Goal: Task Accomplishment & Management: Manage account settings

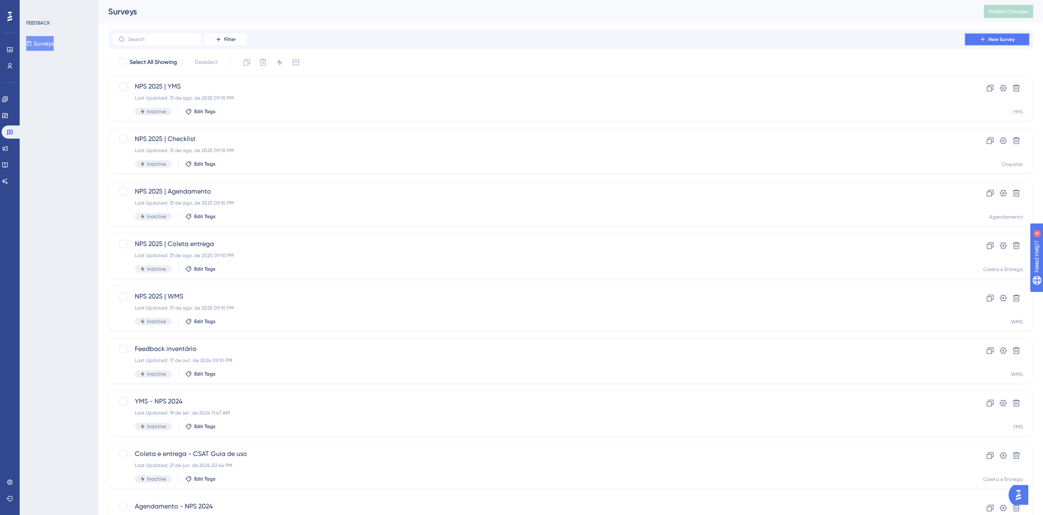
click at [1002, 38] on span "New Survey" at bounding box center [1001, 39] width 26 height 7
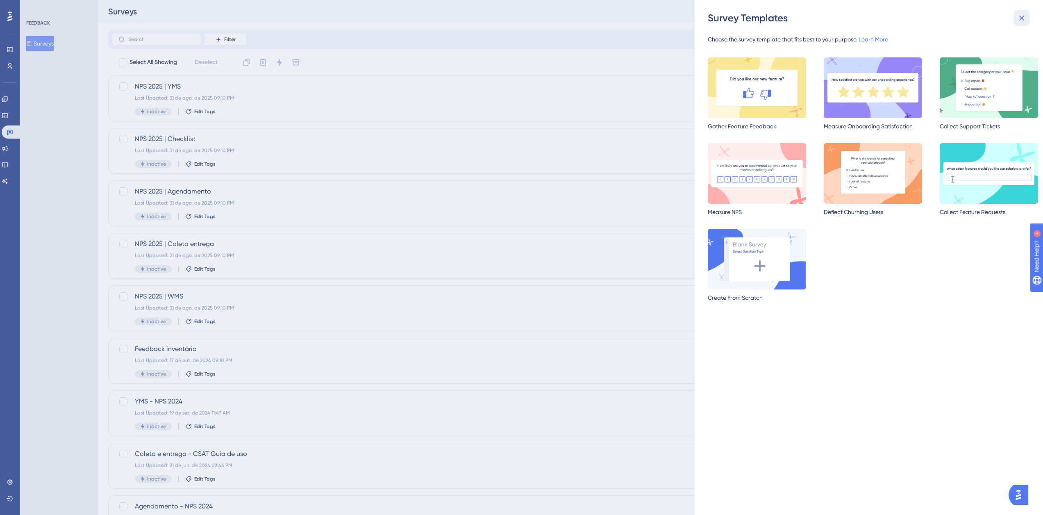
click at [1022, 16] on icon at bounding box center [1021, 18] width 10 height 10
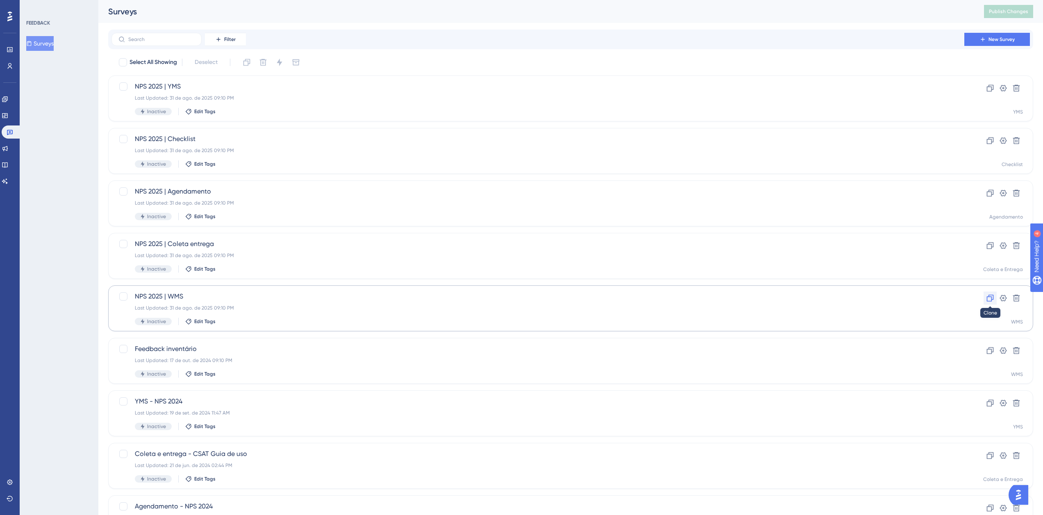
click at [987, 299] on icon at bounding box center [990, 298] width 8 height 8
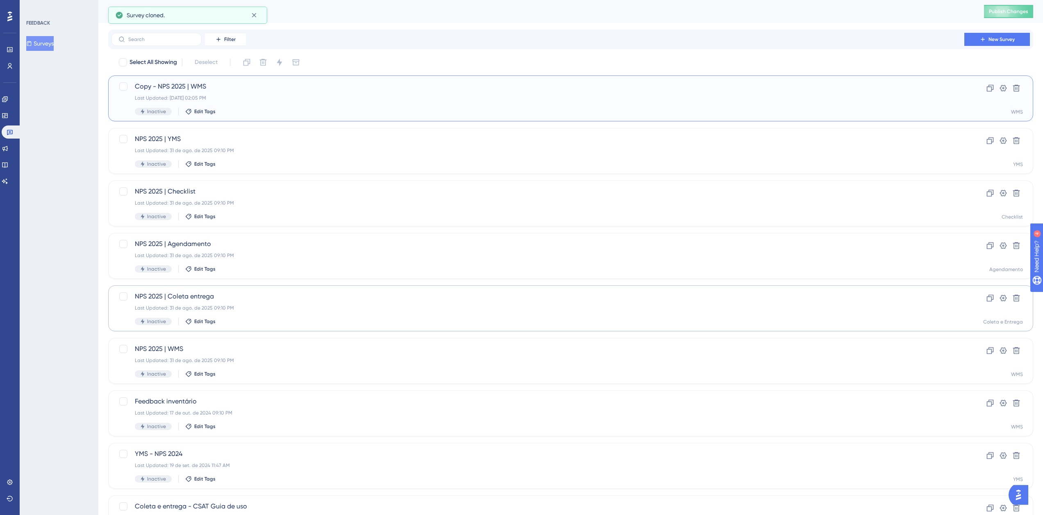
click at [158, 85] on span "Copy - NPS 2025 | WMS" at bounding box center [538, 87] width 806 height 10
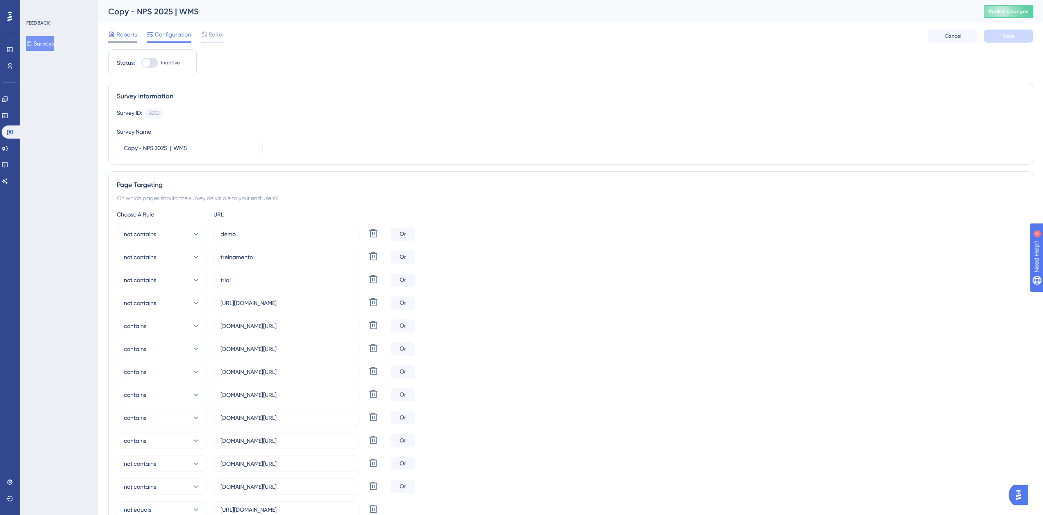
click at [119, 32] on span "Reports" at bounding box center [126, 34] width 20 height 10
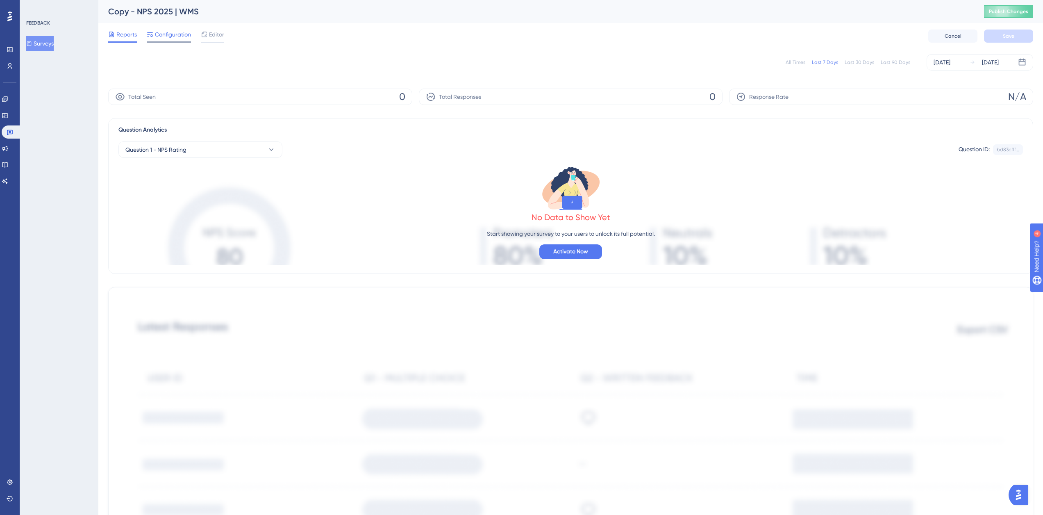
click at [183, 41] on div "Configuration" at bounding box center [169, 35] width 44 height 13
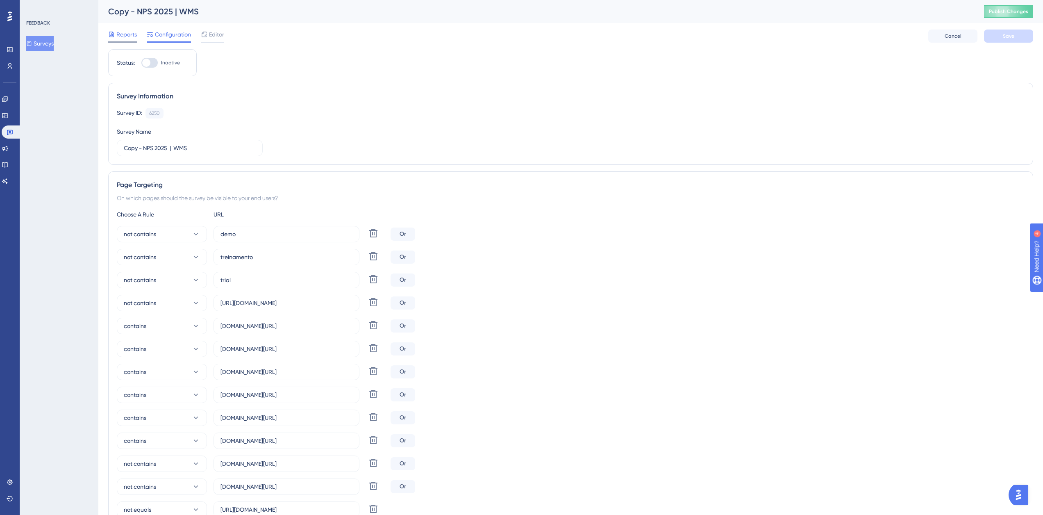
click at [124, 36] on span "Reports" at bounding box center [126, 34] width 20 height 10
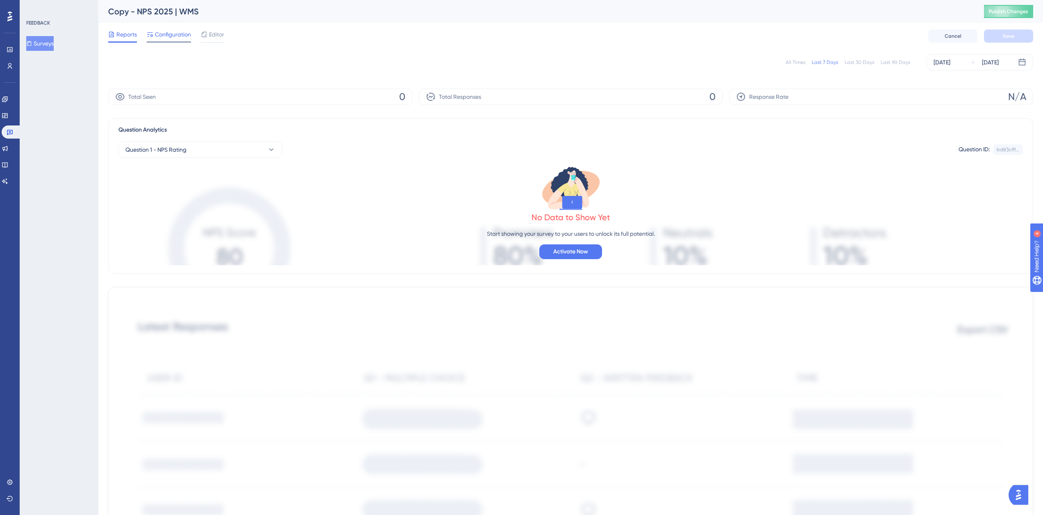
click at [156, 31] on span "Configuration" at bounding box center [173, 34] width 36 height 10
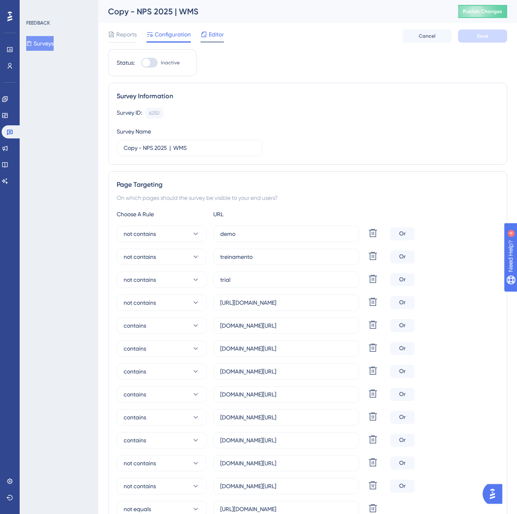
click at [216, 39] on div "Editor" at bounding box center [212, 35] width 23 height 13
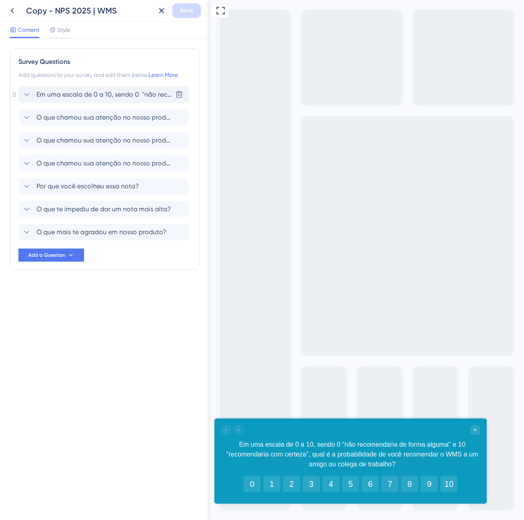
click at [84, 93] on span "Em uma escala de 0 a 10, sendo 0 "não recomendaria de forma alguma" e 10 "recom…" at bounding box center [103, 95] width 135 height 10
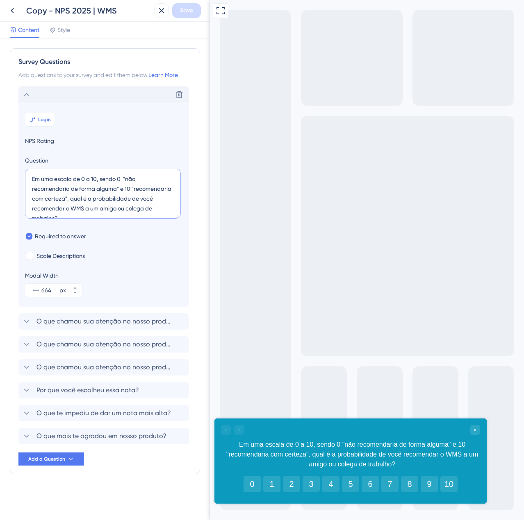
drag, startPoint x: 120, startPoint y: 213, endPoint x: 18, endPoint y: 168, distance: 111.4
click at [18, 168] on section "Logic NPS Rating Question Em uma escala de 0 a 10, sendo 0 "não recomendaria de…" at bounding box center [103, 205] width 170 height 204
click at [47, 180] on textarea "Em uma escala de 0 a 10, sendo 0 "não recomendaria de forma alguma" e 10 "recom…" at bounding box center [103, 194] width 156 height 50
drag, startPoint x: 33, startPoint y: 178, endPoint x: 157, endPoint y: 260, distance: 149.0
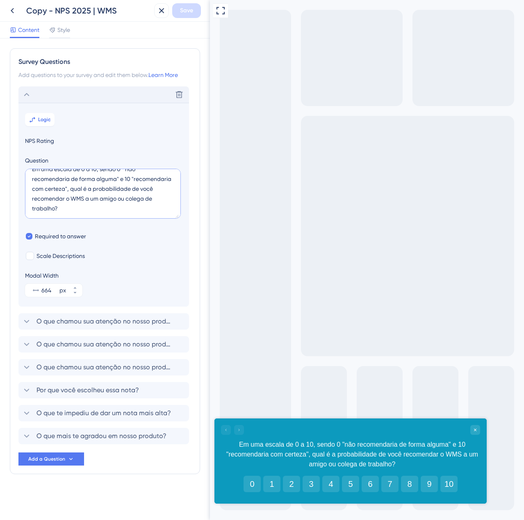
click at [157, 260] on section "Logic NPS Rating Question Em uma escala de 0 a 10, sendo 0 "não recomendaria de…" at bounding box center [103, 205] width 170 height 204
click at [64, 321] on span "O que chamou sua atenção no nosso produto?" at bounding box center [103, 322] width 135 height 10
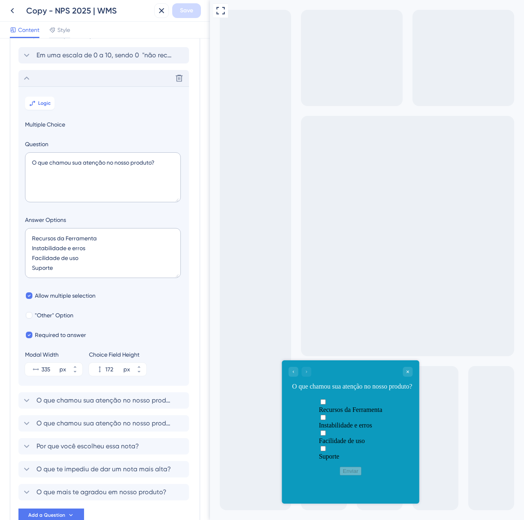
scroll to position [71, 0]
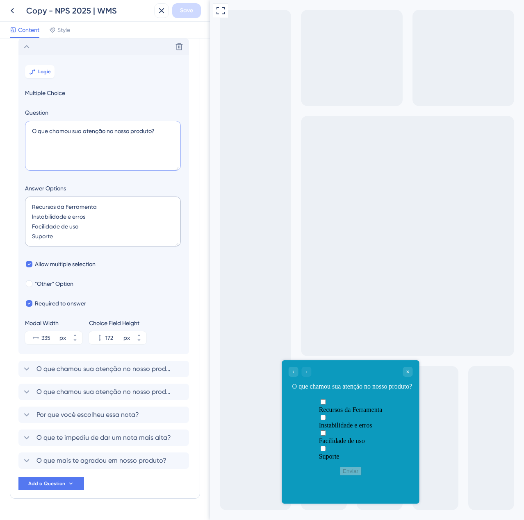
drag, startPoint x: 161, startPoint y: 132, endPoint x: 27, endPoint y: 134, distance: 133.6
click at [27, 134] on textarea "O que chamou sua atenção no nosso produto?" at bounding box center [103, 146] width 156 height 50
click at [24, 44] on icon at bounding box center [27, 47] width 10 height 10
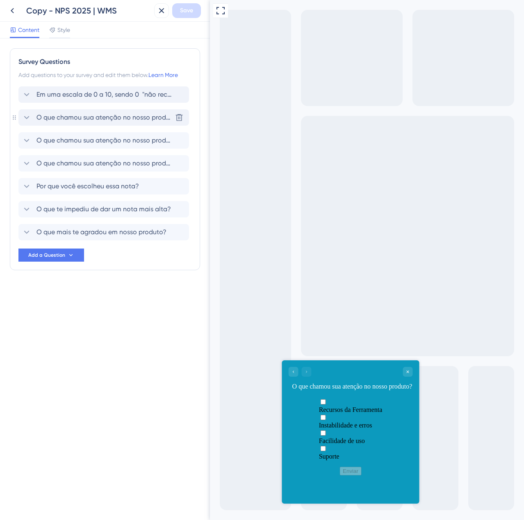
click at [24, 114] on icon at bounding box center [27, 118] width 10 height 10
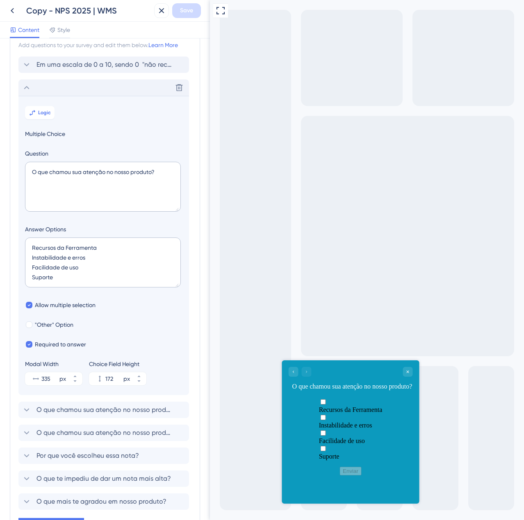
scroll to position [71, 0]
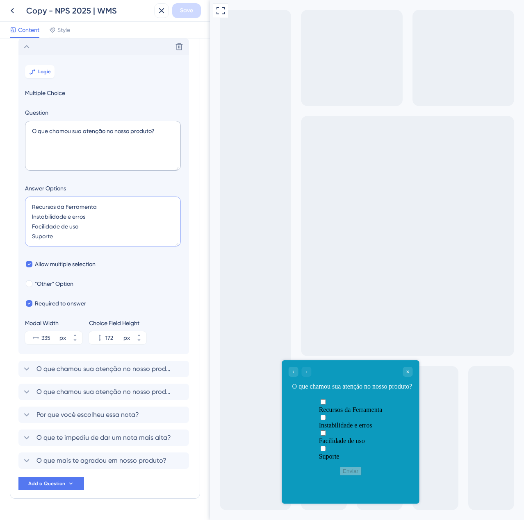
drag, startPoint x: 65, startPoint y: 238, endPoint x: 27, endPoint y: 203, distance: 51.9
click at [27, 203] on textarea "Recursos da Ferramenta Instabilidade e erros Facilidade de uso Suporte" at bounding box center [103, 222] width 156 height 50
click at [99, 367] on span "O que chamou sua atenção no nosso produto?" at bounding box center [103, 369] width 135 height 10
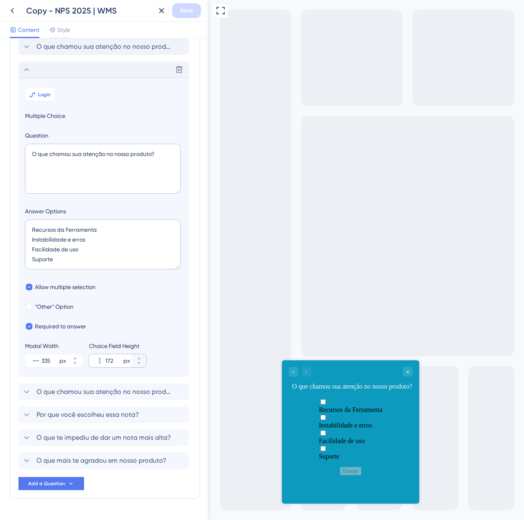
scroll to position [92, 0]
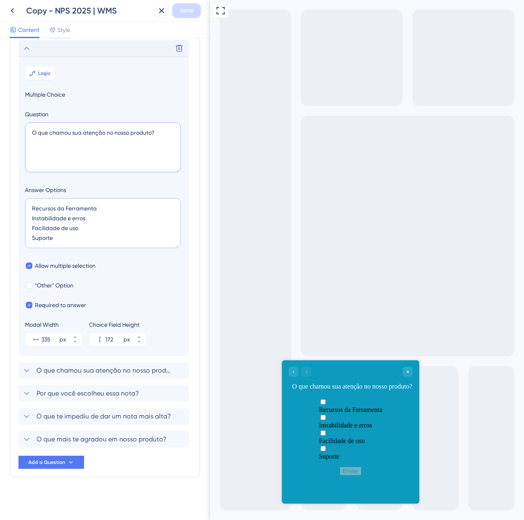
click at [87, 134] on textarea "O que chamou sua atenção no nosso produto?" at bounding box center [103, 147] width 156 height 50
click at [48, 29] on div "Content Style" at bounding box center [40, 31] width 60 height 13
click at [54, 29] on icon at bounding box center [52, 29] width 5 height 5
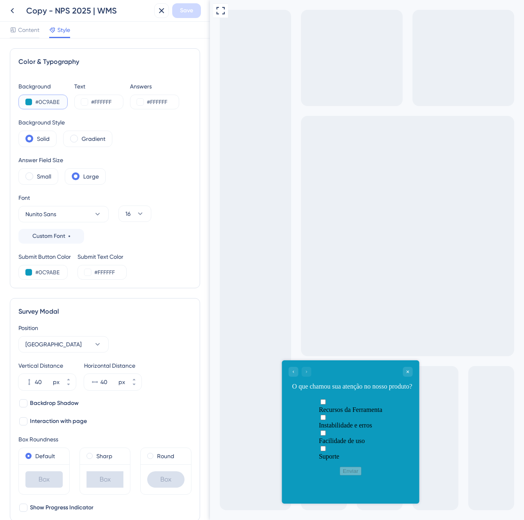
click at [58, 102] on input "#0C9ABE" at bounding box center [52, 102] width 34 height 10
click at [52, 272] on input "#0C9ABE" at bounding box center [52, 273] width 34 height 10
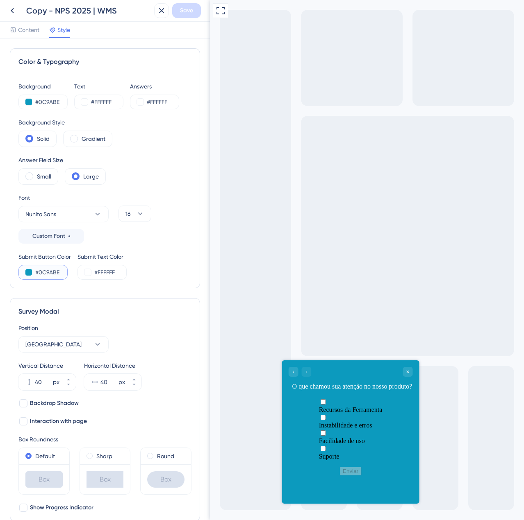
click at [52, 272] on input "#0C9ABE" at bounding box center [52, 273] width 34 height 10
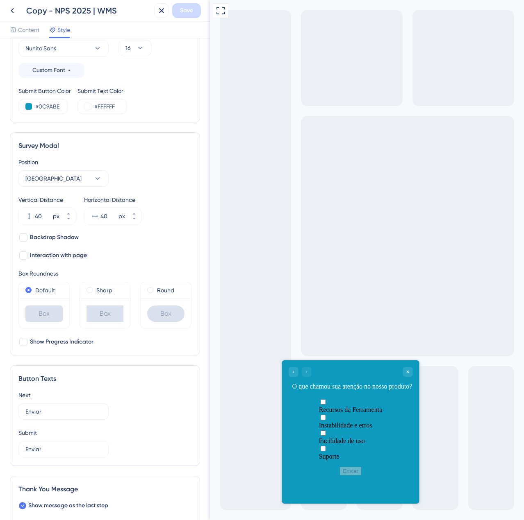
scroll to position [246, 0]
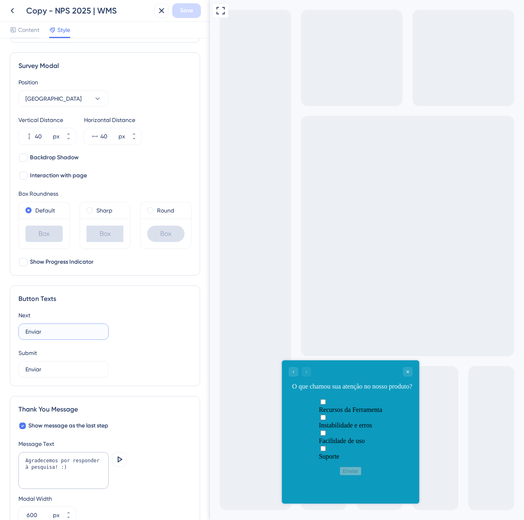
drag, startPoint x: 55, startPoint y: 333, endPoint x: -5, endPoint y: 328, distance: 60.5
click at [0, 0] on html "Copy - NPS 2025 | WMS Save Content Style Color & Typography Background #0C9ABE …" at bounding box center [262, 0] width 524 height 0
drag, startPoint x: 46, startPoint y: 469, endPoint x: 25, endPoint y: 465, distance: 21.6
click at [25, 465] on textarea "Agradecemos por responder à pesquisa! :)" at bounding box center [63, 470] width 90 height 37
click at [52, 468] on textarea "Agradecemos por responder à pesquisa! :)" at bounding box center [63, 470] width 90 height 37
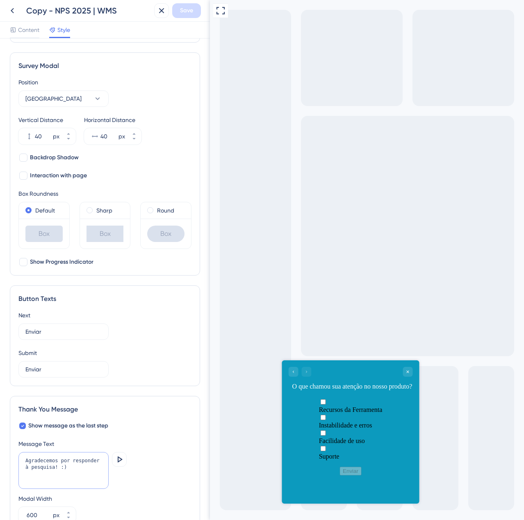
drag, startPoint x: 50, startPoint y: 468, endPoint x: 25, endPoint y: 459, distance: 26.6
click at [25, 459] on textarea "Agradecemos por responder à pesquisa! :)" at bounding box center [63, 470] width 90 height 37
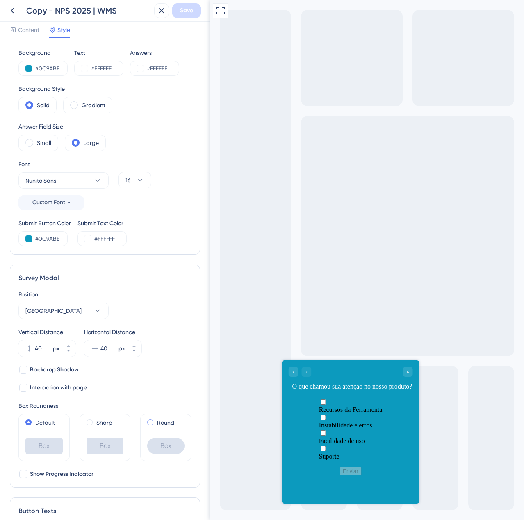
scroll to position [0, 0]
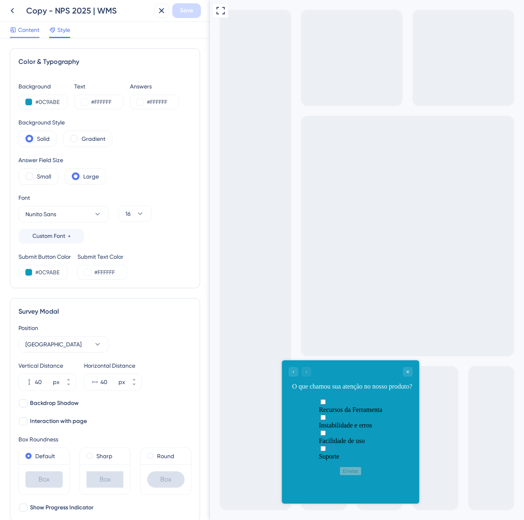
click at [33, 32] on span "Content" at bounding box center [28, 30] width 21 height 10
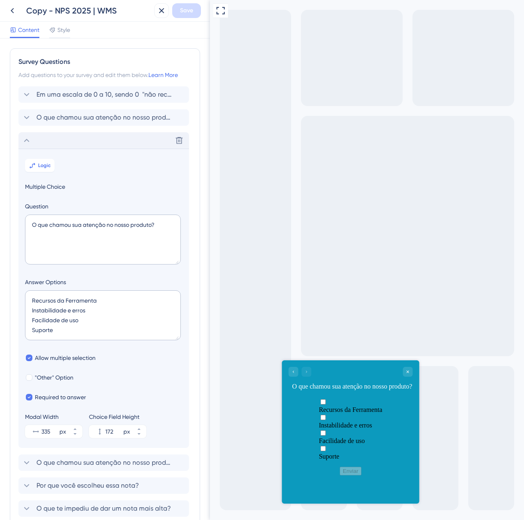
click at [27, 143] on icon at bounding box center [27, 141] width 10 height 10
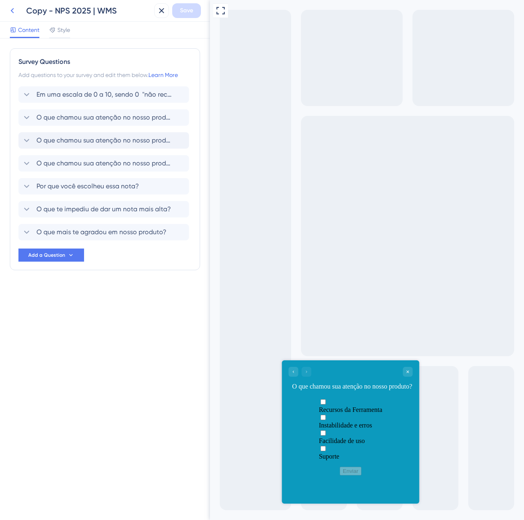
click at [14, 7] on icon at bounding box center [12, 11] width 10 height 10
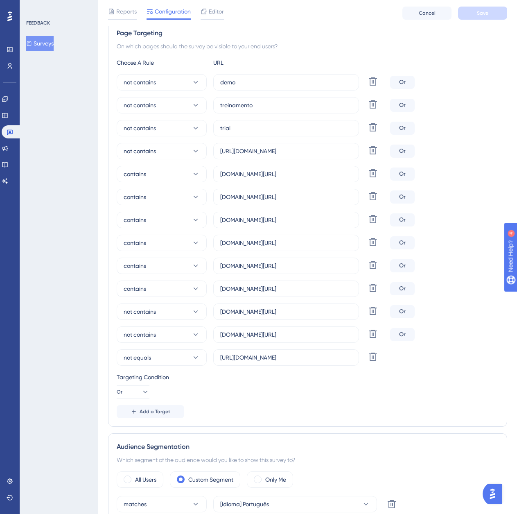
scroll to position [82, 0]
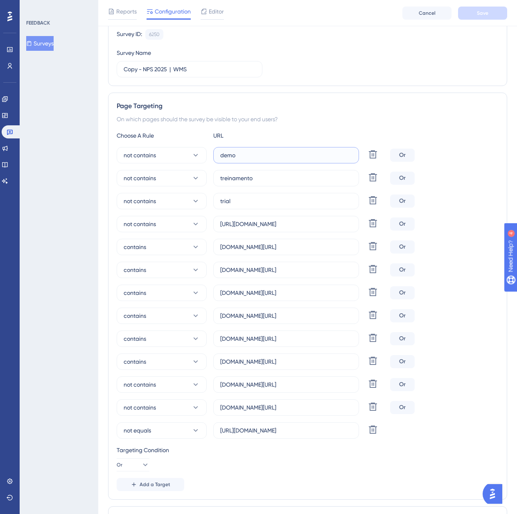
drag, startPoint x: 242, startPoint y: 152, endPoint x: 210, endPoint y: 152, distance: 32.4
click at [210, 152] on div "not contains demo Delete" at bounding box center [252, 155] width 270 height 16
drag, startPoint x: 274, startPoint y: 181, endPoint x: 184, endPoint y: 189, distance: 90.9
click at [184, 189] on div "not contains demo Delete Or not contains treinamento Delete Or not contains tri…" at bounding box center [308, 293] width 382 height 292
drag, startPoint x: 233, startPoint y: 202, endPoint x: 216, endPoint y: 204, distance: 16.5
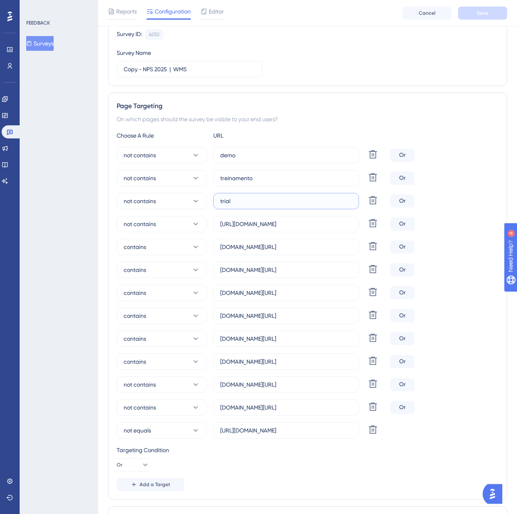
click at [216, 204] on label "trial" at bounding box center [286, 201] width 146 height 16
click at [269, 223] on input "[URL][DOMAIN_NAME]" at bounding box center [286, 224] width 132 height 9
click at [294, 247] on input "[DOMAIN_NAME][URL]" at bounding box center [286, 247] width 132 height 9
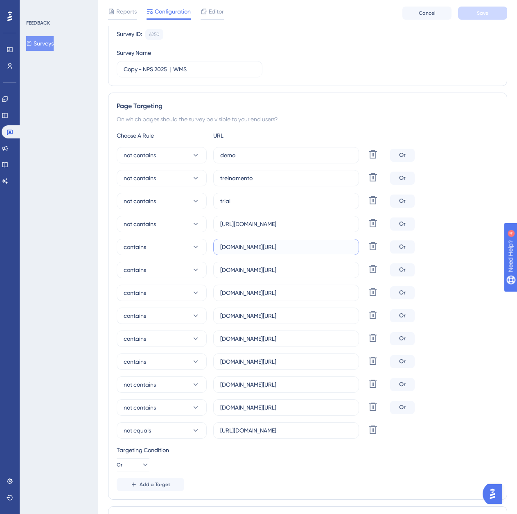
click at [294, 247] on input "[DOMAIN_NAME][URL]" at bounding box center [286, 247] width 132 height 9
click at [293, 270] on input "[DOMAIN_NAME][URL]" at bounding box center [286, 269] width 132 height 9
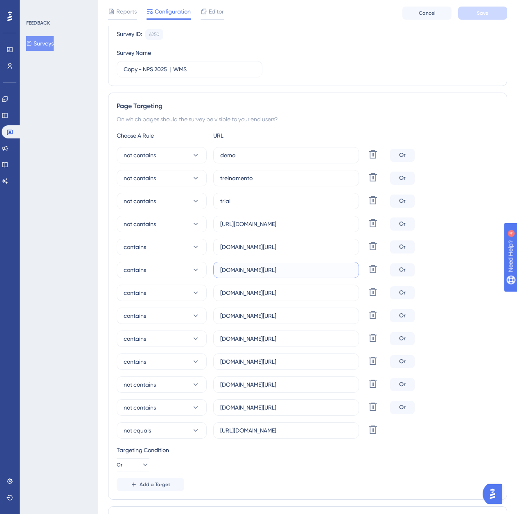
click at [293, 270] on input "[DOMAIN_NAME][URL]" at bounding box center [286, 269] width 132 height 9
click at [293, 270] on input "logistica.totvs.app/wms/processoExpedicao" at bounding box center [286, 269] width 132 height 9
click at [281, 297] on label "logistica.totvs.app/wms/ui/inventario" at bounding box center [286, 293] width 146 height 16
click at [281, 297] on input "logistica.totvs.app/wms/ui/inventario" at bounding box center [286, 292] width 132 height 9
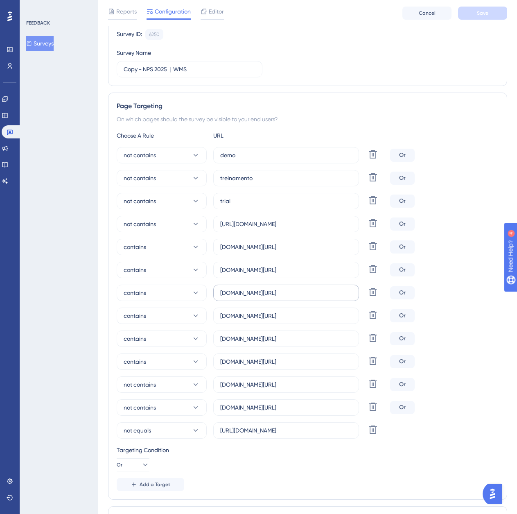
click at [281, 297] on label "logistica.totvs.app/wms/ui/inventario" at bounding box center [286, 293] width 146 height 16
click at [281, 297] on input "logistica.totvs.app/wms/ui/inventario" at bounding box center [286, 292] width 132 height 9
click at [281, 297] on label "logistica.totvs.app/wms/ui/inventario" at bounding box center [286, 293] width 146 height 16
click at [281, 297] on input "logistica.totvs.app/wms/ui/inventario" at bounding box center [286, 292] width 132 height 9
click at [281, 297] on label "logistica.totvs.app/wms/ui/inventario" at bounding box center [286, 293] width 146 height 16
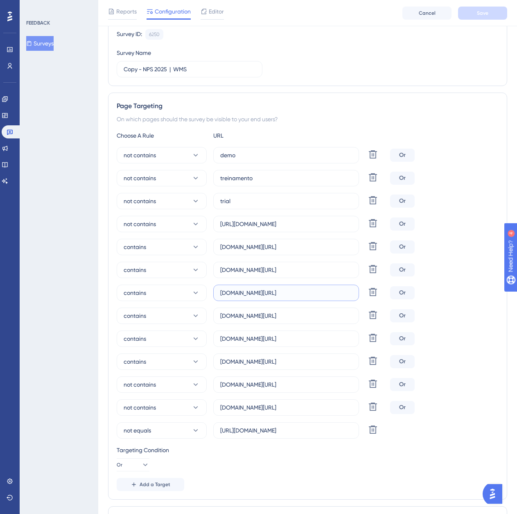
click at [281, 297] on input "logistica.totvs.app/wms/ui/inventario" at bounding box center [286, 292] width 132 height 9
click at [286, 293] on input "logistica.totvs.app/wms/ui/inventario" at bounding box center [286, 292] width 132 height 9
click at [272, 321] on label "logistica.totvs.app/wms/ui/manufatura/requisicaoMateriaPrima" at bounding box center [286, 316] width 146 height 16
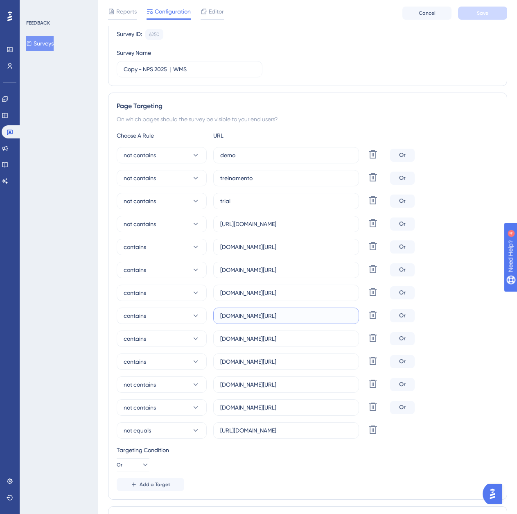
click at [272, 320] on input "logistica.totvs.app/wms/ui/manufatura/requisicaoMateriaPrima" at bounding box center [286, 315] width 132 height 9
click at [271, 320] on label "logistica.totvs.app/wms/ui/manufatura/requisicaoMateriaPrima" at bounding box center [286, 316] width 146 height 16
click at [271, 320] on input "logistica.totvs.app/wms/ui/manufatura/requisicaoMateriaPrima" at bounding box center [286, 315] width 132 height 9
click at [272, 314] on input "logistica.totvs.app/wms/ui/manufatura/requisicaoMateriaPrima" at bounding box center [286, 315] width 132 height 9
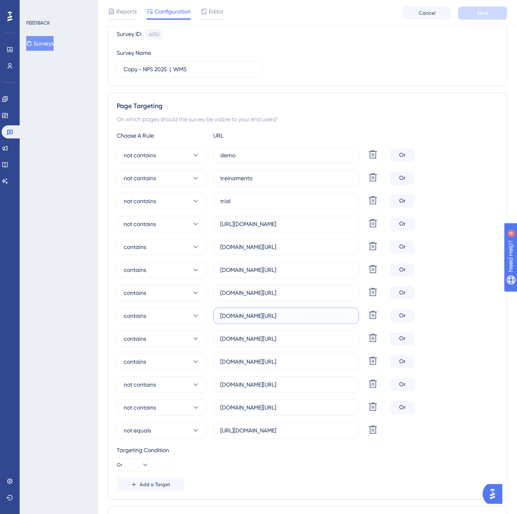
click at [272, 314] on input "logistica.totvs.app/wms/ui/manufatura/requisicaoMateriaPrima" at bounding box center [286, 315] width 132 height 9
click at [280, 340] on input "logistica.totvs.app/wms/gestaoAtividadesV2" at bounding box center [286, 338] width 132 height 9
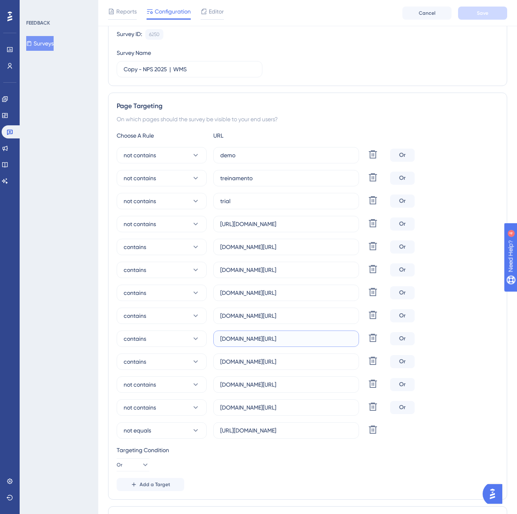
click at [280, 340] on input "logistica.totvs.app/wms/gestaoAtividadesV2" at bounding box center [286, 338] width 132 height 9
click at [298, 364] on input "logistica.totvs.app/wms/consultaEstoque" at bounding box center [286, 361] width 132 height 9
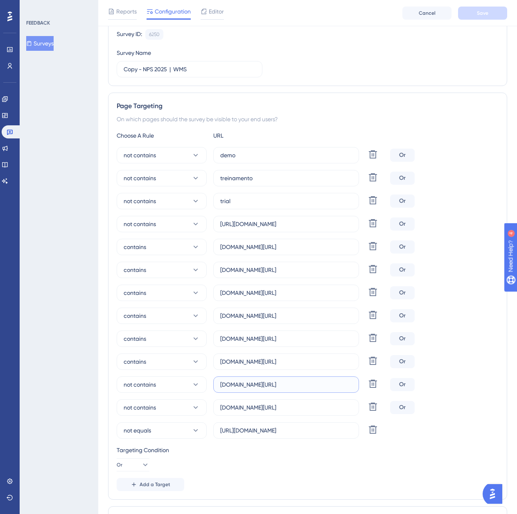
click at [245, 385] on input "supply.logistica.totvs.app/wms/" at bounding box center [286, 384] width 132 height 9
click at [253, 410] on input "supply-monitoramento.logistica.totvs.app/wms" at bounding box center [286, 407] width 132 height 9
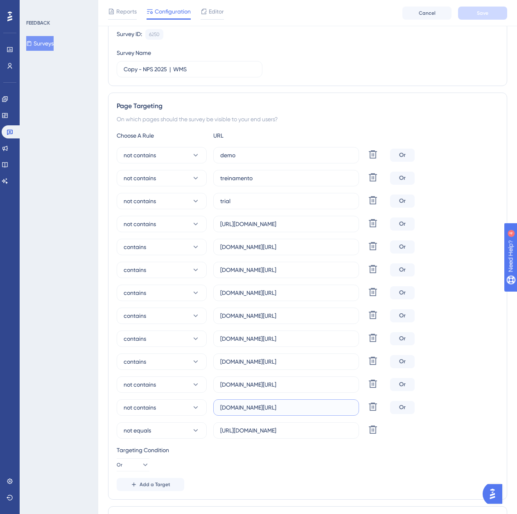
click at [253, 410] on input "supply-monitoramento.logistica.totvs.app/wms" at bounding box center [286, 407] width 132 height 9
click at [300, 424] on label "https://supply-monitoramento.logistica.totvs.app/wms/processoRecebimento" at bounding box center [286, 430] width 146 height 16
click at [300, 426] on input "https://supply-monitoramento.logistica.totvs.app/wms/processoRecebimento" at bounding box center [286, 430] width 132 height 9
click at [300, 431] on input "https://supply-monitoramento.logistica.totvs.app/wms/processoRecebimento" at bounding box center [286, 430] width 132 height 9
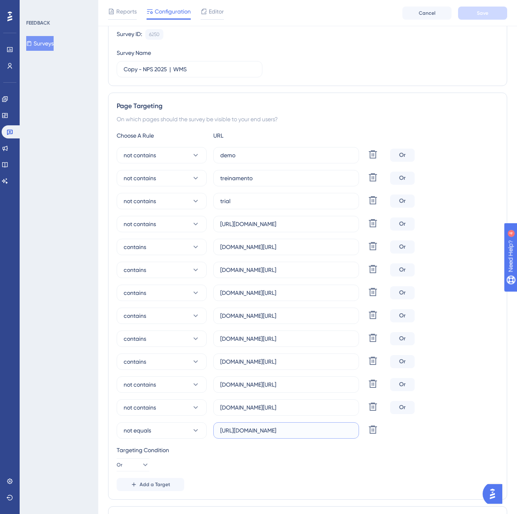
click at [300, 431] on input "https://supply-monitoramento.logistica.totvs.app/wms/processoRecebimento" at bounding box center [286, 430] width 132 height 9
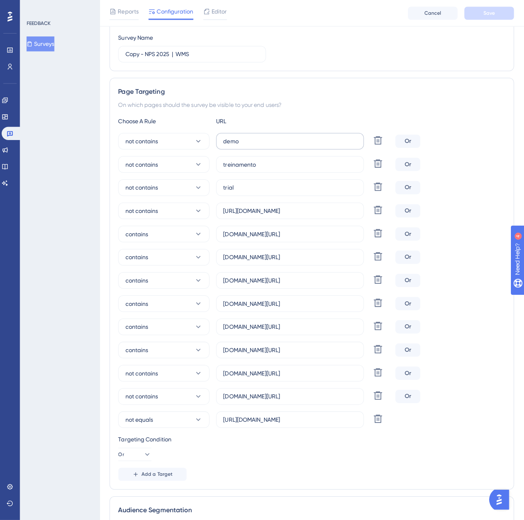
scroll to position [0, 0]
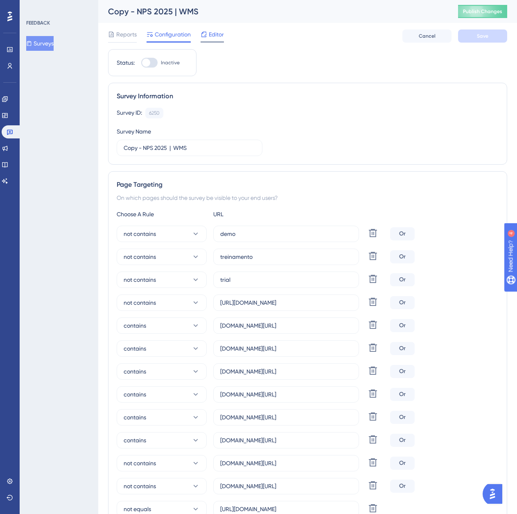
click at [207, 35] on icon at bounding box center [204, 34] width 7 height 7
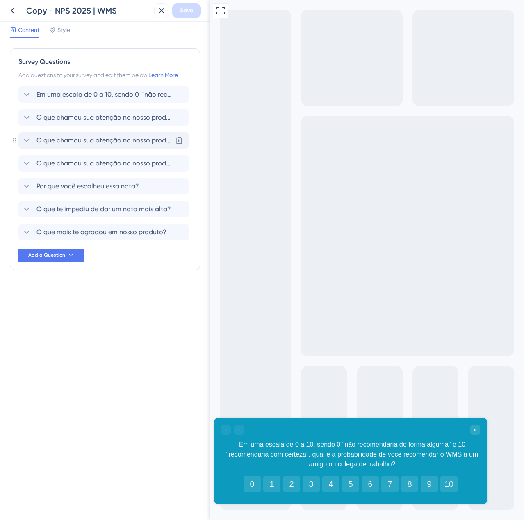
click at [61, 148] on div "O que chamou sua atenção no nosso produto? Delete" at bounding box center [103, 140] width 170 height 16
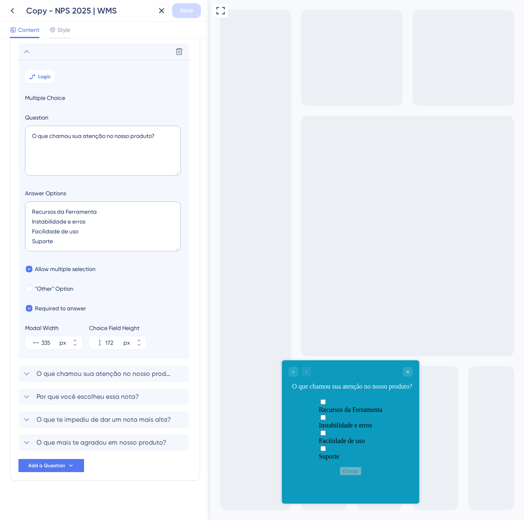
scroll to position [92, 0]
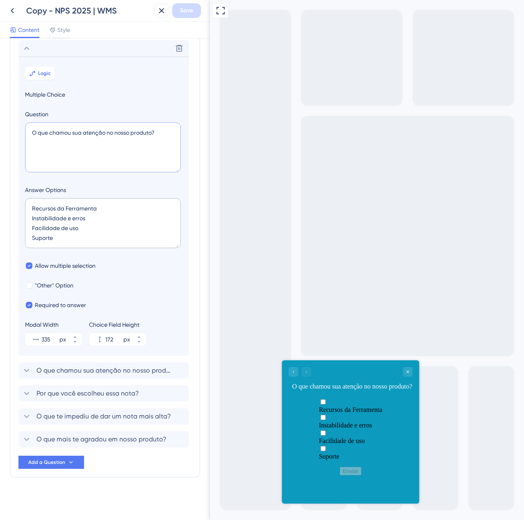
drag, startPoint x: 165, startPoint y: 132, endPoint x: 24, endPoint y: 136, distance: 141.0
click at [24, 136] on section "Logic Multiple Choice Question O que chamou sua atenção no nosso produto? Answe…" at bounding box center [103, 206] width 170 height 299
drag, startPoint x: 70, startPoint y: 240, endPoint x: 13, endPoint y: 199, distance: 69.6
click at [13, 199] on div "Survey Questions Add questions to your survey and edit them below. Learn More E…" at bounding box center [105, 217] width 190 height 522
drag, startPoint x: 160, startPoint y: 134, endPoint x: 23, endPoint y: 123, distance: 138.1
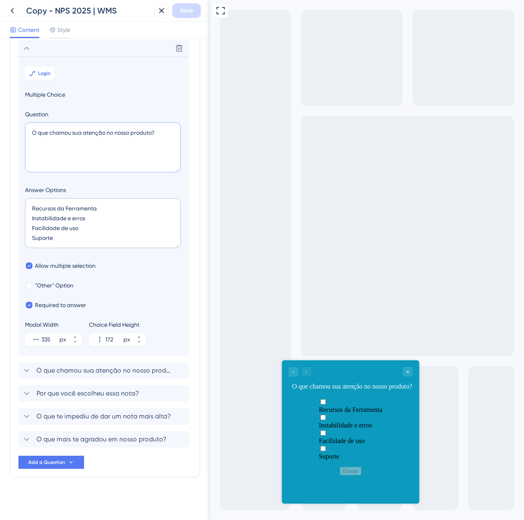
click at [23, 123] on section "Logic Multiple Choice Question O que chamou sua atenção no nosso produto? Answe…" at bounding box center [103, 206] width 170 height 299
click at [111, 134] on textarea "O que chamou sua atenção no nosso produto?" at bounding box center [103, 147] width 156 height 50
drag, startPoint x: 61, startPoint y: 238, endPoint x: 19, endPoint y: 204, distance: 54.5
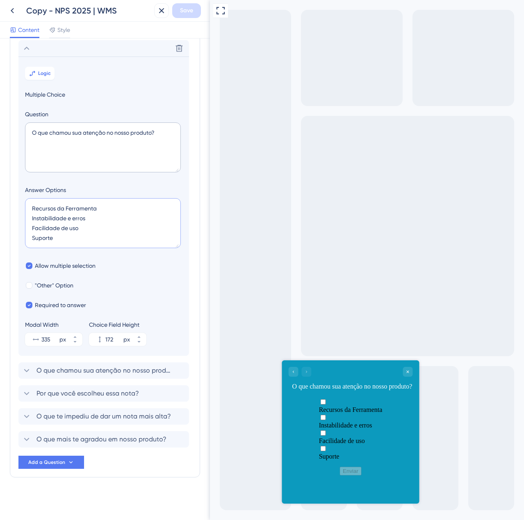
click at [19, 204] on section "Logic Multiple Choice Question O que chamou sua atenção no nosso produto? Answe…" at bounding box center [103, 206] width 170 height 299
click at [25, 440] on icon at bounding box center [27, 440] width 10 height 10
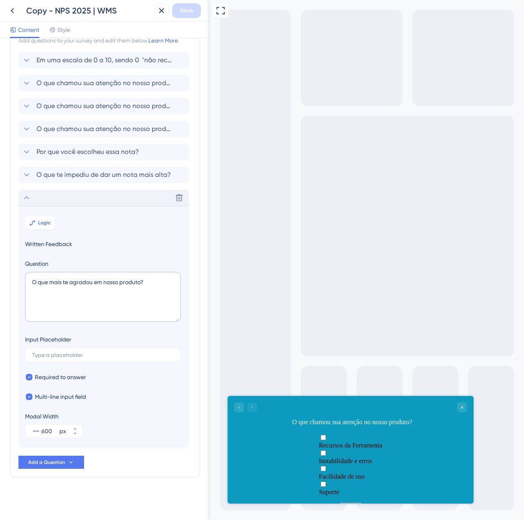
scroll to position [34, 0]
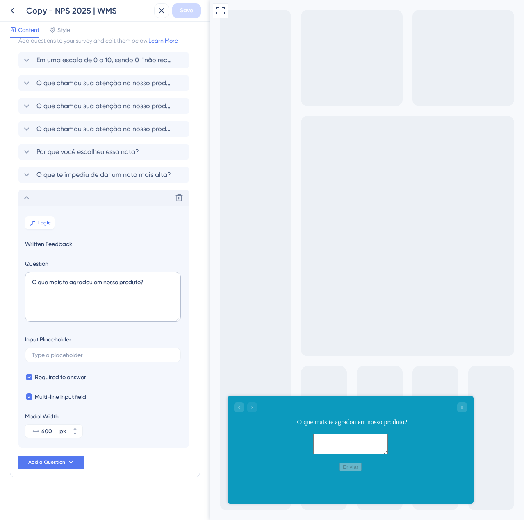
click at [27, 197] on icon at bounding box center [27, 198] width 10 height 10
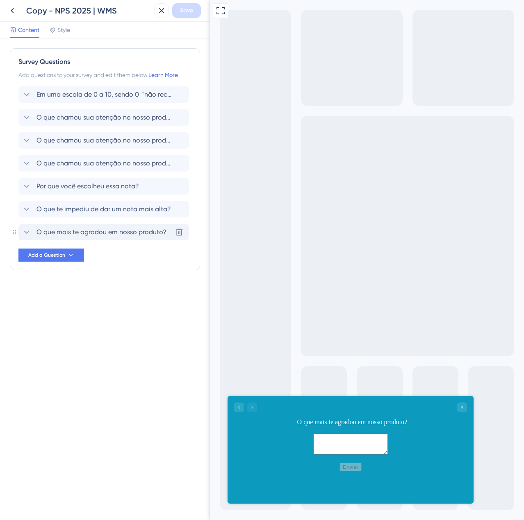
scroll to position [0, 0]
click at [136, 238] on div "O que mais te agradou em nosso produto? Delete" at bounding box center [103, 232] width 170 height 16
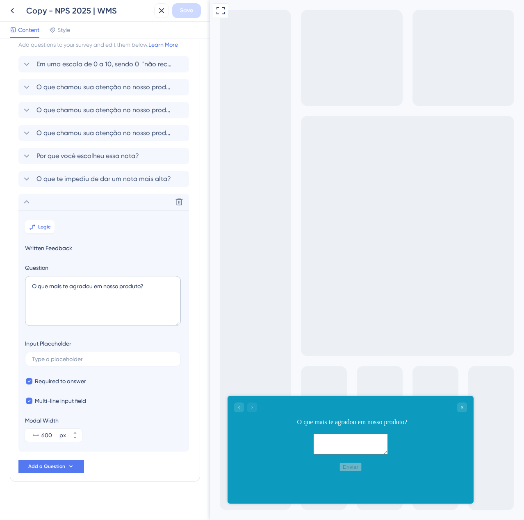
scroll to position [34, 0]
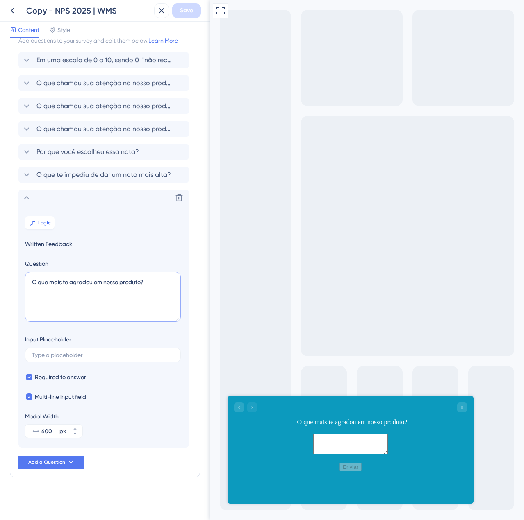
drag, startPoint x: 156, startPoint y: 285, endPoint x: 125, endPoint y: 286, distance: 32.0
click at [125, 286] on textarea "O que mais te agradou em nosso produto?" at bounding box center [103, 297] width 156 height 50
click at [23, 197] on icon at bounding box center [27, 198] width 10 height 10
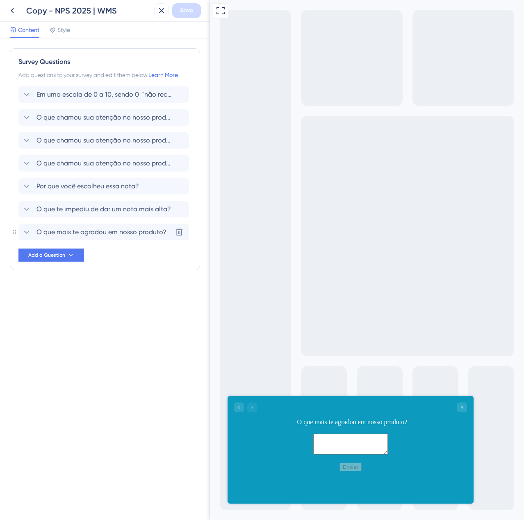
scroll to position [0, 0]
click at [29, 183] on icon at bounding box center [27, 186] width 10 height 10
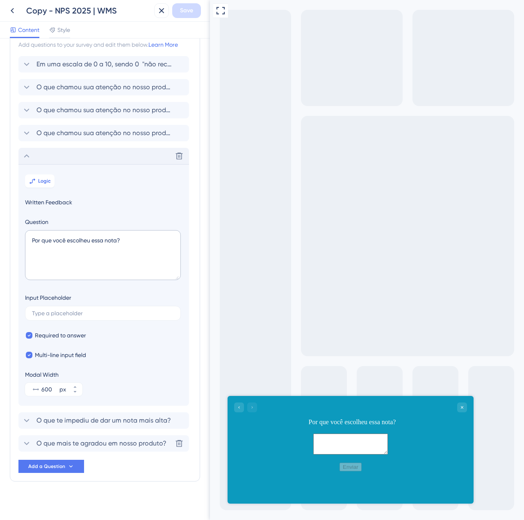
scroll to position [34, 0]
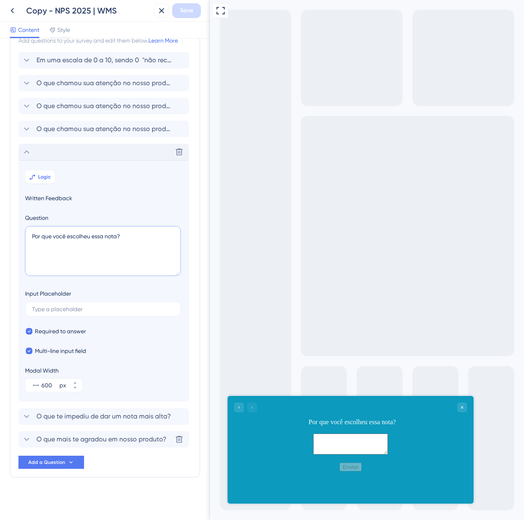
drag, startPoint x: 149, startPoint y: 240, endPoint x: 32, endPoint y: 245, distance: 116.8
click at [32, 245] on textarea "Por que você escolheu essa nota?" at bounding box center [103, 251] width 156 height 50
click at [23, 157] on div "Delete" at bounding box center [103, 152] width 170 height 16
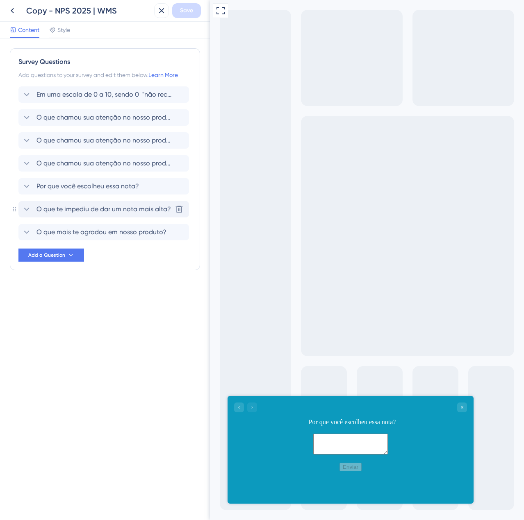
click at [56, 211] on span "O que te impediu de dar um nota mais alta?" at bounding box center [103, 209] width 134 height 10
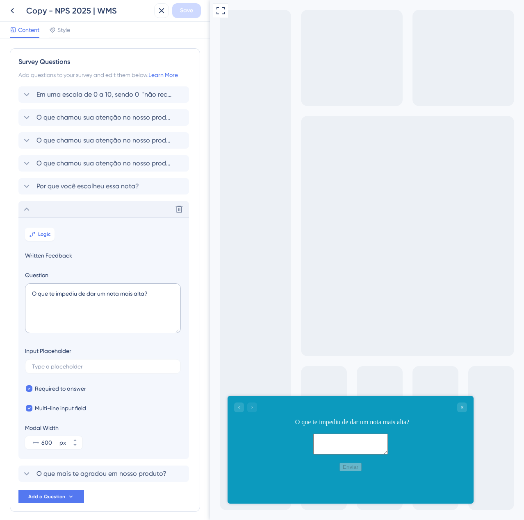
scroll to position [34, 0]
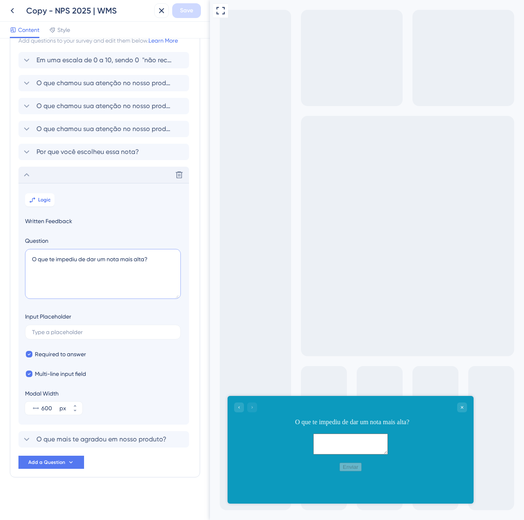
drag, startPoint x: 132, startPoint y: 266, endPoint x: 18, endPoint y: 269, distance: 113.9
click at [18, 269] on div "Survey Questions Add questions to your survey and edit them below. Learn More E…" at bounding box center [105, 246] width 190 height 464
click at [23, 178] on icon at bounding box center [27, 175] width 10 height 10
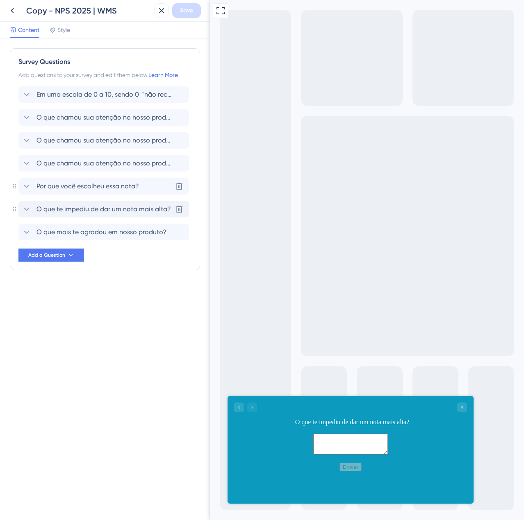
scroll to position [0, 0]
click at [68, 236] on span "O que mais te agradou em nosso produto?" at bounding box center [101, 232] width 130 height 10
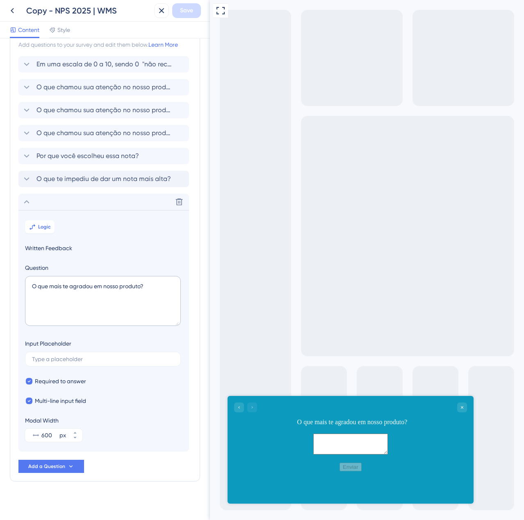
scroll to position [34, 0]
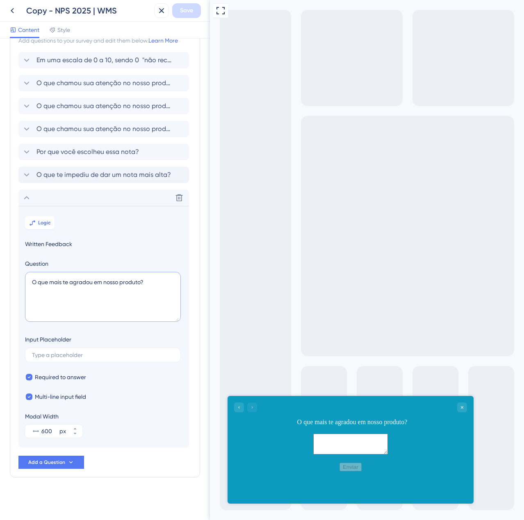
drag, startPoint x: 154, startPoint y: 285, endPoint x: 12, endPoint y: 279, distance: 142.7
click at [18, 278] on div "Survey Questions Add questions to your survey and edit them below. Learn More E…" at bounding box center [105, 246] width 190 height 464
click at [25, 61] on icon at bounding box center [27, 60] width 10 height 10
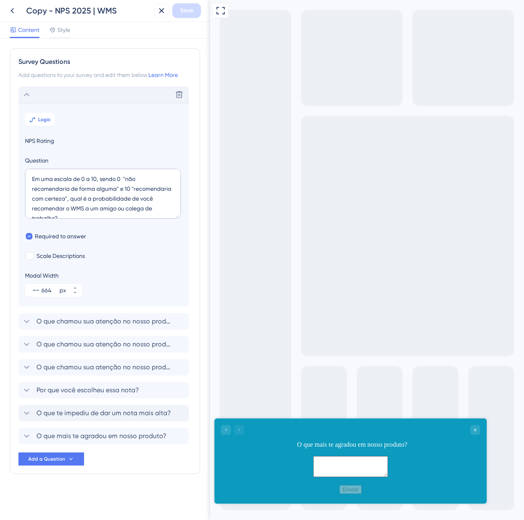
scroll to position [0, 0]
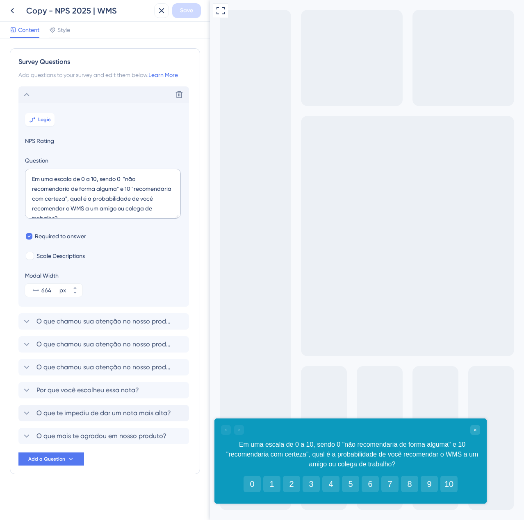
click at [28, 95] on icon at bounding box center [27, 95] width 10 height 10
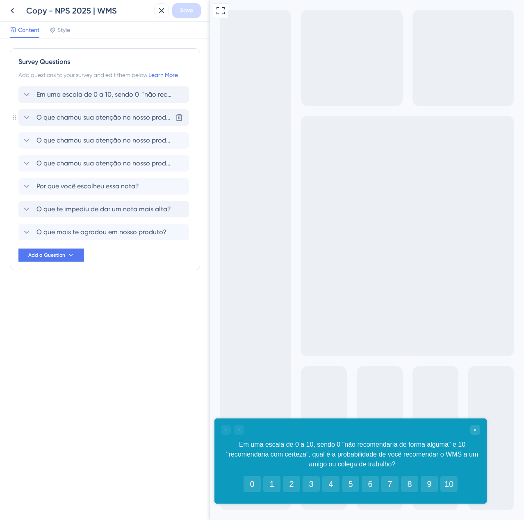
click at [25, 118] on icon at bounding box center [27, 118] width 10 height 10
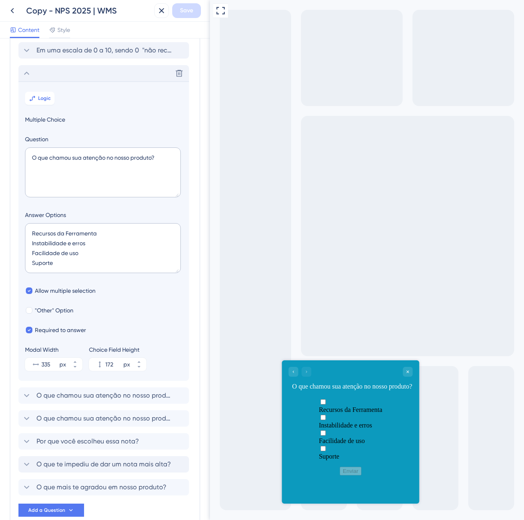
scroll to position [30, 0]
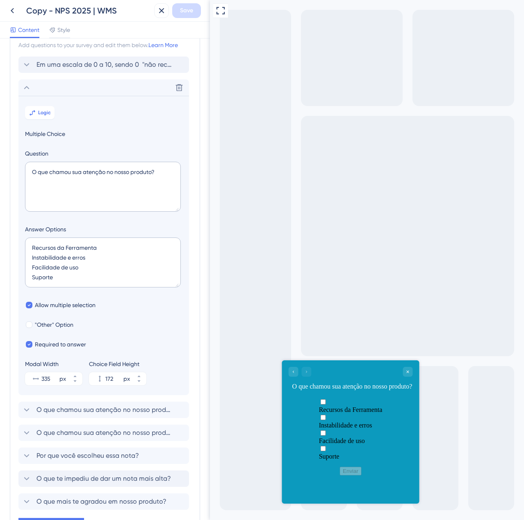
click at [27, 84] on icon at bounding box center [27, 88] width 10 height 10
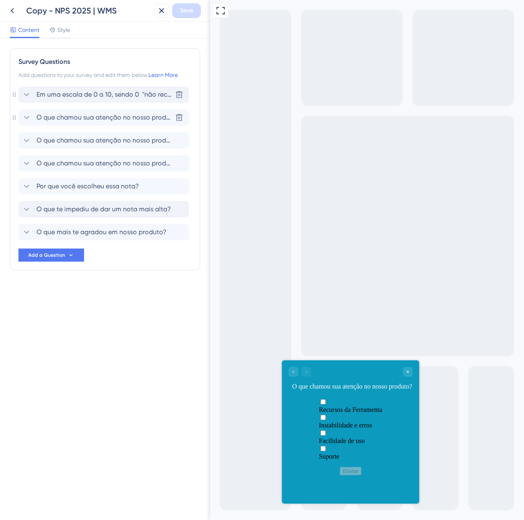
click at [25, 92] on icon at bounding box center [27, 95] width 10 height 10
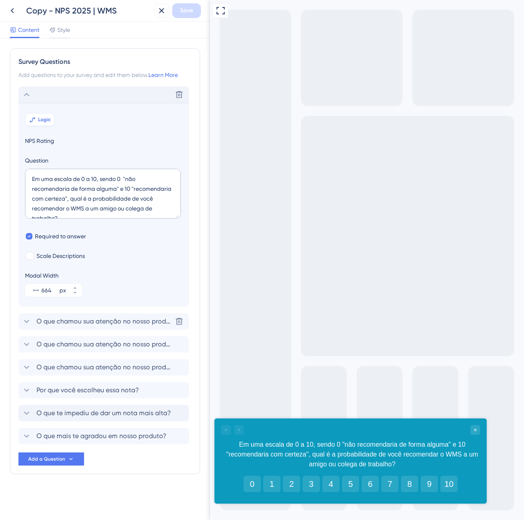
click at [39, 125] on button "Logic" at bounding box center [39, 119] width 29 height 13
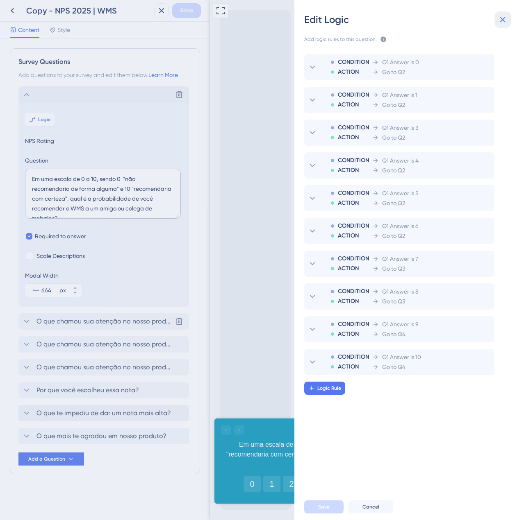
click at [501, 19] on icon at bounding box center [502, 19] width 5 height 5
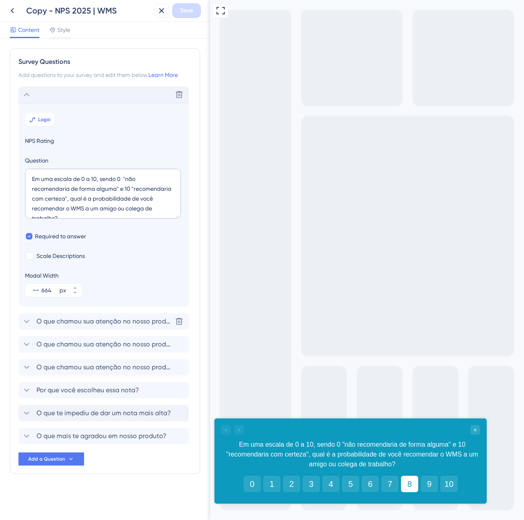
click at [406, 486] on button "8" at bounding box center [409, 484] width 17 height 16
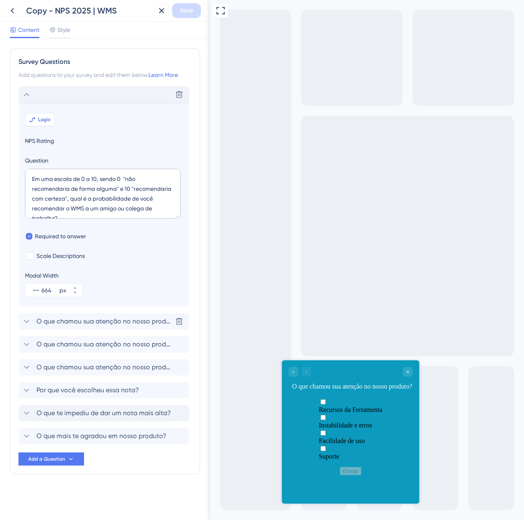
click at [52, 120] on button "Logic" at bounding box center [39, 119] width 29 height 13
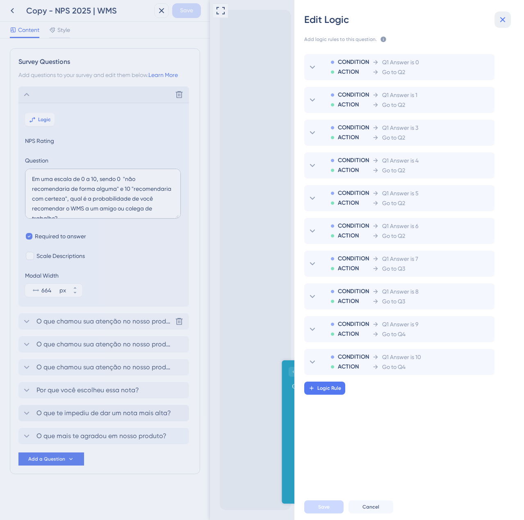
click at [501, 18] on icon at bounding box center [502, 19] width 5 height 5
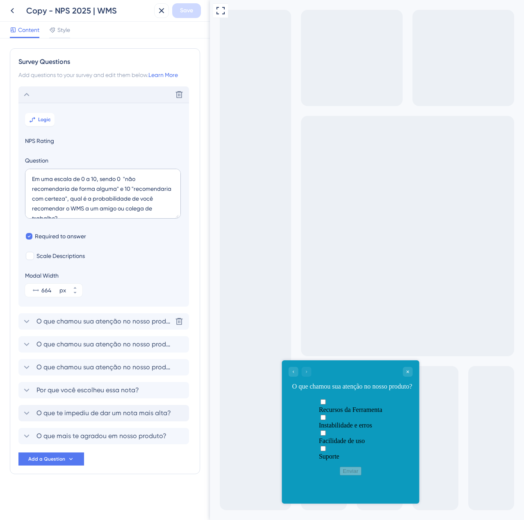
click at [30, 97] on icon at bounding box center [27, 95] width 10 height 10
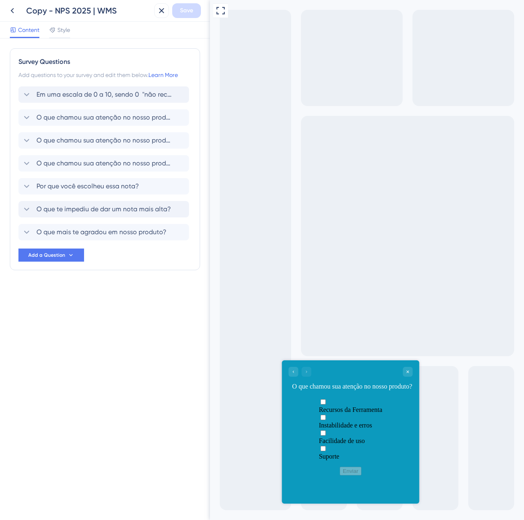
click at [4, 364] on div "Survey Questions Add questions to your survey and edit them below. Learn More E…" at bounding box center [105, 280] width 210 height 482
click at [14, 9] on icon at bounding box center [12, 11] width 10 height 10
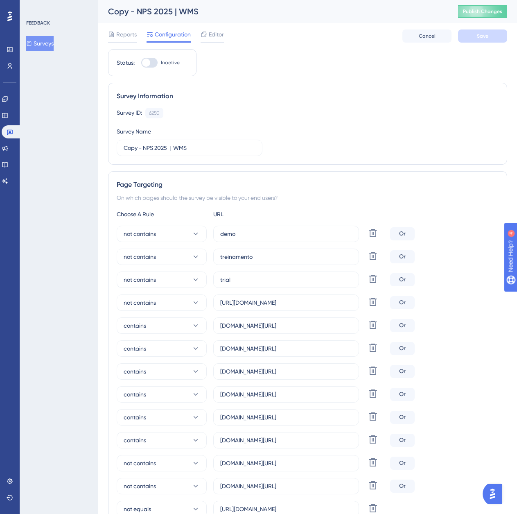
click at [48, 39] on button "Surveys" at bounding box center [39, 43] width 27 height 15
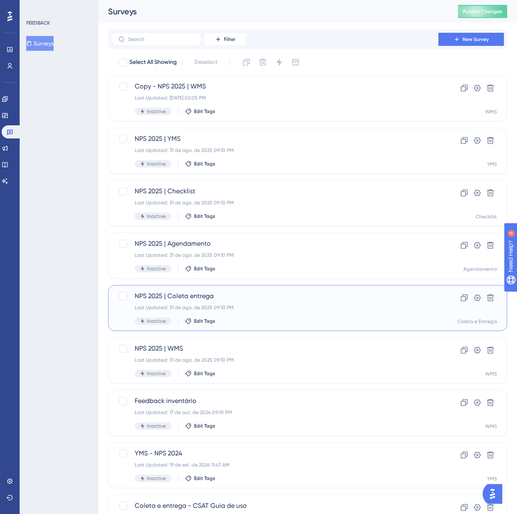
click at [243, 301] on span "NPS 2025 | Coleta entrega" at bounding box center [275, 296] width 281 height 10
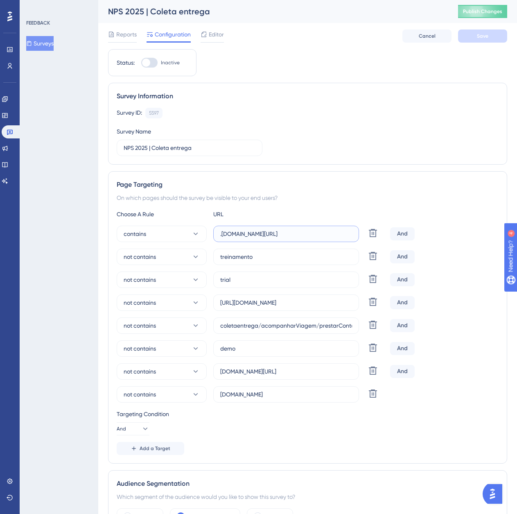
click at [257, 234] on input ".logistica.totvs.app/coletaentrega/acompanharViagem" at bounding box center [286, 233] width 132 height 9
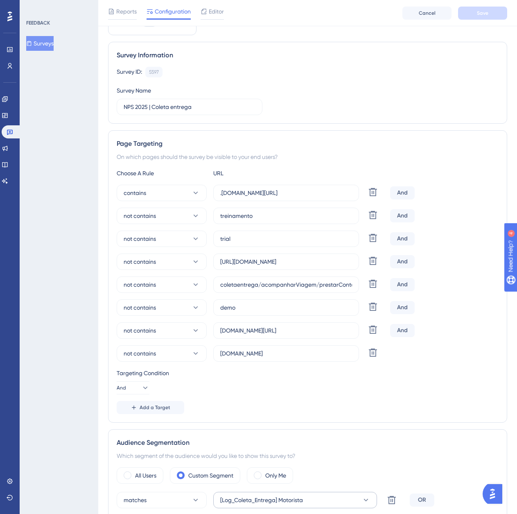
scroll to position [41, 0]
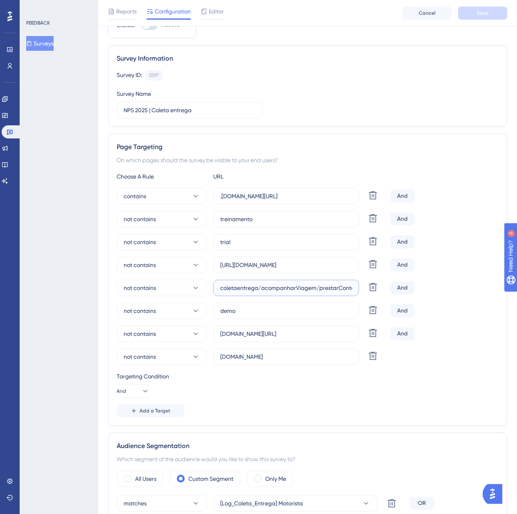
click at [255, 284] on input "coletaentrega/acompanharViagem/prestarContas/" at bounding box center [286, 287] width 132 height 9
drag, startPoint x: 305, startPoint y: 199, endPoint x: 356, endPoint y: 196, distance: 50.9
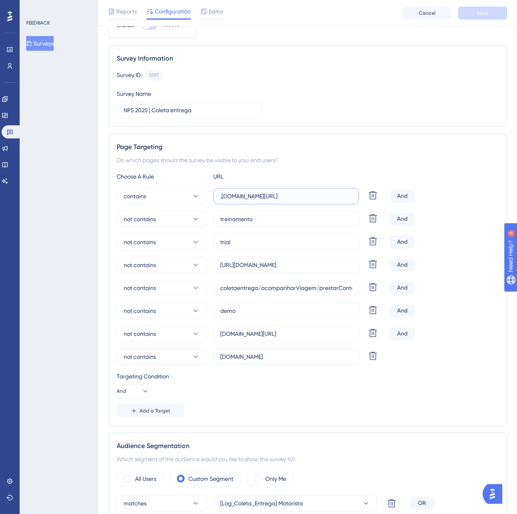
click at [356, 196] on label ".logistica.totvs.app/coletaentrega/acompanharViagem" at bounding box center [286, 196] width 146 height 16
click at [236, 336] on input "supply.logistica.totvs.app/coletaentrega/" at bounding box center [286, 333] width 132 height 9
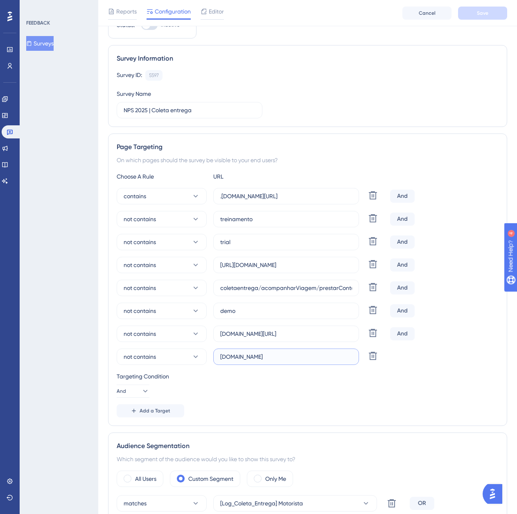
drag, startPoint x: 253, startPoint y: 361, endPoint x: 263, endPoint y: 351, distance: 13.6
click at [253, 361] on input "smoke.logistica.totvs.app" at bounding box center [286, 356] width 132 height 9
click at [259, 358] on input "smoke.logistica.totvs.app" at bounding box center [286, 356] width 132 height 9
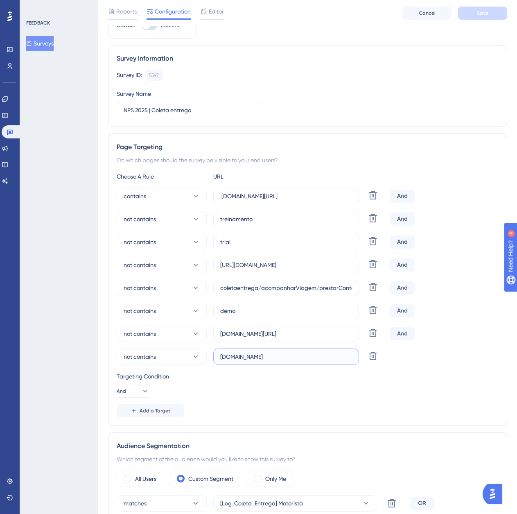
click at [259, 358] on input "smoke.logistica.totvs.app" at bounding box center [286, 356] width 132 height 9
click at [263, 351] on label "smoke.logistica.totvs.app" at bounding box center [286, 357] width 146 height 16
click at [263, 352] on input "smoke.logistica.totvs.app" at bounding box center [286, 356] width 132 height 9
click at [266, 357] on input "smoke.logistica.totvs.app" at bounding box center [286, 356] width 132 height 9
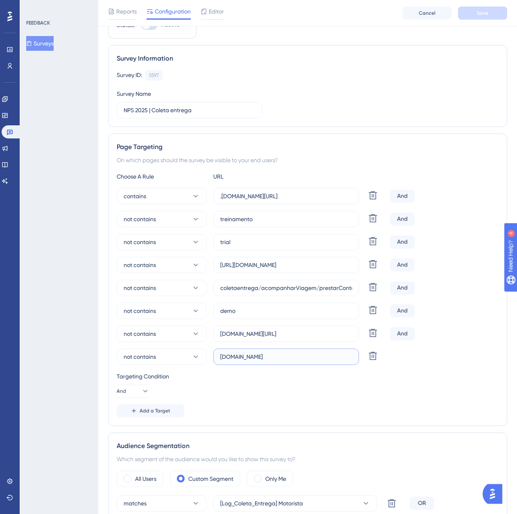
click at [266, 357] on input "smoke.logistica.totvs.app" at bounding box center [286, 356] width 132 height 9
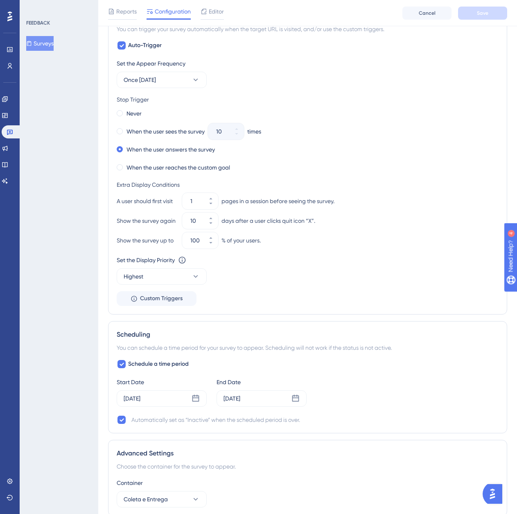
scroll to position [655, 0]
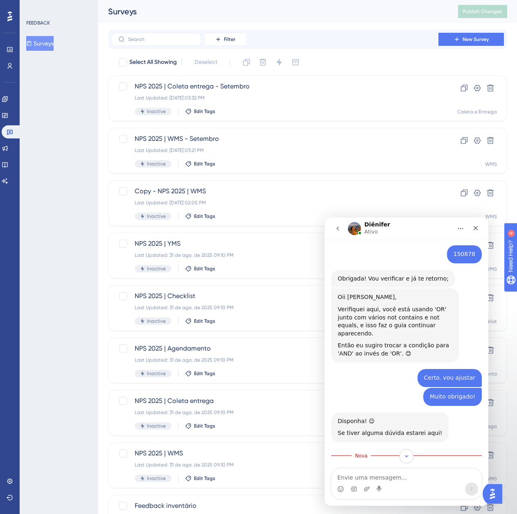
scroll to position [516, 0]
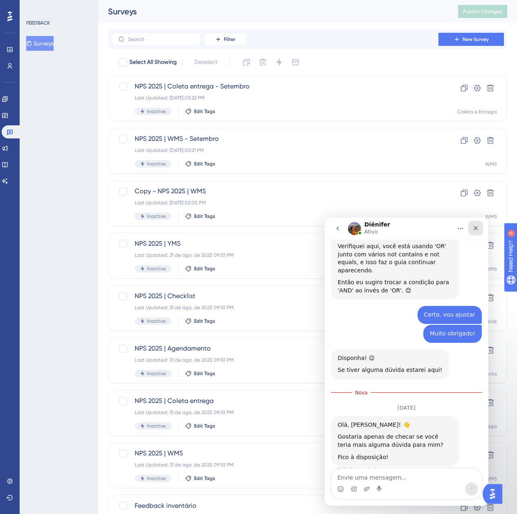
click at [480, 228] on div "Fechar" at bounding box center [476, 228] width 15 height 15
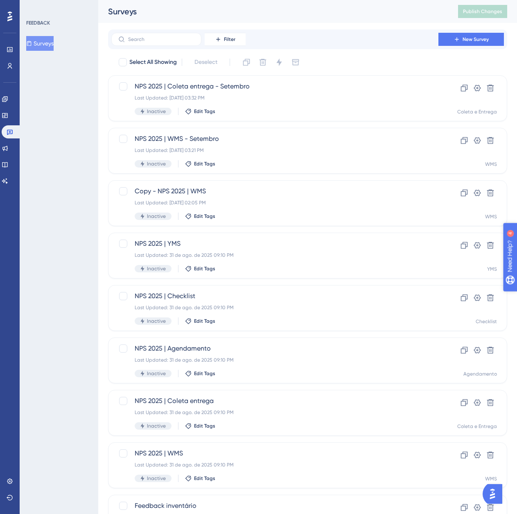
scroll to position [497, 0]
click at [493, 191] on icon at bounding box center [491, 193] width 7 height 7
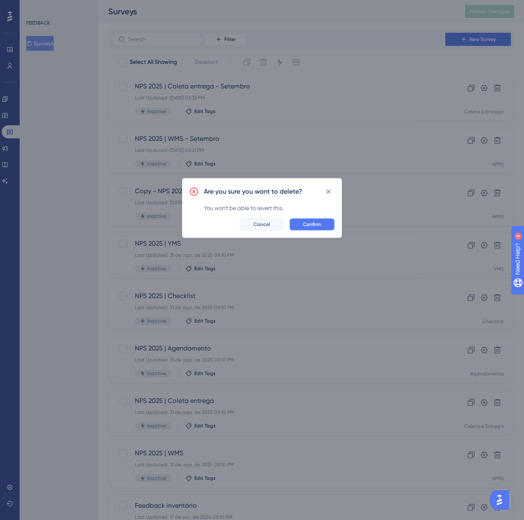
click at [312, 222] on span "Confirm" at bounding box center [312, 224] width 18 height 7
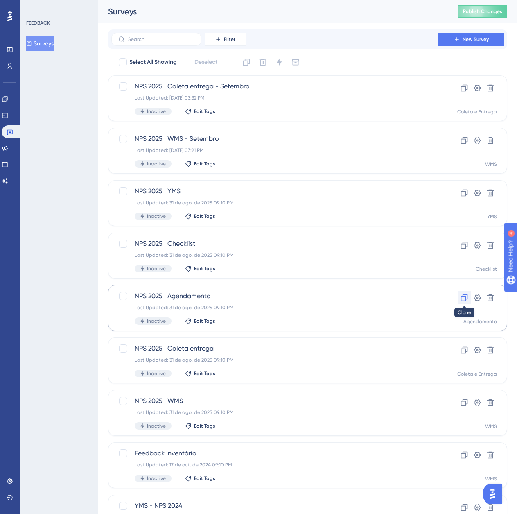
click at [463, 301] on icon at bounding box center [464, 298] width 7 height 7
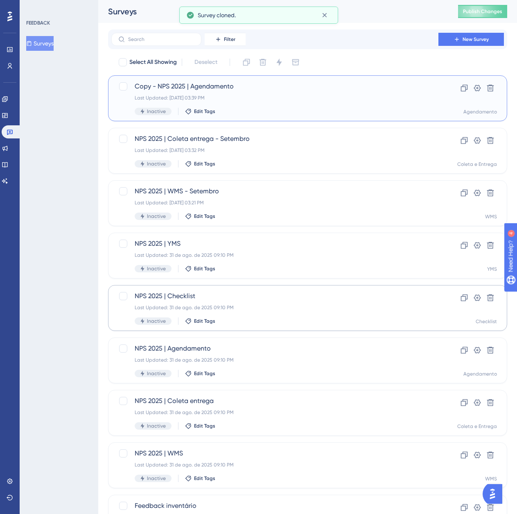
click at [278, 98] on div "Last Updated: [DATE] 03:39 PM" at bounding box center [275, 98] width 281 height 7
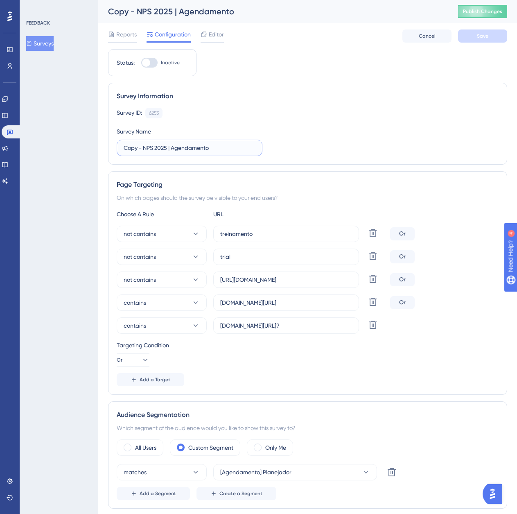
drag, startPoint x: 145, startPoint y: 150, endPoint x: 113, endPoint y: 152, distance: 32.0
click at [113, 152] on div "Survey Information Survey ID: 6253 Copy Survey Name Copy - NPS 2025 | Agendamen…" at bounding box center [307, 124] width 399 height 82
type input "NPS 2025 | Agendamento"
click at [477, 35] on button "Save" at bounding box center [482, 35] width 49 height 13
click at [43, 45] on button "Surveys" at bounding box center [39, 43] width 27 height 15
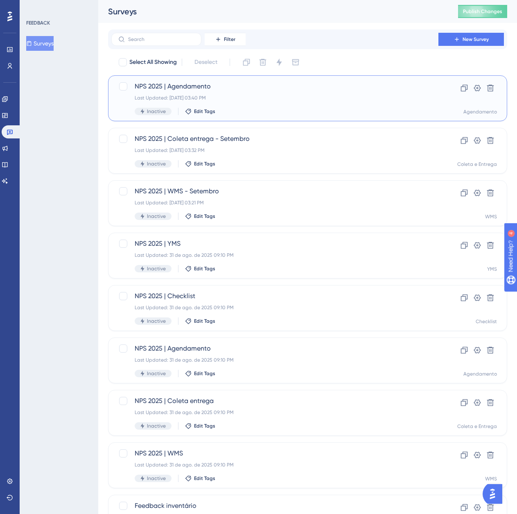
click at [279, 93] on div "NPS 2025 | Agendamento Last Updated: [DATE] 03:40 PM Inactive Edit Tags" at bounding box center [275, 99] width 281 height 34
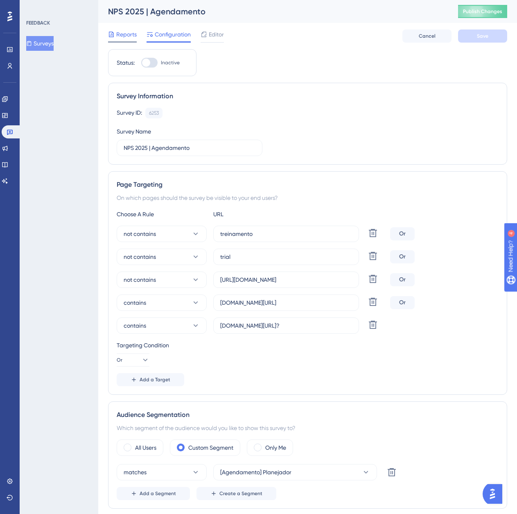
click at [120, 39] on span "Reports" at bounding box center [126, 34] width 20 height 10
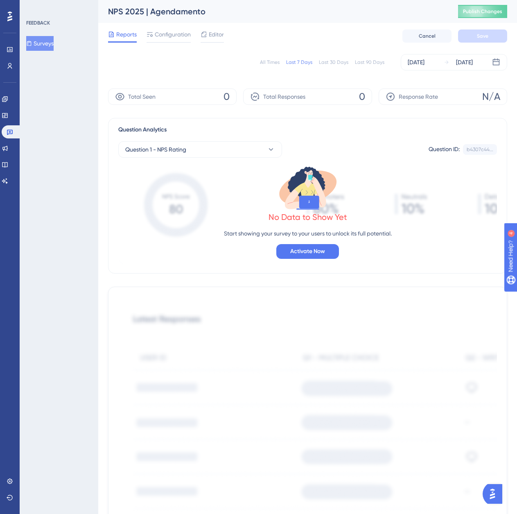
click at [54, 44] on button "Surveys" at bounding box center [39, 43] width 27 height 15
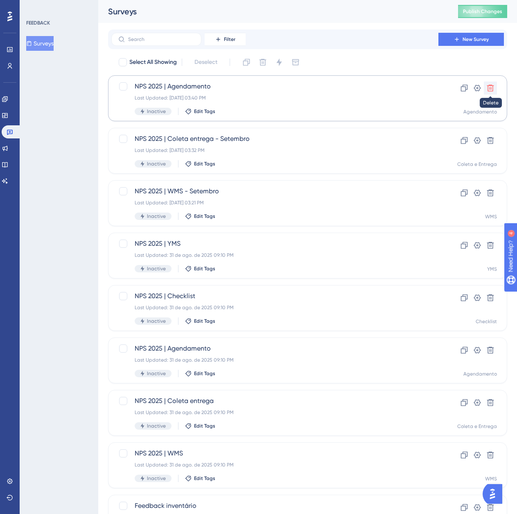
click at [491, 90] on icon at bounding box center [491, 88] width 8 height 8
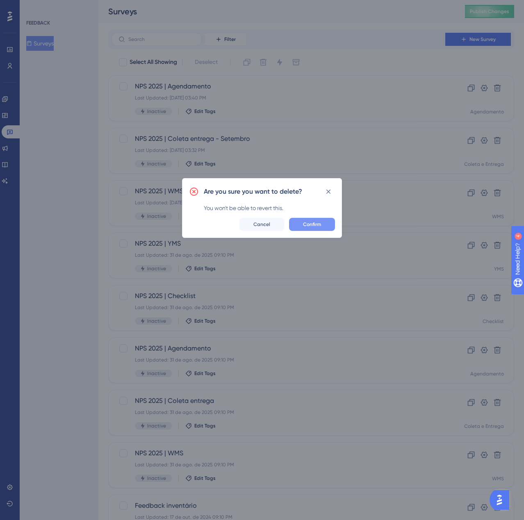
click at [314, 221] on button "Confirm" at bounding box center [312, 224] width 46 height 13
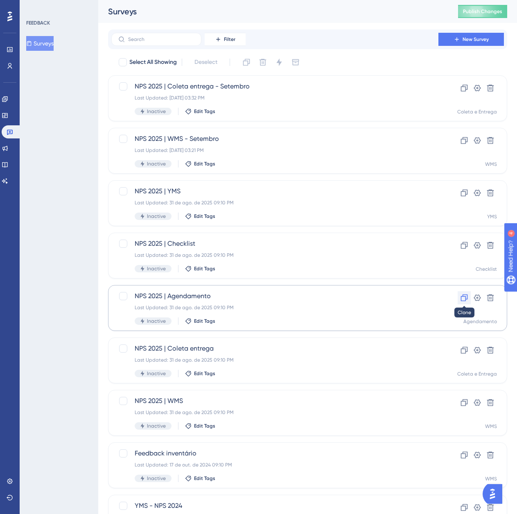
click at [463, 298] on icon at bounding box center [464, 298] width 8 height 8
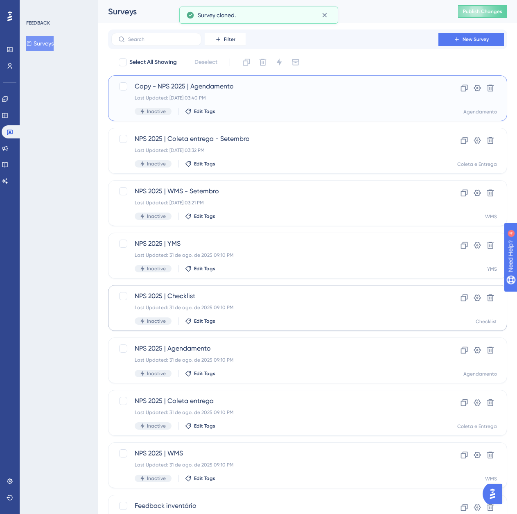
click at [261, 102] on div "Copy - NPS 2025 | Agendamento Last Updated: [DATE] 03:40 PM Inactive Edit Tags" at bounding box center [275, 99] width 281 height 34
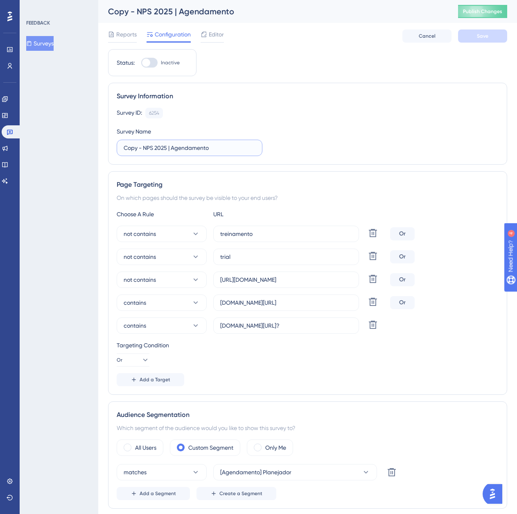
drag, startPoint x: 143, startPoint y: 149, endPoint x: 115, endPoint y: 153, distance: 29.0
click at [113, 153] on div "Survey Information Survey ID: 6254 Copy Survey Name Copy - NPS 2025 | Agendamen…" at bounding box center [307, 124] width 399 height 82
click at [210, 154] on label "NPS 2025 | Agendamento" at bounding box center [190, 148] width 146 height 16
click at [210, 152] on input "NPS 2025 | Agendamento" at bounding box center [190, 147] width 132 height 9
click at [205, 147] on input "NPS 2025 | Agendamento" at bounding box center [190, 147] width 132 height 9
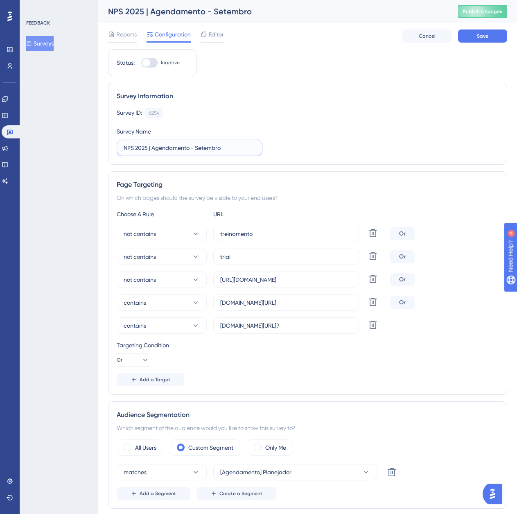
type input "NPS 2025 | Agendamento - Setembro"
click at [36, 50] on button "Surveys" at bounding box center [39, 43] width 27 height 15
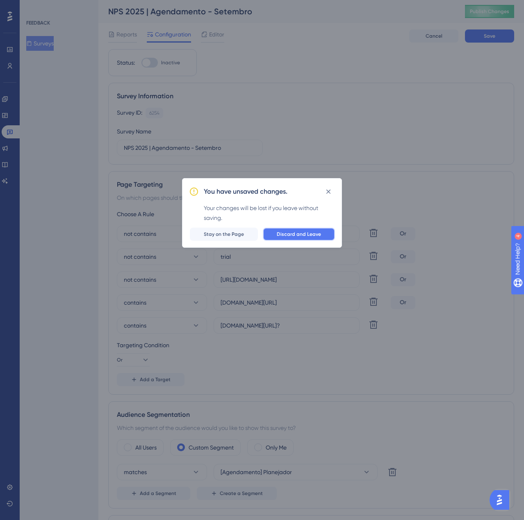
click at [314, 231] on button "Discard and Leave" at bounding box center [299, 234] width 72 height 13
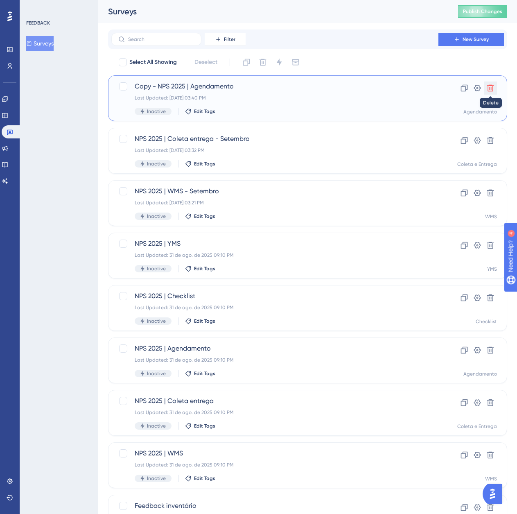
click at [495, 85] on button at bounding box center [490, 88] width 13 height 13
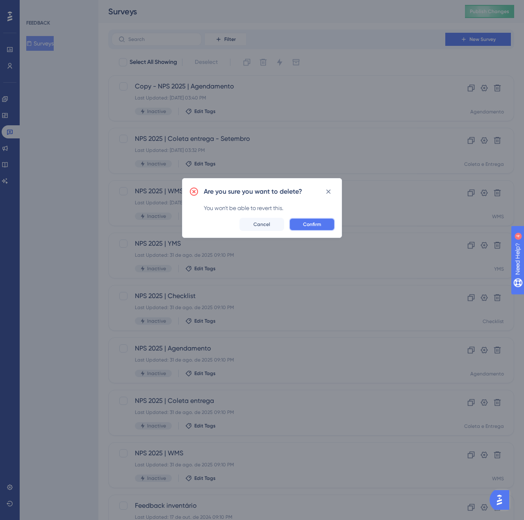
click at [314, 222] on span "Confirm" at bounding box center [312, 224] width 18 height 7
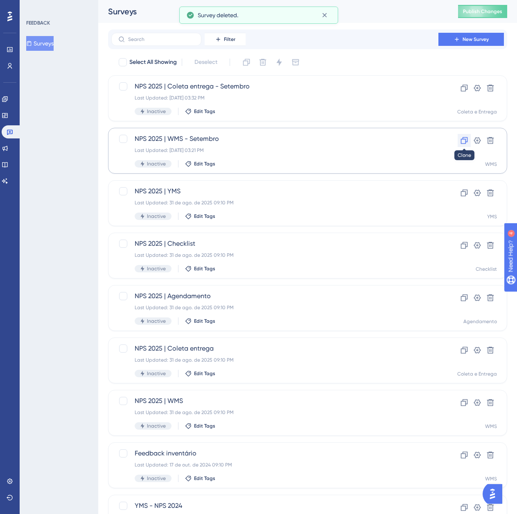
click at [464, 140] on icon at bounding box center [464, 140] width 8 height 8
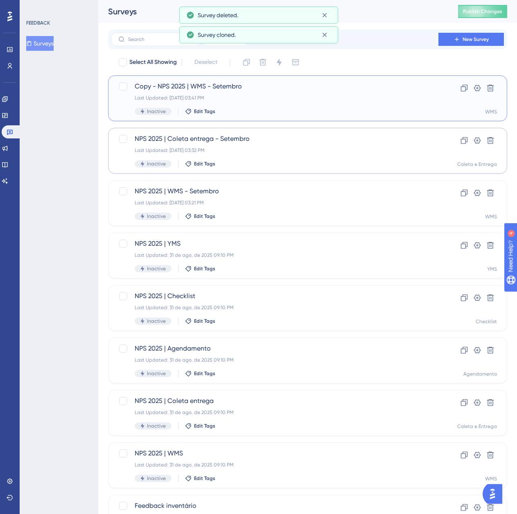
click at [227, 92] on div "Copy - NPS 2025 | WMS - Setembro Last Updated: [DATE] 03:41 PM Inactive Edit Ta…" at bounding box center [275, 99] width 281 height 34
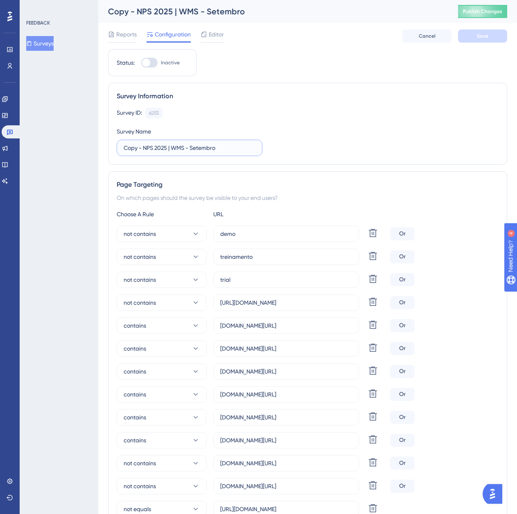
drag, startPoint x: 143, startPoint y: 149, endPoint x: 116, endPoint y: 150, distance: 26.6
click at [116, 150] on div "Survey Information Survey ID: 6255 Copy Survey Name Copy - NPS 2025 | WMS - Set…" at bounding box center [307, 124] width 399 height 82
drag, startPoint x: 190, startPoint y: 150, endPoint x: 170, endPoint y: 150, distance: 20.1
click at [170, 150] on input "NPS 2025 | WMS - Setembro" at bounding box center [190, 147] width 132 height 9
click at [161, 146] on input "NPS 2025 | WMS - Setembro" at bounding box center [190, 147] width 132 height 9
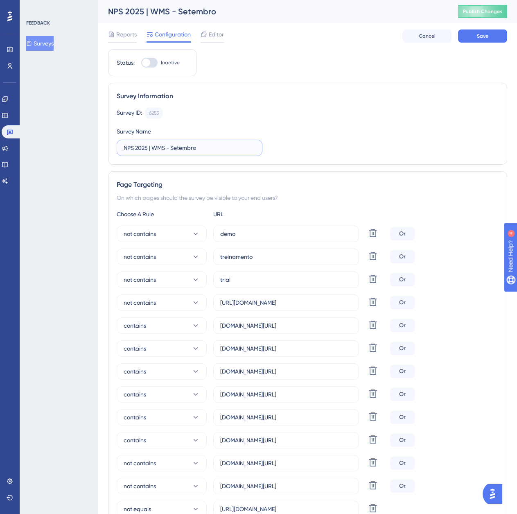
drag, startPoint x: 166, startPoint y: 148, endPoint x: 153, endPoint y: 150, distance: 12.5
click at [153, 150] on input "NPS 2025 | WMS - Setembro" at bounding box center [190, 147] width 132 height 9
type input "NPS 2025 | Agendamento - Setembro"
click at [493, 41] on button "Save" at bounding box center [482, 35] width 49 height 13
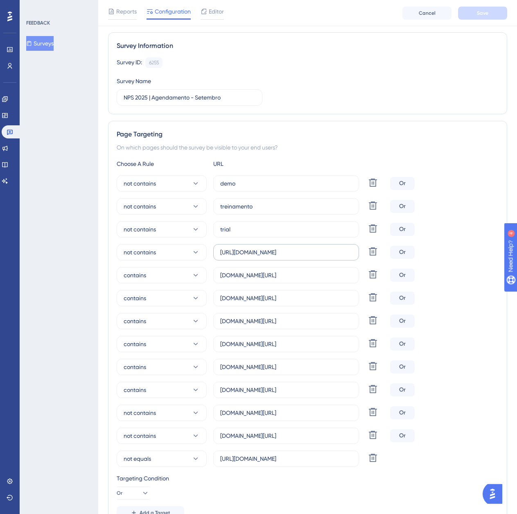
scroll to position [82, 0]
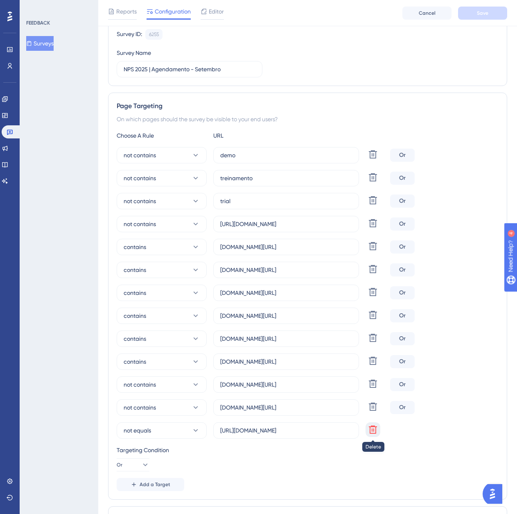
click at [373, 159] on icon at bounding box center [373, 154] width 8 height 8
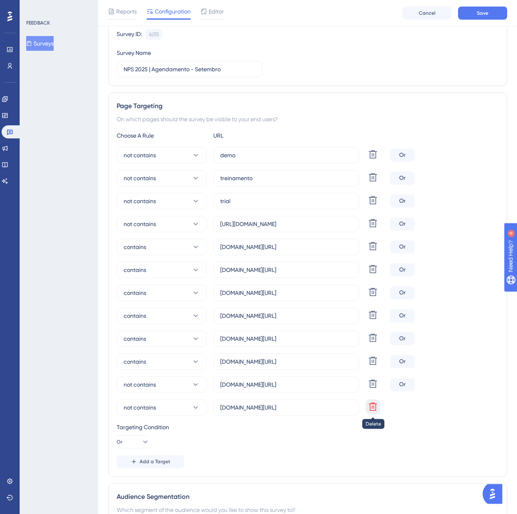
click at [374, 159] on icon at bounding box center [373, 155] width 10 height 10
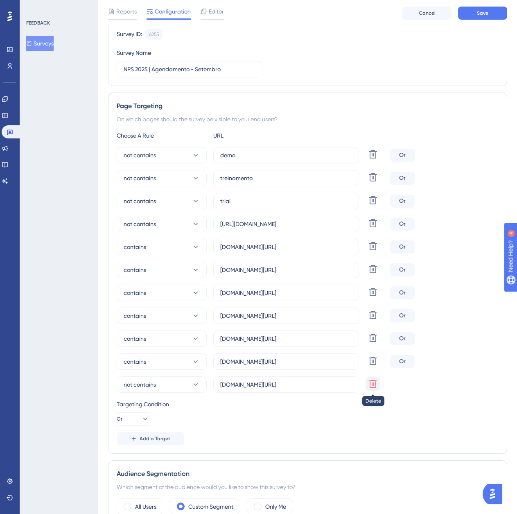
click at [374, 159] on icon at bounding box center [373, 154] width 8 height 8
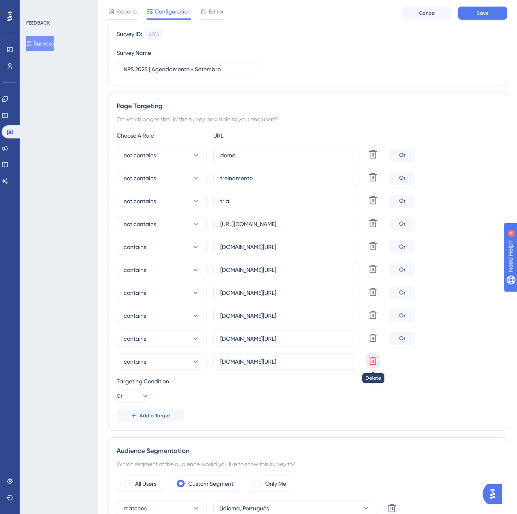
click at [374, 159] on icon at bounding box center [373, 154] width 8 height 8
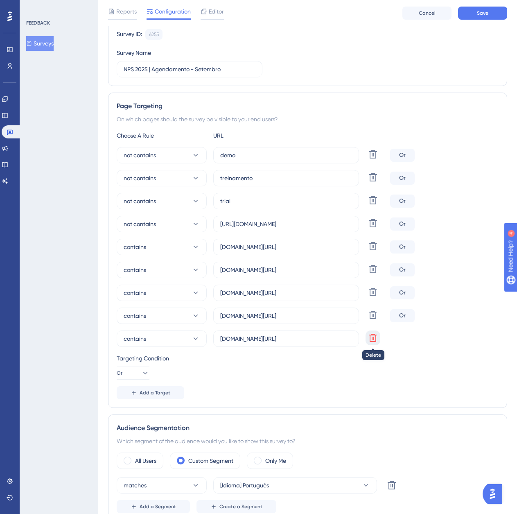
click at [370, 159] on icon at bounding box center [373, 154] width 8 height 8
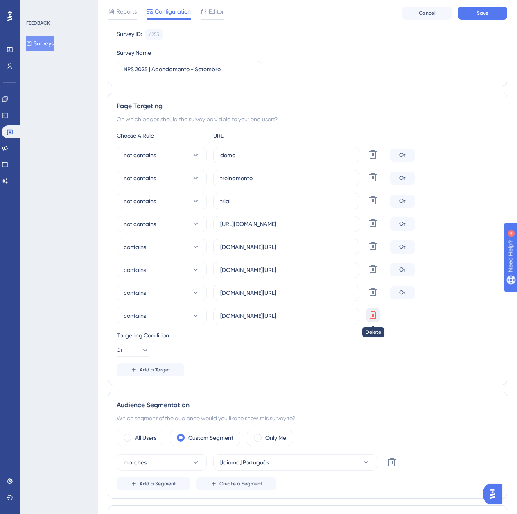
click at [372, 159] on icon at bounding box center [373, 155] width 10 height 10
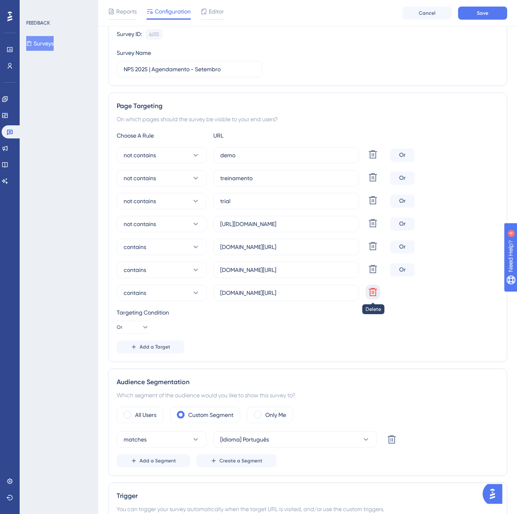
click at [374, 159] on icon at bounding box center [373, 154] width 8 height 8
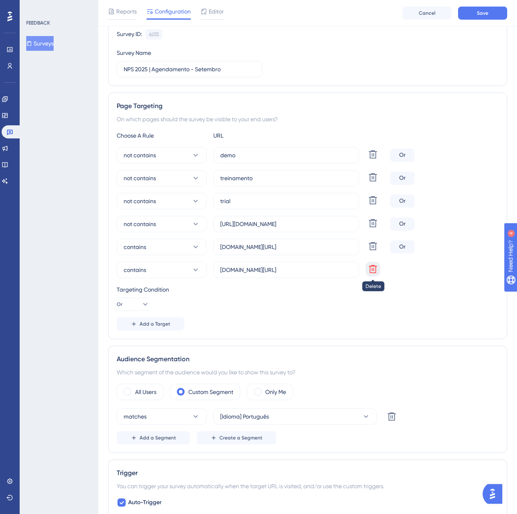
click at [374, 159] on icon at bounding box center [373, 154] width 8 height 8
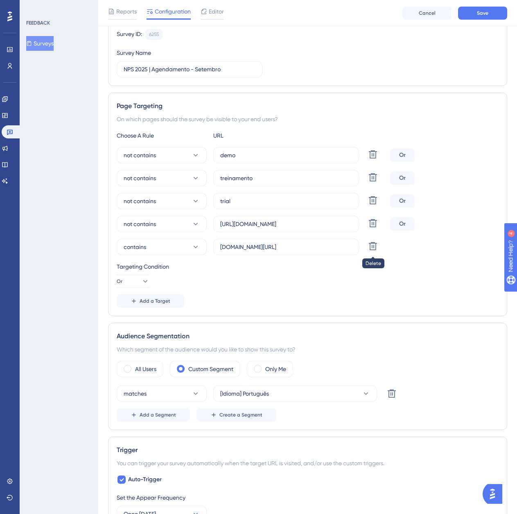
click at [372, 254] on div at bounding box center [373, 247] width 15 height 16
click at [373, 159] on icon at bounding box center [373, 154] width 8 height 8
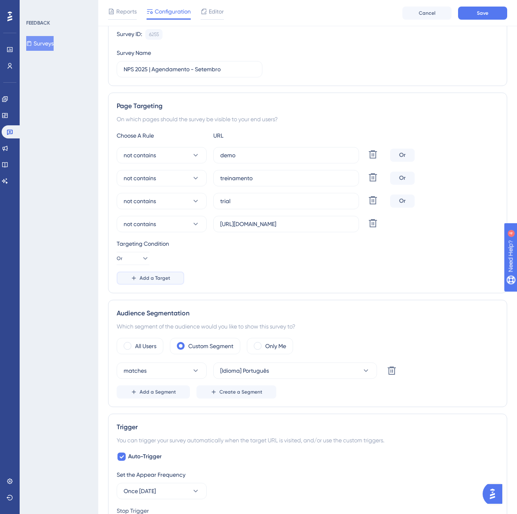
click at [167, 279] on span "Add a Target" at bounding box center [155, 278] width 31 height 7
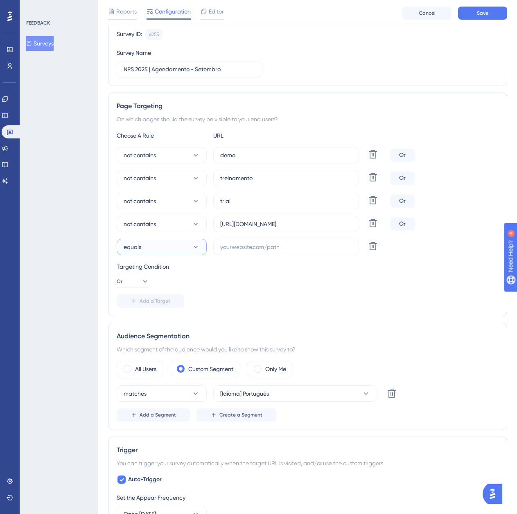
click at [193, 247] on icon at bounding box center [196, 247] width 8 height 8
click at [175, 308] on div "contains contains" at bounding box center [162, 305] width 66 height 16
click at [262, 254] on label at bounding box center [286, 247] width 146 height 16
click at [262, 252] on input "text" at bounding box center [286, 247] width 132 height 9
paste input "demo.logistica.totvs.app/agendamento/consulta-agendamentos"
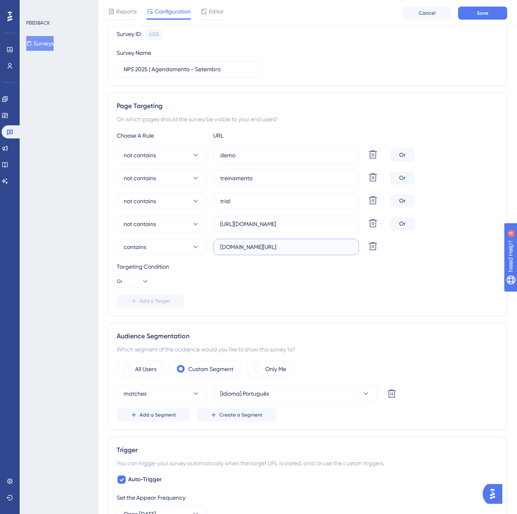
scroll to position [0, 43]
type input "demo.logistica.totvs.app/agendamento/consulta-agendamentos"
click at [477, 19] on button "Save" at bounding box center [482, 13] width 49 height 13
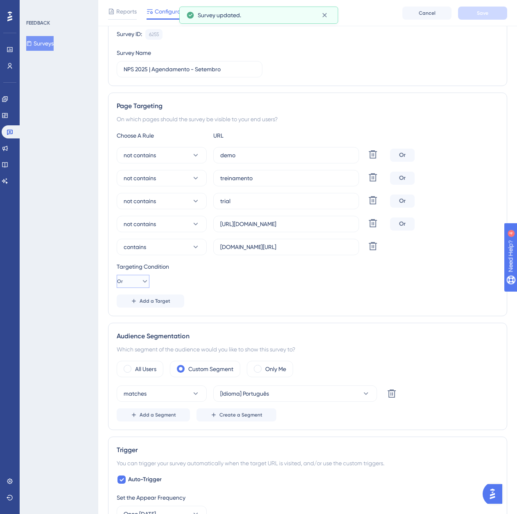
click at [142, 279] on icon at bounding box center [145, 281] width 8 height 8
click at [141, 302] on button "And And" at bounding box center [133, 305] width 22 height 16
click at [476, 15] on button "Save" at bounding box center [482, 13] width 49 height 13
click at [146, 299] on span "Add a Target" at bounding box center [155, 301] width 31 height 7
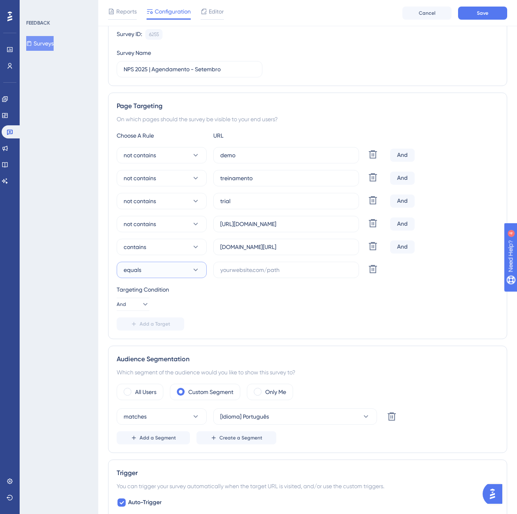
click at [159, 272] on button "equals" at bounding box center [162, 270] width 90 height 16
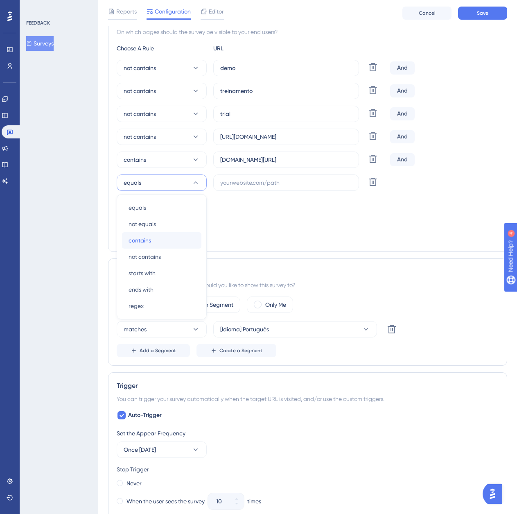
click at [164, 243] on div "contains contains" at bounding box center [162, 240] width 66 height 16
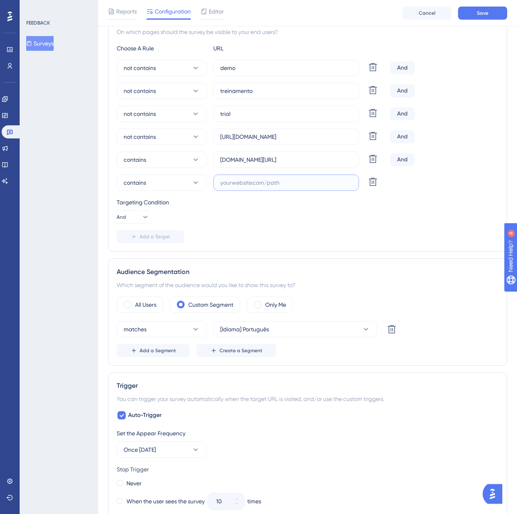
click at [250, 184] on input "text" at bounding box center [286, 182] width 132 height 9
paste input "demo.logistica.totvs.app/agendamento/novo-agendamento/planejador?unidadeId=?"
type input "demo.logistica.totvs.app/agendamento/novo-agendamento/planejador?unidadeId=?"
click at [478, 20] on div "Reports Configuration Editor Cancel Save" at bounding box center [307, 13] width 419 height 26
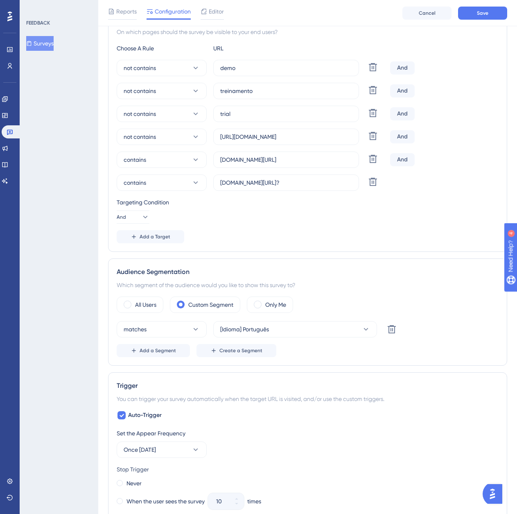
scroll to position [0, 0]
click at [481, 16] on button "Save" at bounding box center [482, 13] width 49 height 13
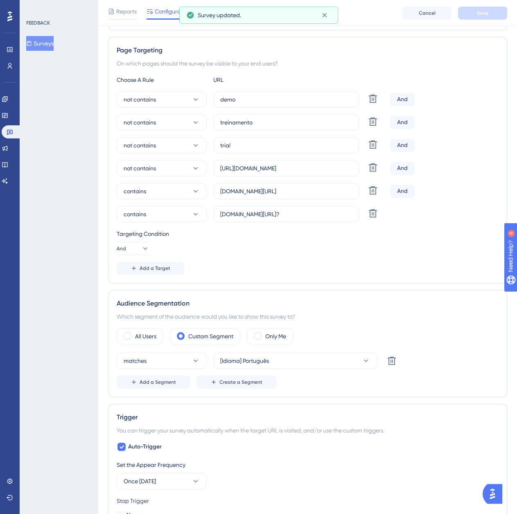
scroll to position [128, 0]
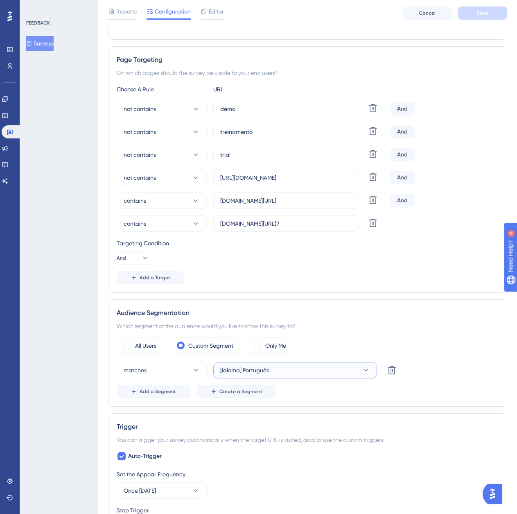
click at [286, 370] on button "[Idioma] Português" at bounding box center [295, 370] width 164 height 16
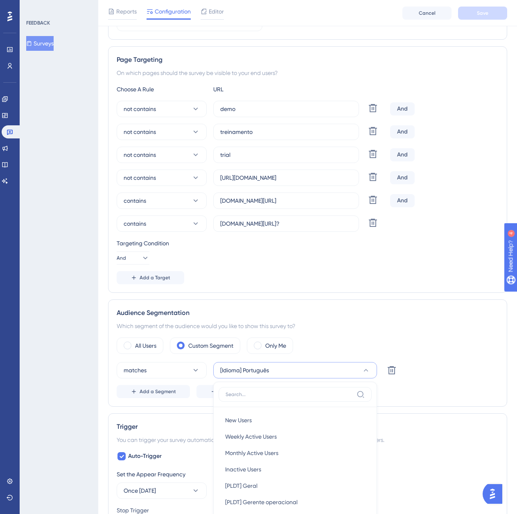
scroll to position [300, 0]
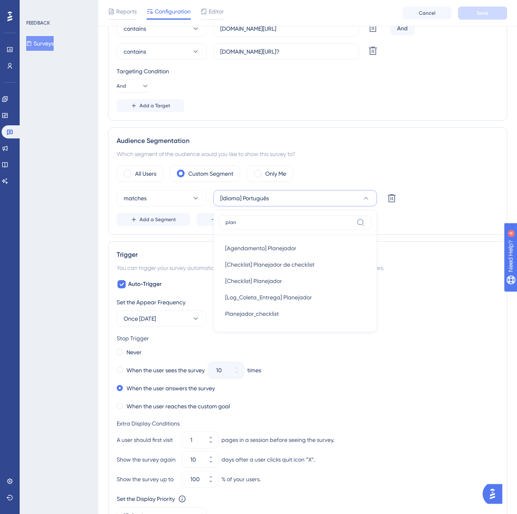
type input "plan"
click at [290, 256] on div "[Agendamento] Planejador [Agendamento] Planejador" at bounding box center [295, 248] width 140 height 16
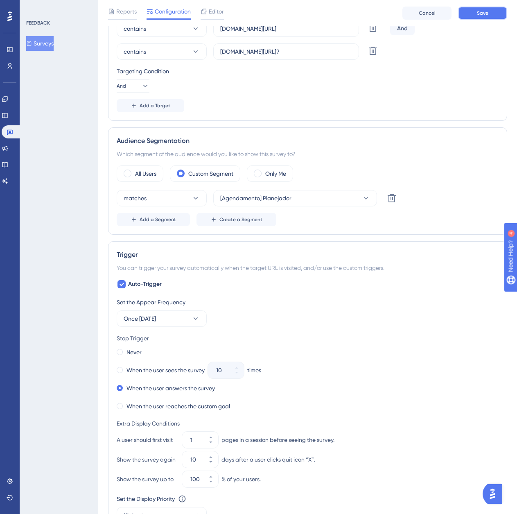
click at [477, 12] on button "Save" at bounding box center [482, 13] width 49 height 13
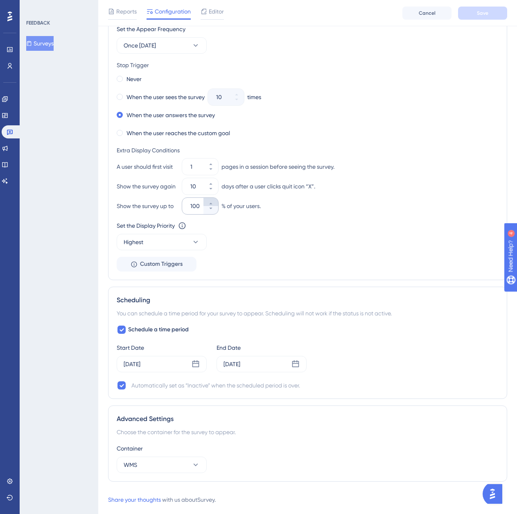
scroll to position [587, 0]
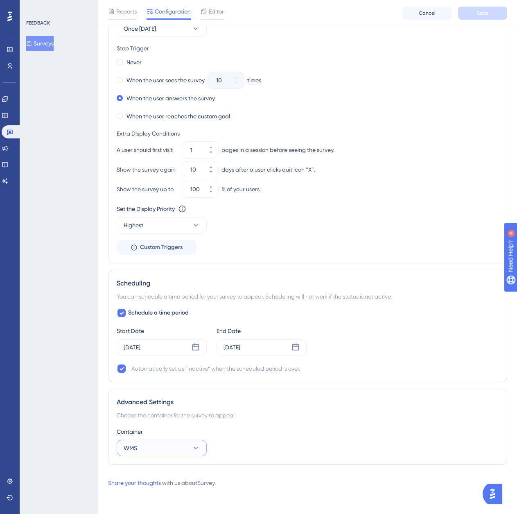
click at [160, 449] on button "WMS" at bounding box center [162, 448] width 90 height 16
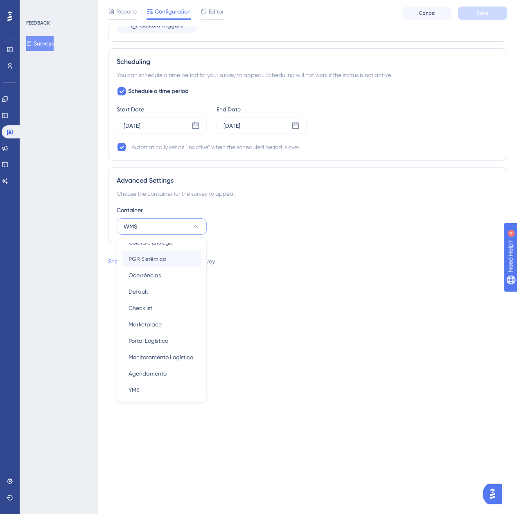
scroll to position [82, 0]
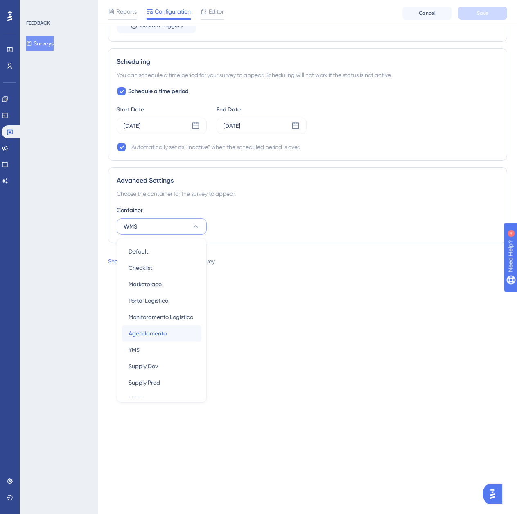
click at [159, 332] on span "Agendamento" at bounding box center [148, 334] width 38 height 10
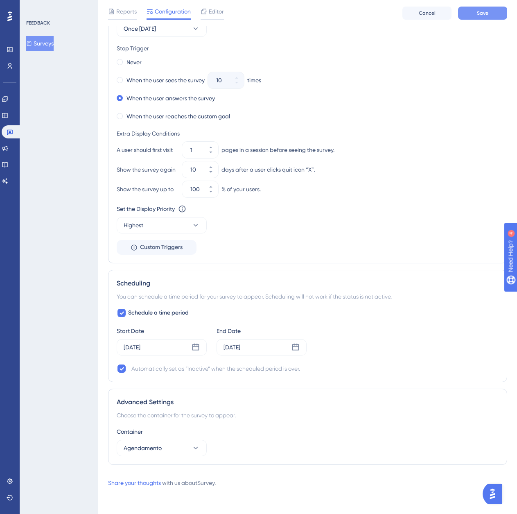
click at [496, 12] on button "Save" at bounding box center [482, 13] width 49 height 13
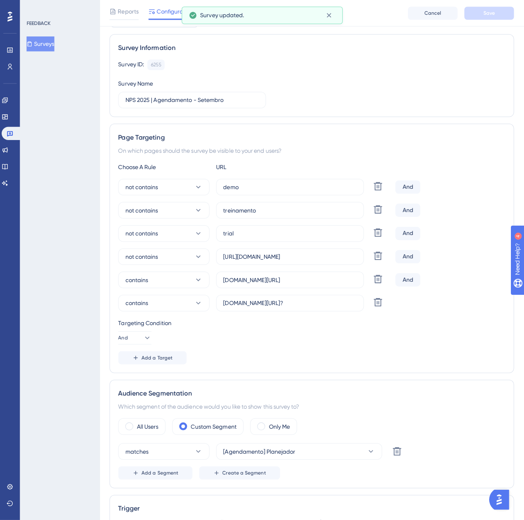
scroll to position [0, 0]
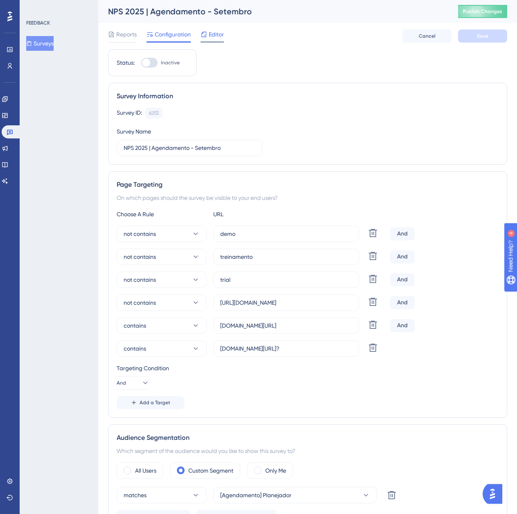
click at [214, 33] on span "Editor" at bounding box center [216, 34] width 15 height 10
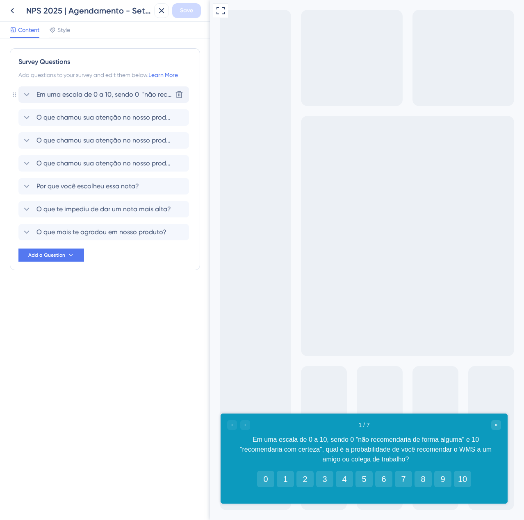
click at [99, 93] on span "Em uma escala de 0 a 10, sendo 0 "não recomendaria de forma alguma" e 10 "recom…" at bounding box center [103, 95] width 135 height 10
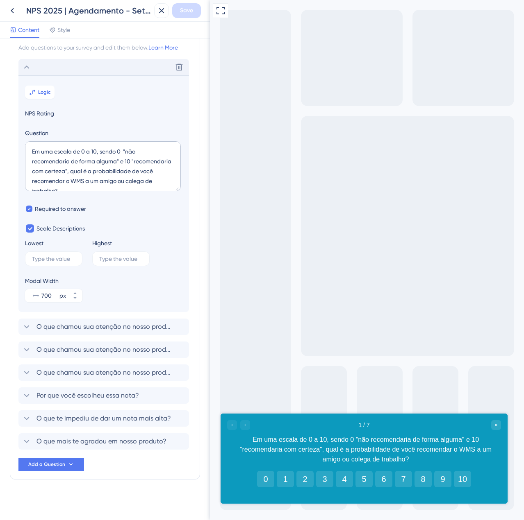
scroll to position [29, 0]
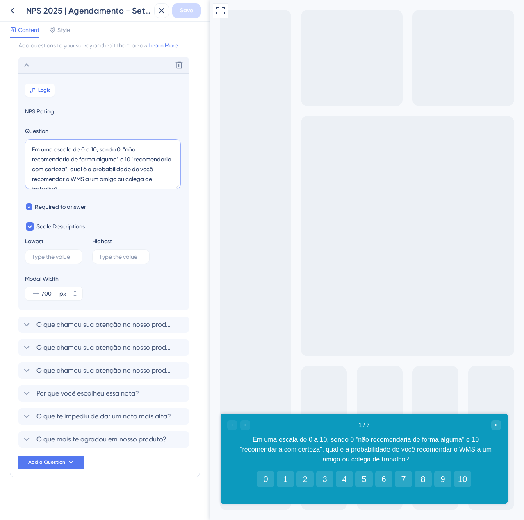
drag, startPoint x: 132, startPoint y: 179, endPoint x: 145, endPoint y: 179, distance: 13.5
click at [145, 179] on textarea "Em uma escala de 0 a 10, sendo 0 "não recomendaria de forma alguma" e 10 "recom…" at bounding box center [103, 164] width 156 height 50
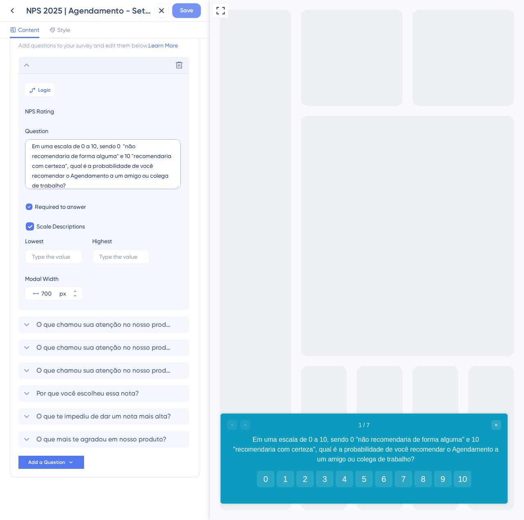
type textarea "Em uma escala de 0 a 10, sendo 0 "não recomendaria de forma alguma" e 10 "recom…"
click at [176, 14] on button "Save" at bounding box center [186, 10] width 29 height 15
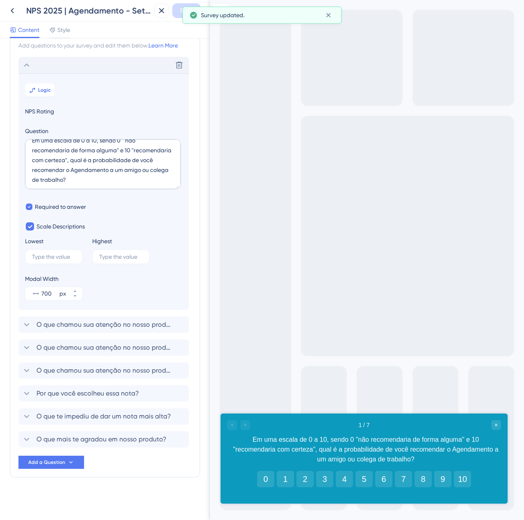
scroll to position [10, 0]
click at [23, 59] on div "Delete" at bounding box center [103, 65] width 170 height 16
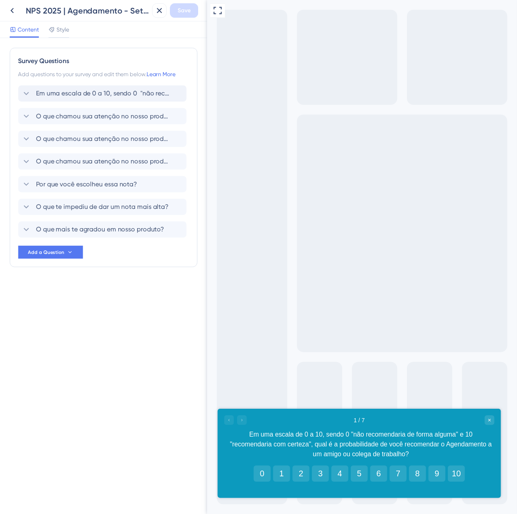
scroll to position [0, 0]
click at [16, 10] on icon at bounding box center [12, 11] width 10 height 10
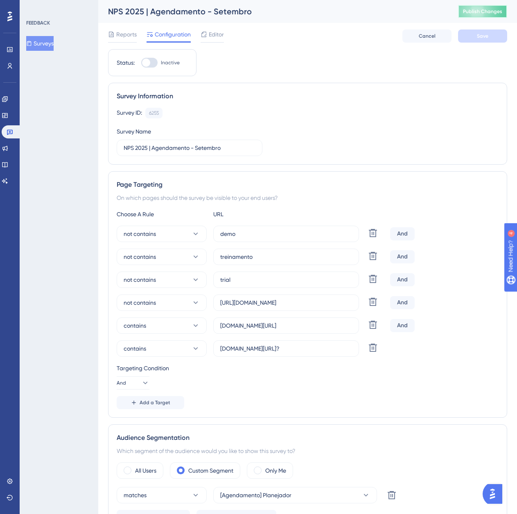
click at [485, 8] on button "Publish Changes" at bounding box center [482, 11] width 49 height 13
click at [49, 41] on button "Surveys" at bounding box center [39, 43] width 27 height 15
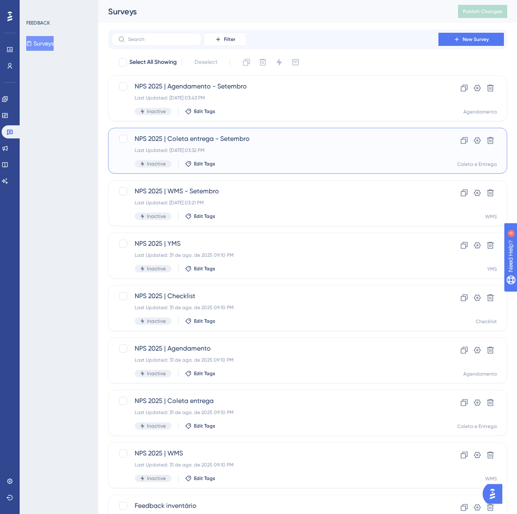
click at [254, 146] on div "NPS 2025 | Coleta entrega - Setembro Last Updated: 02 de set. de 2025 03:32 PM …" at bounding box center [275, 151] width 281 height 34
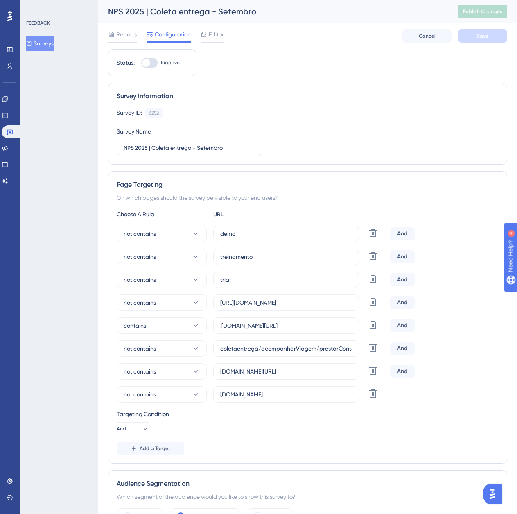
click at [43, 43] on button "Surveys" at bounding box center [39, 43] width 27 height 15
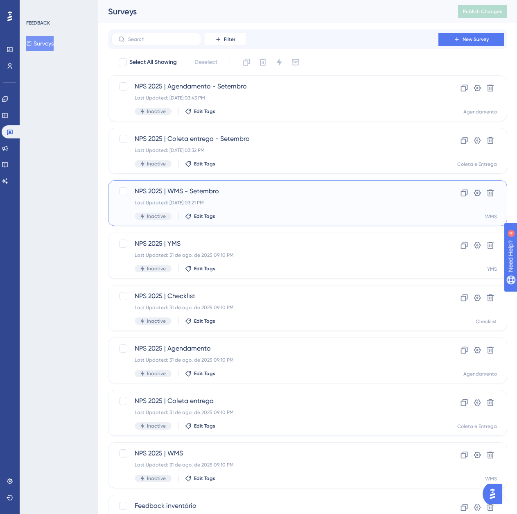
click at [200, 188] on span "NPS 2025 | WMS - Setembro" at bounding box center [275, 191] width 281 height 10
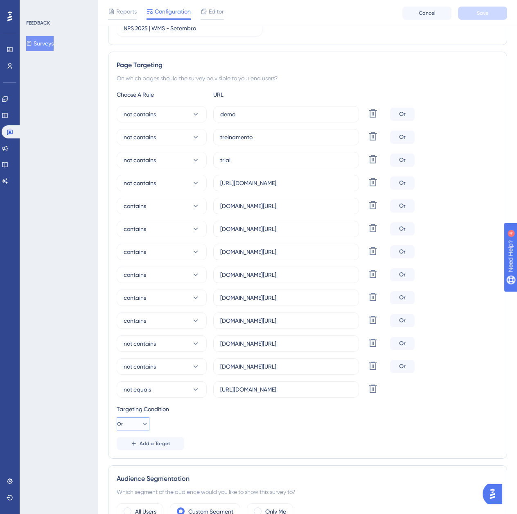
click at [146, 424] on button "Or" at bounding box center [133, 423] width 33 height 13
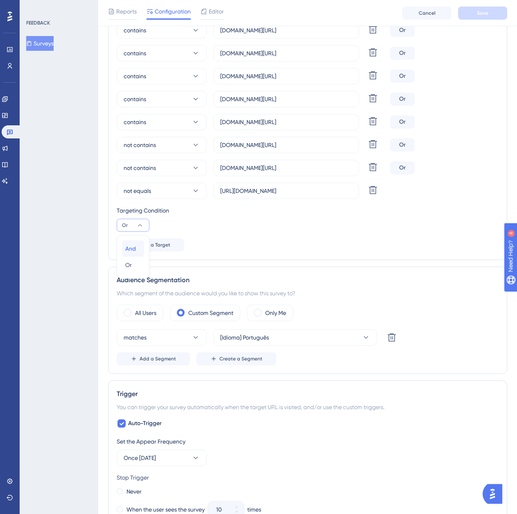
click at [138, 250] on div "And And" at bounding box center [133, 248] width 16 height 16
click at [478, 8] on button "Save" at bounding box center [482, 13] width 49 height 13
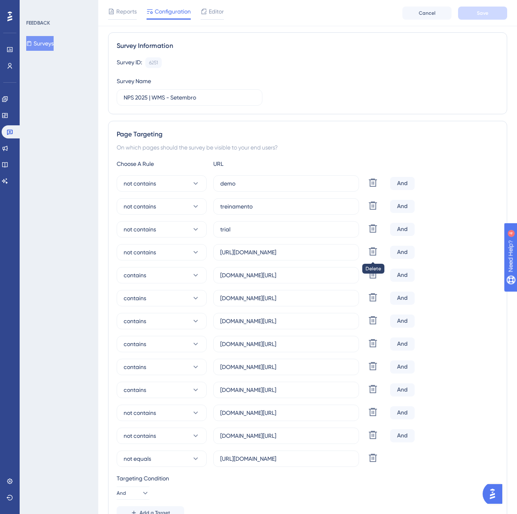
scroll to position [0, 0]
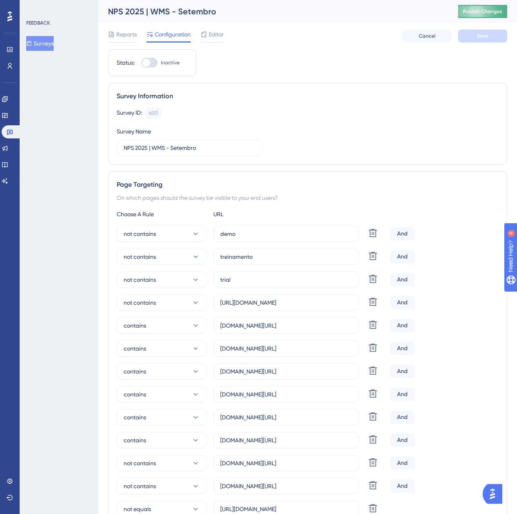
click at [496, 9] on span "Publish Changes" at bounding box center [482, 11] width 39 height 7
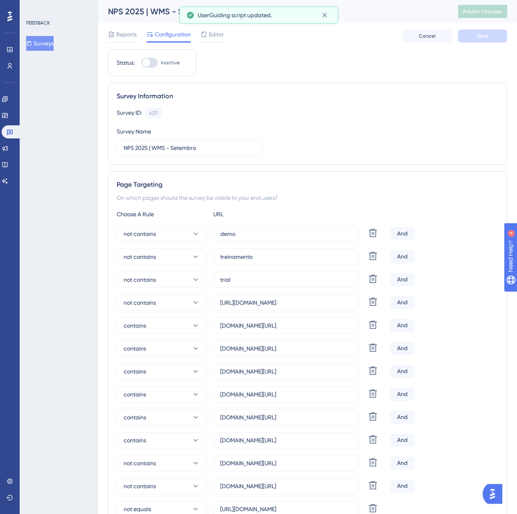
click at [51, 45] on button "Surveys" at bounding box center [39, 43] width 27 height 15
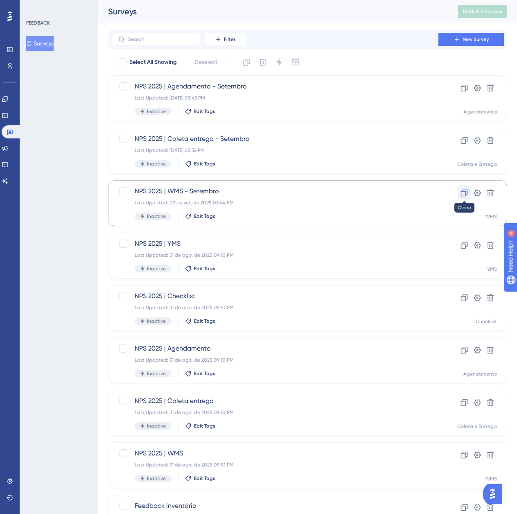
click at [466, 193] on icon at bounding box center [464, 193] width 7 height 7
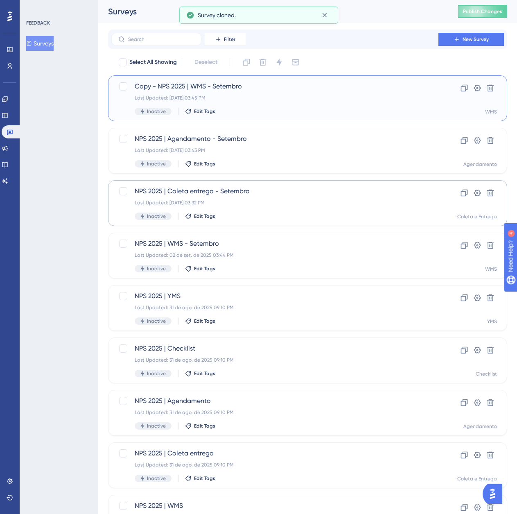
click at [281, 104] on div "Copy - NPS 2025 | WMS - Setembro Last Updated: 02 de set. de 2025 03:45 PM Inac…" at bounding box center [275, 99] width 281 height 34
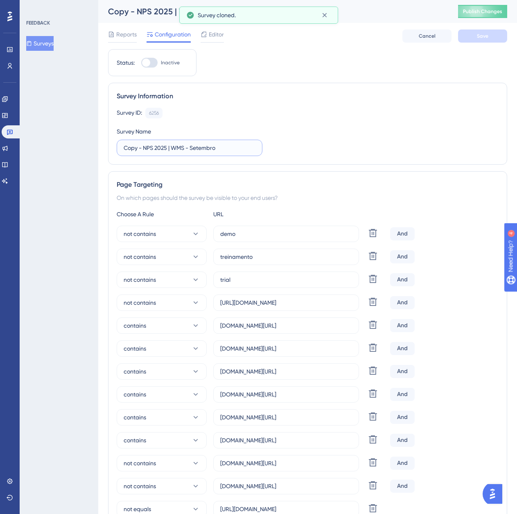
drag, startPoint x: 145, startPoint y: 147, endPoint x: 120, endPoint y: 143, distance: 25.4
click at [120, 143] on label "Copy - NPS 2025 | WMS - Setembro" at bounding box center [190, 148] width 146 height 16
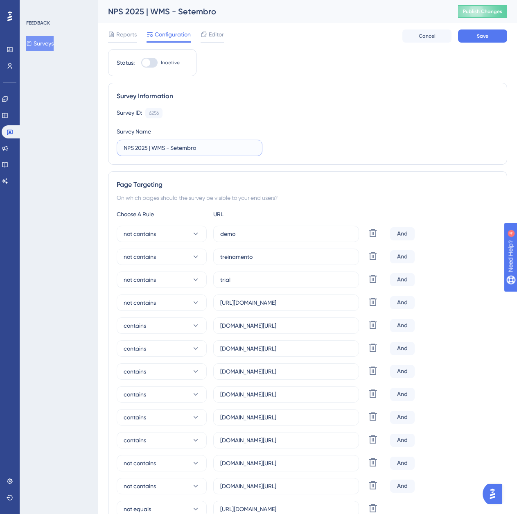
drag, startPoint x: 199, startPoint y: 150, endPoint x: 172, endPoint y: 150, distance: 26.6
click at [172, 150] on input "NPS 2025 | WMS - Setembro" at bounding box center [190, 147] width 132 height 9
click at [484, 38] on span "Save" at bounding box center [482, 36] width 11 height 7
drag, startPoint x: 222, startPoint y: 147, endPoint x: 171, endPoint y: 152, distance: 51.1
click at [171, 152] on label "NPS 2025 | WMS - Agendamento" at bounding box center [190, 148] width 146 height 16
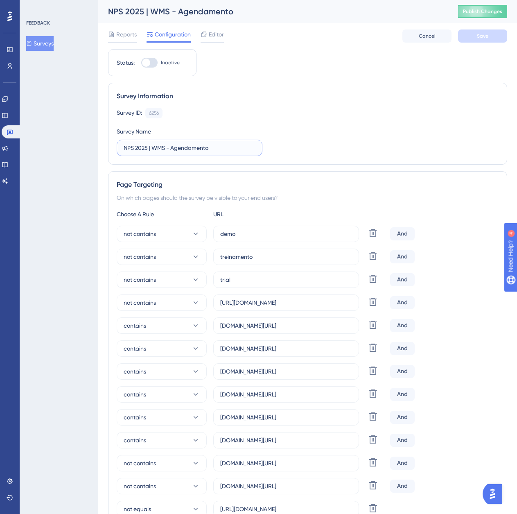
click at [211, 148] on input "NPS 2025 | WMS - Agendamento" at bounding box center [190, 147] width 132 height 9
drag, startPoint x: 213, startPoint y: 148, endPoint x: 165, endPoint y: 148, distance: 47.5
click at [165, 148] on input "NPS 2025 | WMS - Agendamento" at bounding box center [190, 147] width 132 height 9
click at [166, 144] on input "NPS 2025 | WMS - Agendamento" at bounding box center [190, 147] width 132 height 9
drag, startPoint x: 166, startPoint y: 147, endPoint x: 153, endPoint y: 152, distance: 14.1
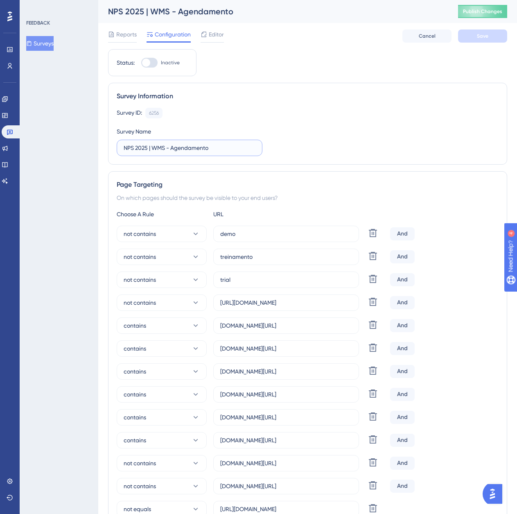
click at [153, 152] on input "NPS 2025 | WMS - Agendamento" at bounding box center [190, 147] width 132 height 9
click at [481, 31] on button "Save" at bounding box center [482, 35] width 49 height 13
drag, startPoint x: 229, startPoint y: 146, endPoint x: 183, endPoint y: 150, distance: 46.5
click at [183, 150] on input "NPS 2025 | Checklist - Agendamento" at bounding box center [190, 147] width 132 height 9
type input "NPS 2025 | Checklist - Setembro"
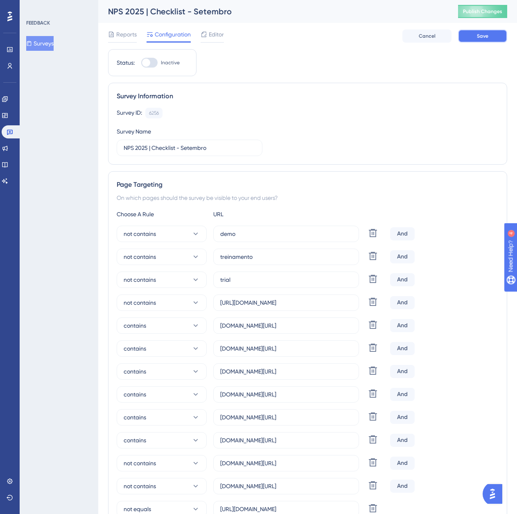
click at [465, 38] on button "Save" at bounding box center [482, 35] width 49 height 13
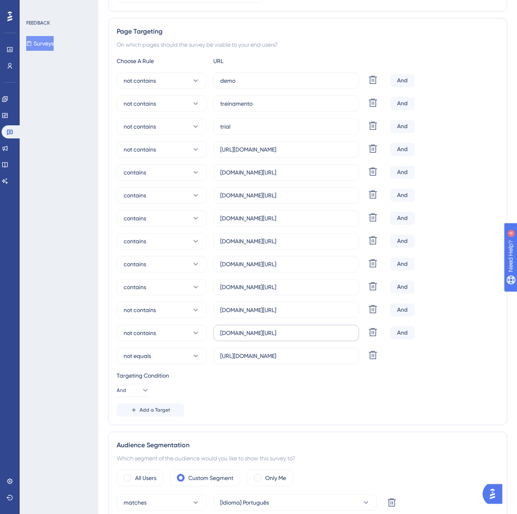
scroll to position [164, 0]
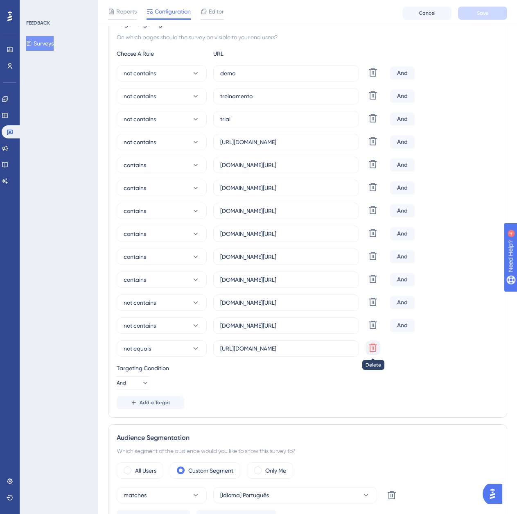
click at [370, 77] on icon at bounding box center [373, 72] width 8 height 8
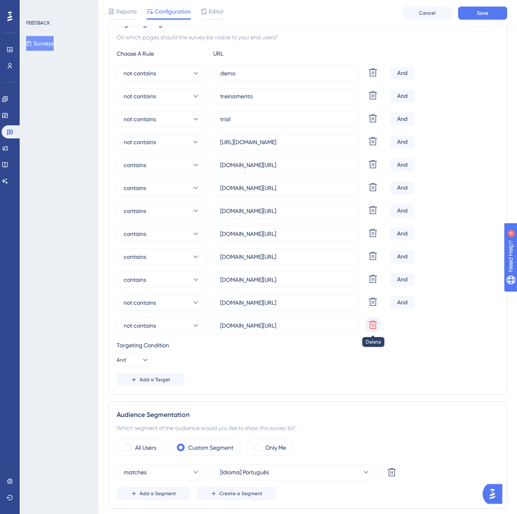
click at [379, 80] on button at bounding box center [373, 72] width 15 height 15
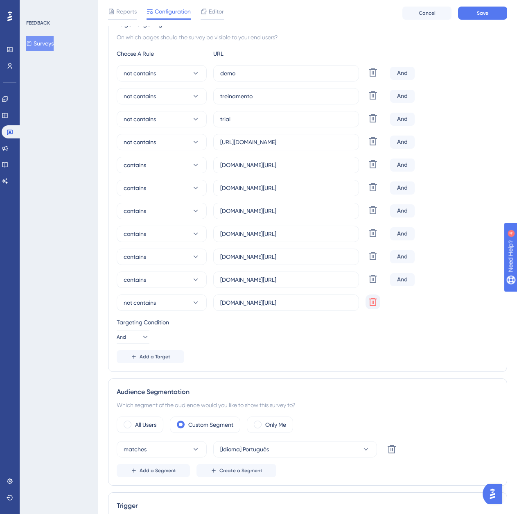
click at [378, 77] on icon at bounding box center [373, 73] width 10 height 10
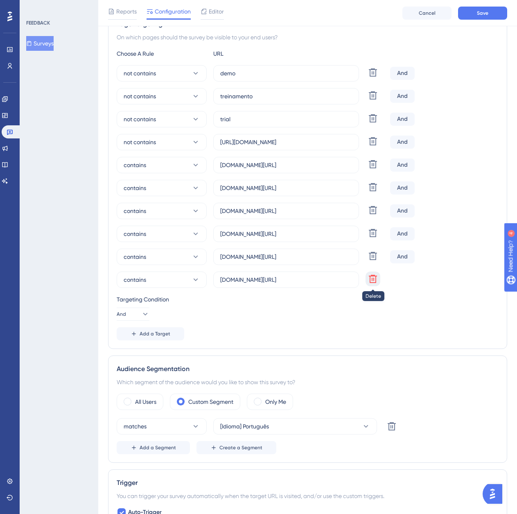
click at [379, 80] on button at bounding box center [373, 72] width 15 height 15
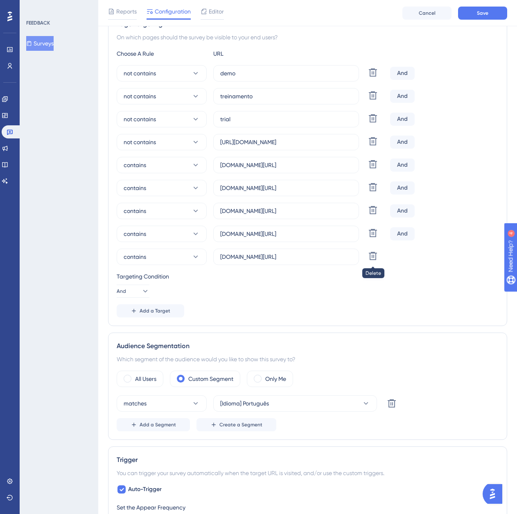
click at [376, 77] on icon at bounding box center [373, 72] width 8 height 8
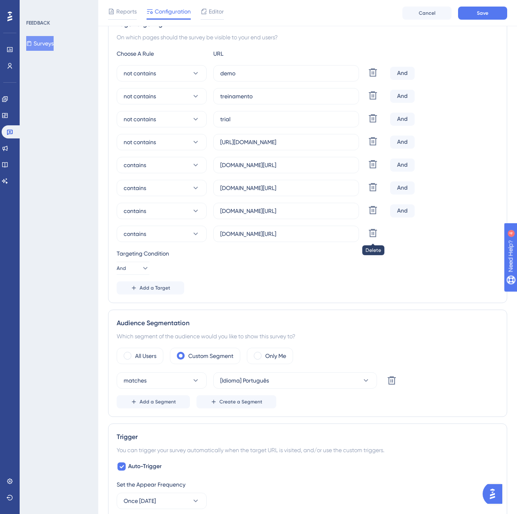
click at [376, 77] on icon at bounding box center [373, 72] width 8 height 8
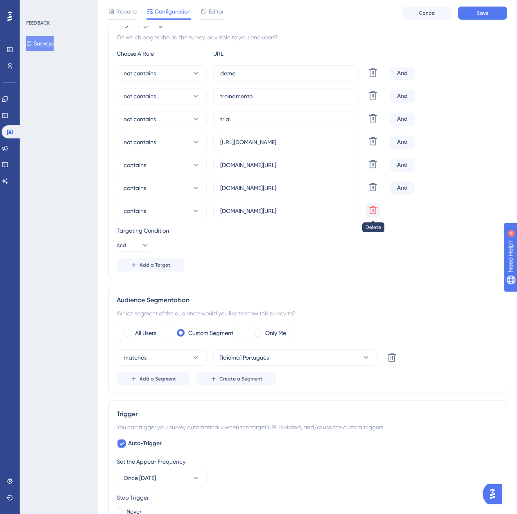
click at [379, 80] on button at bounding box center [373, 72] width 15 height 15
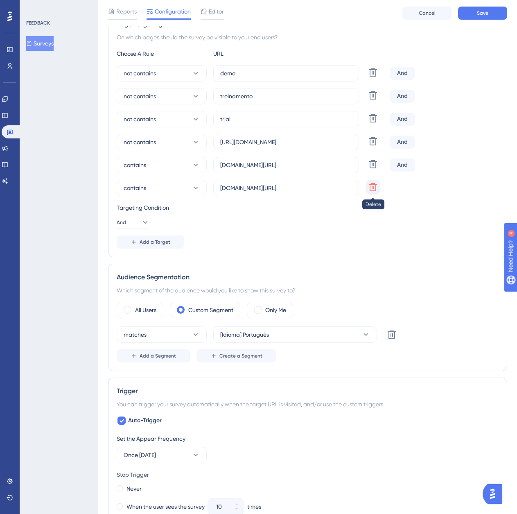
click at [377, 77] on icon at bounding box center [373, 73] width 10 height 10
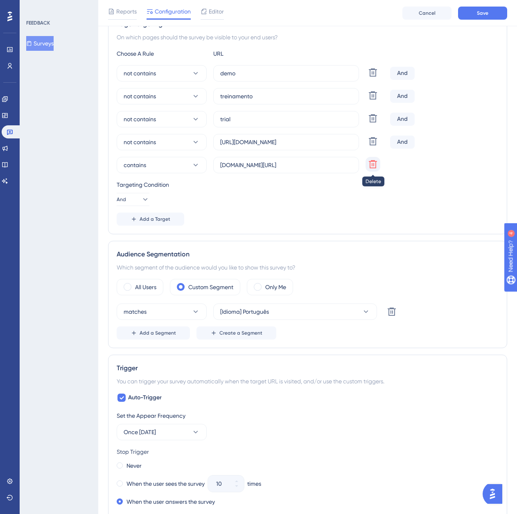
click at [372, 80] on button at bounding box center [373, 72] width 15 height 15
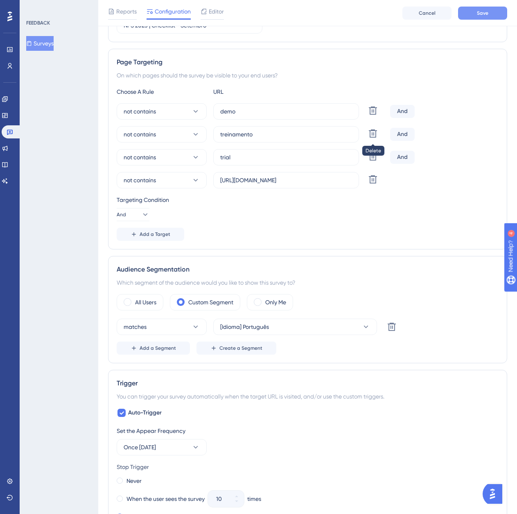
scroll to position [41, 0]
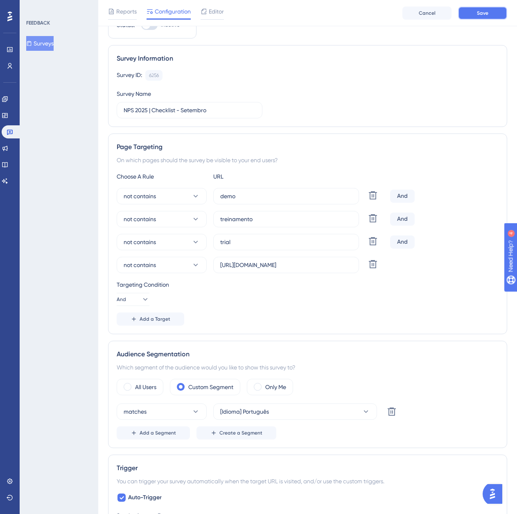
click at [472, 7] on button "Save" at bounding box center [482, 13] width 49 height 13
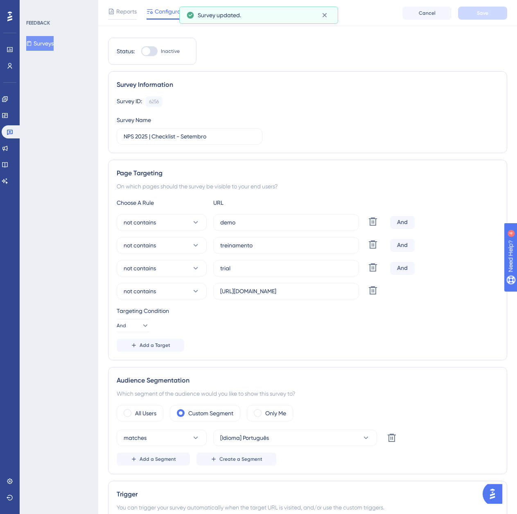
scroll to position [0, 0]
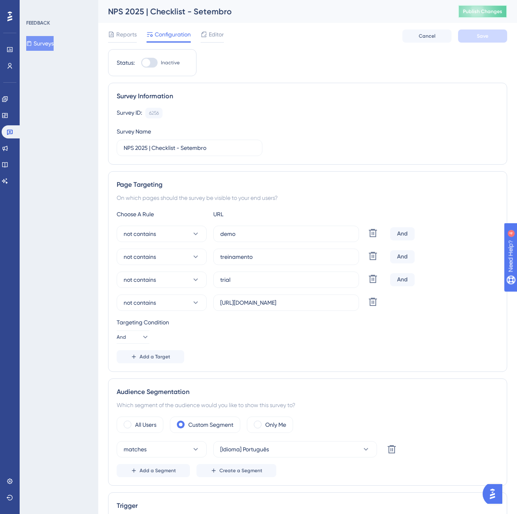
click at [467, 17] on button "Publish Changes" at bounding box center [482, 11] width 49 height 13
click at [153, 353] on button "Add a Target" at bounding box center [151, 356] width 68 height 13
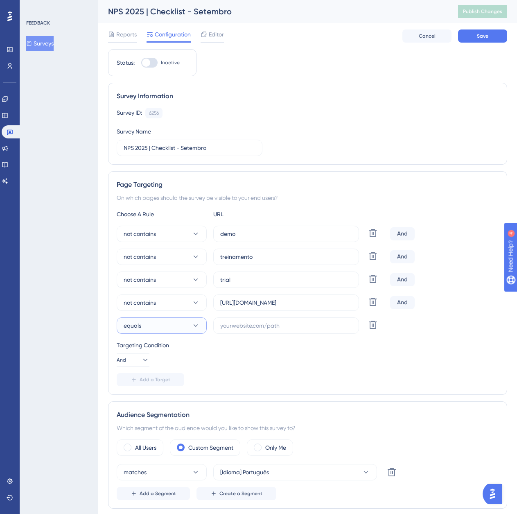
click at [168, 329] on button "equals" at bounding box center [162, 325] width 90 height 16
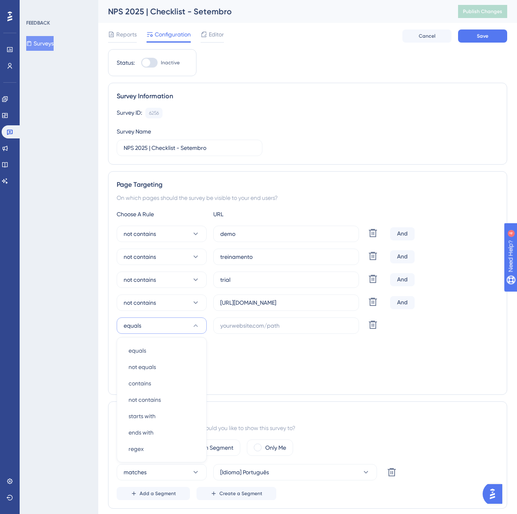
scroll to position [143, 0]
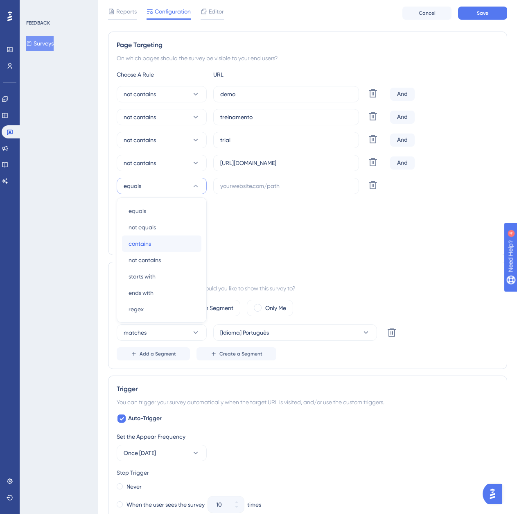
click at [175, 248] on div "contains contains" at bounding box center [162, 244] width 66 height 16
click at [292, 192] on label at bounding box center [286, 186] width 146 height 16
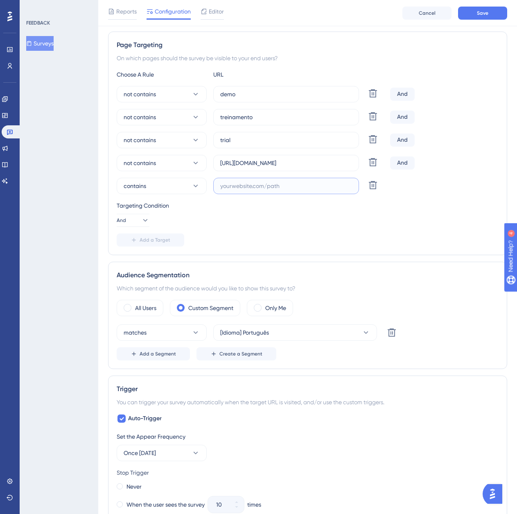
click at [292, 190] on input "text" at bounding box center [286, 185] width 132 height 9
paste input ".logistica.totvs.app/checklist/activityManager/new"
type input ".logistica.totvs.app/checklist/activityManager/new"
click at [497, 8] on button "Save" at bounding box center [482, 13] width 49 height 13
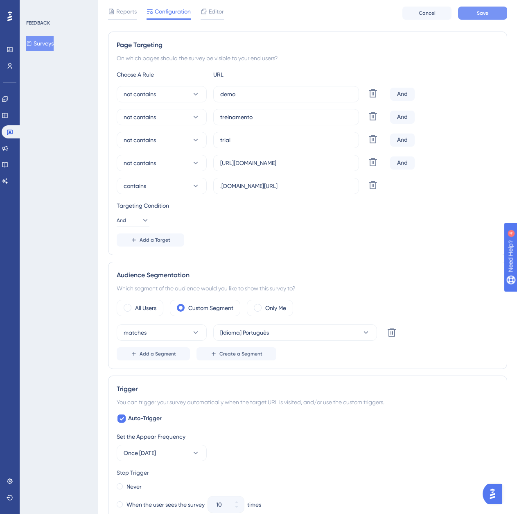
scroll to position [0, 0]
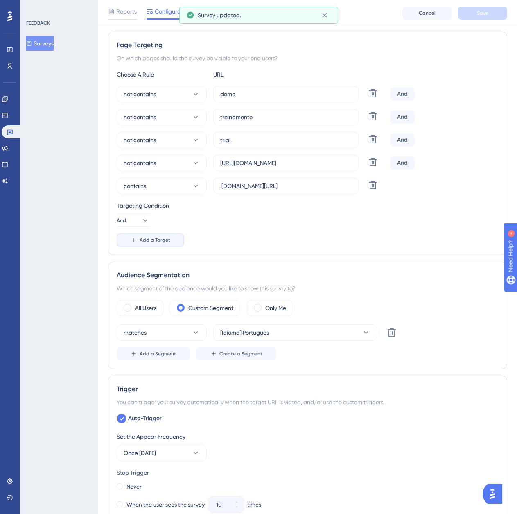
click at [170, 235] on button "Add a Target" at bounding box center [151, 240] width 68 height 13
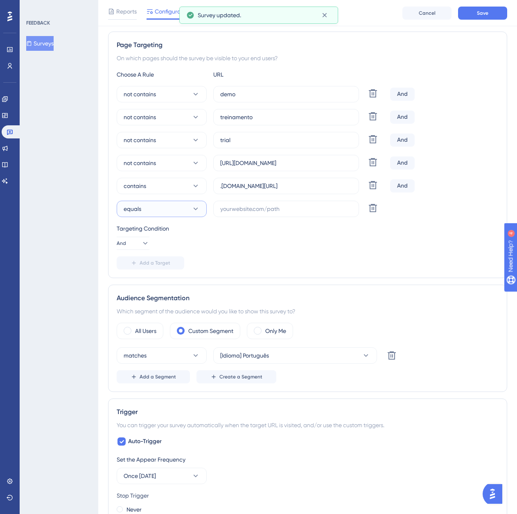
click at [179, 212] on button "equals" at bounding box center [162, 209] width 90 height 16
click at [168, 269] on div "contains contains" at bounding box center [162, 267] width 66 height 16
click at [318, 208] on input "text" at bounding box center [286, 208] width 132 height 9
paste input ".logistica.totvs.app/checklist/historic"
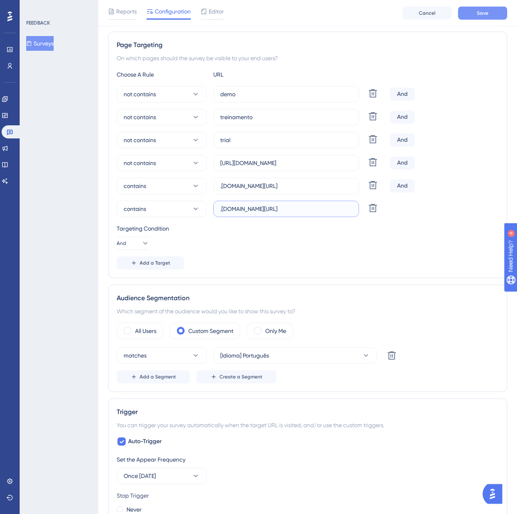
type input ".logistica.totvs.app/checklist/historic"
click at [471, 8] on button "Save" at bounding box center [482, 13] width 49 height 13
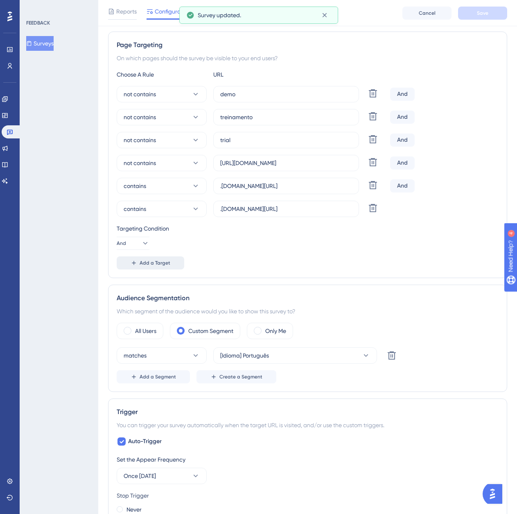
click at [163, 266] on button "Add a Target" at bounding box center [151, 262] width 68 height 13
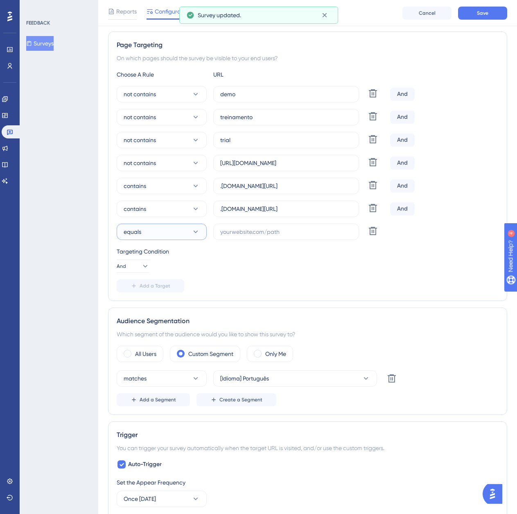
click at [173, 236] on button "equals" at bounding box center [162, 232] width 90 height 16
click at [172, 287] on div "contains contains" at bounding box center [162, 289] width 66 height 16
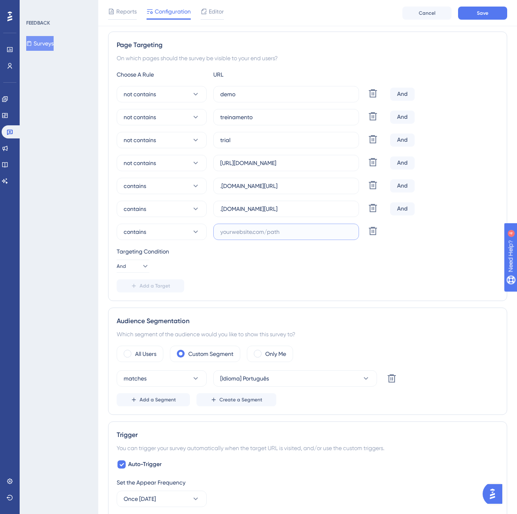
click at [285, 233] on input "text" at bounding box center [286, 231] width 132 height 9
paste input ".logistica.totvs.app/checklist/nonComplianceEvaluation/actions/?"
type input ".logistica.totvs.app/checklist/nonComplianceEvaluation/actions/?"
click at [489, 16] on button "Save" at bounding box center [482, 13] width 49 height 13
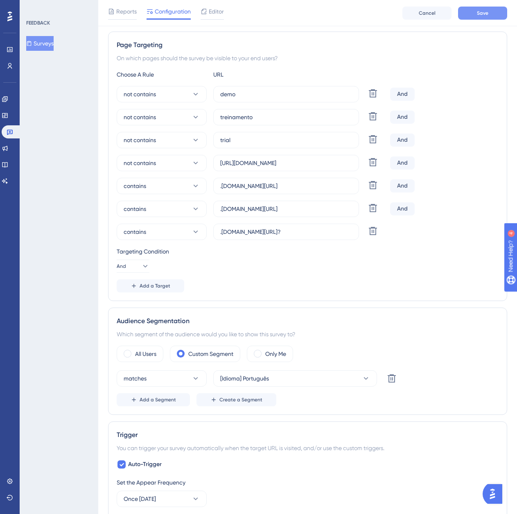
scroll to position [0, 0]
click at [173, 289] on button "Add a Target" at bounding box center [151, 285] width 68 height 13
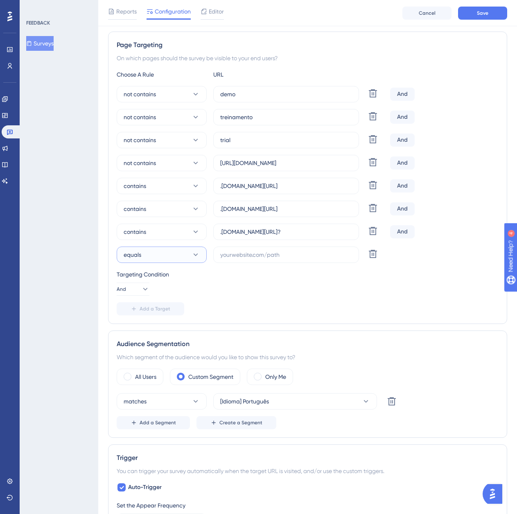
click at [184, 255] on button "equals" at bounding box center [162, 255] width 90 height 16
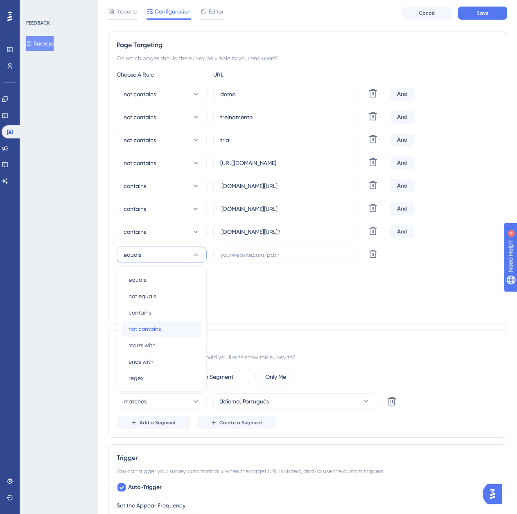
click at [162, 323] on div "not contains not contains" at bounding box center [162, 329] width 66 height 16
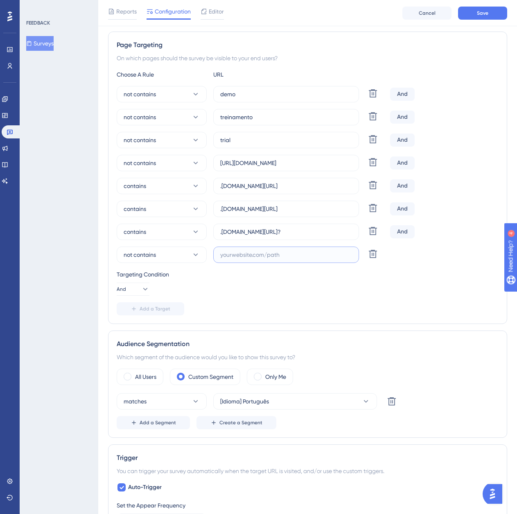
click at [327, 259] on input "text" at bounding box center [286, 254] width 132 height 9
paste input "supply.logistica.totvs.app/checklist/"
type input "supply.logistica.totvs.app/checklist/"
click at [478, 11] on span "Save" at bounding box center [482, 13] width 11 height 7
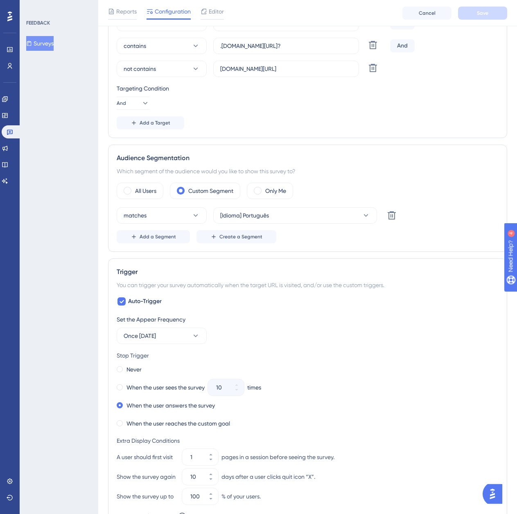
scroll to position [369, 0]
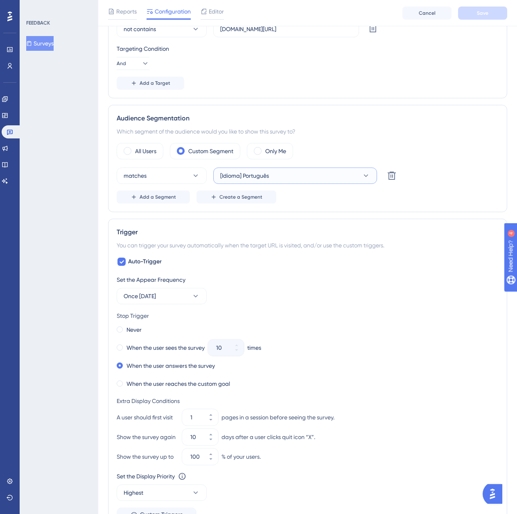
click at [316, 181] on button "[Idioma] Português" at bounding box center [295, 176] width 164 height 16
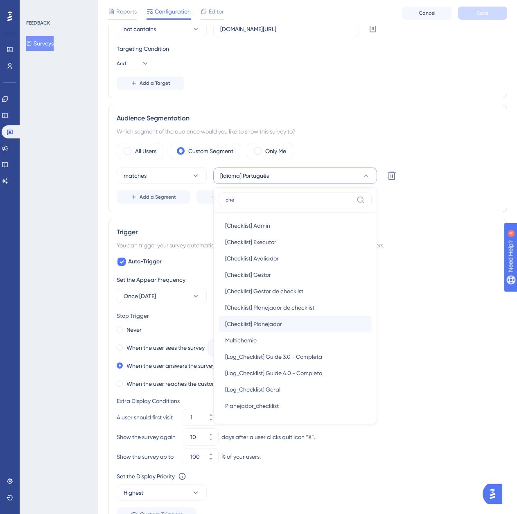
type input "che"
click at [285, 323] on div "[Checklist] Planejador [Checklist] Planejador" at bounding box center [295, 324] width 140 height 16
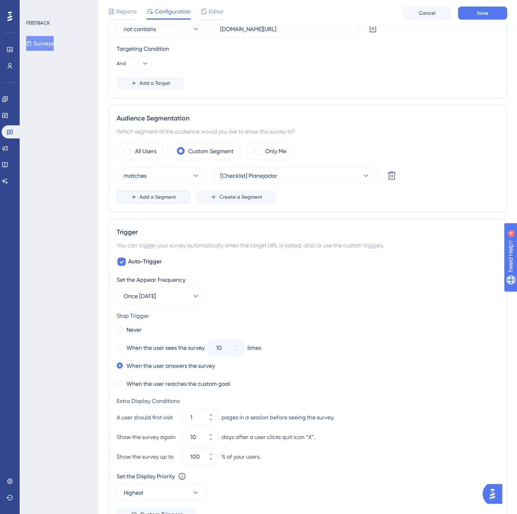
click at [177, 196] on button "Add a Segment" at bounding box center [153, 196] width 73 height 13
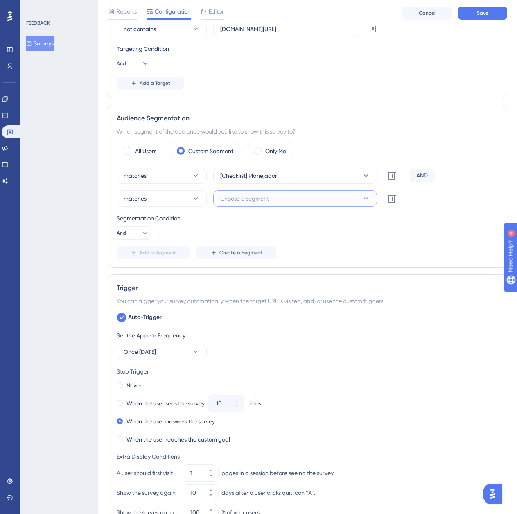
click at [271, 204] on button "Choose a segment" at bounding box center [295, 198] width 164 height 16
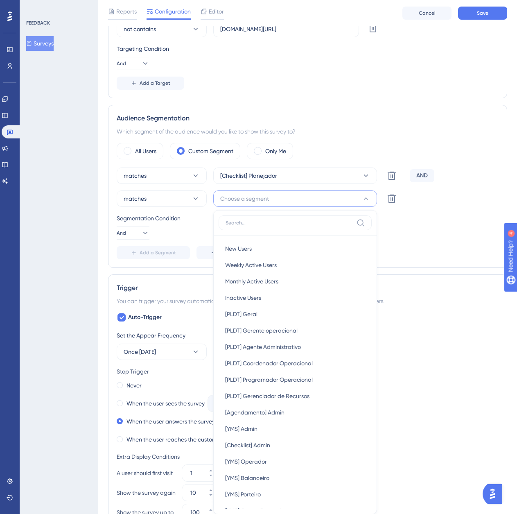
scroll to position [444, 0]
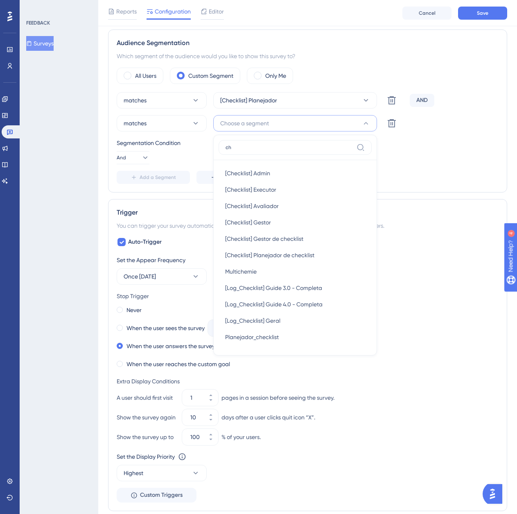
type input "che"
click at [280, 190] on div "[Checklist] Executor [Checklist] Executor" at bounding box center [295, 189] width 140 height 16
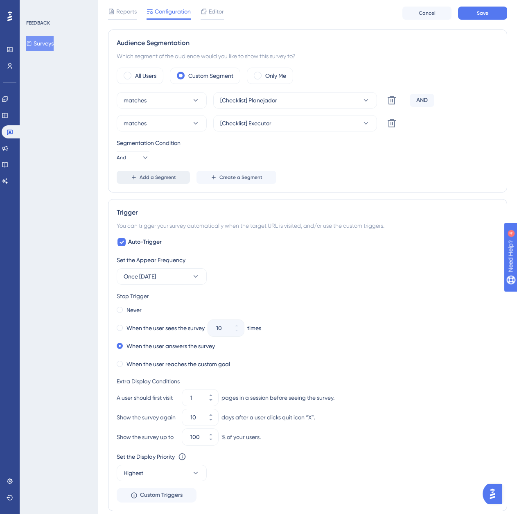
click at [161, 175] on span "Add a Segment" at bounding box center [158, 177] width 36 height 7
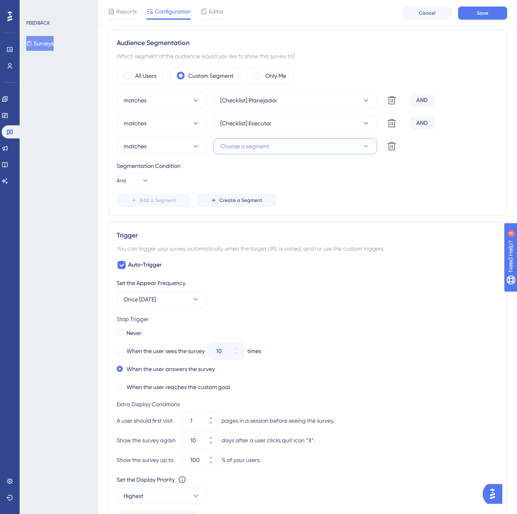
click at [298, 143] on button "Choose a segment" at bounding box center [295, 146] width 164 height 16
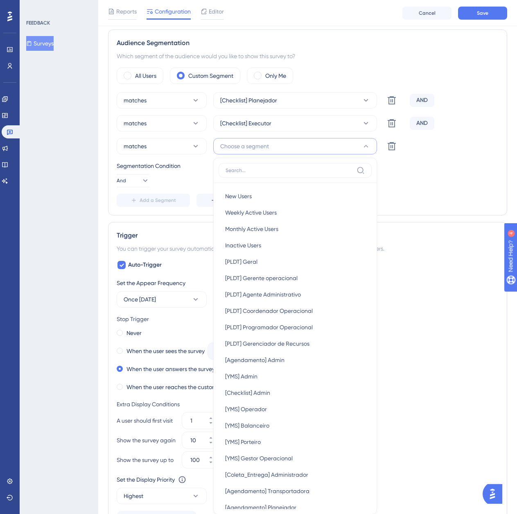
scroll to position [447, 0]
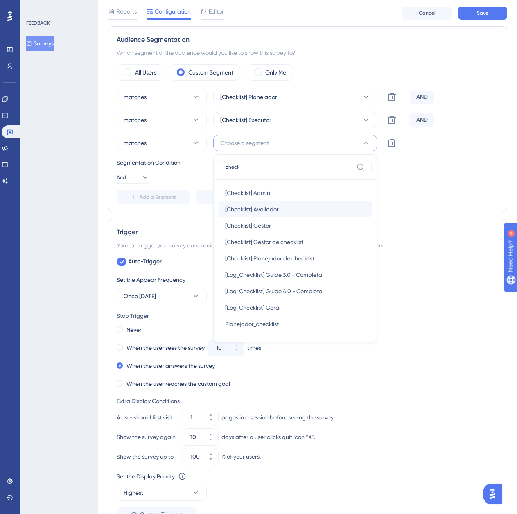
type input "check"
click at [283, 204] on div "[Checklist] Avaliador [Checklist] Avaliador" at bounding box center [295, 209] width 140 height 16
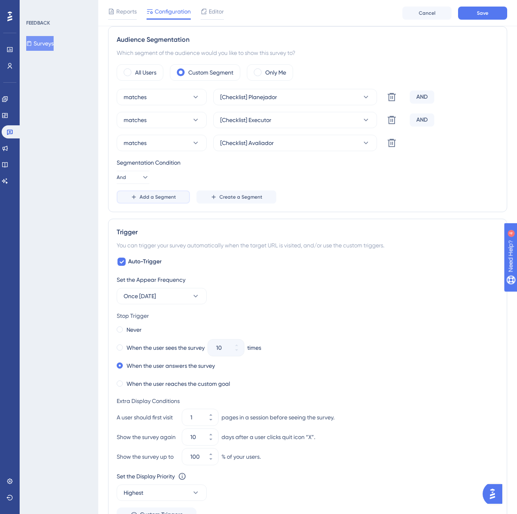
click at [134, 196] on icon at bounding box center [134, 197] width 7 height 7
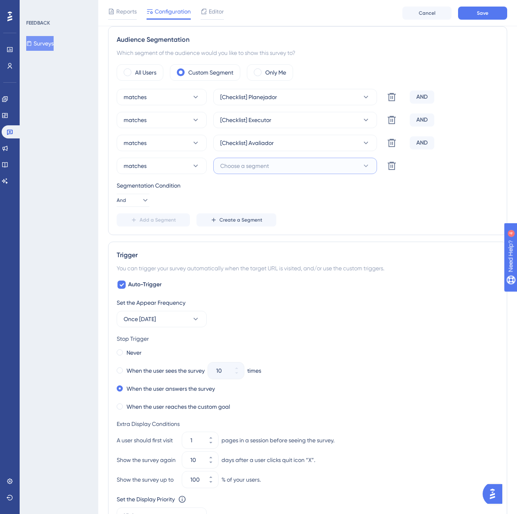
click at [265, 165] on span "Choose a segment" at bounding box center [244, 166] width 49 height 10
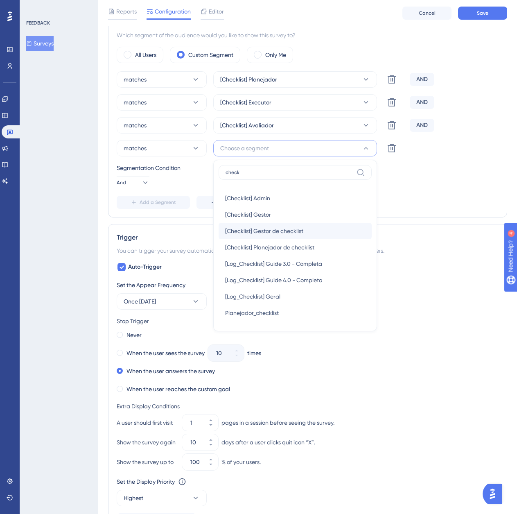
type input "check"
click at [295, 231] on span "[Checklist] Gestor de checklist" at bounding box center [264, 231] width 78 height 10
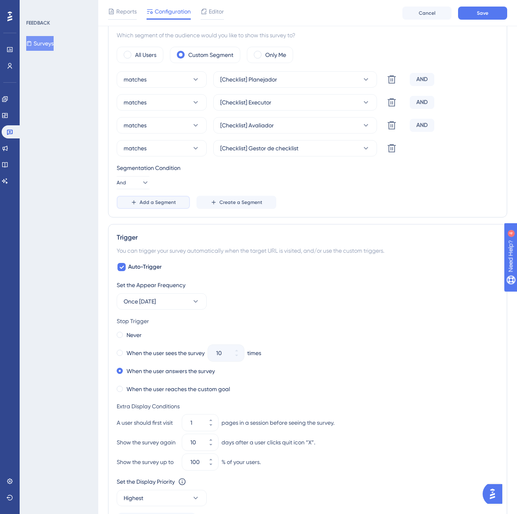
click at [152, 202] on span "Add a Segment" at bounding box center [158, 202] width 36 height 7
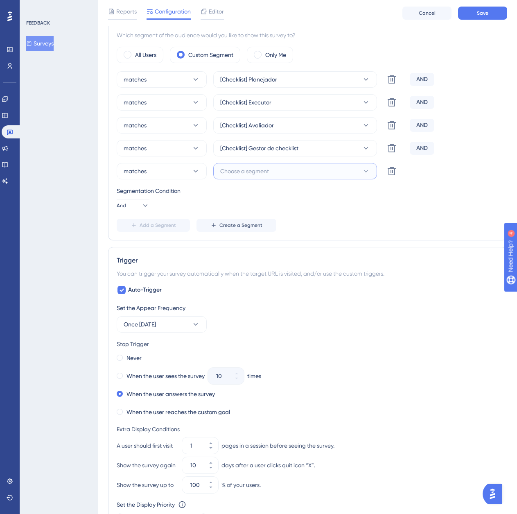
click at [247, 177] on button "Choose a segment" at bounding box center [295, 171] width 164 height 16
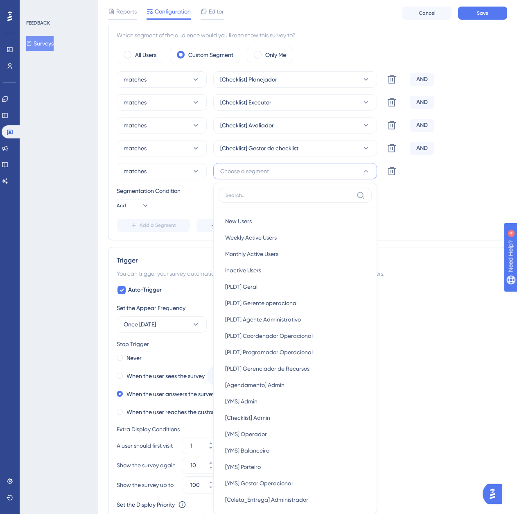
scroll to position [524, 0]
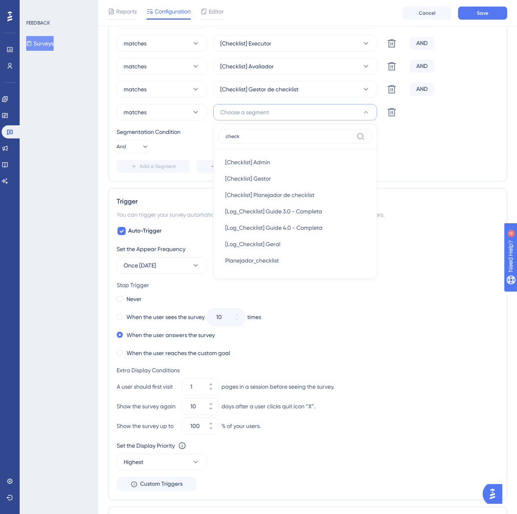
type input "check"
click at [247, 177] on span "[Checklist] Gestor" at bounding box center [248, 179] width 46 height 10
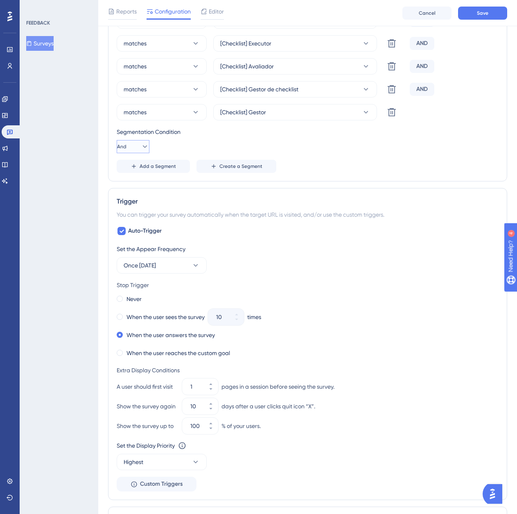
click at [141, 147] on icon at bounding box center [145, 147] width 8 height 8
click at [140, 189] on div "Or Or" at bounding box center [133, 186] width 16 height 16
click at [478, 18] on button "Save" at bounding box center [482, 13] width 49 height 13
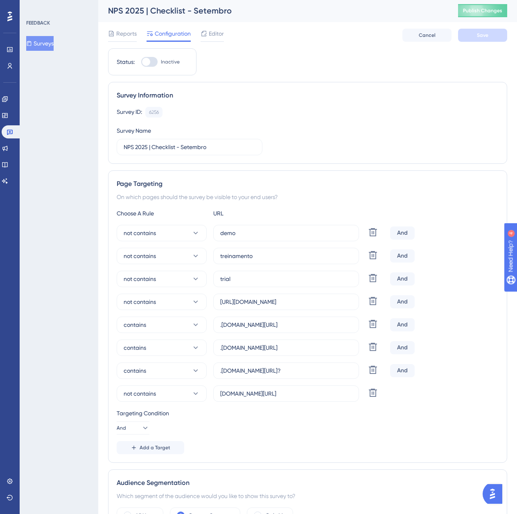
scroll to position [0, 0]
click at [490, 14] on button "Publish Changes" at bounding box center [482, 11] width 49 height 13
click at [54, 47] on button "Surveys" at bounding box center [39, 43] width 27 height 15
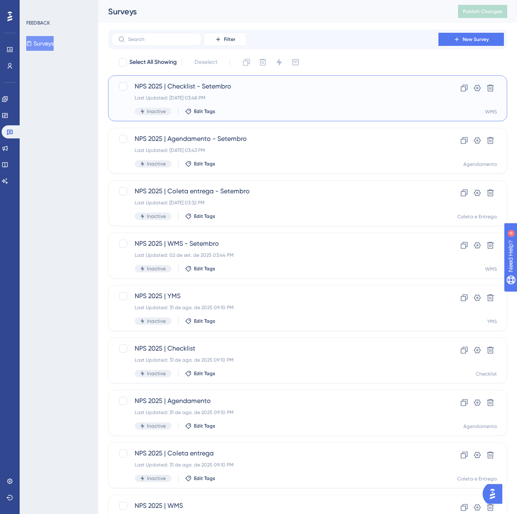
drag, startPoint x: 268, startPoint y: 85, endPoint x: 513, endPoint y: 123, distance: 248.3
click at [268, 85] on span "NPS 2025 | Checklist - Setembro" at bounding box center [275, 87] width 281 height 10
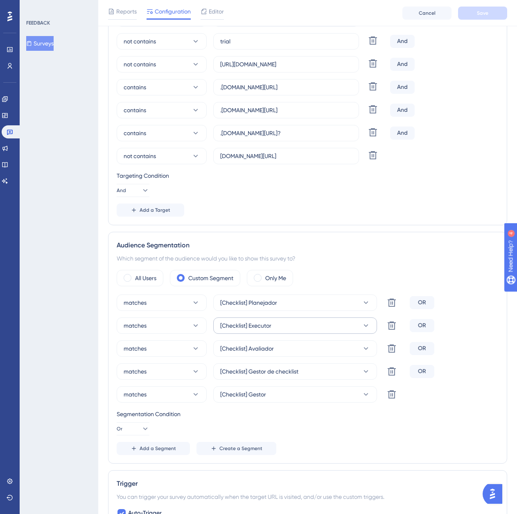
scroll to position [246, 0]
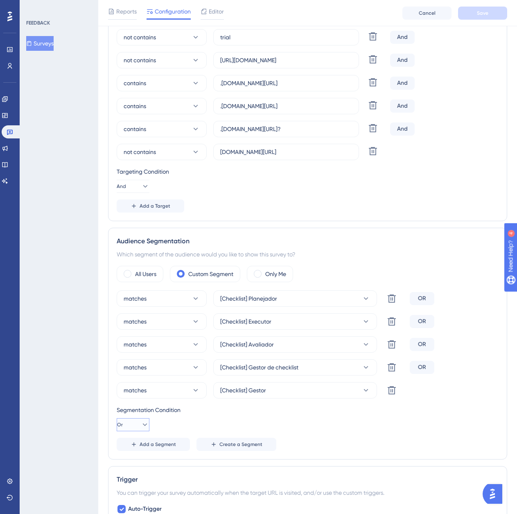
click at [144, 424] on button "Or" at bounding box center [133, 424] width 33 height 13
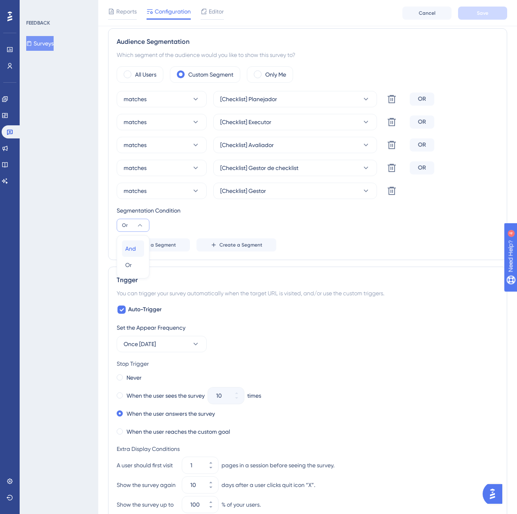
click at [134, 249] on span "And" at bounding box center [130, 249] width 11 height 10
click at [476, 17] on button "Save" at bounding box center [482, 13] width 49 height 13
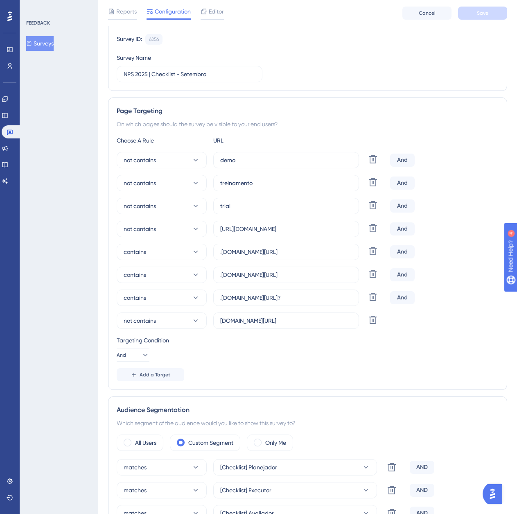
scroll to position [0, 0]
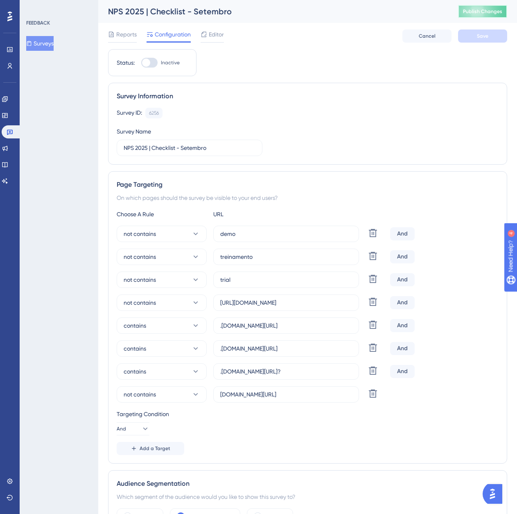
click at [496, 14] on span "Publish Changes" at bounding box center [482, 11] width 39 height 7
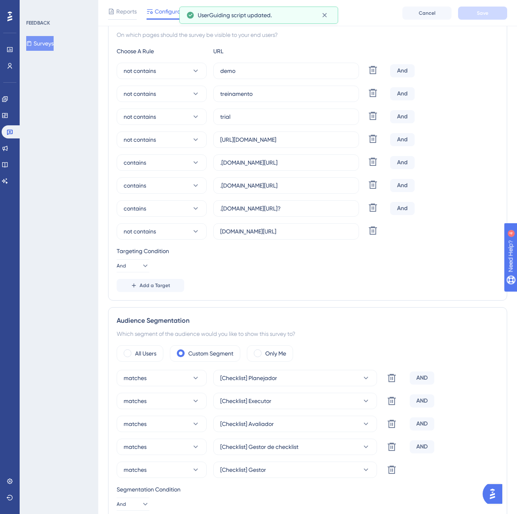
scroll to position [164, 0]
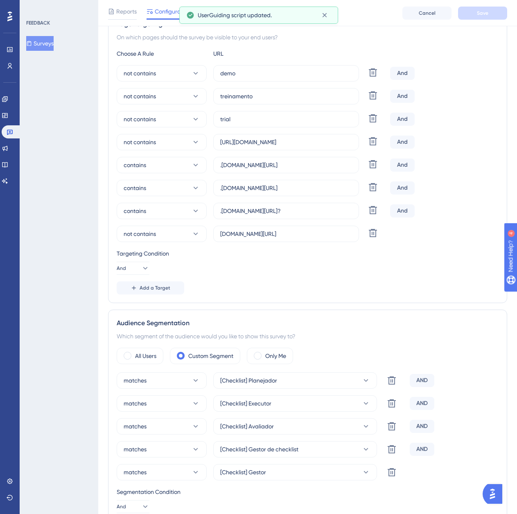
click at [41, 44] on button "Surveys" at bounding box center [39, 43] width 27 height 15
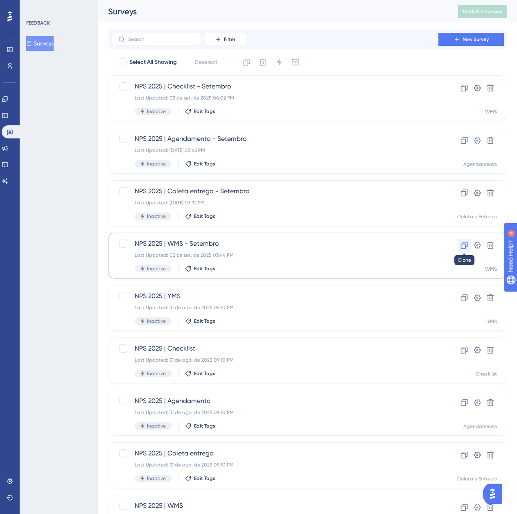
click at [458, 248] on button at bounding box center [464, 245] width 13 height 13
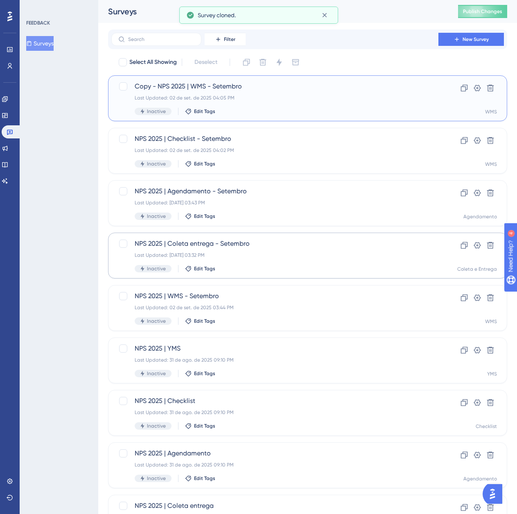
click at [252, 95] on div "Last Updated: 02 de set. de 2025 04:05 PM" at bounding box center [275, 98] width 281 height 7
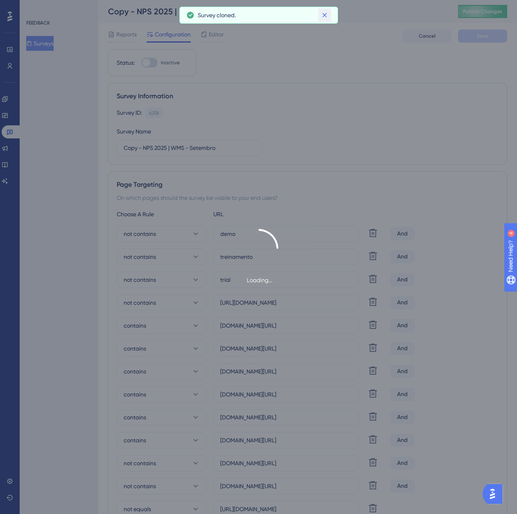
click at [327, 17] on icon at bounding box center [325, 15] width 5 height 5
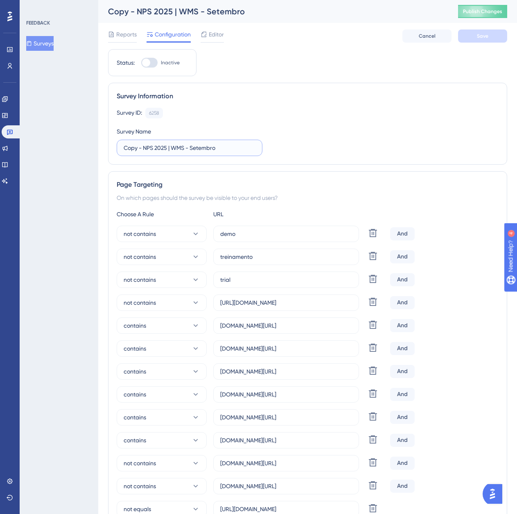
drag, startPoint x: 144, startPoint y: 149, endPoint x: 120, endPoint y: 148, distance: 24.2
click at [120, 148] on label "Copy - NPS 2025 | WMS - Setembro" at bounding box center [190, 148] width 146 height 16
click at [156, 147] on input "NPS 2025 | WMS - Setembro" at bounding box center [190, 147] width 132 height 9
type input "NPS 2025 | YMS - Setembro"
click at [494, 42] on button "Save" at bounding box center [482, 35] width 49 height 13
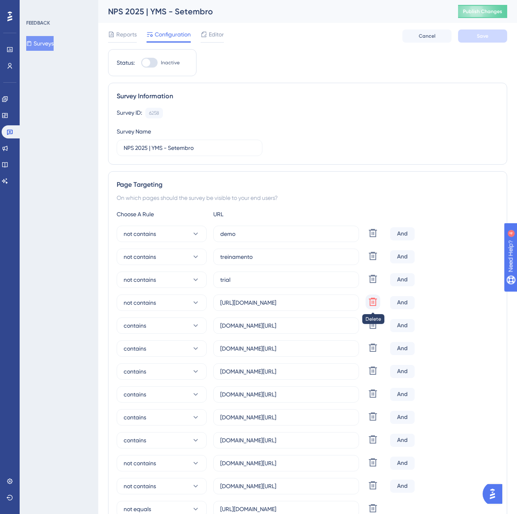
click at [379, 240] on button at bounding box center [373, 233] width 15 height 15
type input "[DOMAIN_NAME][URL]"
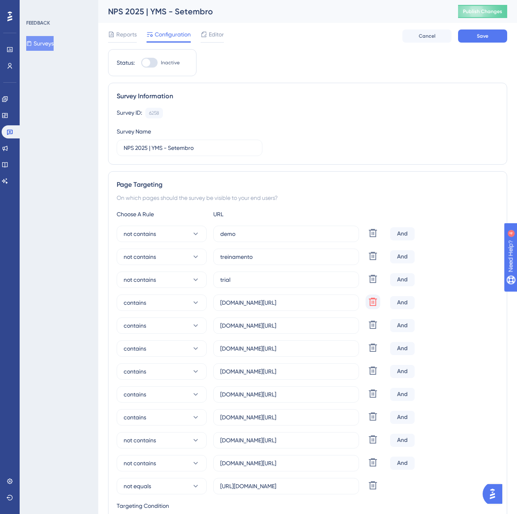
type input "[DOMAIN_NAME][URL]"
type input "[URL][DOMAIN_NAME]"
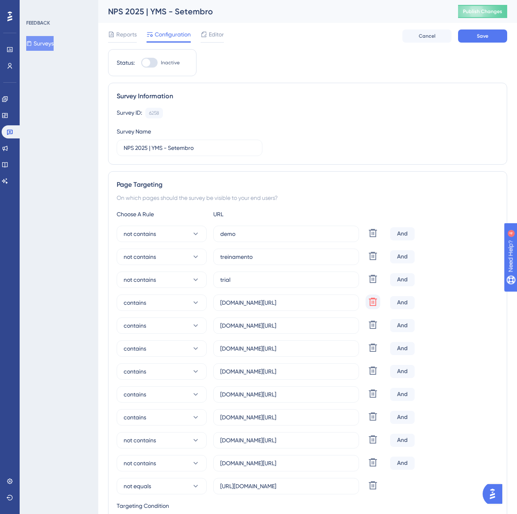
click at [374, 237] on icon at bounding box center [373, 233] width 8 height 8
type input "[DOMAIN_NAME][URL]"
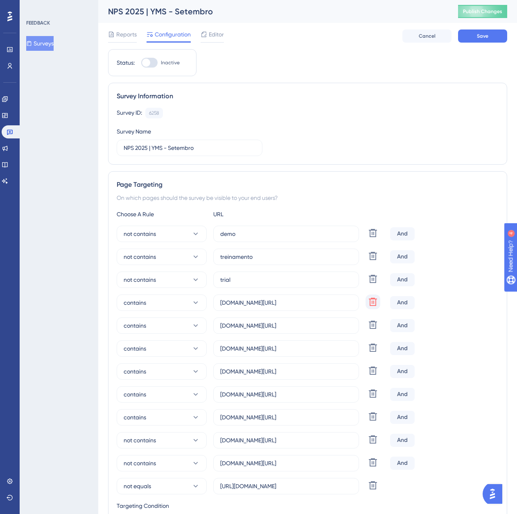
type input "[DOMAIN_NAME][URL]"
type input "[URL][DOMAIN_NAME]"
click at [374, 237] on icon at bounding box center [373, 233] width 8 height 8
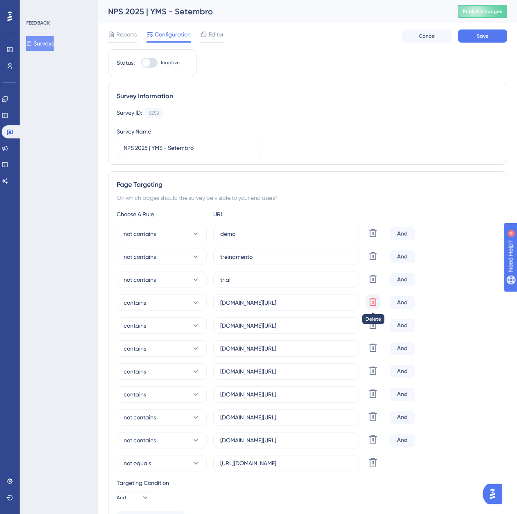
type input "[DOMAIN_NAME][URL]"
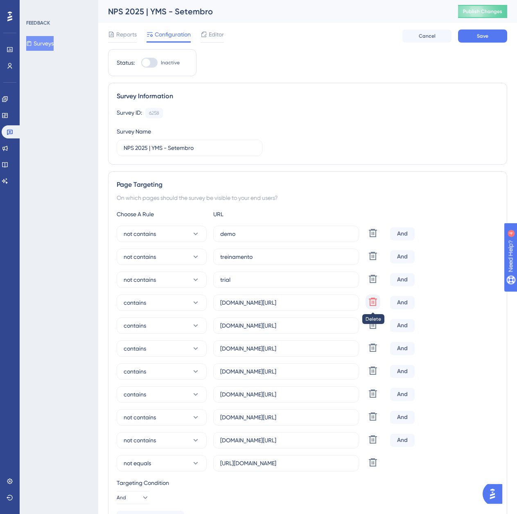
type input "[DOMAIN_NAME][URL]"
type input "[URL][DOMAIN_NAME]"
click at [374, 237] on icon at bounding box center [373, 233] width 8 height 8
type input "[DOMAIN_NAME][URL]"
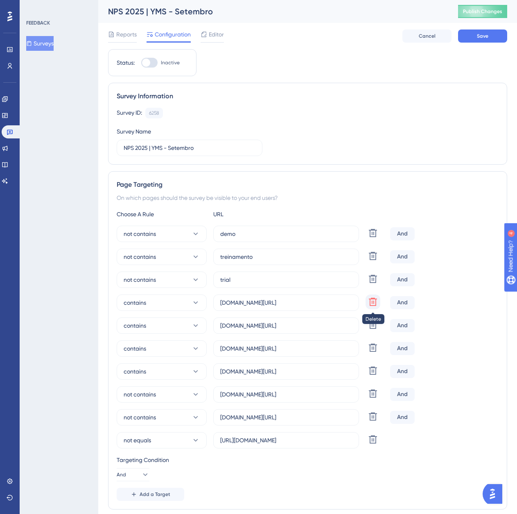
type input "[DOMAIN_NAME][URL]"
type input "[URL][DOMAIN_NAME]"
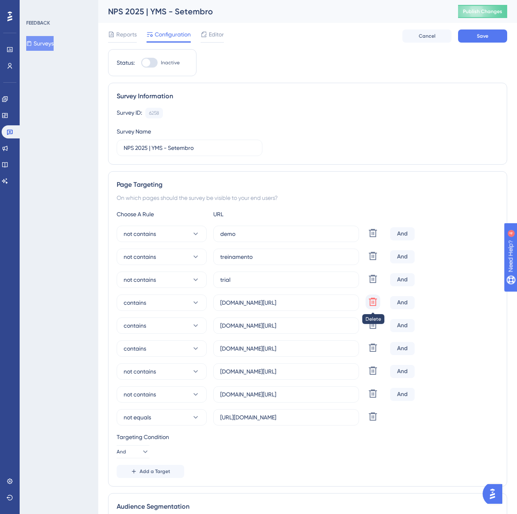
click at [374, 237] on icon at bounding box center [373, 233] width 8 height 8
type input "[DOMAIN_NAME][URL]"
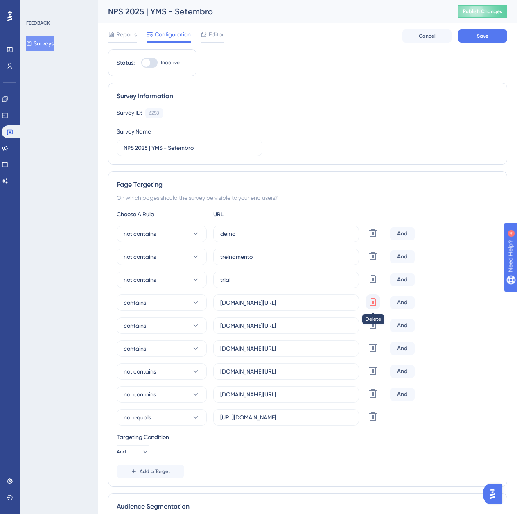
type input "[URL][DOMAIN_NAME]"
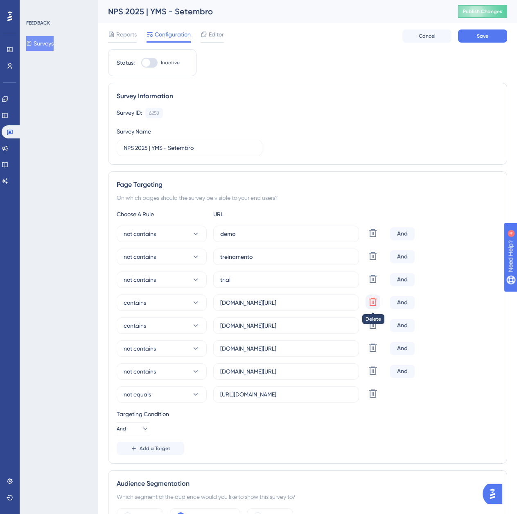
click at [374, 237] on icon at bounding box center [373, 233] width 8 height 8
type input "[DOMAIN_NAME][URL]"
type input "[URL][DOMAIN_NAME]"
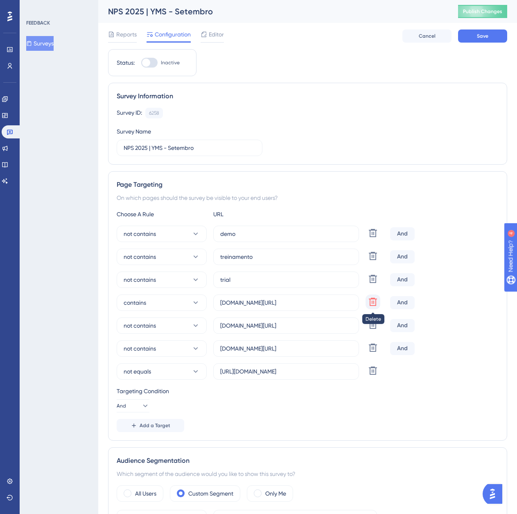
click at [374, 237] on icon at bounding box center [373, 233] width 8 height 8
type input "[DOMAIN_NAME][URL]"
type input "[URL][DOMAIN_NAME]"
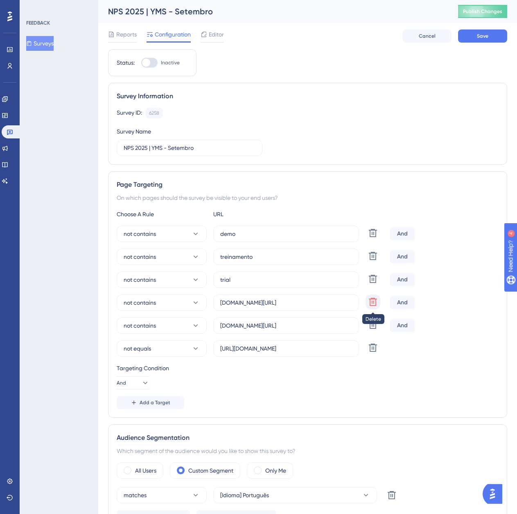
click at [374, 237] on icon at bounding box center [373, 233] width 8 height 8
type input "[DOMAIN_NAME][URL]"
type input "[URL][DOMAIN_NAME]"
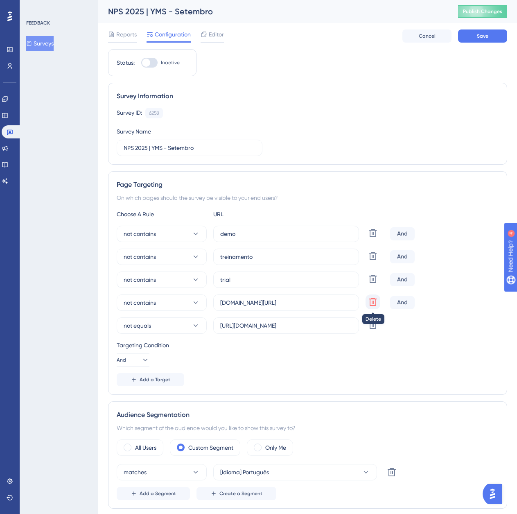
click at [374, 237] on icon at bounding box center [373, 233] width 8 height 8
type input "[URL][DOMAIN_NAME]"
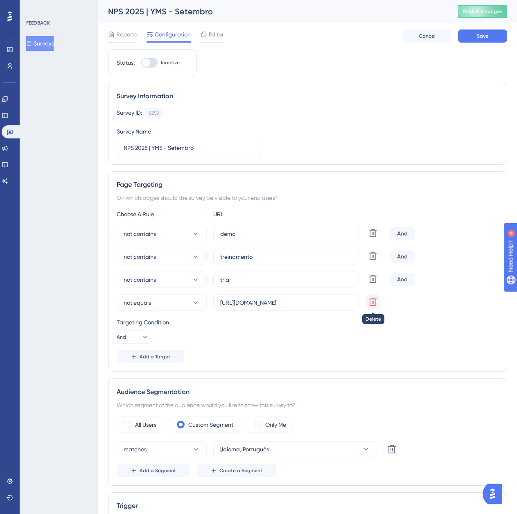
click at [374, 237] on icon at bounding box center [373, 233] width 8 height 8
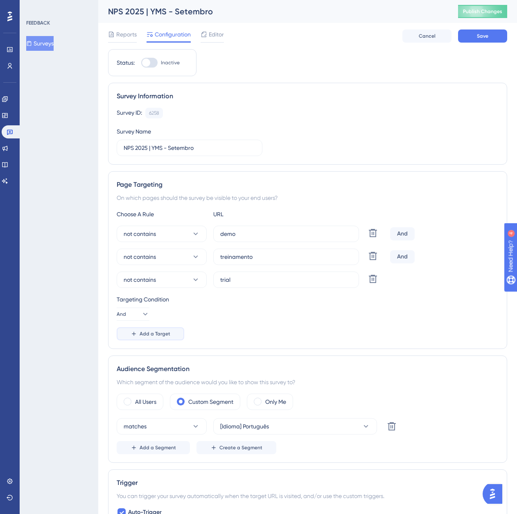
click at [161, 335] on span "Add a Target" at bounding box center [155, 334] width 31 height 7
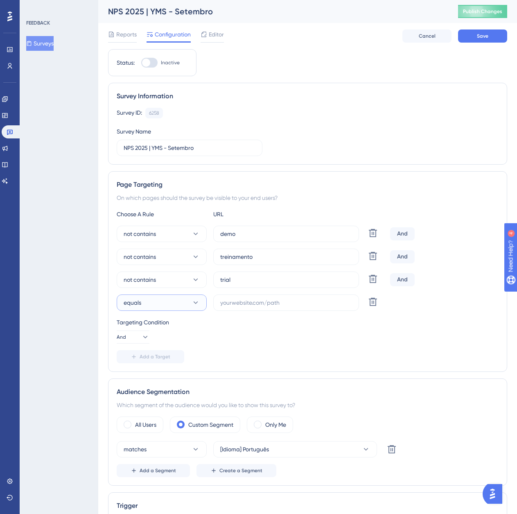
click at [172, 306] on button "equals" at bounding box center [162, 303] width 90 height 16
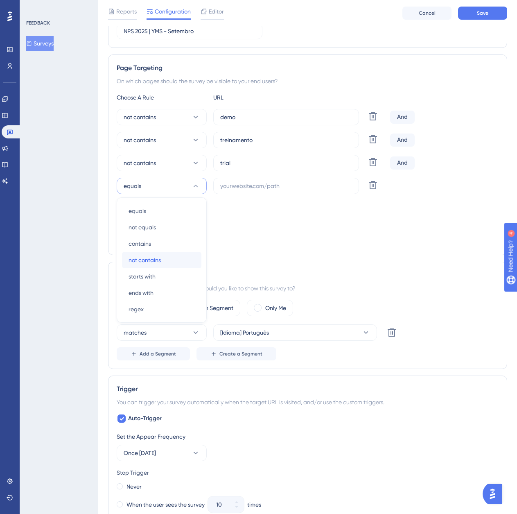
click at [172, 257] on div "not contains not contains" at bounding box center [162, 260] width 66 height 16
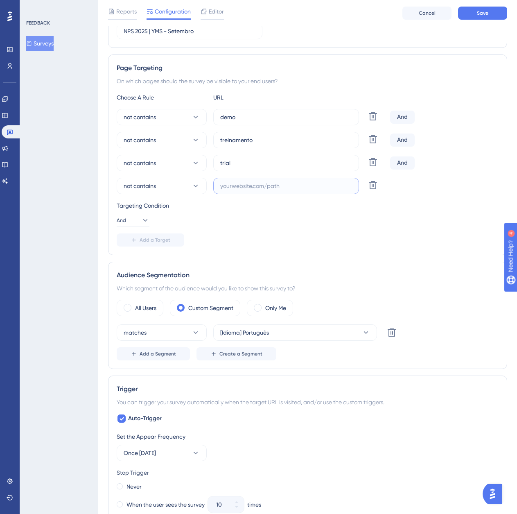
click at [250, 187] on input "text" at bounding box center [286, 185] width 132 height 9
paste input "[URL][DOMAIN_NAME]"
type input "[URL][DOMAIN_NAME]"
click at [153, 241] on span "Add a Target" at bounding box center [155, 240] width 31 height 7
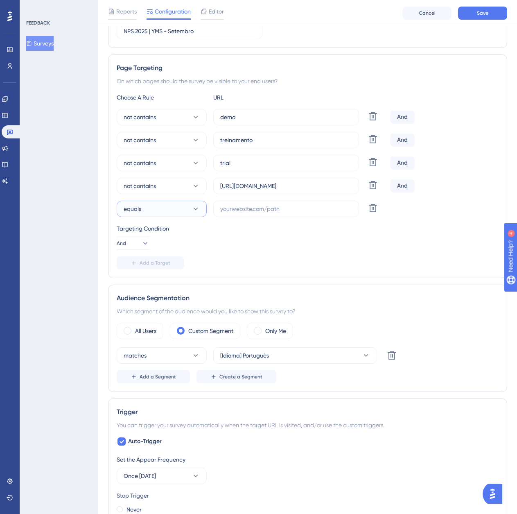
click at [167, 214] on button "equals" at bounding box center [162, 209] width 90 height 16
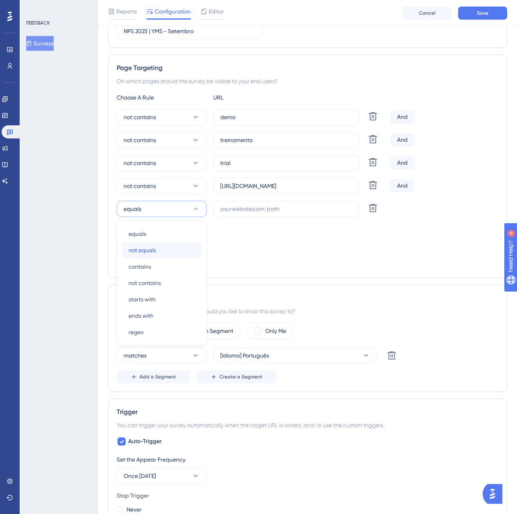
click at [165, 247] on div "not equals not equals" at bounding box center [162, 250] width 66 height 16
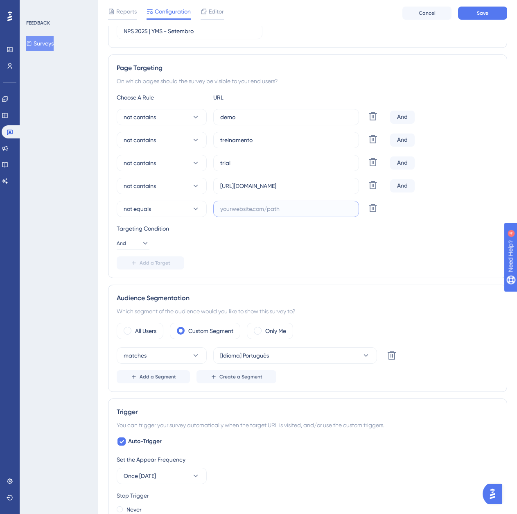
click at [259, 213] on input "text" at bounding box center [286, 208] width 132 height 9
paste input "supply.logistica.totvs.app/agendamento/"
type input "supply.logistica.totvs.app/agendamento/"
click at [476, 1] on div "Reports Configuration Editor Cancel Save" at bounding box center [307, 13] width 419 height 26
click at [480, 14] on span "Save" at bounding box center [482, 13] width 11 height 7
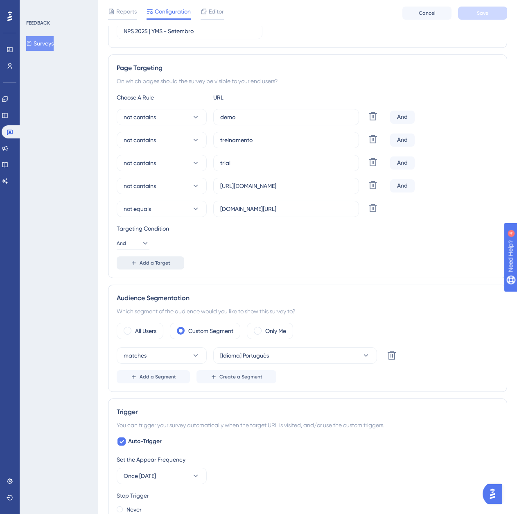
click at [163, 264] on span "Add a Target" at bounding box center [155, 263] width 31 height 7
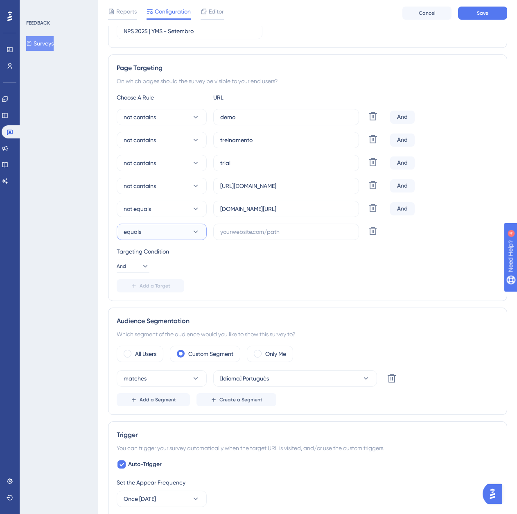
click at [167, 228] on button "equals" at bounding box center [162, 232] width 90 height 16
click at [160, 284] on div "contains contains" at bounding box center [162, 289] width 66 height 16
click at [268, 236] on input "text" at bounding box center [286, 231] width 132 height 9
paste input ".logistica.totvs.app/yms/portaria/principal"
type input ".logistica.totvs.app/yms/portaria/principal"
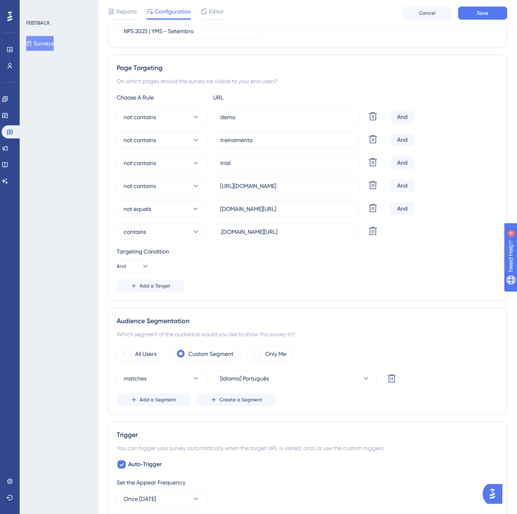
click at [478, 20] on div "Reports Configuration Editor Cancel Save" at bounding box center [307, 13] width 419 height 26
click at [479, 18] on button "Save" at bounding box center [482, 13] width 49 height 13
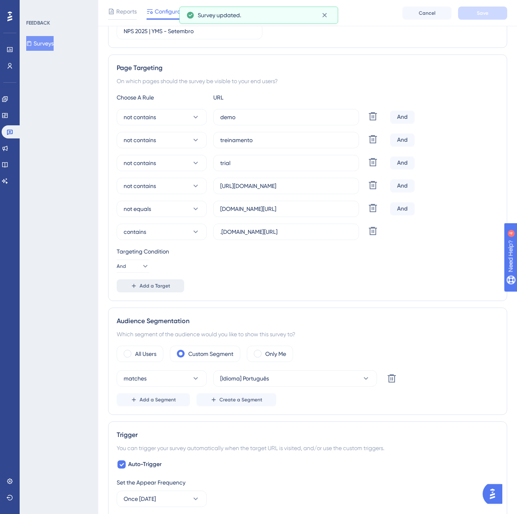
click at [169, 286] on span "Add a Target" at bounding box center [155, 286] width 31 height 7
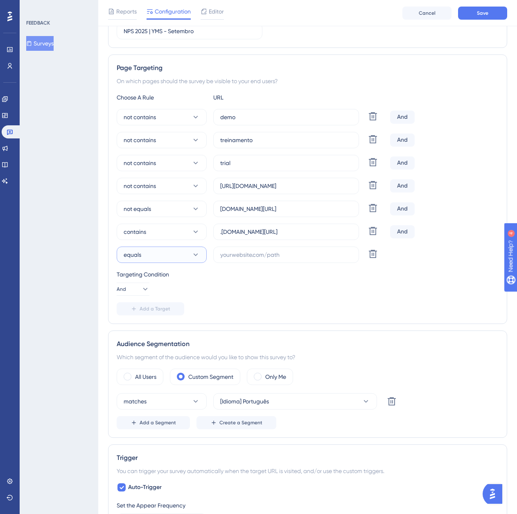
click at [179, 258] on button "equals" at bounding box center [162, 255] width 90 height 16
click at [177, 310] on div "contains contains" at bounding box center [162, 312] width 66 height 16
click at [274, 254] on input "text" at bounding box center [286, 254] width 132 height 9
paste input ".logistica.totvs.app/yms/balanca-v2/detalhes/balanca"
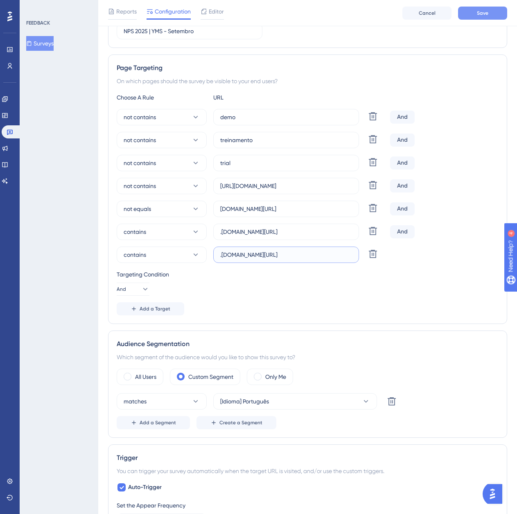
type input ".logistica.totvs.app/yms/balanca-v2/detalhes/balanca"
click at [482, 9] on button "Save" at bounding box center [482, 13] width 49 height 13
click at [171, 306] on button "Add a Target" at bounding box center [151, 308] width 68 height 13
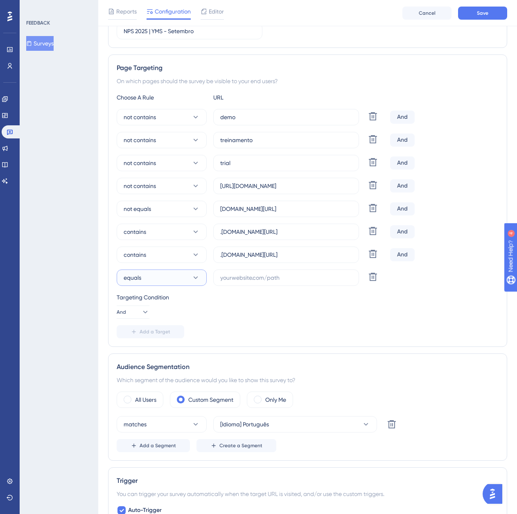
click at [190, 277] on button "equals" at bounding box center [162, 278] width 90 height 16
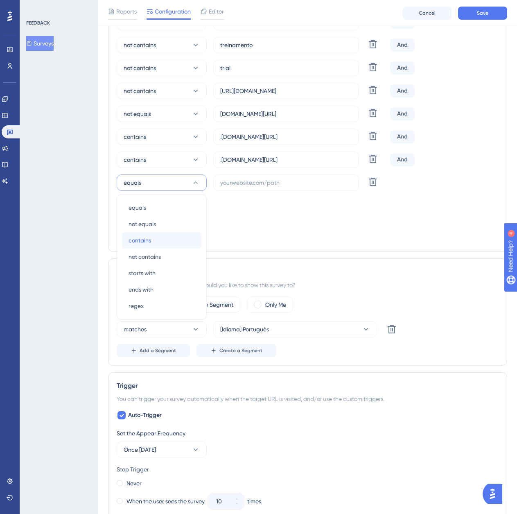
click at [187, 243] on div "contains contains" at bounding box center [162, 240] width 66 height 16
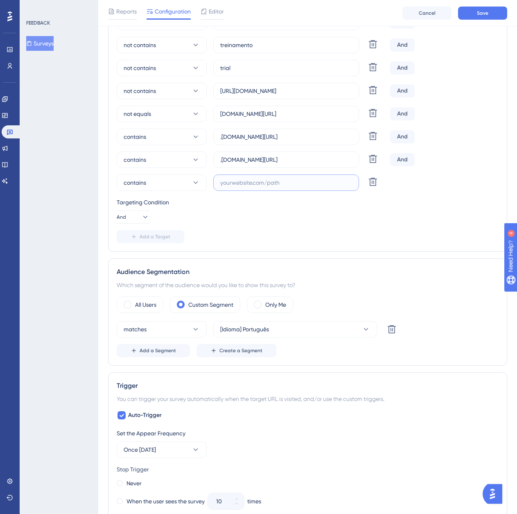
click at [295, 179] on input "text" at bounding box center [286, 182] width 132 height 9
paste input ".logistica.totvs.app/yms/operacao-v2/detalhes/operacao/?/false"
type input ".logistica.totvs.app/yms/operacao-v2/detalhes/operacao/?/false"
click at [473, 13] on button "Save" at bounding box center [482, 13] width 49 height 13
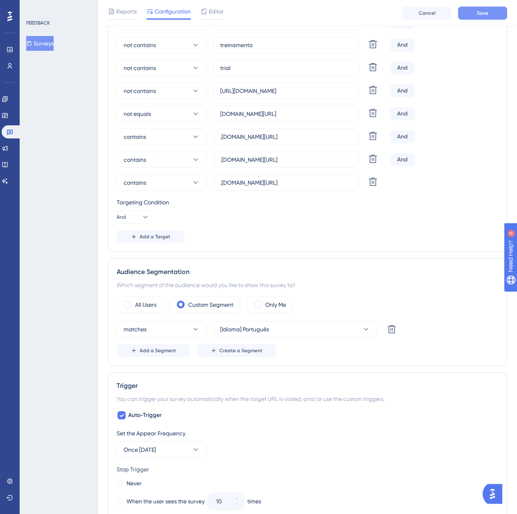
scroll to position [0, 0]
click at [164, 231] on button "Add a Target" at bounding box center [151, 236] width 68 height 13
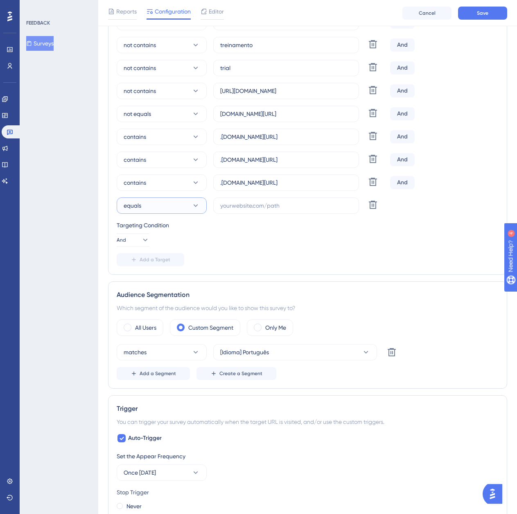
click at [172, 203] on button "equals" at bounding box center [162, 205] width 90 height 16
click at [175, 258] on div "contains contains" at bounding box center [162, 263] width 66 height 16
click at [272, 206] on input "text" at bounding box center [286, 205] width 132 height 9
paste input ".logistica.totvs.app/yms/gestao-a-vista"
type input ".logistica.totvs.app/yms/gestao-a-vista"
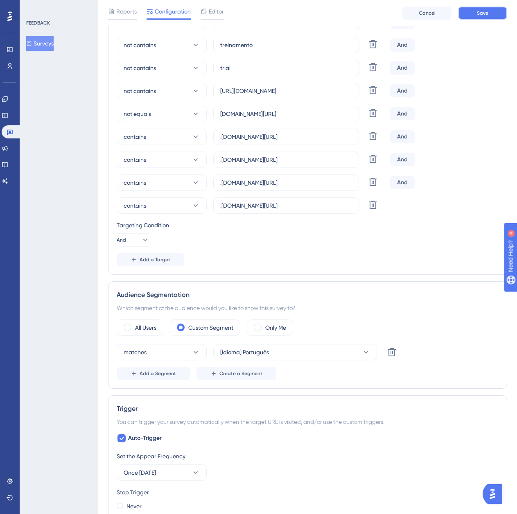
click at [474, 13] on button "Save" at bounding box center [482, 13] width 49 height 13
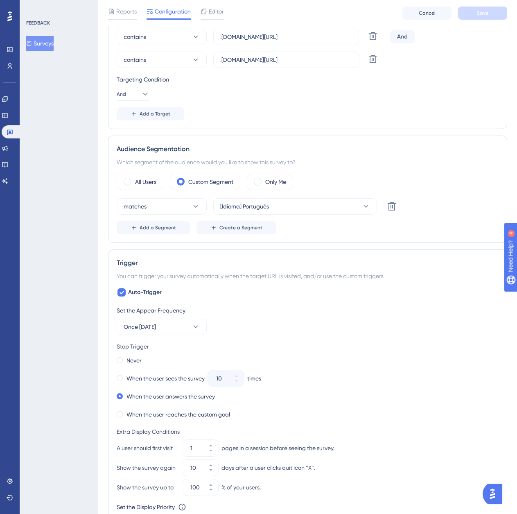
scroll to position [338, 0]
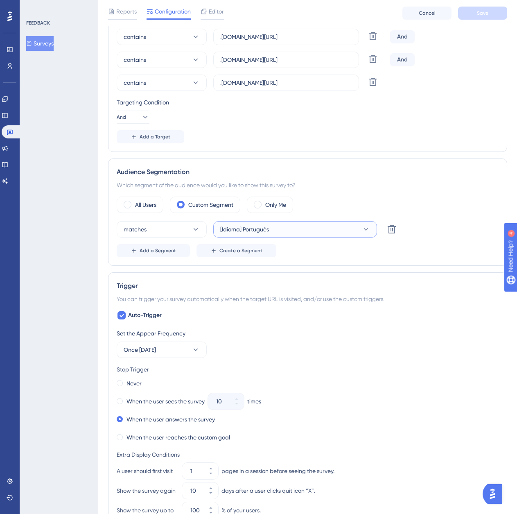
click at [276, 235] on button "[Idioma] Português" at bounding box center [295, 229] width 164 height 16
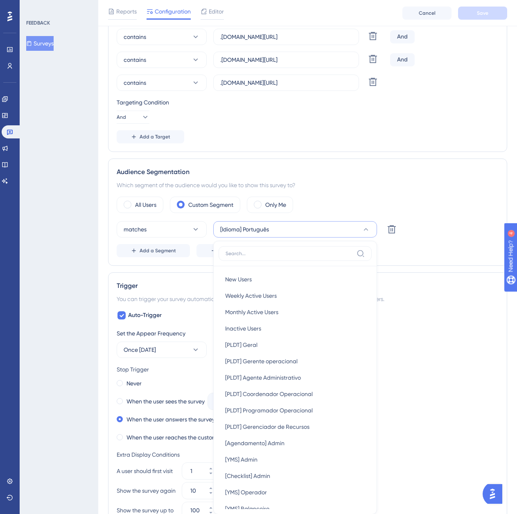
scroll to position [401, 0]
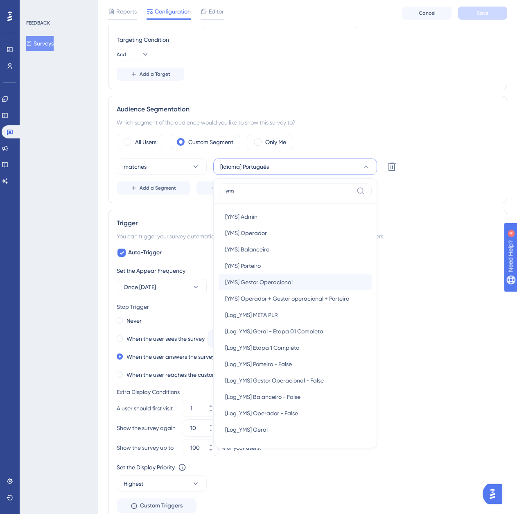
type input "yms"
click at [274, 282] on span "[YMS] Gestor Operacional" at bounding box center [259, 282] width 68 height 10
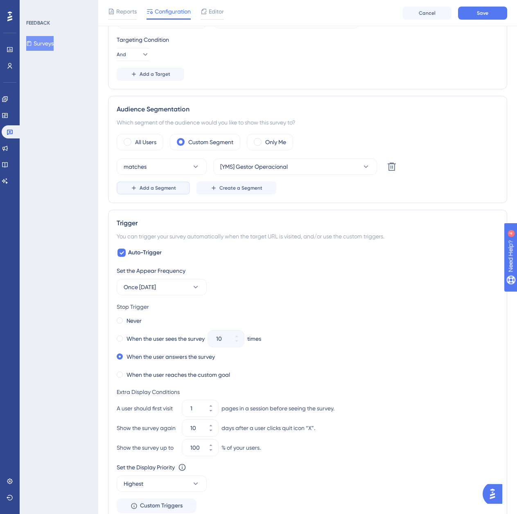
click at [139, 189] on button "Add a Segment" at bounding box center [153, 187] width 73 height 13
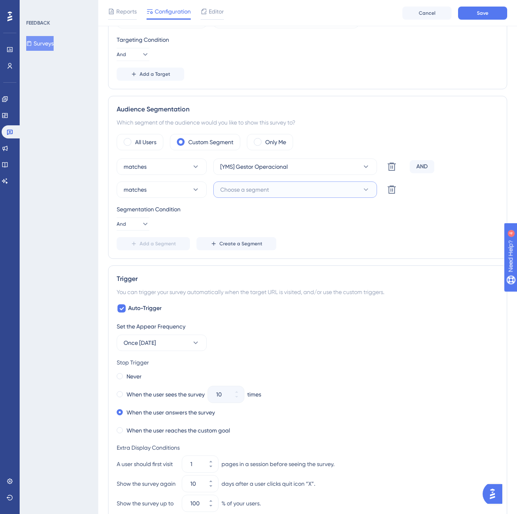
click at [244, 193] on span "Choose a segment" at bounding box center [244, 190] width 49 height 10
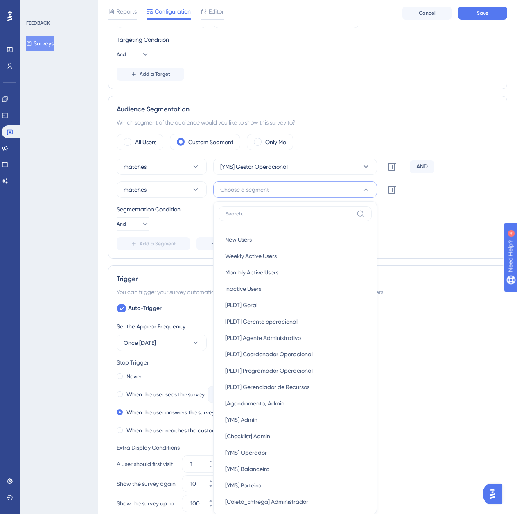
scroll to position [470, 0]
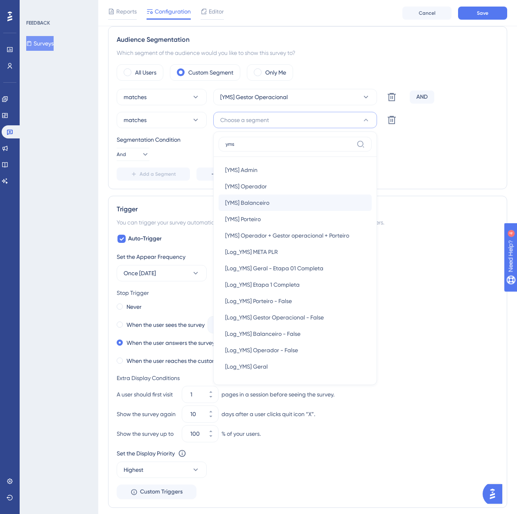
type input "yms"
click at [265, 197] on div "[YMS] Balanceiro [YMS] Balanceiro" at bounding box center [295, 203] width 140 height 16
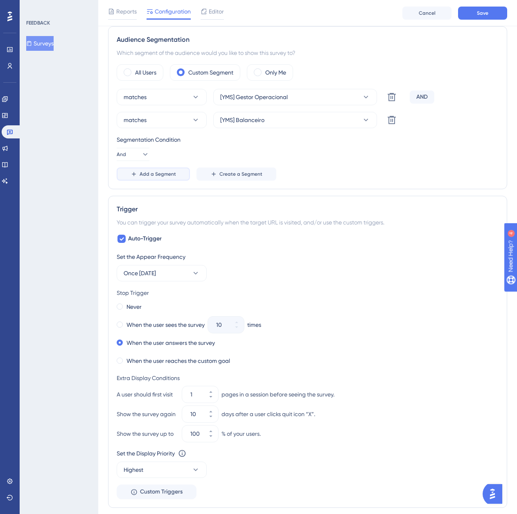
click at [160, 176] on span "Add a Segment" at bounding box center [158, 174] width 36 height 7
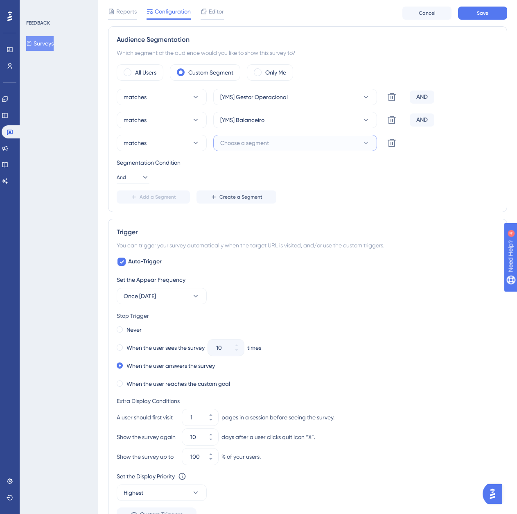
click at [271, 144] on button "Choose a segment" at bounding box center [295, 143] width 164 height 16
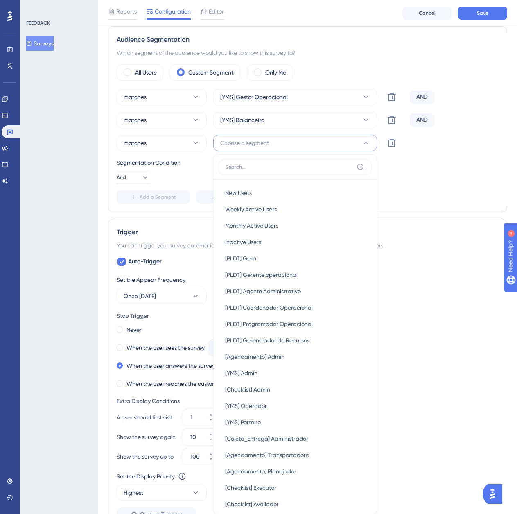
scroll to position [471, 0]
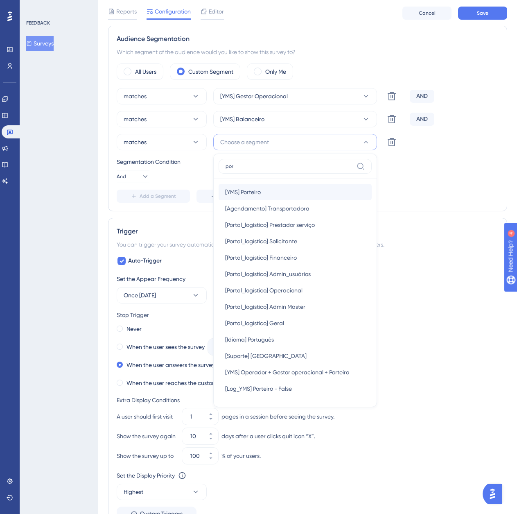
type input "por"
click at [274, 193] on div "[YMS] Porteiro [YMS] Porteiro" at bounding box center [295, 192] width 140 height 16
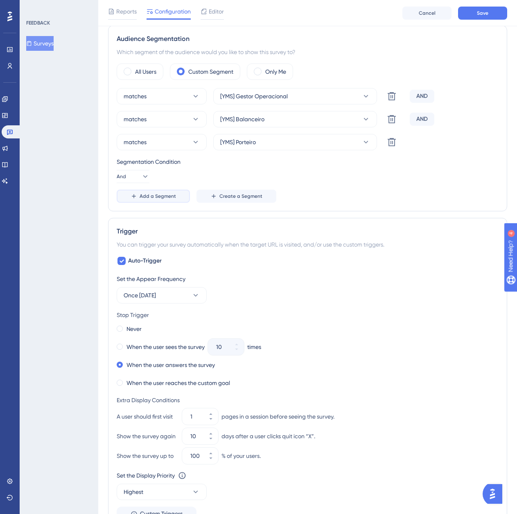
click at [159, 196] on span "Add a Segment" at bounding box center [158, 196] width 36 height 7
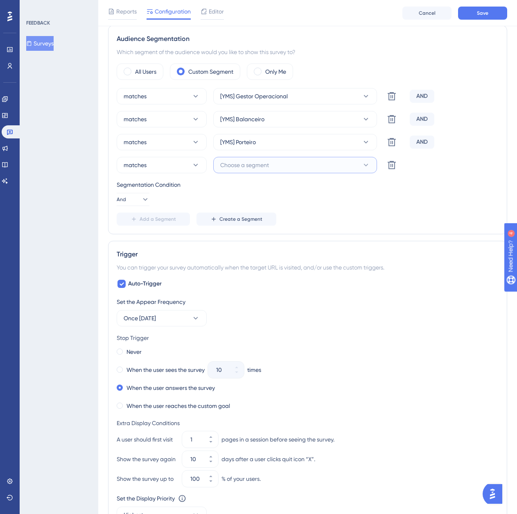
click at [284, 170] on button "Choose a segment" at bounding box center [295, 165] width 164 height 16
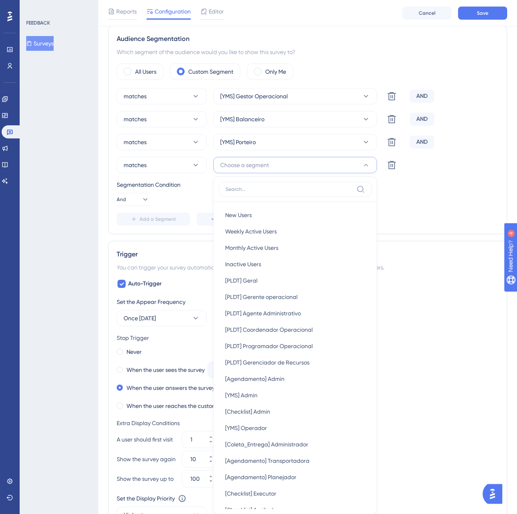
scroll to position [526, 0]
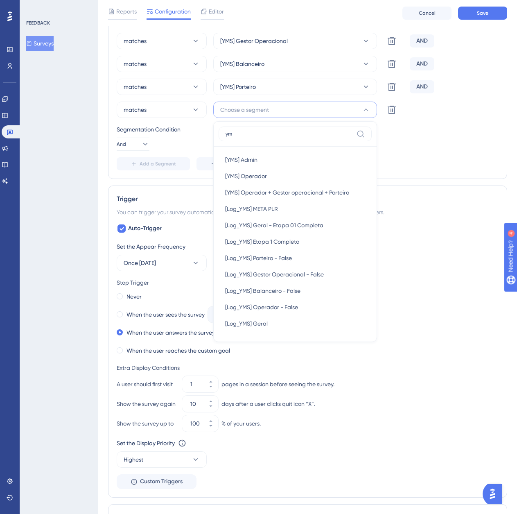
type input "ym"
click at [284, 170] on div "[YMS] Operador [YMS] Operador" at bounding box center [295, 176] width 140 height 16
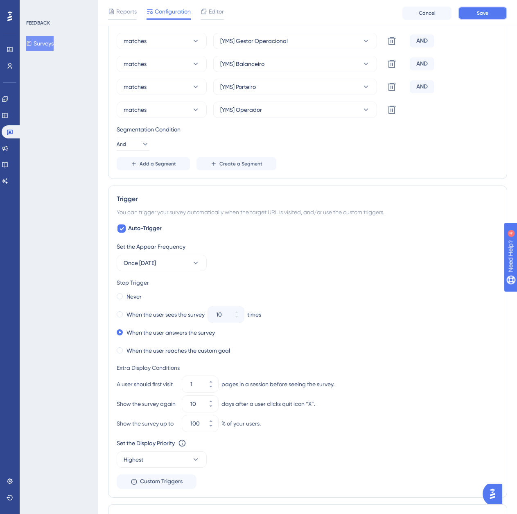
click at [488, 17] on button "Save" at bounding box center [482, 13] width 49 height 13
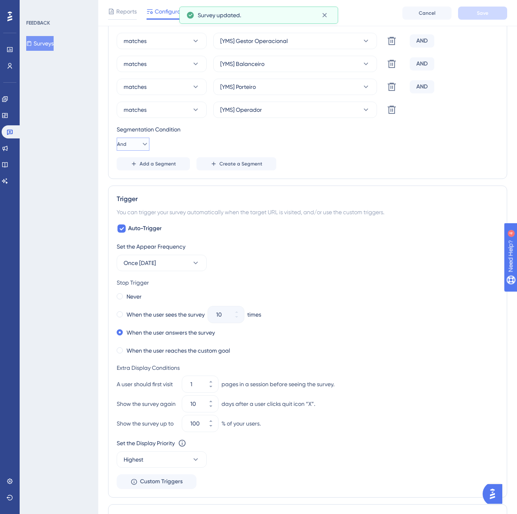
click at [138, 138] on button "And" at bounding box center [133, 144] width 33 height 13
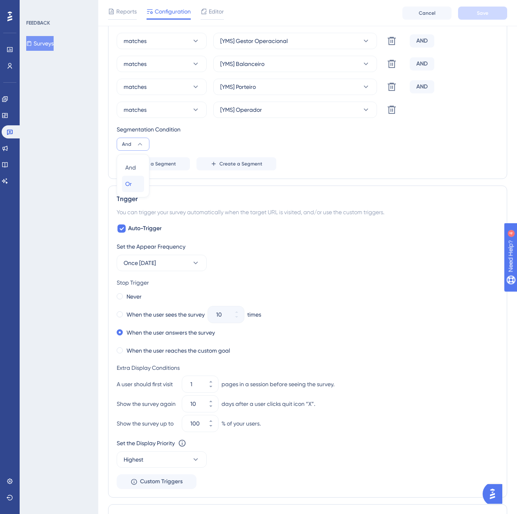
click at [140, 185] on div "Or Or" at bounding box center [133, 184] width 16 height 16
click at [482, 16] on button "Save" at bounding box center [482, 13] width 49 height 13
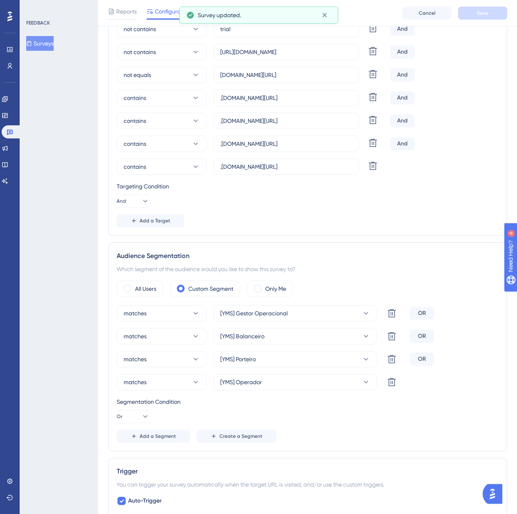
scroll to position [117, 0]
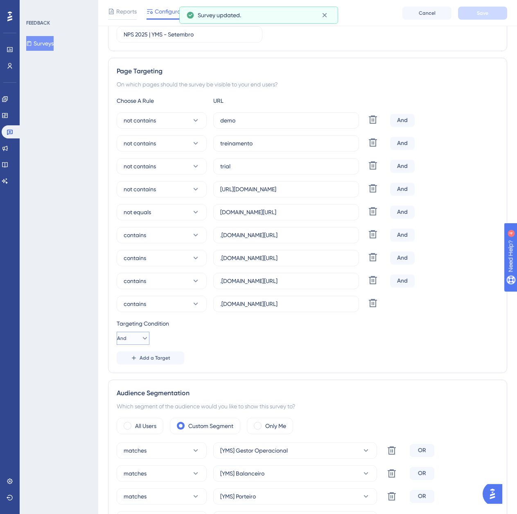
click at [127, 336] on span "And" at bounding box center [121, 338] width 9 height 7
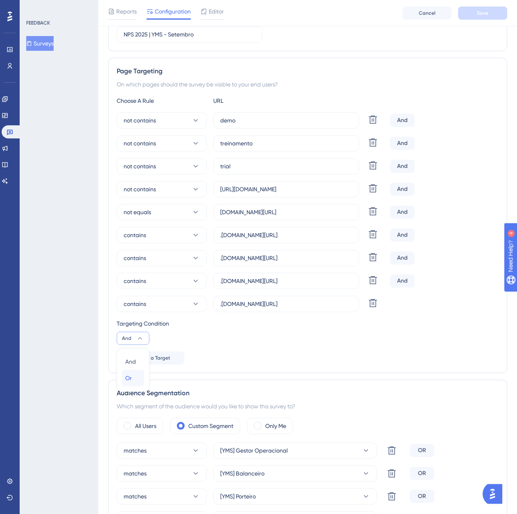
click at [140, 381] on div "Or Or" at bounding box center [133, 378] width 16 height 16
click at [141, 336] on icon at bounding box center [145, 338] width 8 height 8
click at [143, 363] on button "And And" at bounding box center [133, 362] width 22 height 16
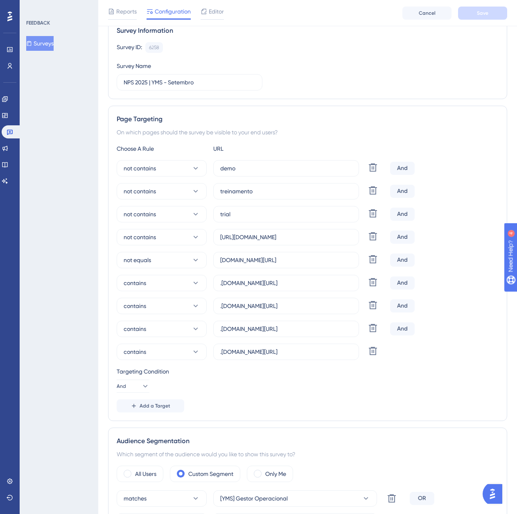
scroll to position [0, 0]
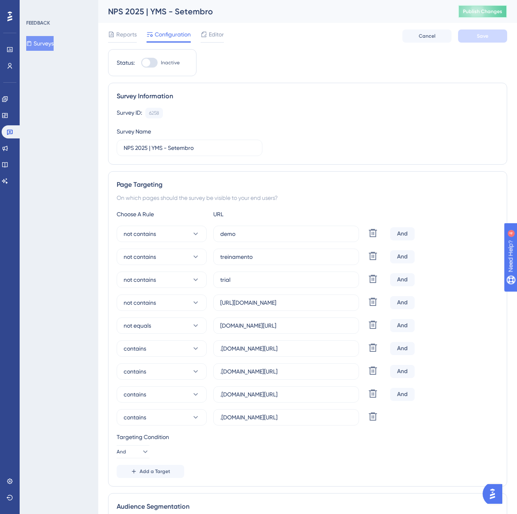
click at [490, 17] on button "Publish Changes" at bounding box center [482, 11] width 49 height 13
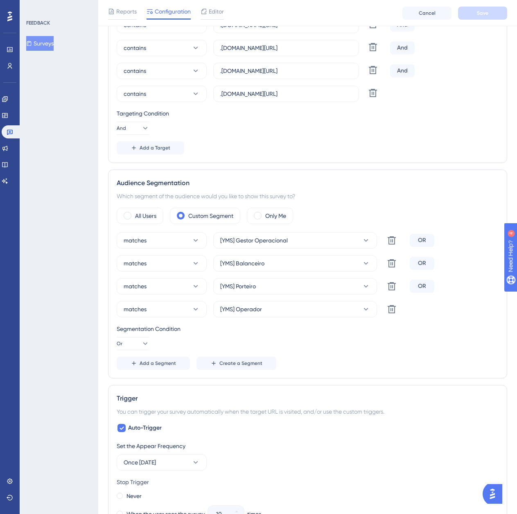
scroll to position [328, 0]
click at [135, 347] on button "Or" at bounding box center [133, 342] width 33 height 13
click at [135, 364] on span "And" at bounding box center [130, 366] width 11 height 10
click at [488, 19] on button "Save" at bounding box center [482, 13] width 49 height 13
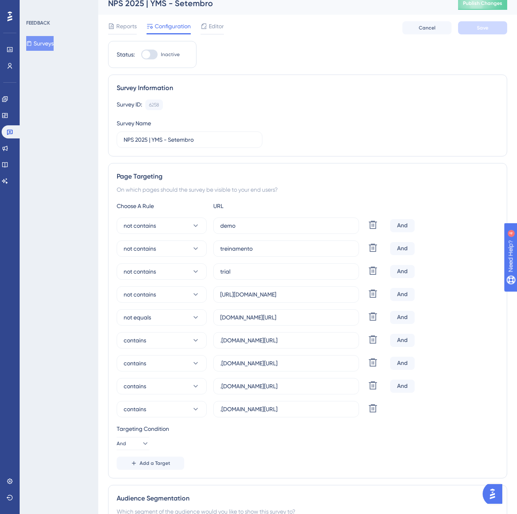
scroll to position [0, 0]
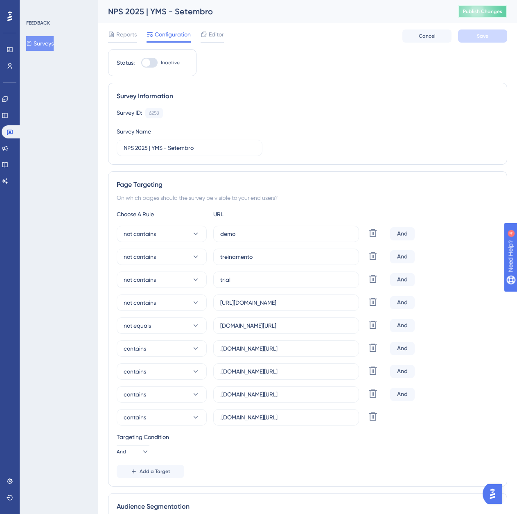
click at [478, 5] on button "Publish Changes" at bounding box center [482, 11] width 49 height 13
drag, startPoint x: 35, startPoint y: 37, endPoint x: 48, endPoint y: 50, distance: 18.0
click at [35, 37] on button "Surveys" at bounding box center [39, 43] width 27 height 15
click at [54, 45] on button "Surveys" at bounding box center [39, 43] width 27 height 15
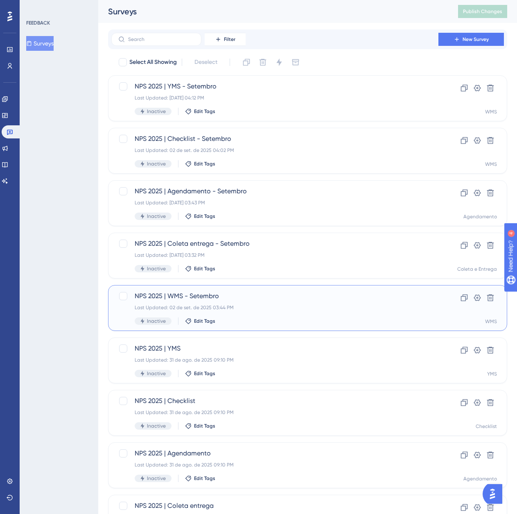
click at [229, 296] on span "NPS 2025 | WMS - Setembro" at bounding box center [275, 296] width 281 height 10
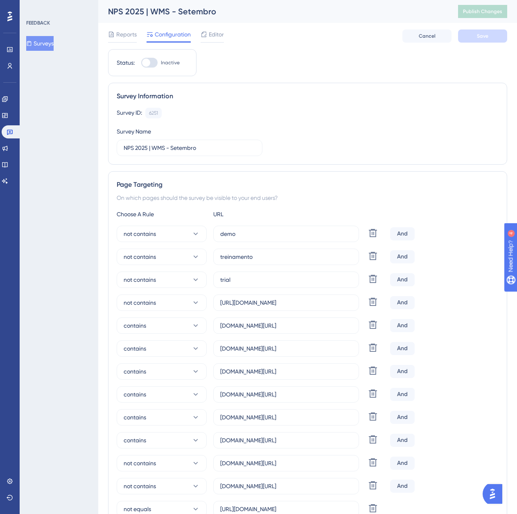
click at [44, 46] on button "Surveys" at bounding box center [39, 43] width 27 height 15
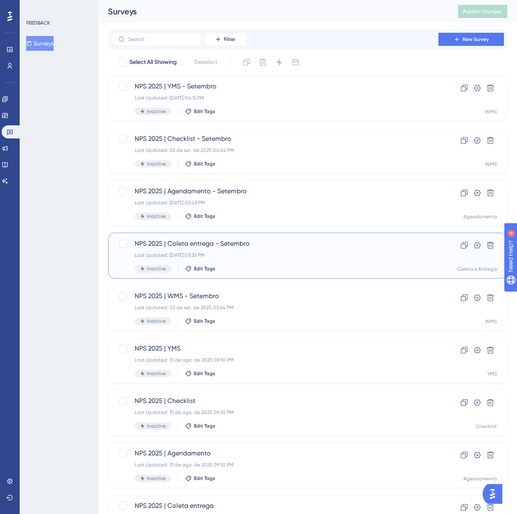
click at [274, 248] on span "NPS 2025 | Coleta entrega - Setembro" at bounding box center [275, 244] width 281 height 10
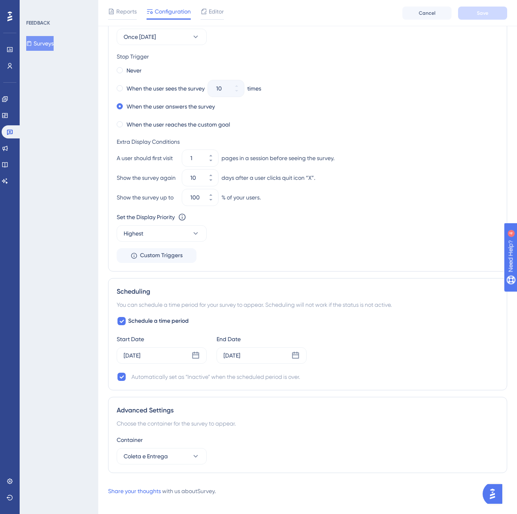
scroll to position [692, 0]
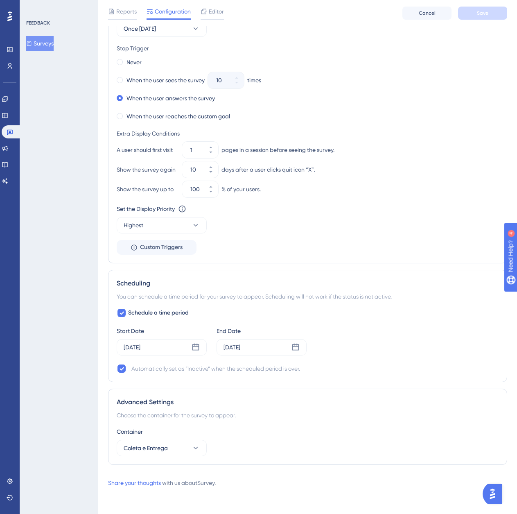
click at [54, 43] on button "Surveys" at bounding box center [39, 43] width 27 height 15
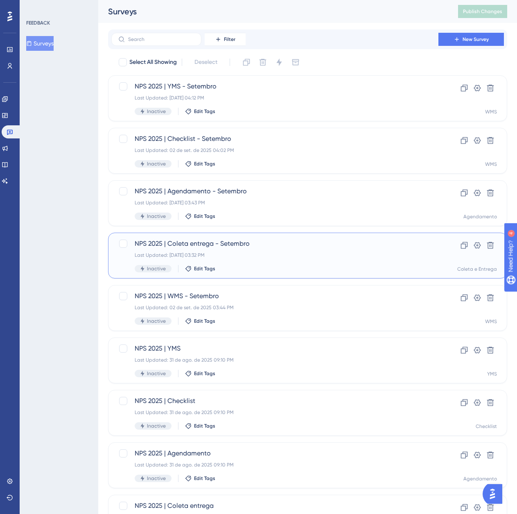
click at [245, 257] on div "Last Updated: 02 de set. de 2025 03:32 PM" at bounding box center [275, 255] width 281 height 7
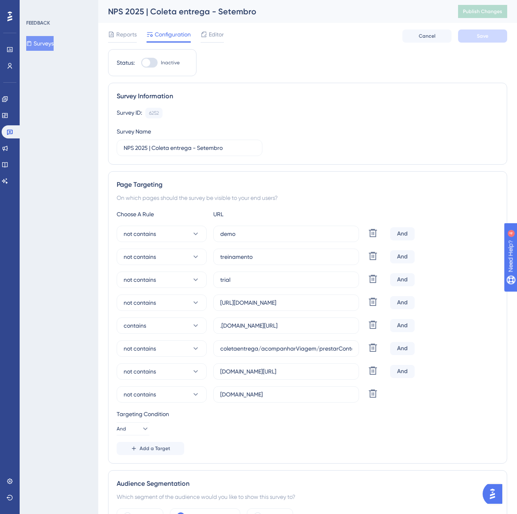
click at [48, 45] on button "Surveys" at bounding box center [39, 43] width 27 height 15
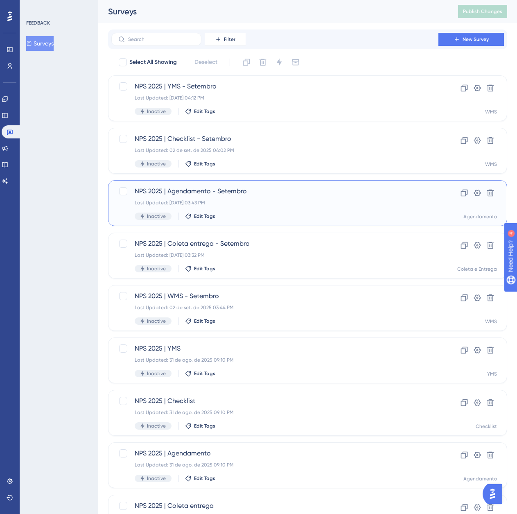
click at [214, 190] on span "NPS 2025 | Agendamento - Setembro" at bounding box center [275, 191] width 281 height 10
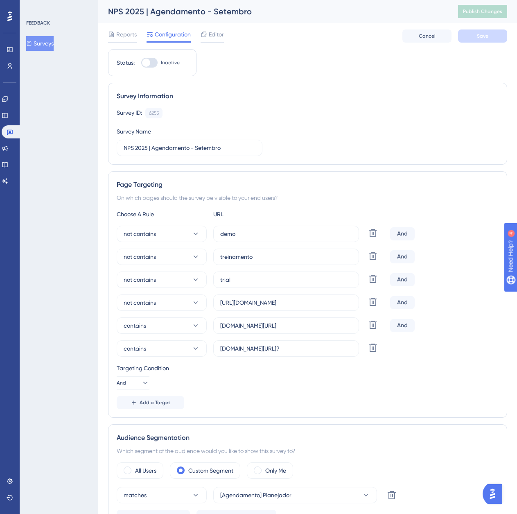
click at [54, 42] on button "Surveys" at bounding box center [39, 43] width 27 height 15
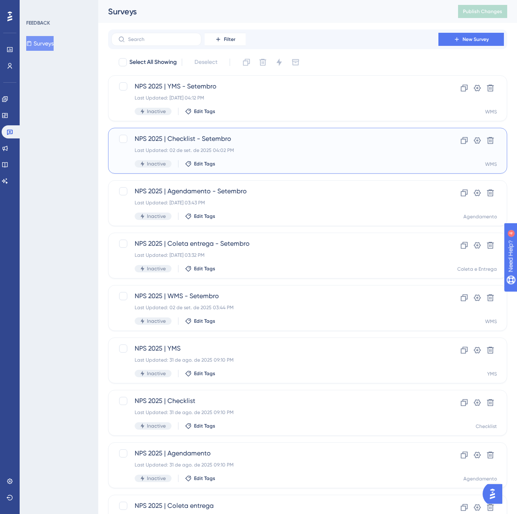
click at [277, 159] on div "NPS 2025 | Checklist - Setembro Last Updated: 02 de set. de 2025 04:02 PM Inact…" at bounding box center [275, 151] width 281 height 34
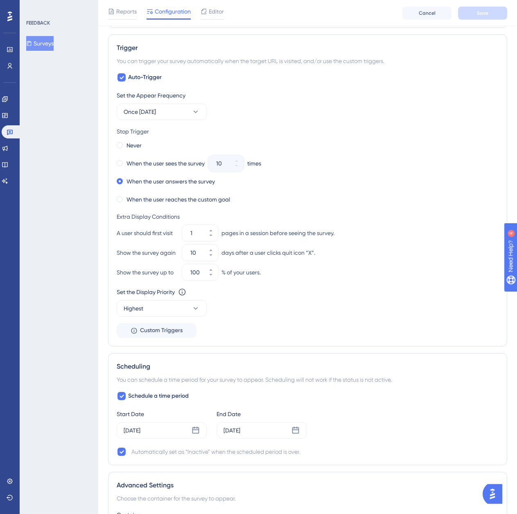
scroll to position [761, 0]
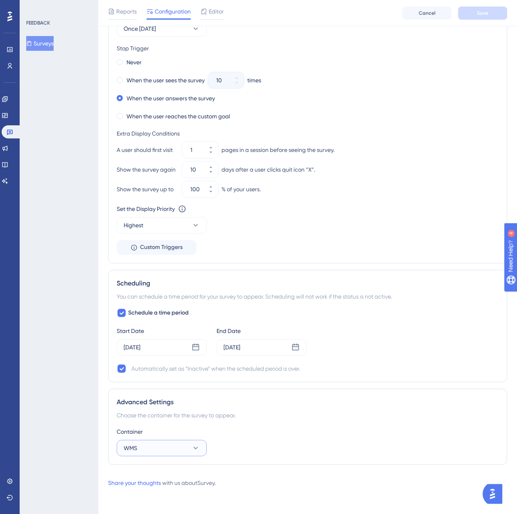
click at [196, 449] on icon at bounding box center [196, 448] width 5 height 2
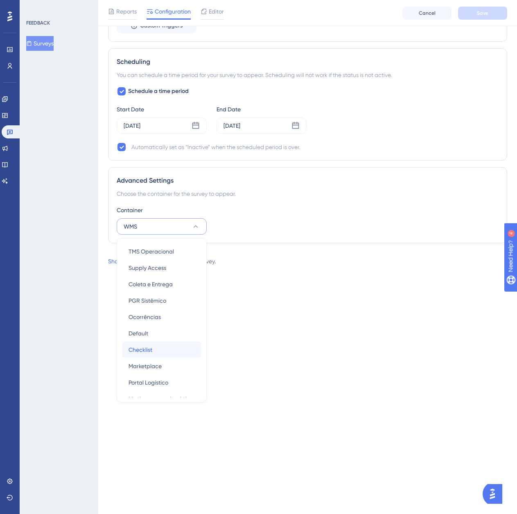
click at [175, 344] on div "Checklist Checklist" at bounding box center [162, 350] width 66 height 16
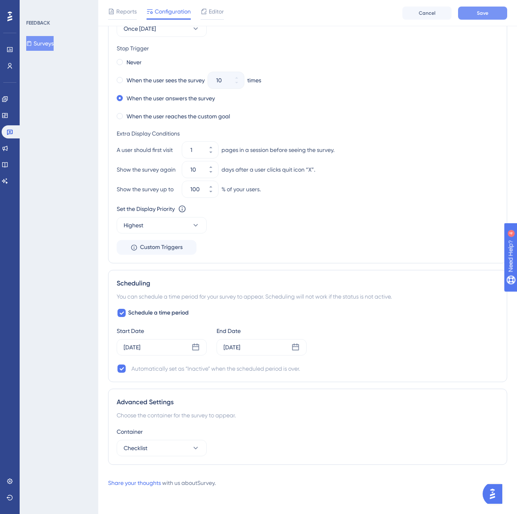
click at [489, 14] on button "Save" at bounding box center [482, 13] width 49 height 13
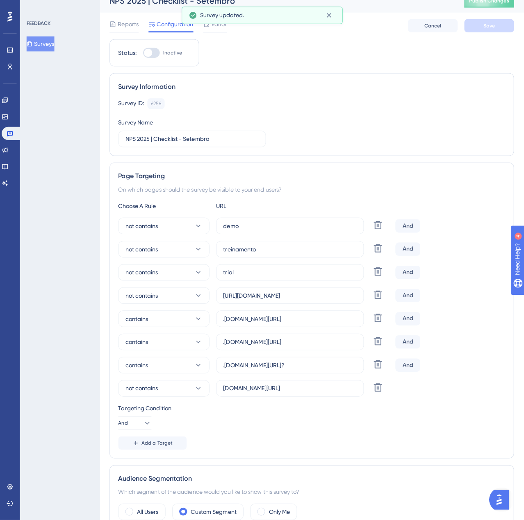
scroll to position [0, 0]
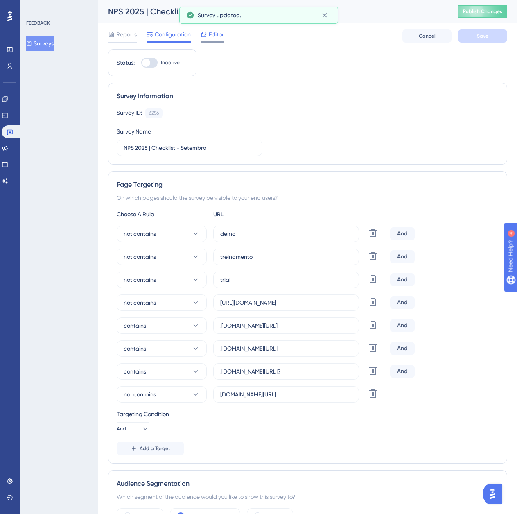
click at [208, 37] on div "Editor" at bounding box center [212, 34] width 23 height 10
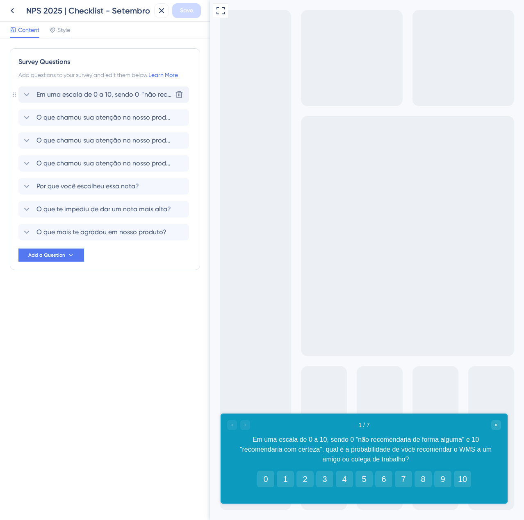
click at [100, 93] on span "Em uma escala de 0 a 10, sendo 0 "não recomendaria de forma alguma" e 10 "recom…" at bounding box center [103, 95] width 135 height 10
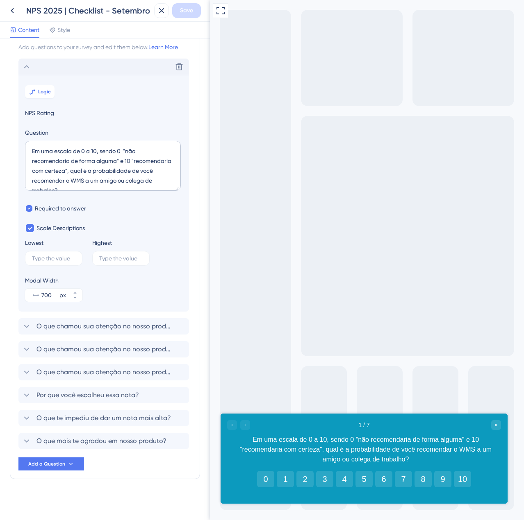
scroll to position [29, 0]
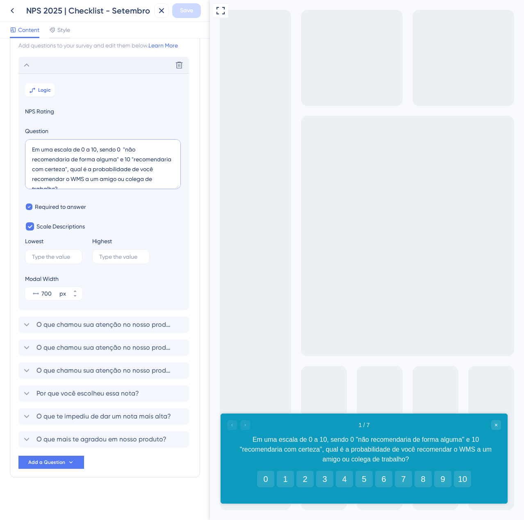
drag, startPoint x: 131, startPoint y: 179, endPoint x: 146, endPoint y: 179, distance: 15.2
click at [146, 179] on textarea "Em uma escala de 0 a 10, sendo 0 "não recomendaria de forma alguma" e 10 "recom…" at bounding box center [103, 164] width 156 height 50
type textarea "Em uma escala de 0 a 10, sendo 0 "não recomendaria de forma alguma" e 10 "recom…"
click at [189, 7] on span "Save" at bounding box center [186, 11] width 13 height 10
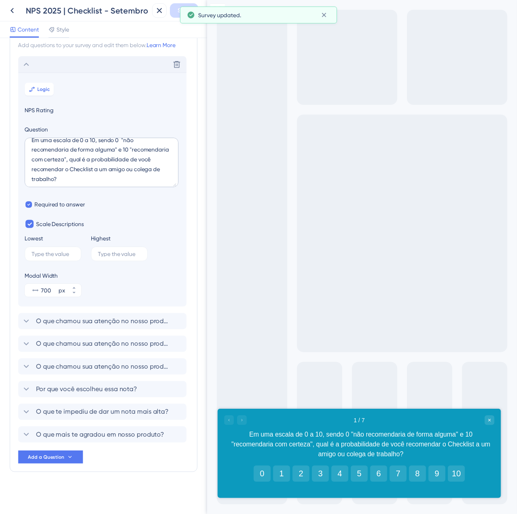
scroll to position [10, 0]
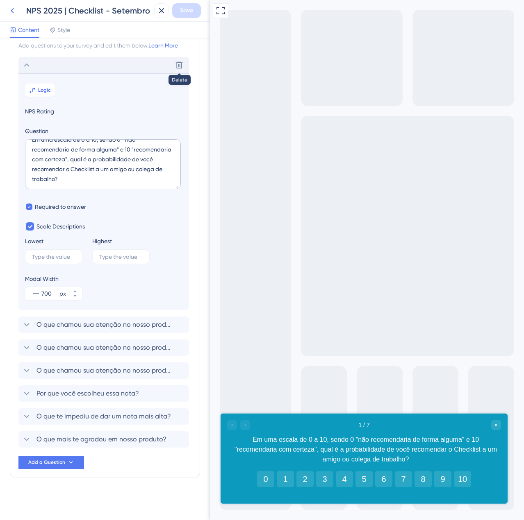
click at [12, 7] on icon at bounding box center [12, 11] width 10 height 10
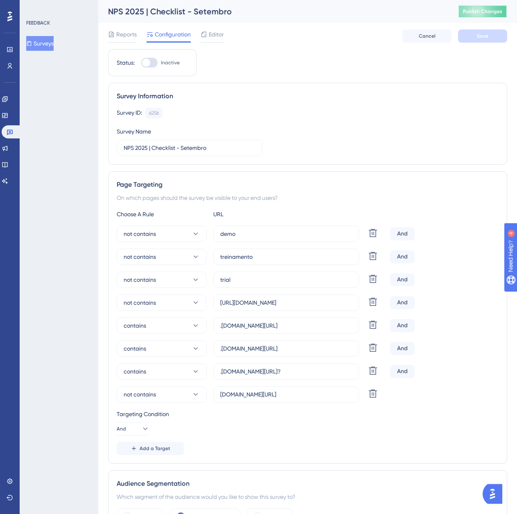
click at [508, 9] on button "Publish Changes" at bounding box center [482, 11] width 49 height 13
click at [48, 43] on button "Surveys" at bounding box center [39, 43] width 27 height 15
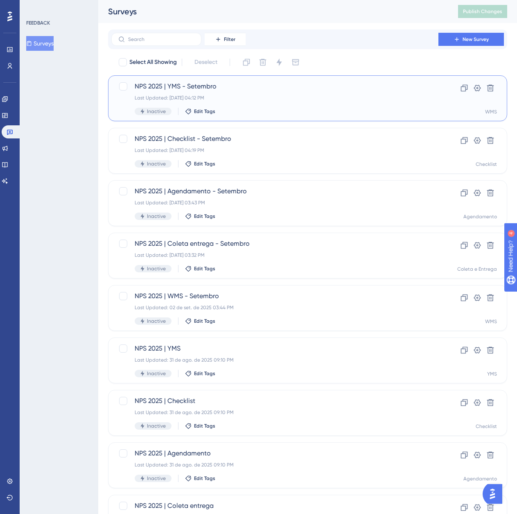
click at [288, 101] on div "Last Updated: 02 de set. de 2025 04:12 PM" at bounding box center [275, 98] width 281 height 7
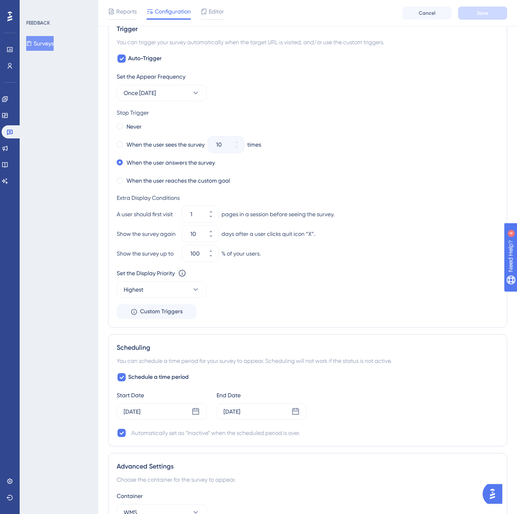
scroll to position [761, 0]
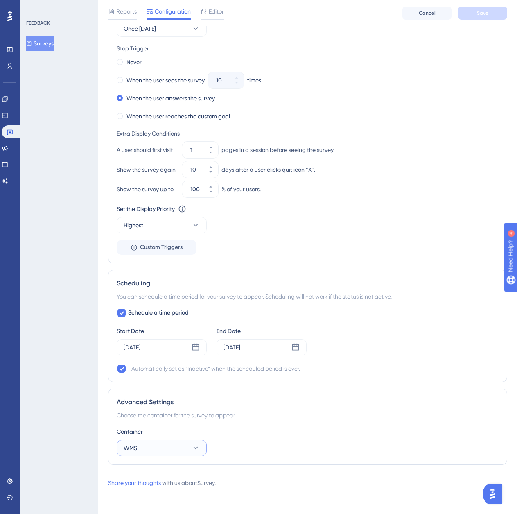
click at [199, 451] on icon at bounding box center [196, 448] width 8 height 8
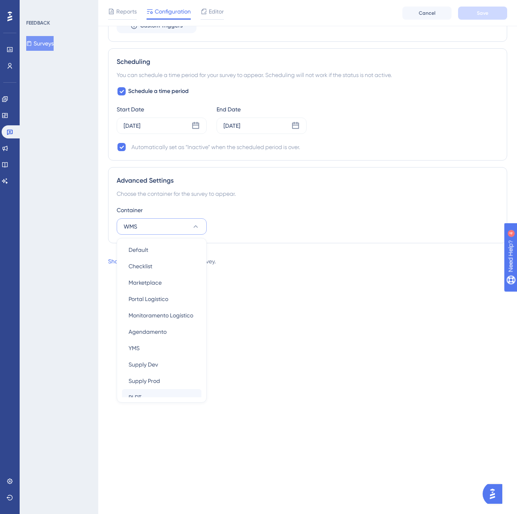
scroll to position [43, 0]
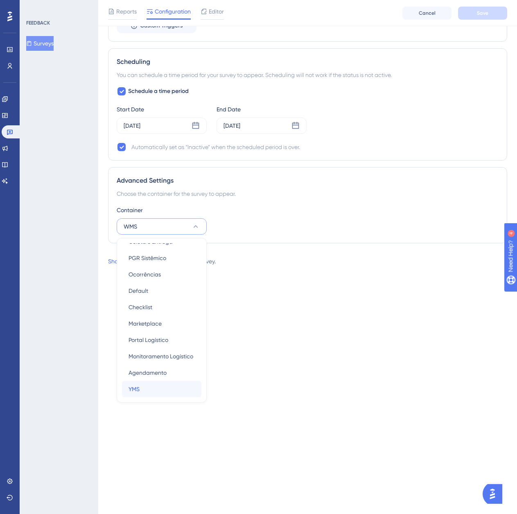
click at [159, 388] on div "YMS YMS" at bounding box center [162, 389] width 66 height 16
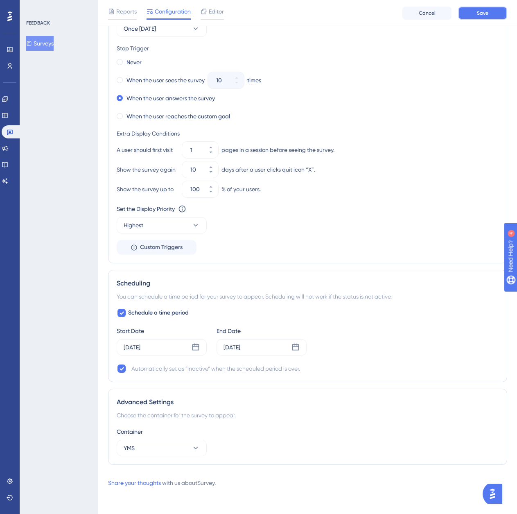
click at [495, 14] on button "Save" at bounding box center [482, 13] width 49 height 13
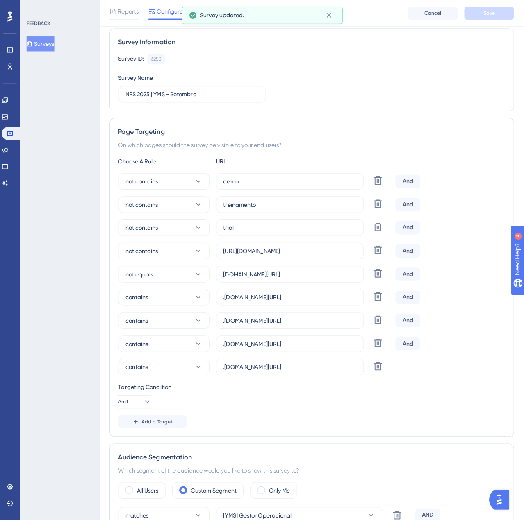
scroll to position [0, 0]
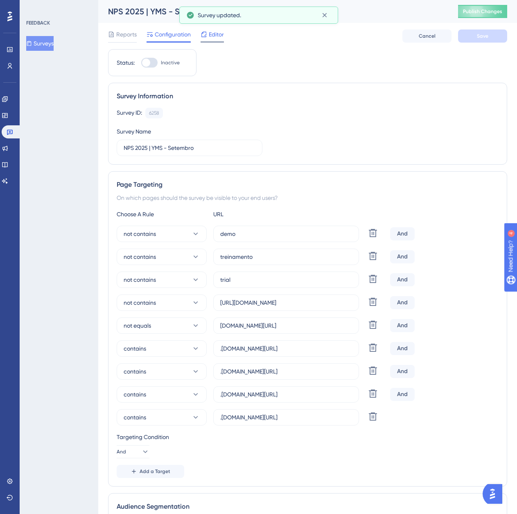
click at [215, 31] on span "Editor" at bounding box center [216, 34] width 15 height 10
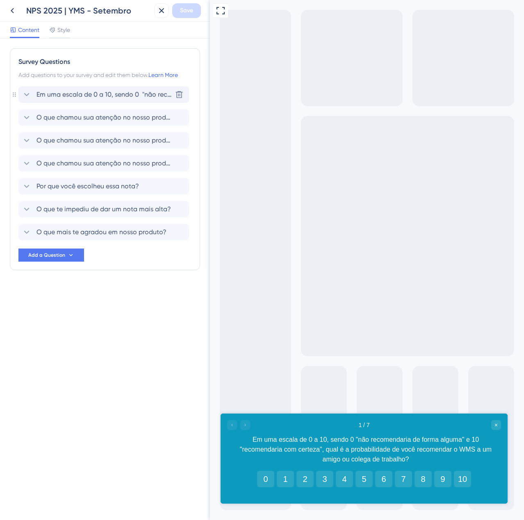
click at [139, 101] on div "Em uma escala de 0 a 10, sendo 0 "não recomendaria de forma alguma" e 10 "recom…" at bounding box center [103, 94] width 170 height 16
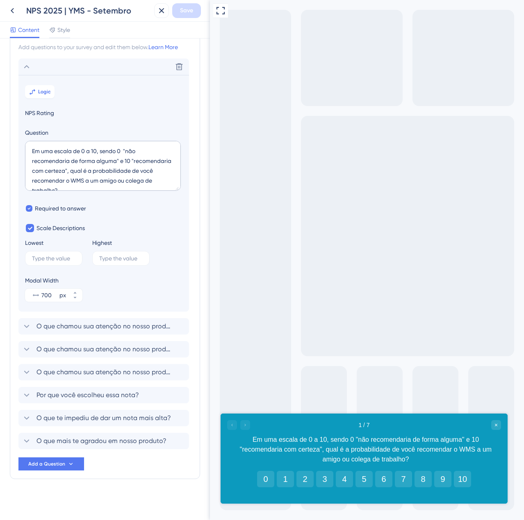
scroll to position [29, 0]
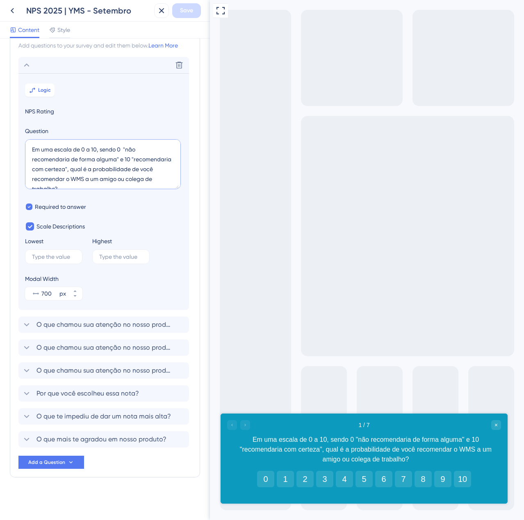
click at [136, 177] on textarea "Em uma escala de 0 a 10, sendo 0 "não recomendaria de forma alguma" e 10 "recom…" at bounding box center [103, 164] width 156 height 50
type textarea "Em uma escala de 0 a 10, sendo 0 "não recomendaria de forma alguma" e 10 "recom…"
click at [177, 12] on button "Save" at bounding box center [186, 10] width 29 height 15
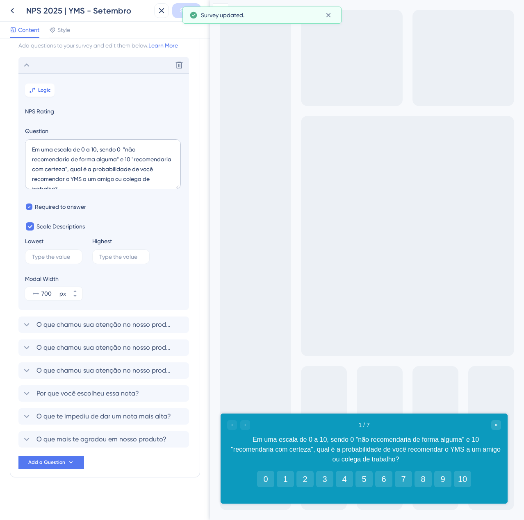
click at [29, 60] on div "Delete" at bounding box center [103, 65] width 170 height 16
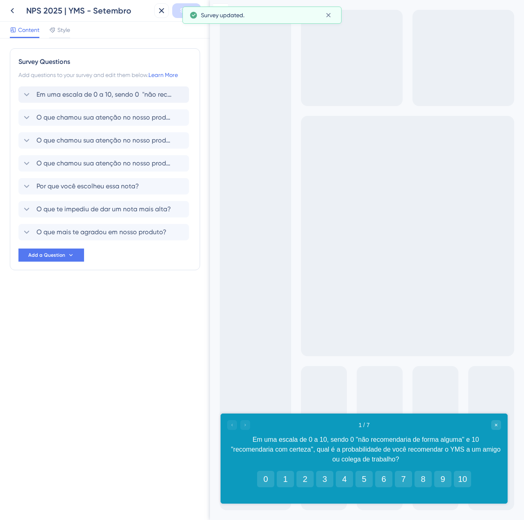
scroll to position [0, 0]
click at [53, 116] on span "O que chamou sua atenção no nosso produto?" at bounding box center [103, 118] width 135 height 10
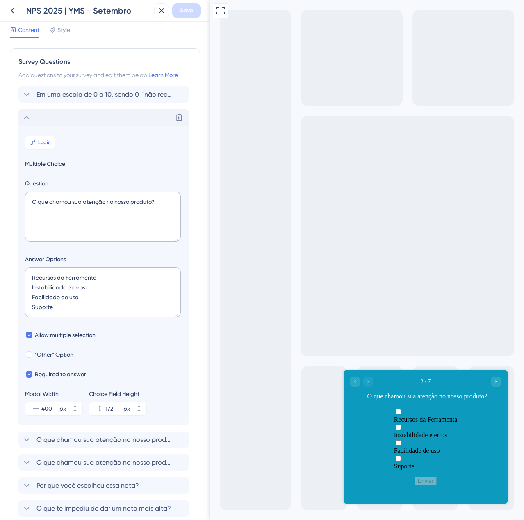
scroll to position [71, 0]
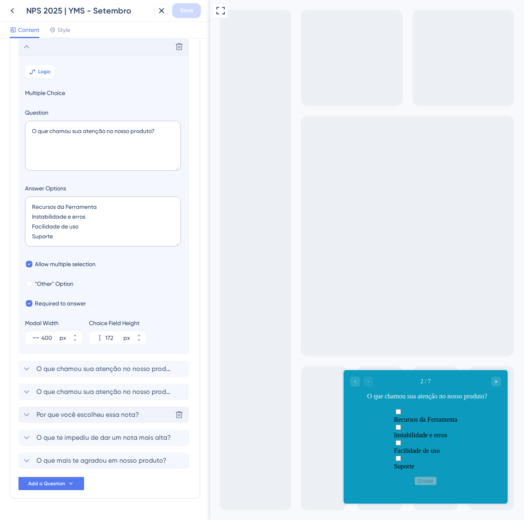
click at [94, 413] on span "Por que você escolheu essa nota?" at bounding box center [87, 415] width 102 height 10
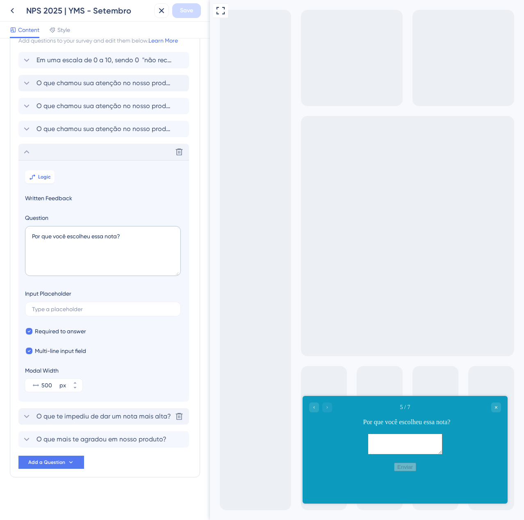
click at [113, 418] on span "O que te impediu de dar um nota mais alta?" at bounding box center [103, 417] width 134 height 10
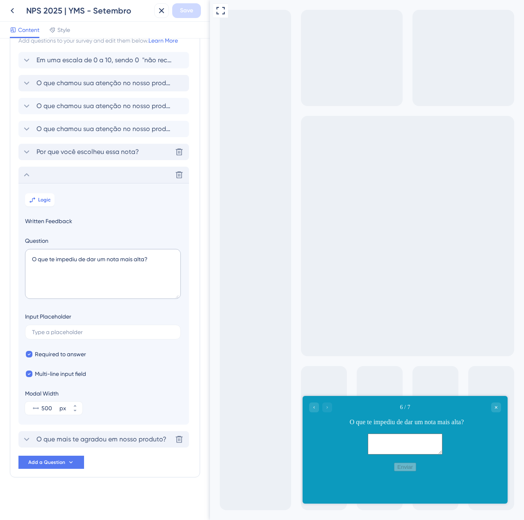
click at [114, 431] on div "O que mais te agradou em nosso produto? Delete" at bounding box center [103, 439] width 170 height 16
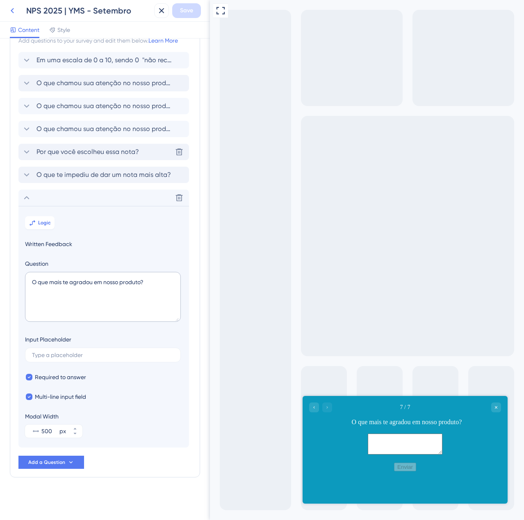
click at [15, 11] on icon at bounding box center [12, 11] width 10 height 10
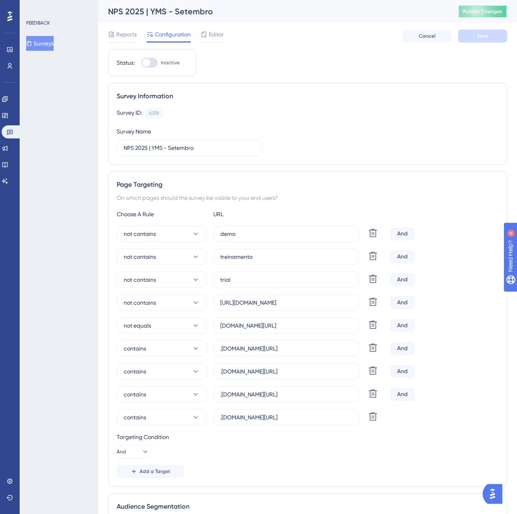
click at [503, 12] on span "Publish Changes" at bounding box center [482, 11] width 39 height 7
click at [54, 39] on button "Surveys" at bounding box center [39, 43] width 27 height 15
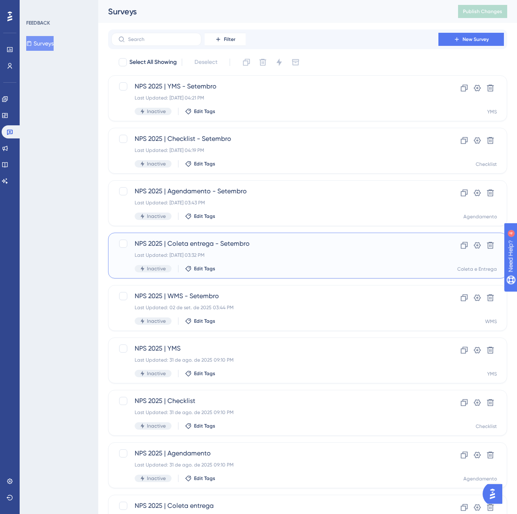
click at [286, 270] on div "Inactive Edit Tags" at bounding box center [275, 268] width 281 height 7
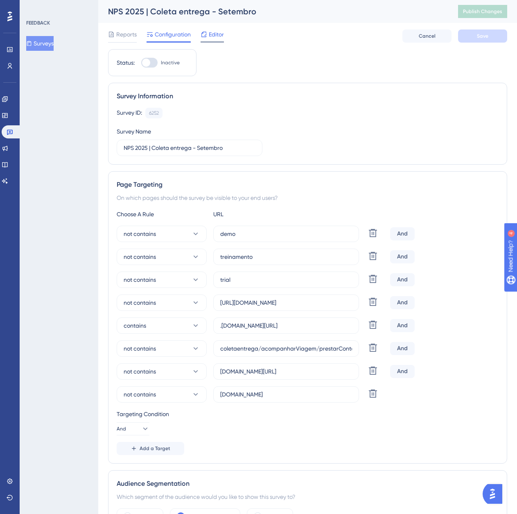
click at [213, 33] on span "Editor" at bounding box center [216, 34] width 15 height 10
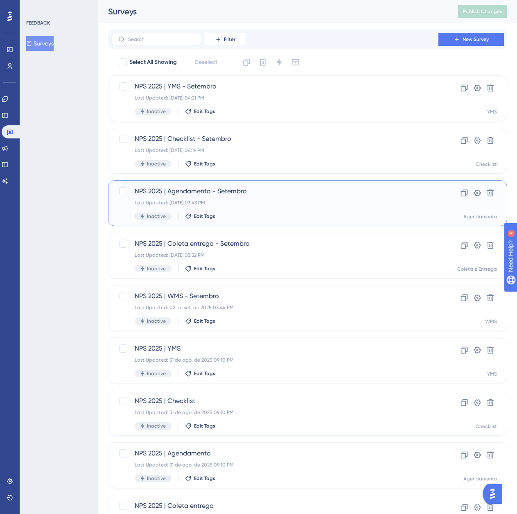
click at [259, 201] on div "Last Updated: 02 de set. de 2025 03:43 PM" at bounding box center [275, 203] width 281 height 7
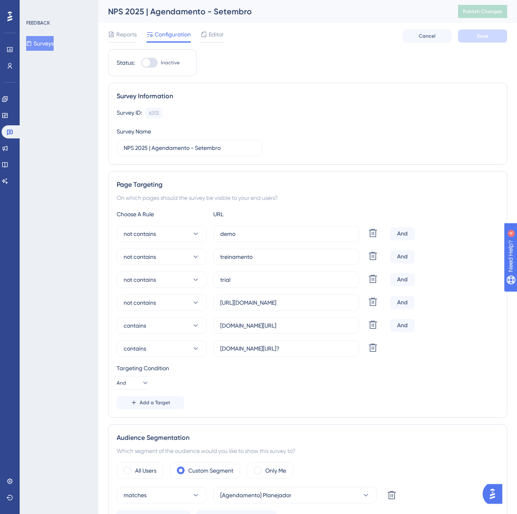
click at [209, 35] on span "Editor" at bounding box center [216, 34] width 15 height 10
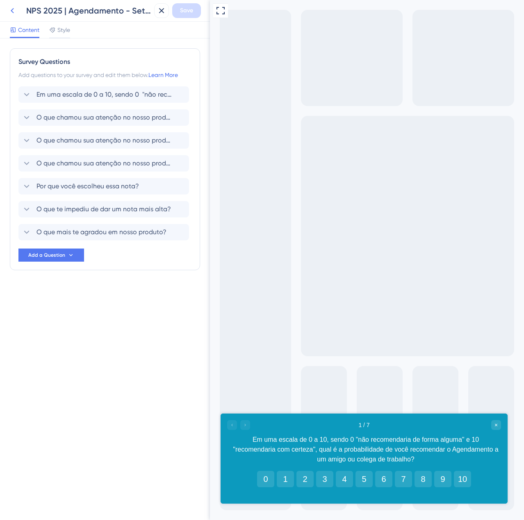
click at [11, 11] on icon at bounding box center [12, 10] width 3 height 5
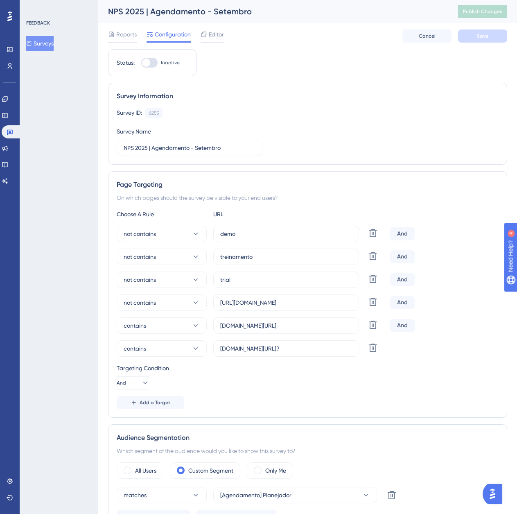
click at [48, 41] on button "Surveys" at bounding box center [39, 43] width 27 height 15
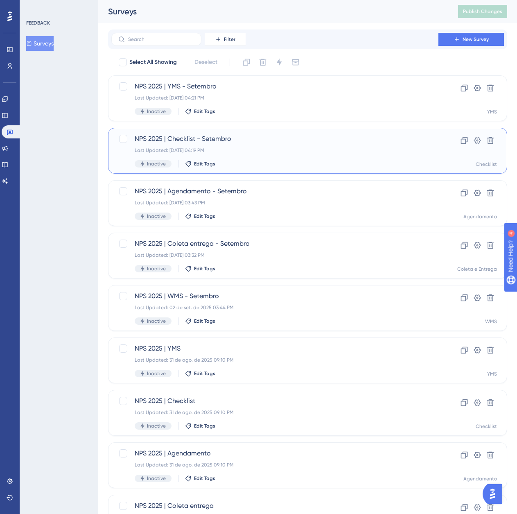
click at [221, 140] on span "NPS 2025 | Checklist - Setembro" at bounding box center [275, 139] width 281 height 10
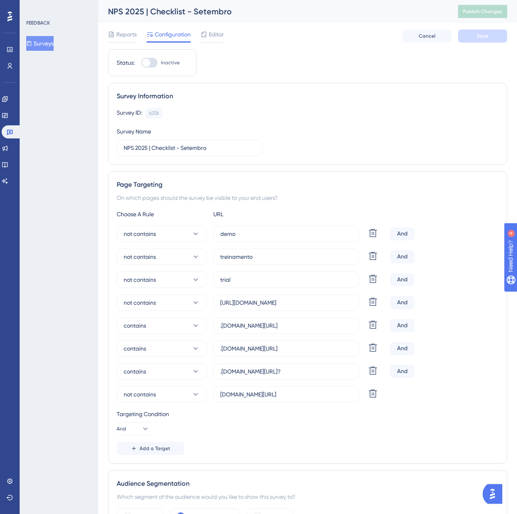
click at [211, 34] on span "Editor" at bounding box center [216, 34] width 15 height 10
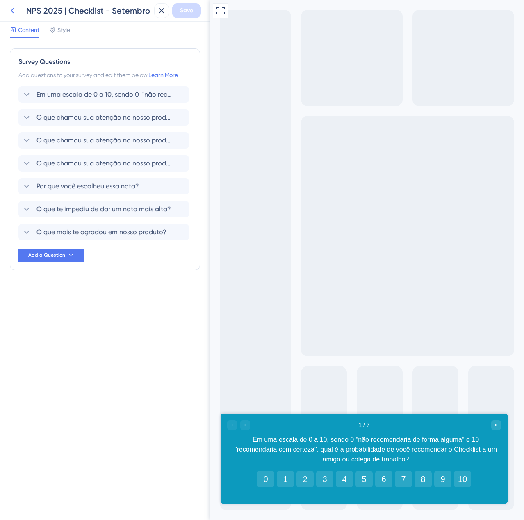
click at [10, 11] on icon at bounding box center [12, 11] width 10 height 10
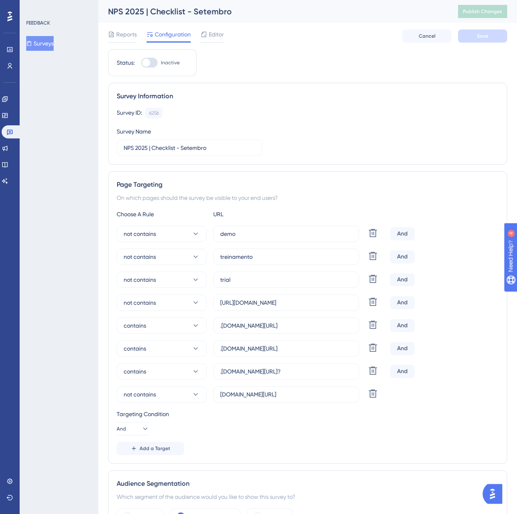
click at [54, 41] on button "Surveys" at bounding box center [39, 43] width 27 height 15
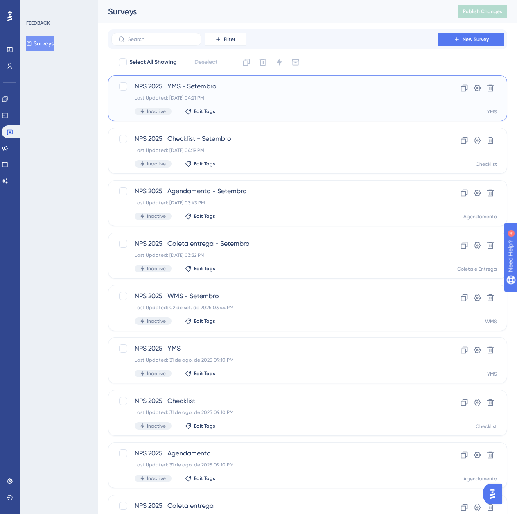
click at [200, 94] on div "NPS 2025 | YMS - Setembro Last Updated: 02 de set. de 2025 04:21 PM Inactive Ed…" at bounding box center [275, 99] width 281 height 34
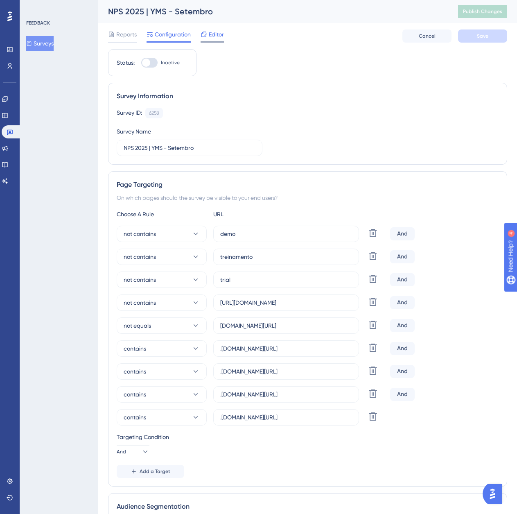
click at [212, 35] on span "Editor" at bounding box center [216, 34] width 15 height 10
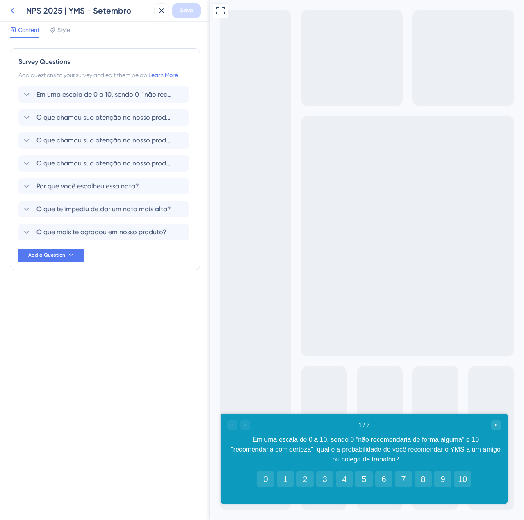
click at [15, 11] on icon at bounding box center [12, 11] width 10 height 10
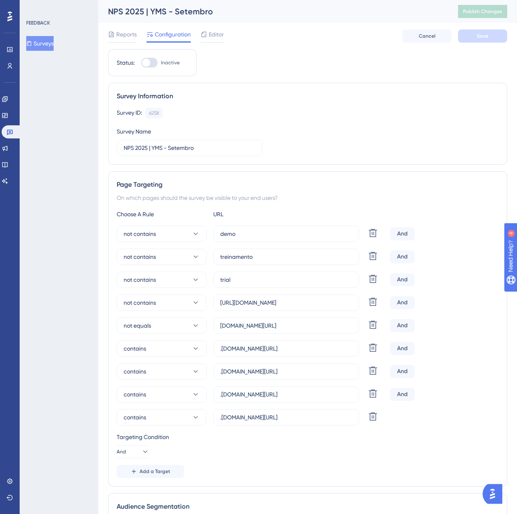
click at [54, 41] on button "Surveys" at bounding box center [39, 43] width 27 height 15
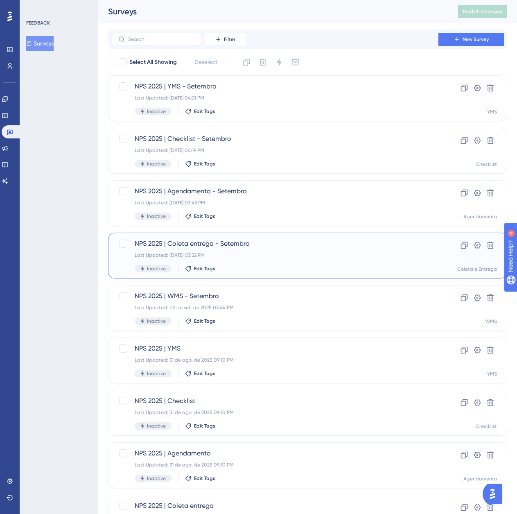
click at [227, 244] on span "NPS 2025 | Coleta entrega - Setembro" at bounding box center [275, 244] width 281 height 10
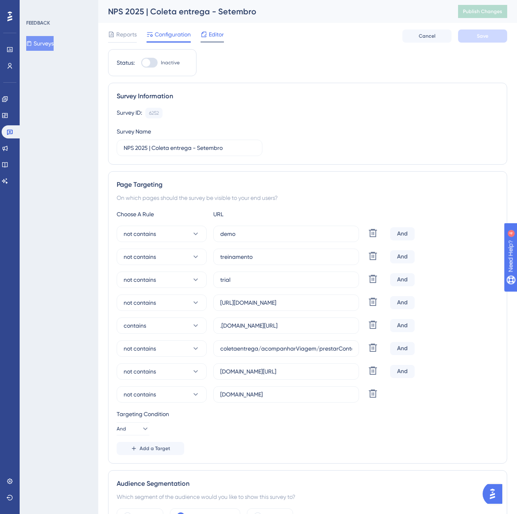
click at [206, 37] on icon at bounding box center [204, 34] width 5 height 5
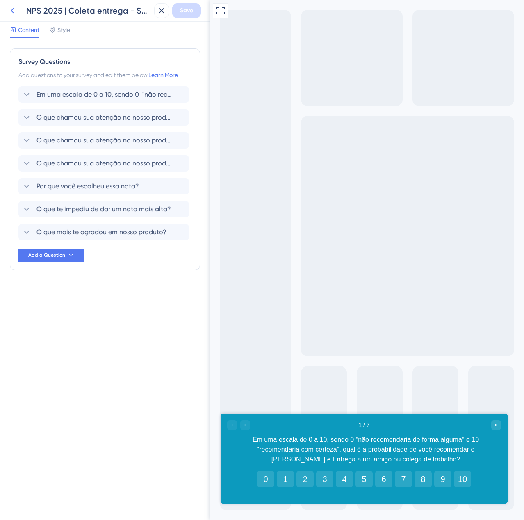
click at [13, 11] on icon at bounding box center [12, 11] width 10 height 10
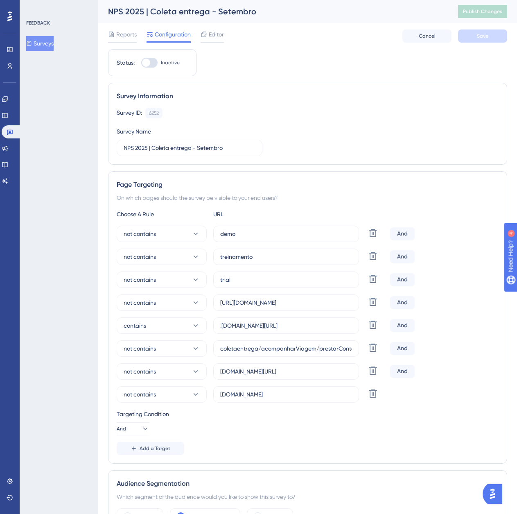
click at [47, 43] on button "Surveys" at bounding box center [39, 43] width 27 height 15
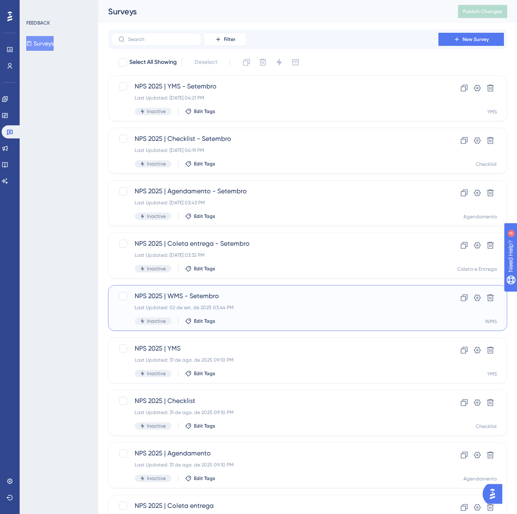
click at [256, 288] on div "NPS 2025 | WMS - Setembro Last Updated: 02 de set. de 2025 03:44 PM Inactive Ed…" at bounding box center [307, 308] width 399 height 46
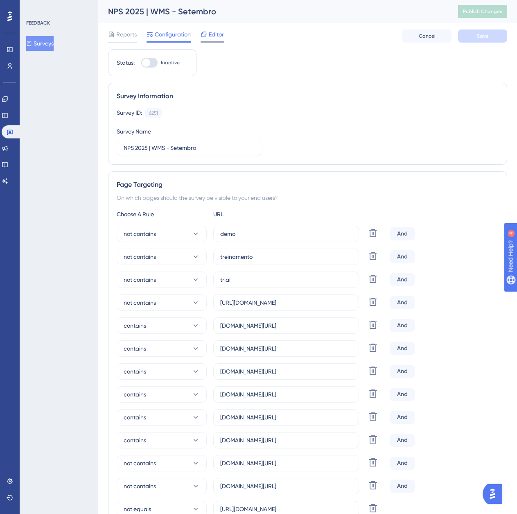
click at [213, 33] on span "Editor" at bounding box center [216, 34] width 15 height 10
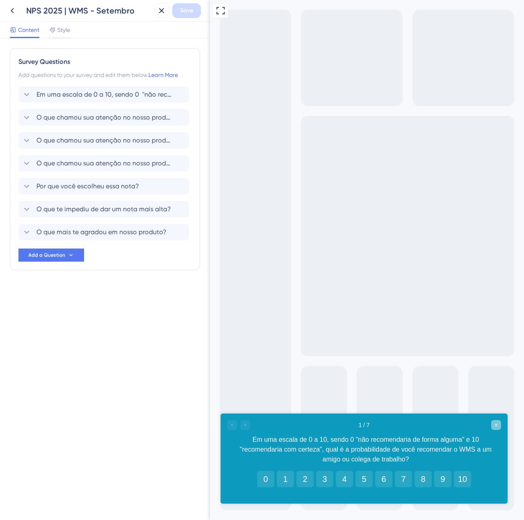
click at [495, 423] on icon "Close survey" at bounding box center [495, 425] width 5 height 5
click at [9, 11] on icon at bounding box center [12, 11] width 10 height 10
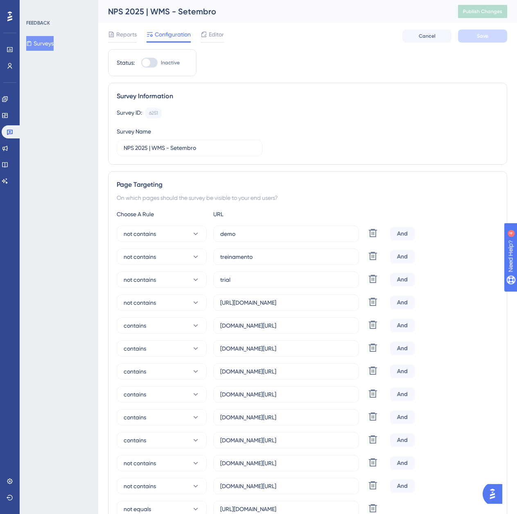
click at [48, 39] on button "Surveys" at bounding box center [39, 43] width 27 height 15
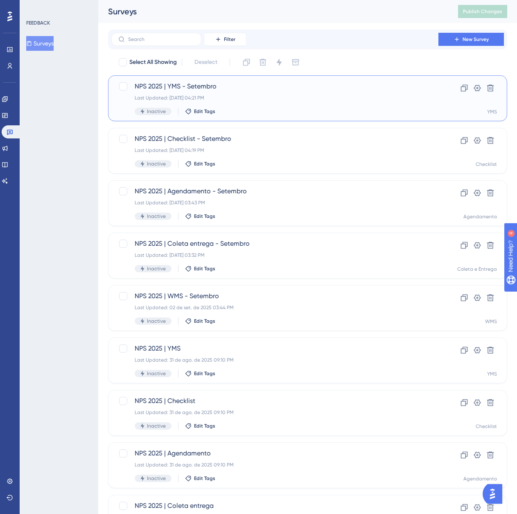
click at [270, 84] on span "NPS 2025 | YMS - Setembro" at bounding box center [275, 87] width 281 height 10
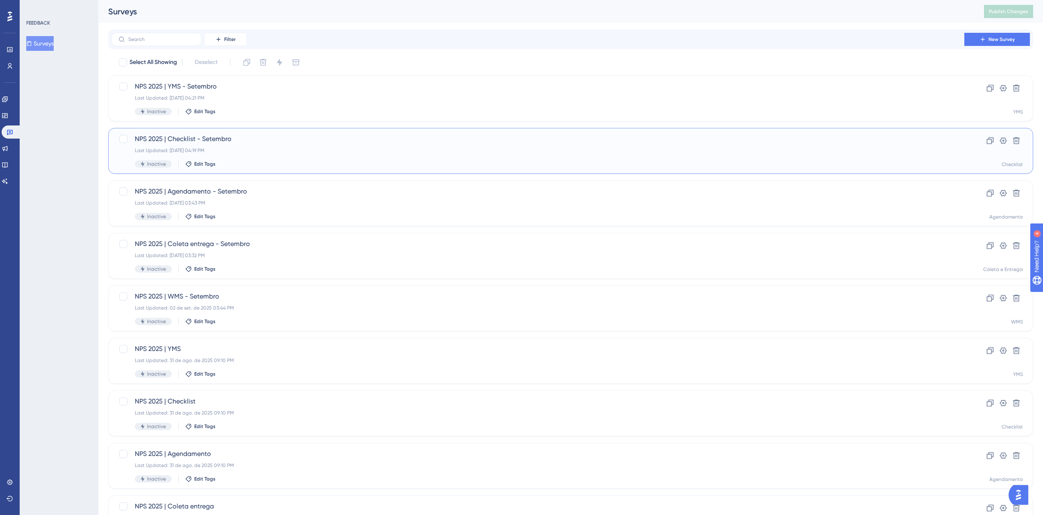
click at [240, 159] on div "NPS 2025 | Checklist - Setembro Last Updated: 02 de set. de 2025 04:19 PM Inact…" at bounding box center [538, 151] width 806 height 34
click at [266, 192] on span "NPS 2025 | Agendamento - Setembro" at bounding box center [538, 191] width 806 height 10
click at [241, 246] on span "NPS 2025 | Coleta entrega - Setembro" at bounding box center [538, 244] width 806 height 10
click at [193, 294] on span "NPS 2025 | WMS - Setembro" at bounding box center [538, 296] width 806 height 10
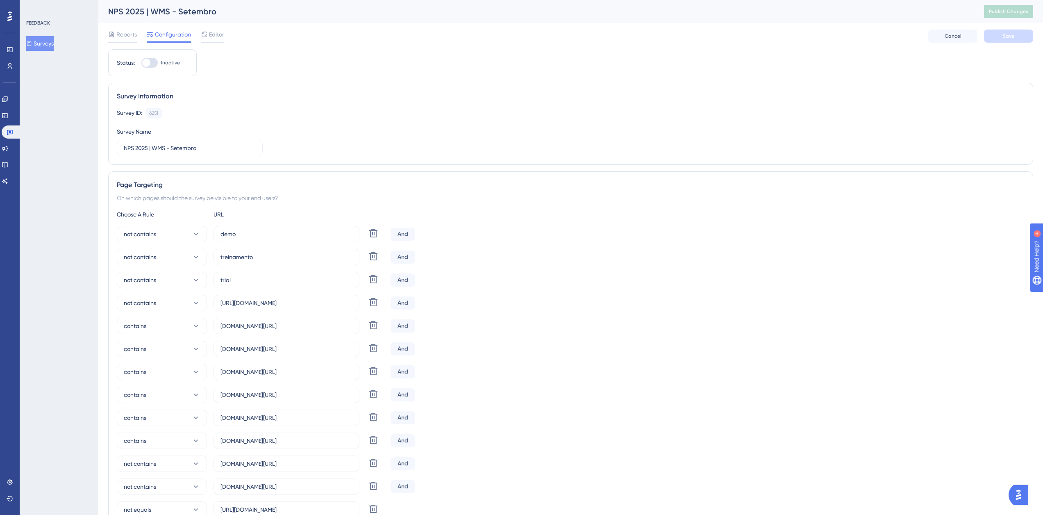
click at [143, 60] on div at bounding box center [146, 63] width 8 height 8
click at [141, 63] on input "Inactive" at bounding box center [141, 63] width 0 height 0
checkbox input "true"
click at [523, 32] on button "Save" at bounding box center [1008, 35] width 49 height 13
click at [47, 43] on button "Surveys" at bounding box center [39, 43] width 27 height 15
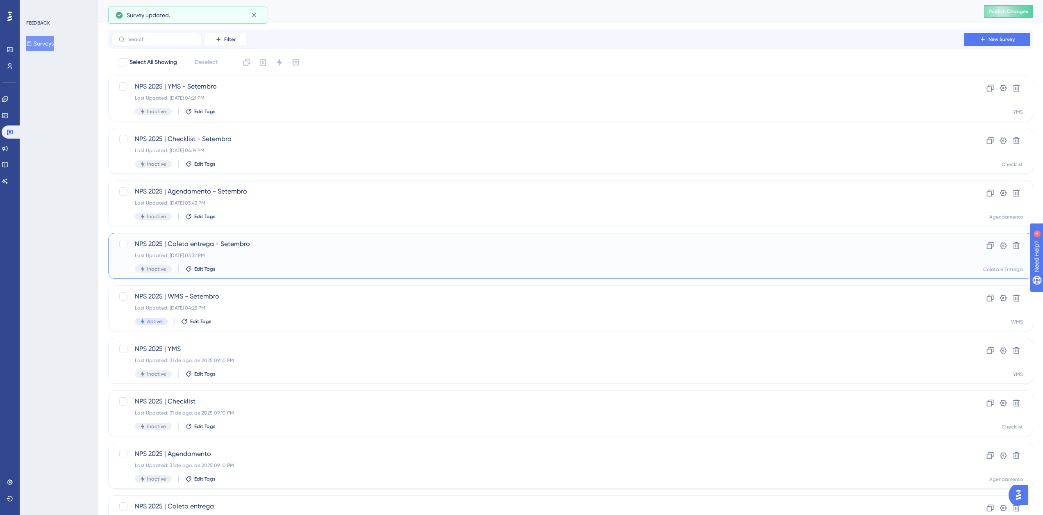
click at [273, 268] on div "Inactive Edit Tags" at bounding box center [538, 268] width 806 height 7
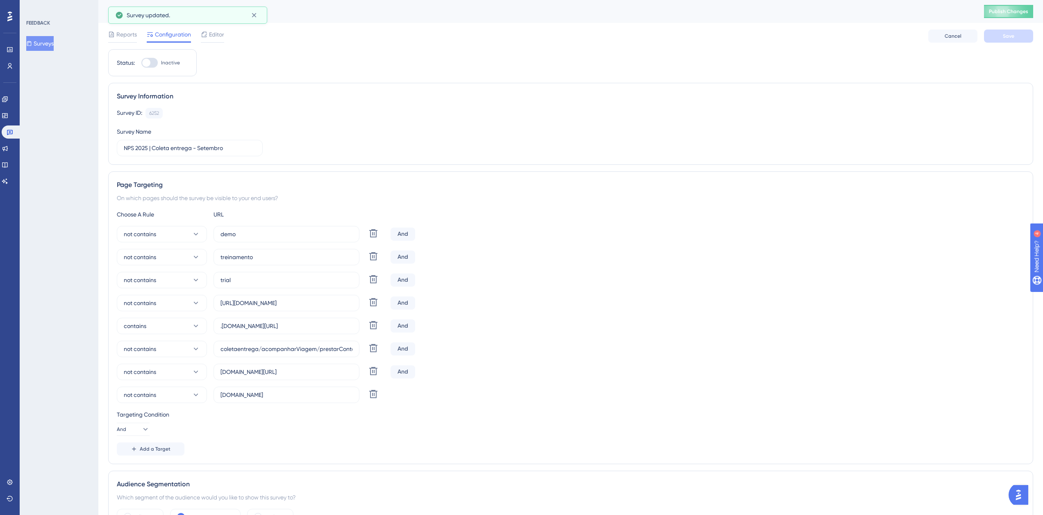
click at [172, 59] on span "Inactive" at bounding box center [170, 62] width 19 height 7
click at [141, 63] on input "Inactive" at bounding box center [141, 63] width 0 height 0
checkbox input "true"
click at [523, 36] on button "Save" at bounding box center [1008, 35] width 49 height 13
click at [48, 37] on button "Surveys" at bounding box center [39, 43] width 27 height 15
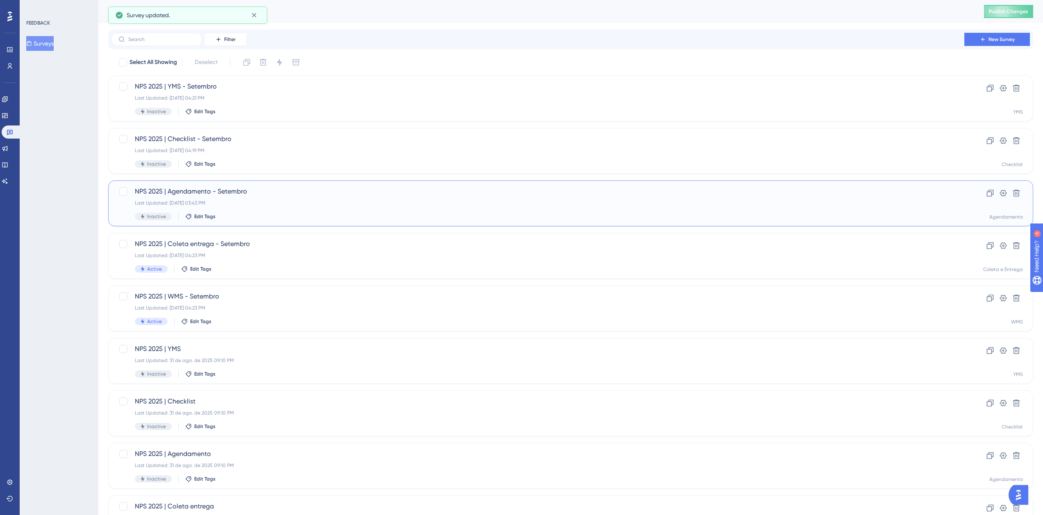
click at [254, 197] on div "NPS 2025 | Agendamento - Setembro Last Updated: 02 de set. de 2025 03:43 PM Ina…" at bounding box center [538, 203] width 806 height 34
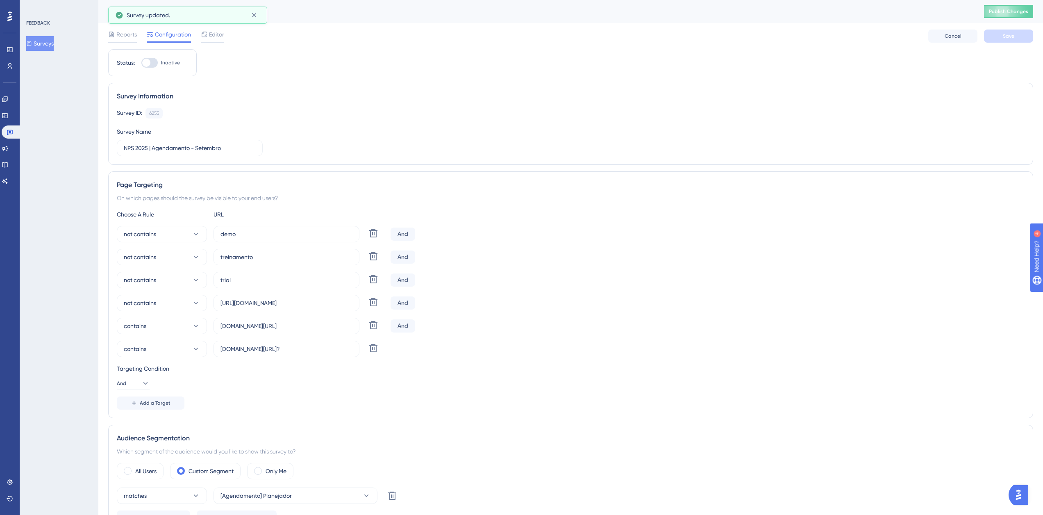
click at [171, 63] on span "Inactive" at bounding box center [170, 62] width 19 height 7
click at [141, 63] on input "Inactive" at bounding box center [141, 63] width 0 height 0
checkbox input "true"
click at [523, 39] on button "Save" at bounding box center [1008, 35] width 49 height 13
click at [54, 38] on button "Surveys" at bounding box center [39, 43] width 27 height 15
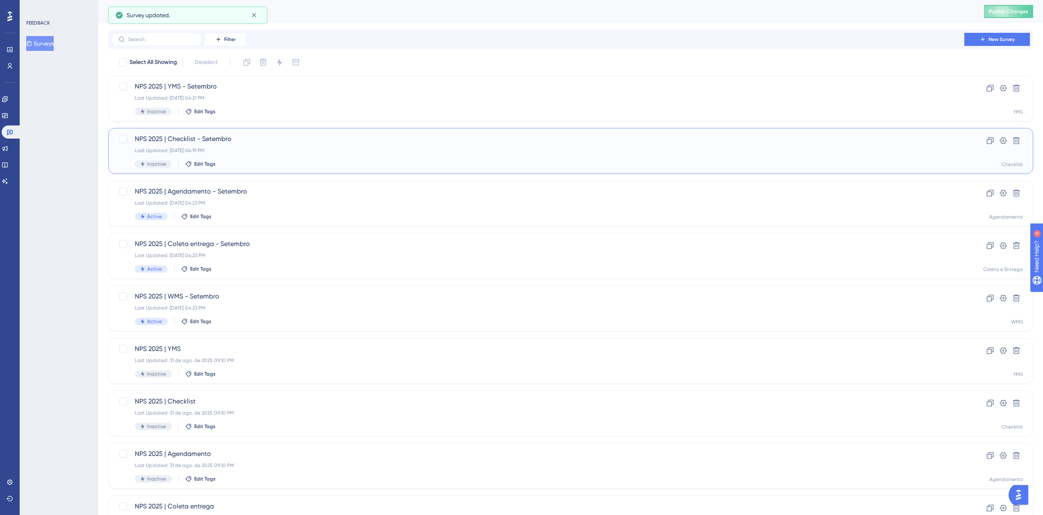
click at [252, 141] on span "NPS 2025 | Checklist - Setembro" at bounding box center [538, 139] width 806 height 10
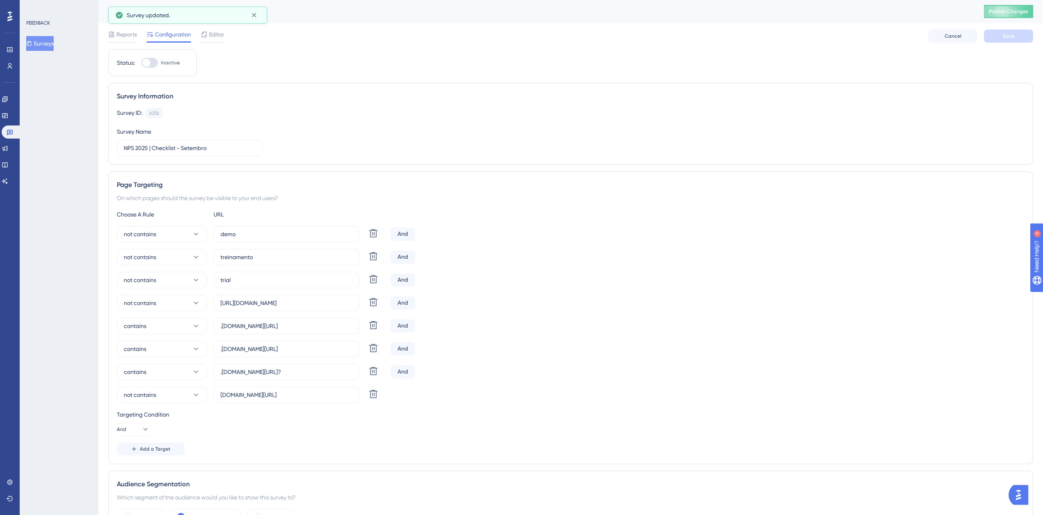
click at [164, 63] on span "Inactive" at bounding box center [170, 62] width 19 height 7
click at [141, 63] on input "Inactive" at bounding box center [141, 63] width 0 height 0
checkbox input "true"
click at [523, 41] on button "Save" at bounding box center [1008, 35] width 49 height 13
click at [34, 40] on button "Surveys" at bounding box center [39, 43] width 27 height 15
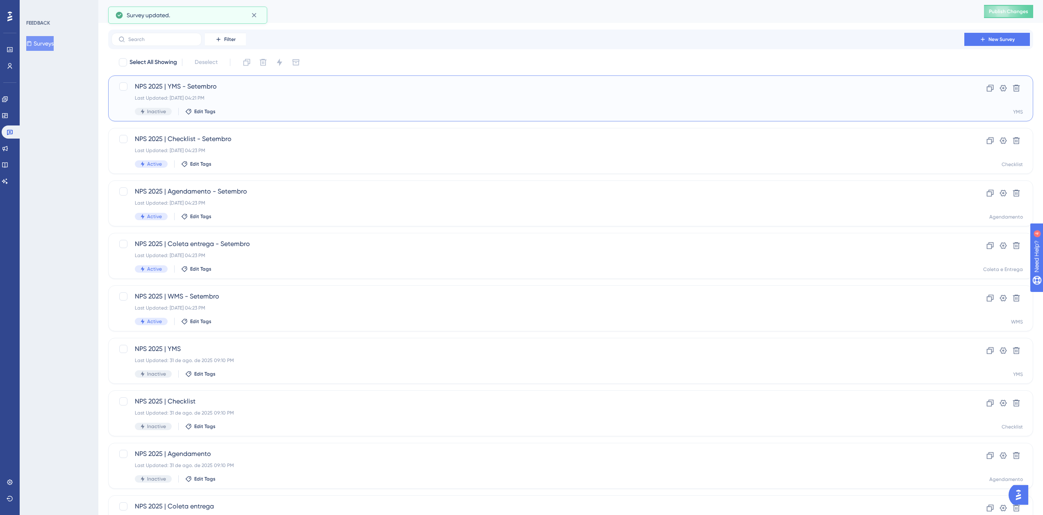
click at [269, 109] on div "Inactive Edit Tags" at bounding box center [538, 111] width 806 height 7
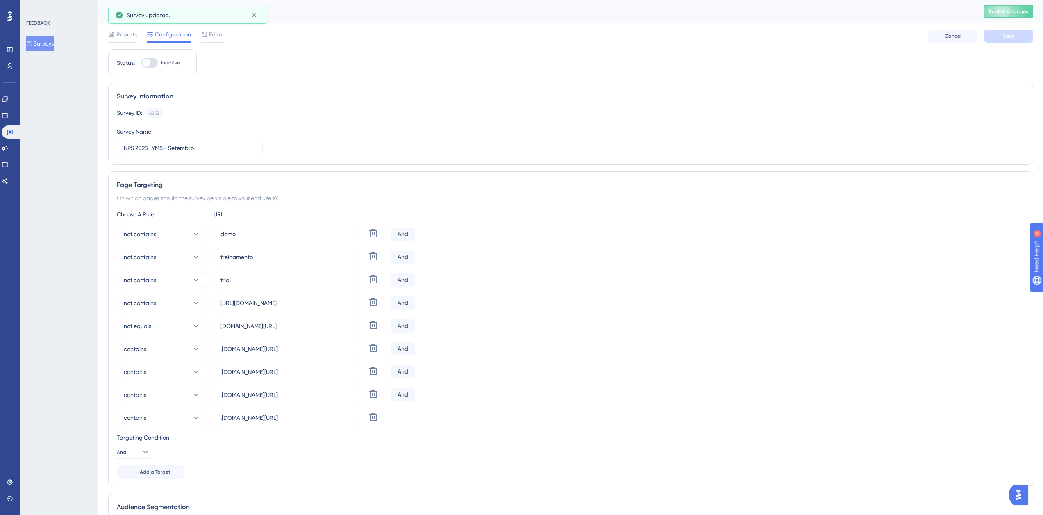
click at [151, 56] on div "Status: Inactive" at bounding box center [152, 62] width 88 height 27
click at [155, 59] on div at bounding box center [149, 63] width 16 height 10
click at [141, 63] on input "Inactive" at bounding box center [141, 63] width 0 height 0
checkbox input "true"
click at [523, 37] on button "Save" at bounding box center [1008, 35] width 49 height 13
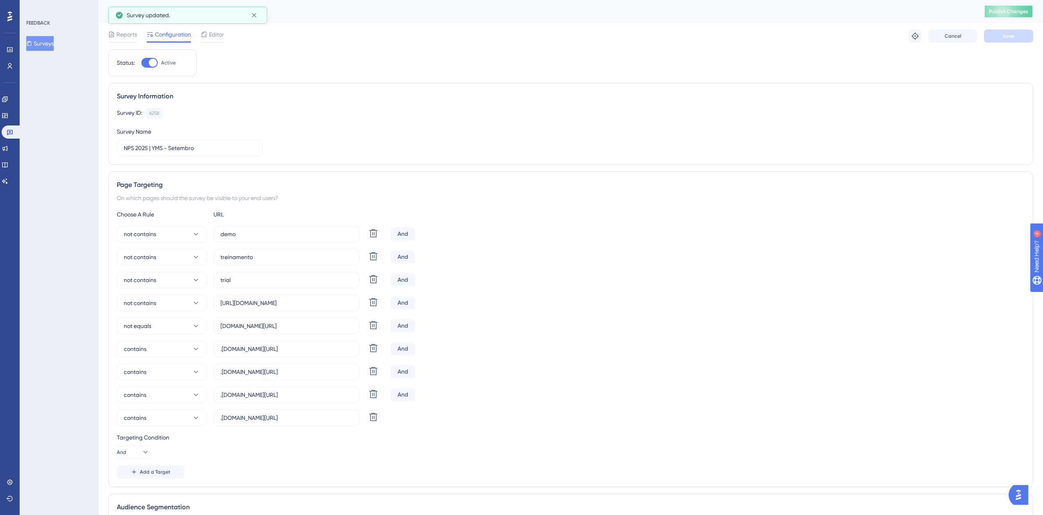
click at [523, 13] on span "Publish Changes" at bounding box center [1008, 11] width 39 height 7
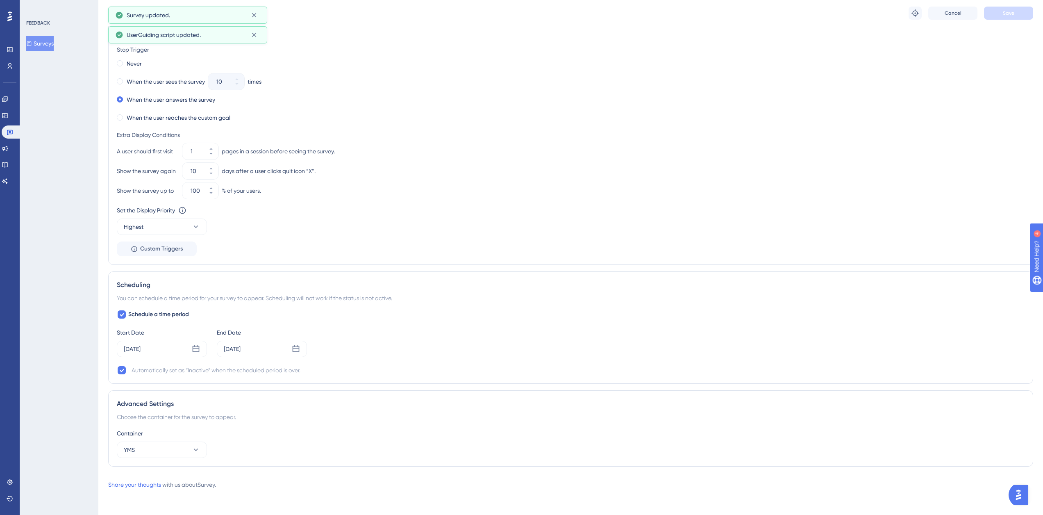
scroll to position [760, 0]
click at [41, 41] on button "Surveys" at bounding box center [39, 43] width 27 height 15
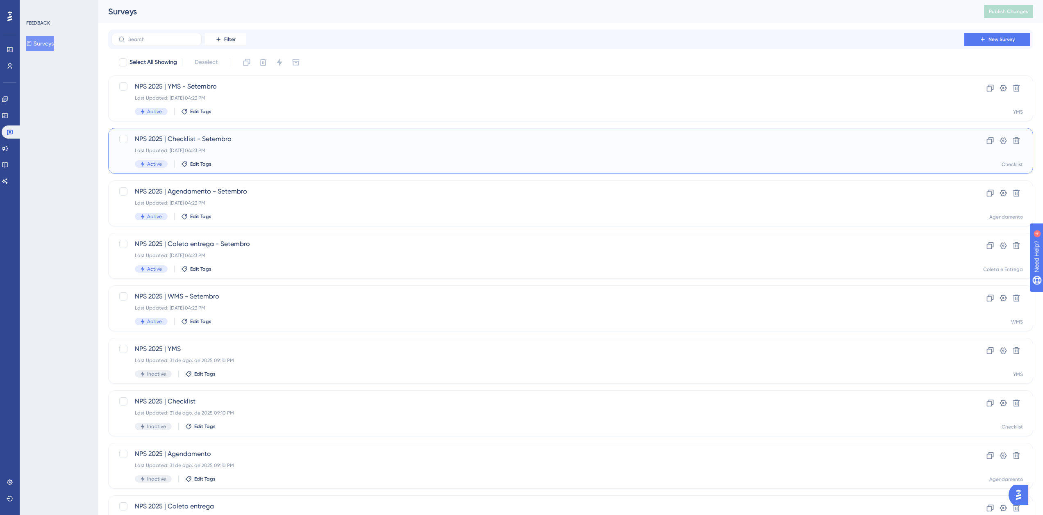
click at [261, 153] on div "Last Updated: 02 de set. de 2025 04:23 PM" at bounding box center [538, 150] width 806 height 7
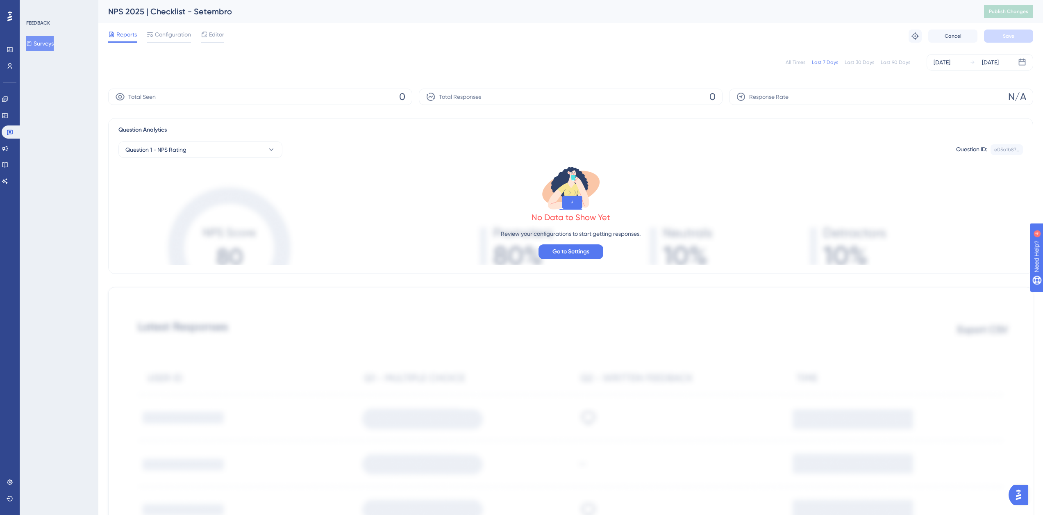
click at [47, 43] on button "Surveys" at bounding box center [39, 43] width 27 height 15
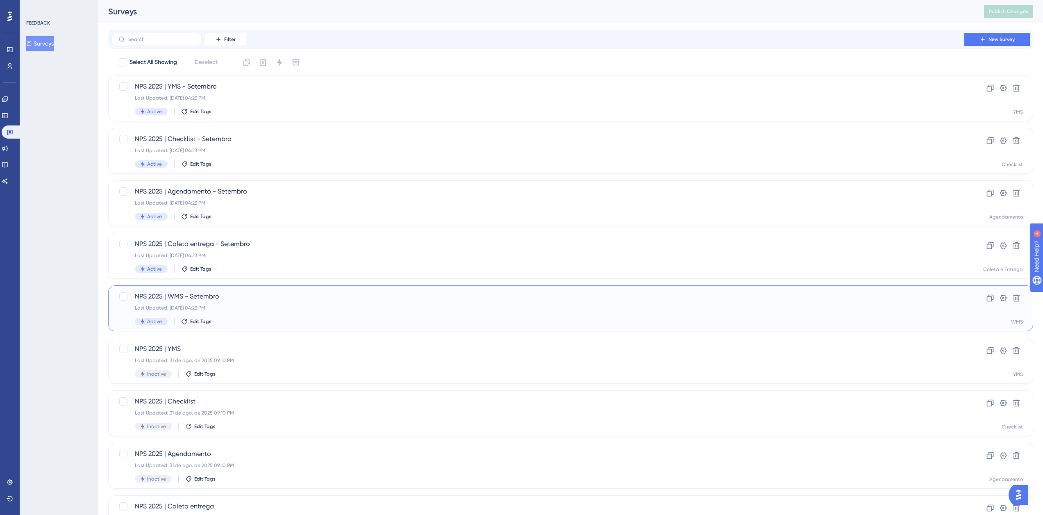
click at [334, 304] on div "NPS 2025 | WMS - Setembro Last Updated: 02 de set. de 2025 04:23 PM Active Edit…" at bounding box center [538, 308] width 806 height 34
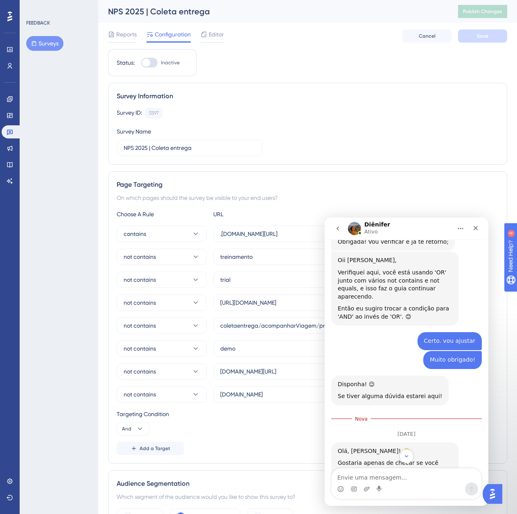
scroll to position [516, 0]
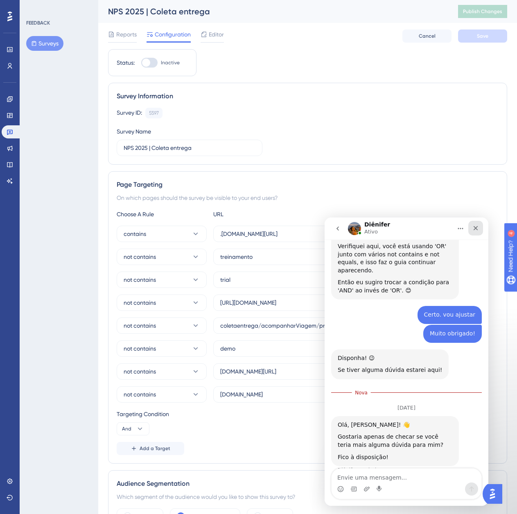
click at [476, 229] on icon "Fechar" at bounding box center [476, 228] width 7 height 7
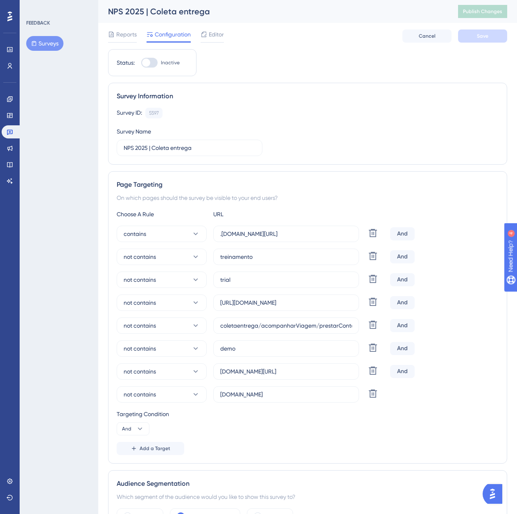
scroll to position [497, 0]
click at [130, 34] on span "Reports" at bounding box center [126, 34] width 20 height 10
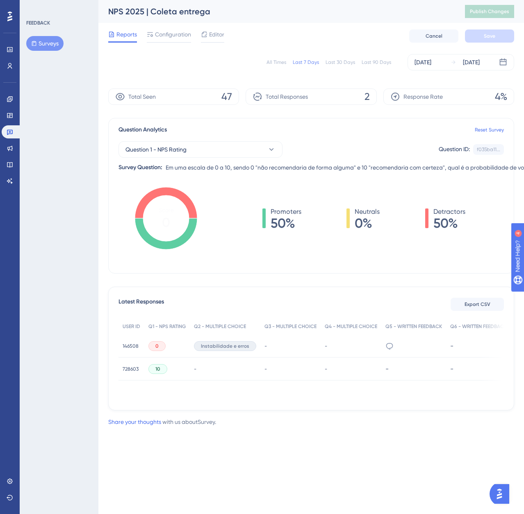
click at [50, 44] on button "Surveys" at bounding box center [44, 43] width 37 height 15
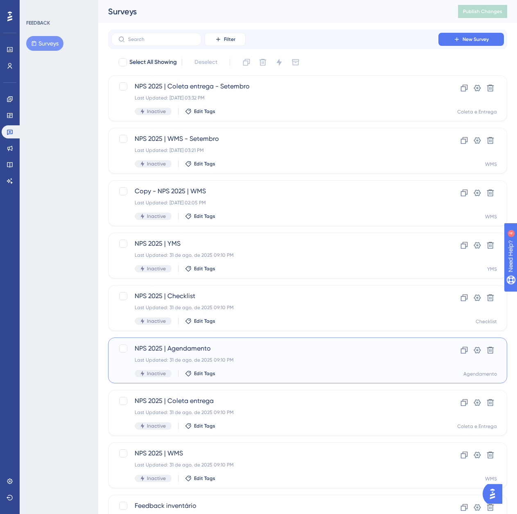
click at [255, 347] on span "NPS 2025 | Agendamento" at bounding box center [275, 349] width 281 height 10
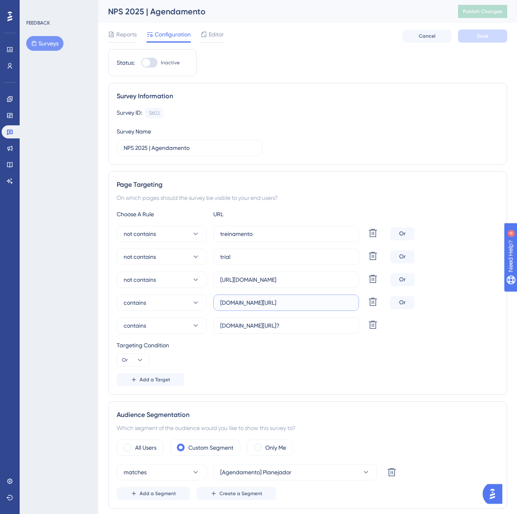
click at [306, 306] on input "[DOMAIN_NAME][URL]" at bounding box center [286, 302] width 132 height 9
click at [253, 324] on input "[DOMAIN_NAME][URL]?" at bounding box center [286, 325] width 132 height 9
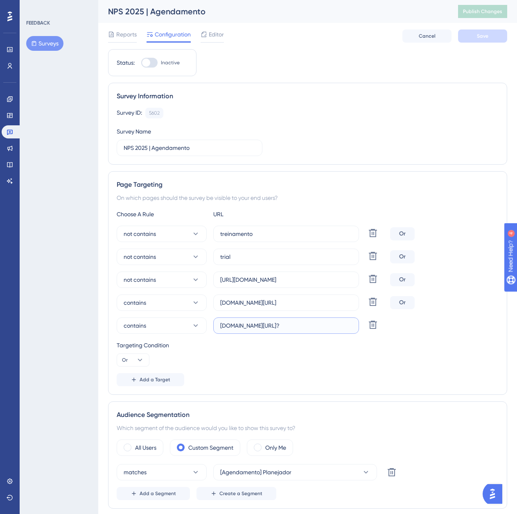
click at [253, 324] on input "[DOMAIN_NAME][URL]?" at bounding box center [286, 325] width 132 height 9
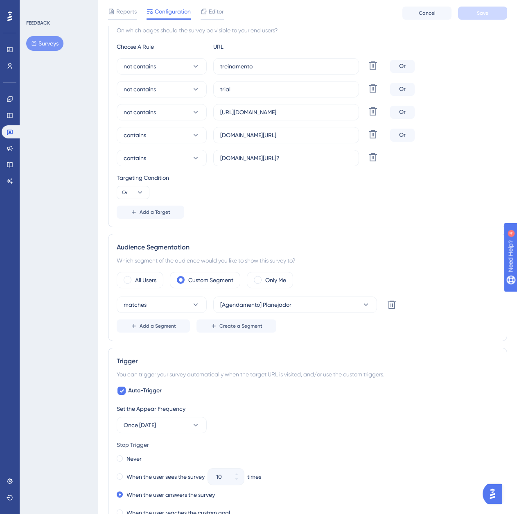
scroll to position [158, 0]
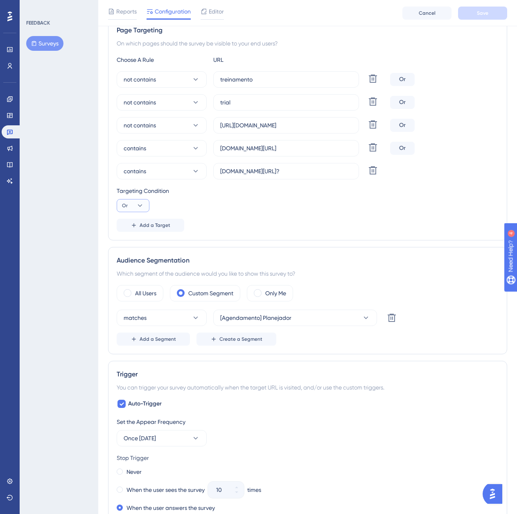
click at [127, 206] on span "Or" at bounding box center [125, 205] width 6 height 7
click at [135, 226] on span "And" at bounding box center [130, 229] width 11 height 10
click at [494, 7] on button "Save" at bounding box center [482, 13] width 49 height 13
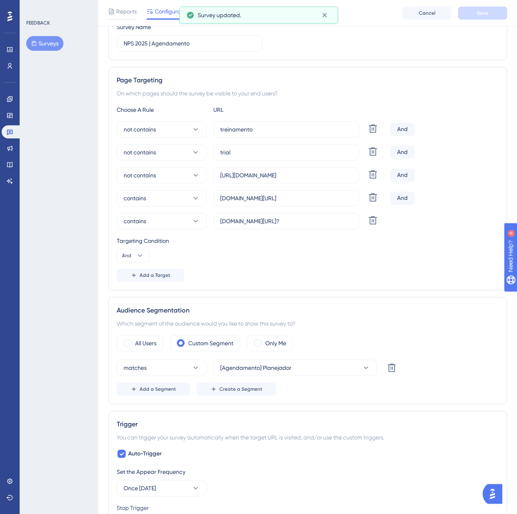
scroll to position [0, 0]
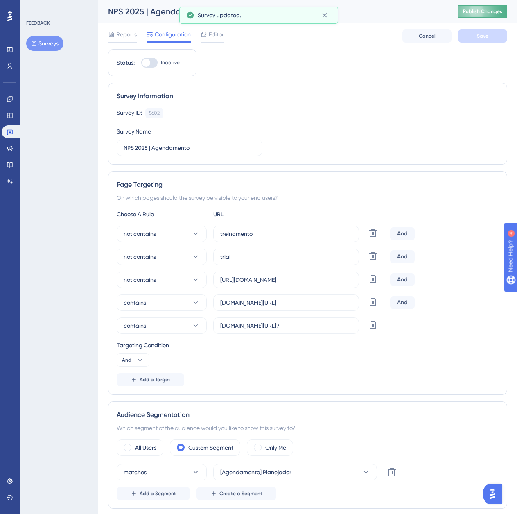
click at [472, 14] on span "Publish Changes" at bounding box center [482, 11] width 39 height 7
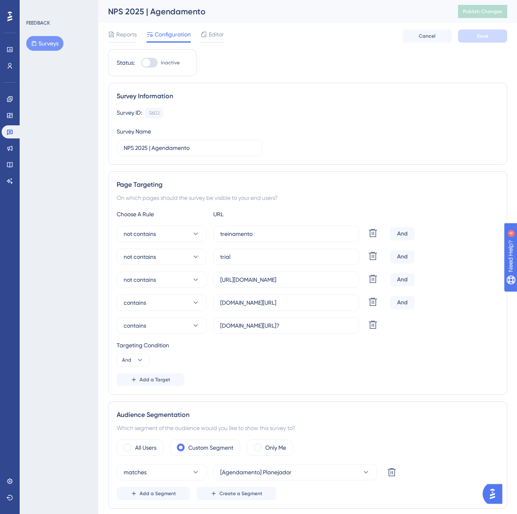
click at [49, 43] on button "Surveys" at bounding box center [44, 43] width 37 height 15
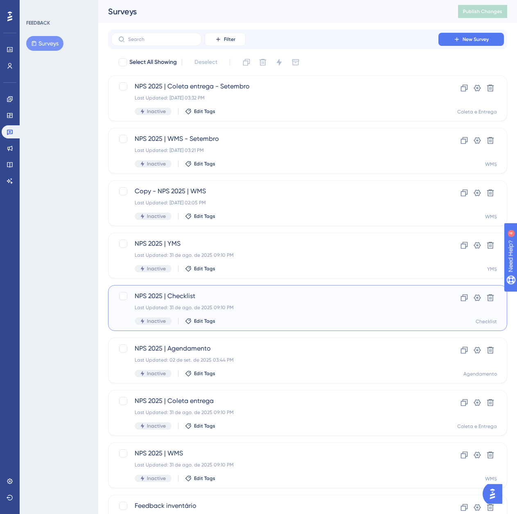
click at [226, 306] on div "Last Updated: 31 de ago. de 2025 09:10 PM" at bounding box center [275, 307] width 281 height 7
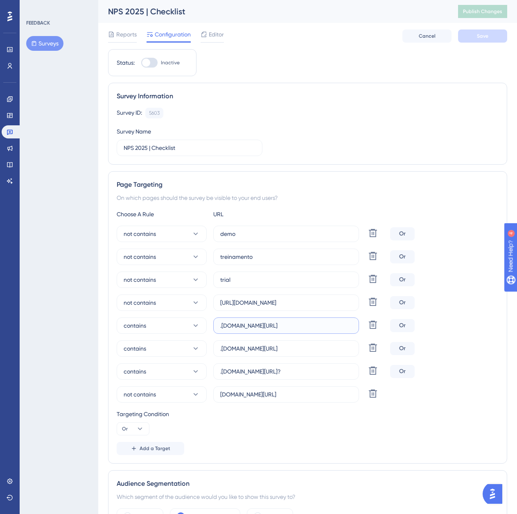
click at [268, 327] on input ".[DOMAIN_NAME][URL]" at bounding box center [286, 325] width 132 height 9
click at [275, 352] on input ".[DOMAIN_NAME][URL]" at bounding box center [286, 348] width 132 height 9
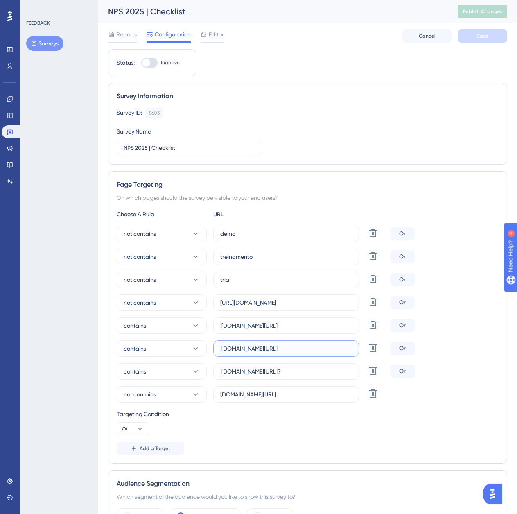
click at [275, 352] on input ".[DOMAIN_NAME][URL]" at bounding box center [286, 348] width 132 height 9
click at [254, 370] on input ".[DOMAIN_NAME][URL]?" at bounding box center [286, 371] width 132 height 9
click at [272, 398] on input "[DOMAIN_NAME][URL]" at bounding box center [286, 394] width 132 height 9
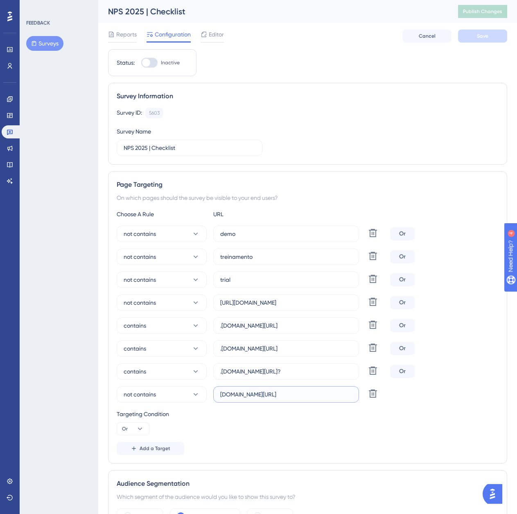
click at [272, 398] on input "[DOMAIN_NAME][URL]" at bounding box center [286, 394] width 132 height 9
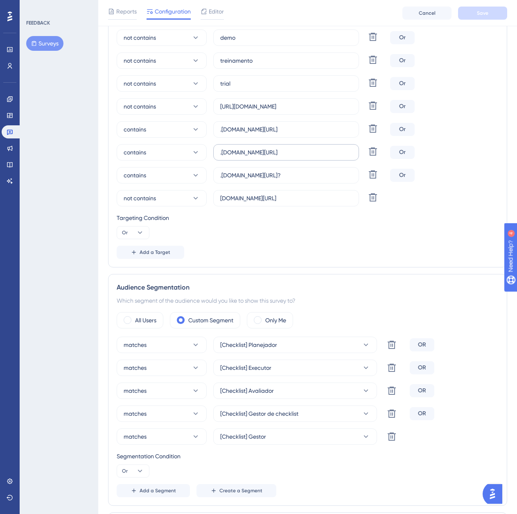
scroll to position [205, 0]
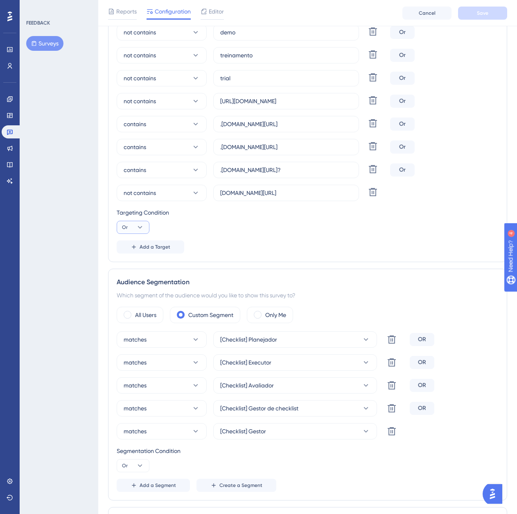
click at [142, 227] on icon at bounding box center [140, 227] width 5 height 2
click at [135, 259] on div "And And" at bounding box center [133, 251] width 16 height 16
click at [486, 18] on button "Save" at bounding box center [482, 13] width 49 height 13
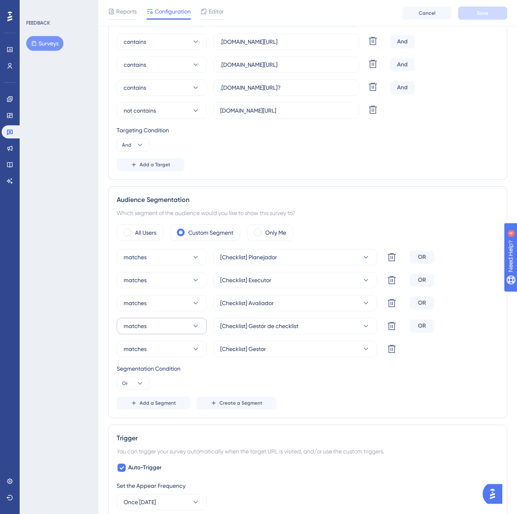
scroll to position [328, 0]
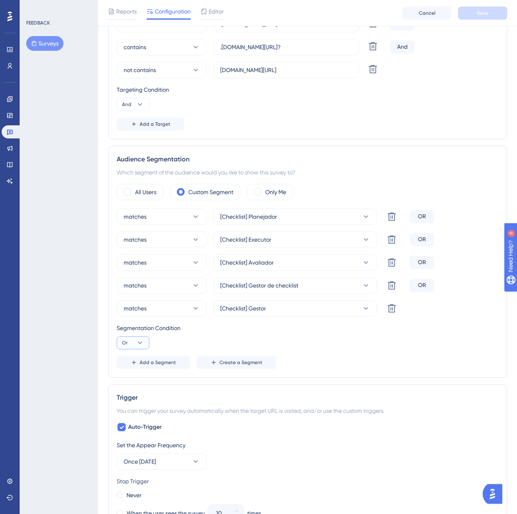
click at [122, 342] on span "Or" at bounding box center [125, 343] width 6 height 7
click at [137, 360] on div "And And" at bounding box center [133, 366] width 16 height 16
click at [481, 16] on button "Save" at bounding box center [482, 13] width 49 height 13
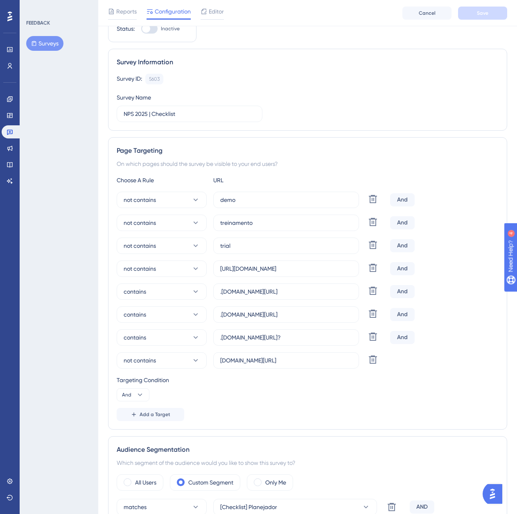
scroll to position [0, 0]
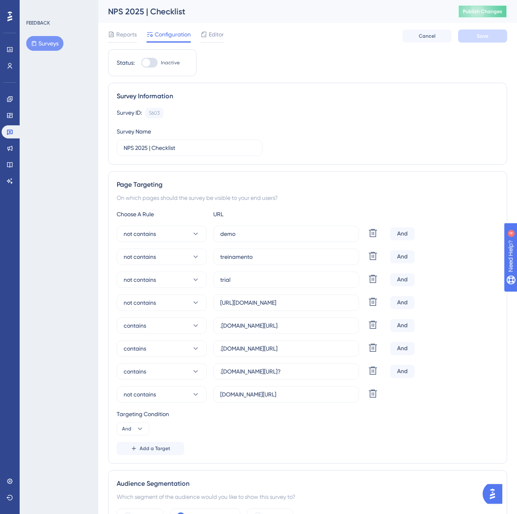
click at [473, 15] on button "Publish Changes" at bounding box center [482, 11] width 49 height 13
click at [48, 39] on button "Surveys" at bounding box center [44, 43] width 37 height 15
click at [48, 42] on button "Surveys" at bounding box center [44, 43] width 37 height 15
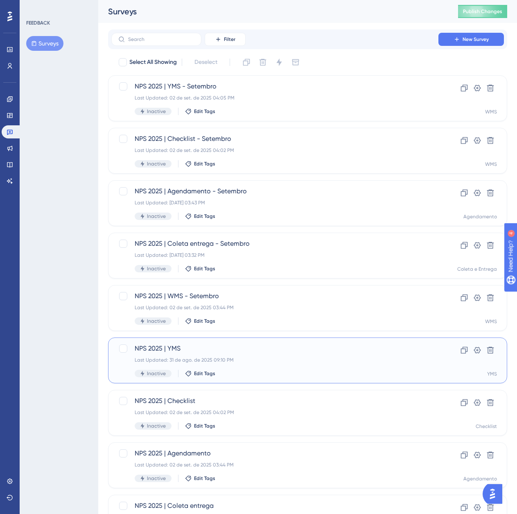
click at [230, 355] on div "NPS 2025 | YMS Last Updated: [DATE] 09:10 PM Inactive Edit Tags" at bounding box center [275, 361] width 281 height 34
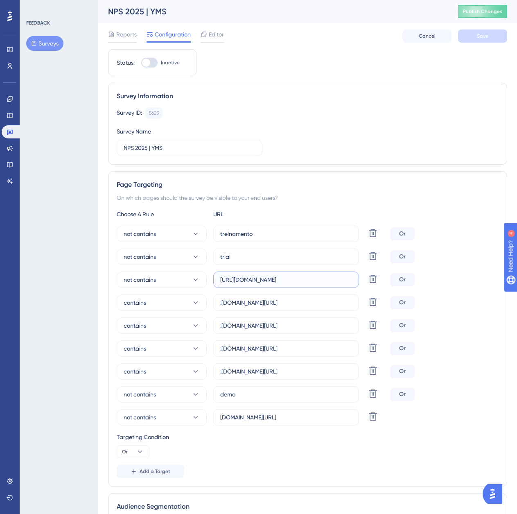
click at [304, 283] on input "[URL][DOMAIN_NAME]" at bounding box center [286, 279] width 132 height 9
click at [134, 451] on button "Or" at bounding box center [133, 451] width 33 height 13
click at [486, 28] on div "Reports Configuration Editor Cancel Save" at bounding box center [307, 36] width 399 height 26
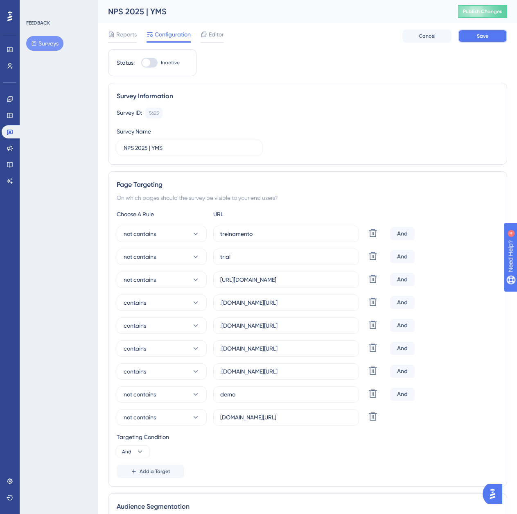
click at [486, 39] on span "Save" at bounding box center [482, 36] width 11 height 7
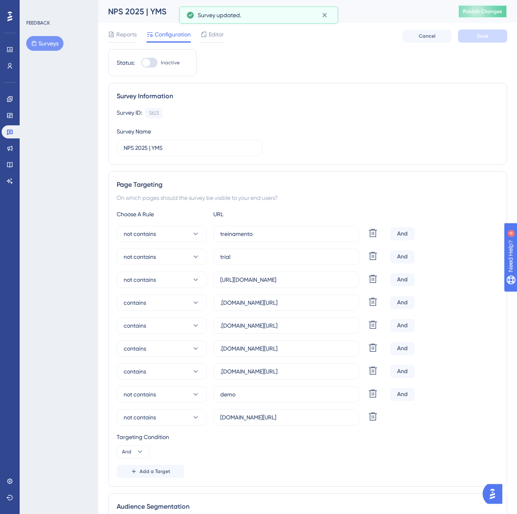
click at [493, 10] on span "Publish Changes" at bounding box center [482, 11] width 39 height 7
click at [259, 419] on input "[DOMAIN_NAME][URL]" at bounding box center [286, 417] width 132 height 9
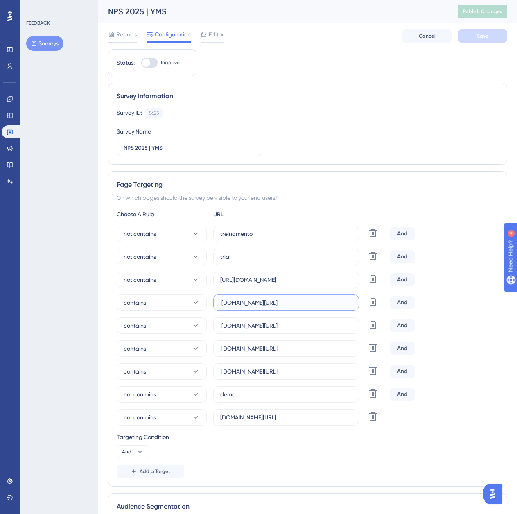
click at [284, 306] on input ".[DOMAIN_NAME][URL]" at bounding box center [286, 302] width 132 height 9
click at [277, 326] on input ".[DOMAIN_NAME][URL]" at bounding box center [286, 325] width 132 height 9
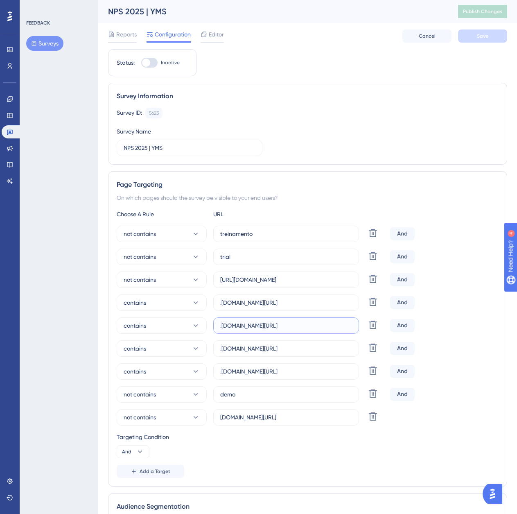
click at [277, 326] on input ".[DOMAIN_NAME][URL]" at bounding box center [286, 325] width 132 height 9
click at [237, 352] on input ".[DOMAIN_NAME][URL]" at bounding box center [286, 348] width 132 height 9
click at [263, 376] on label ".[DOMAIN_NAME][URL]" at bounding box center [286, 371] width 146 height 16
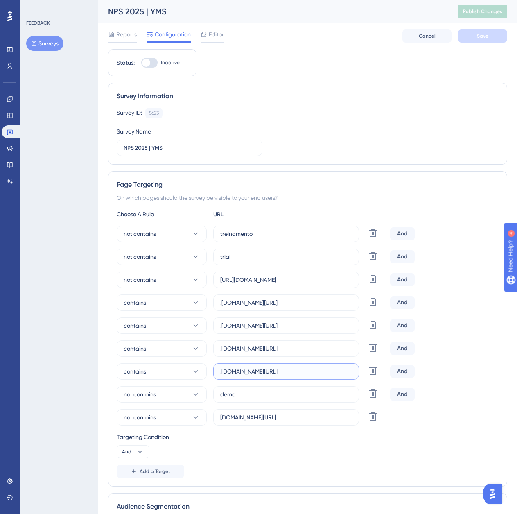
click at [263, 376] on input ".[DOMAIN_NAME][URL]" at bounding box center [286, 371] width 132 height 9
click at [263, 376] on label ".[DOMAIN_NAME][URL]" at bounding box center [286, 371] width 146 height 16
click at [263, 376] on input ".[DOMAIN_NAME][URL]" at bounding box center [286, 371] width 132 height 9
click at [263, 376] on label ".[DOMAIN_NAME][URL]" at bounding box center [286, 371] width 146 height 16
click at [263, 376] on input ".[DOMAIN_NAME][URL]" at bounding box center [286, 371] width 132 height 9
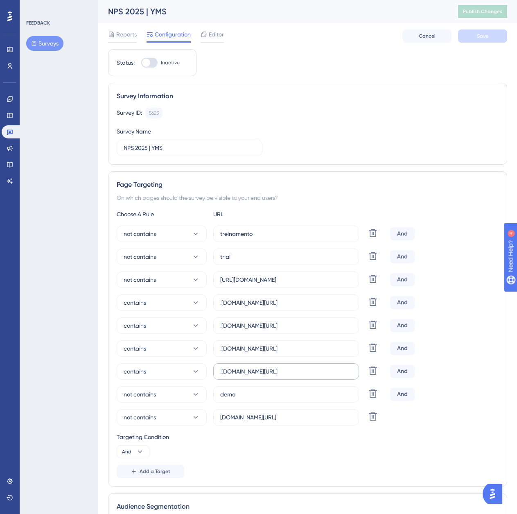
click at [263, 376] on label ".[DOMAIN_NAME][URL]" at bounding box center [286, 371] width 146 height 16
click at [263, 376] on input ".[DOMAIN_NAME][URL]" at bounding box center [286, 371] width 132 height 9
click at [263, 376] on label ".[DOMAIN_NAME][URL]" at bounding box center [286, 371] width 146 height 16
click at [263, 376] on input ".[DOMAIN_NAME][URL]" at bounding box center [286, 371] width 132 height 9
click at [266, 370] on input ".[DOMAIN_NAME][URL]" at bounding box center [286, 371] width 132 height 9
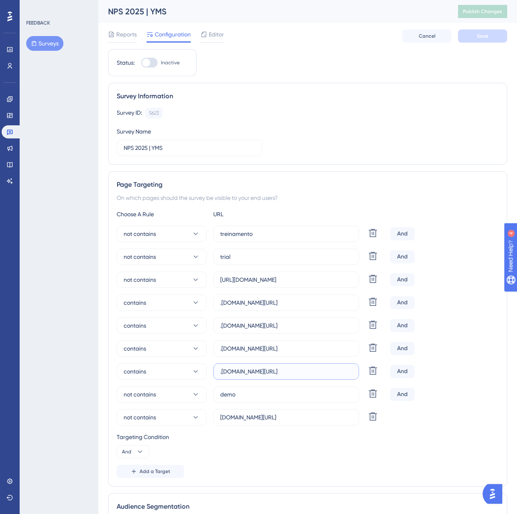
click at [266, 370] on input ".[DOMAIN_NAME][URL]" at bounding box center [286, 371] width 132 height 9
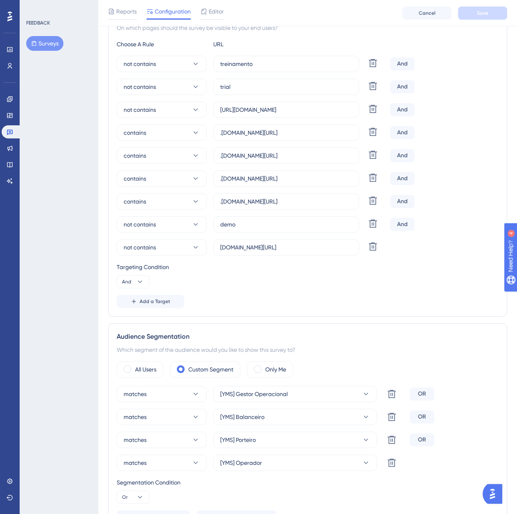
scroll to position [246, 0]
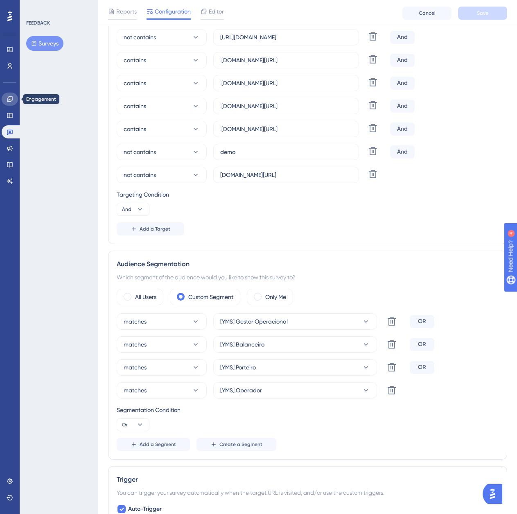
click at [6, 100] on link at bounding box center [10, 99] width 16 height 13
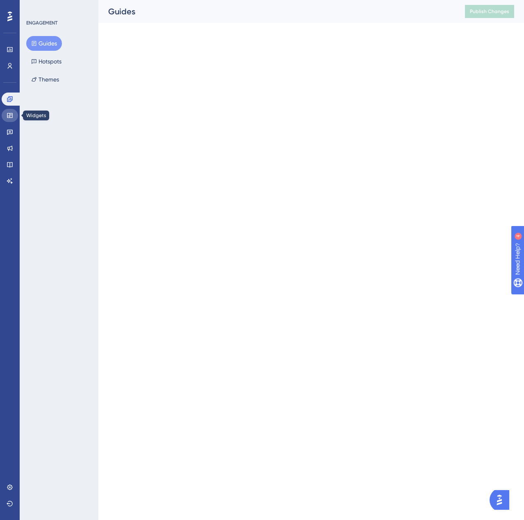
click at [5, 113] on link at bounding box center [10, 115] width 16 height 13
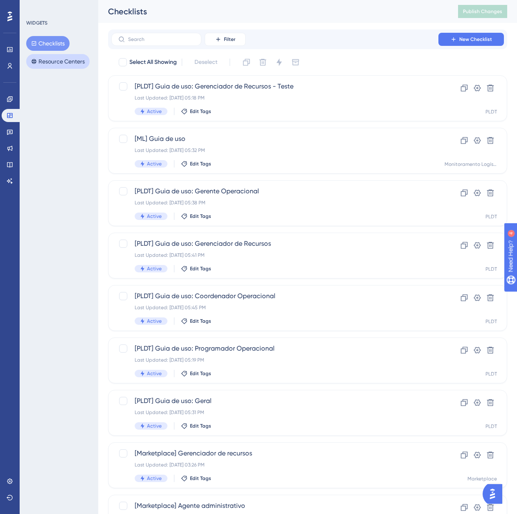
click at [75, 63] on button "Resource Centers" at bounding box center [57, 61] width 63 height 15
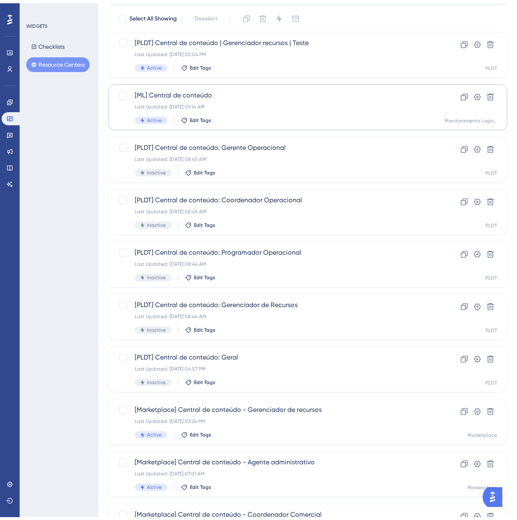
scroll to position [116, 0]
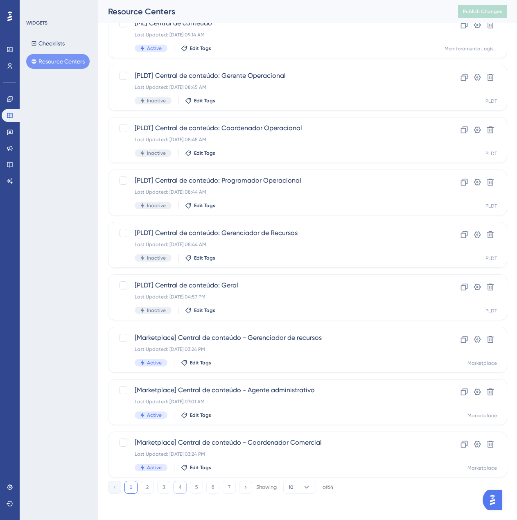
click at [177, 488] on button "4" at bounding box center [180, 487] width 13 height 13
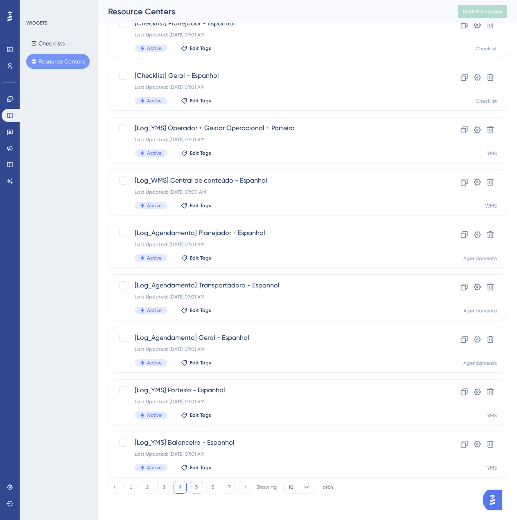
click at [193, 485] on button "5" at bounding box center [196, 487] width 13 height 13
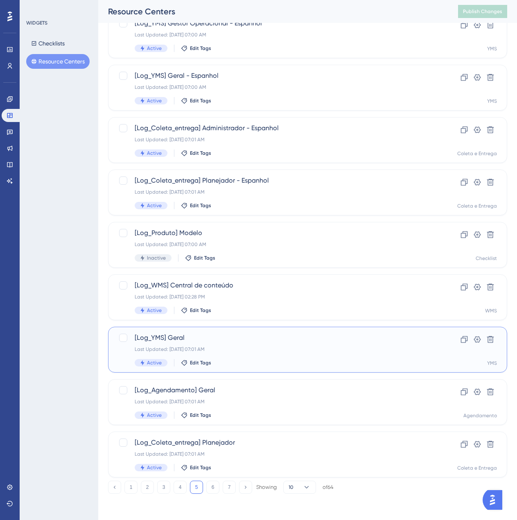
click at [217, 348] on div "Last Updated: 22 de jul. de 2025 07:01 AM" at bounding box center [275, 349] width 281 height 7
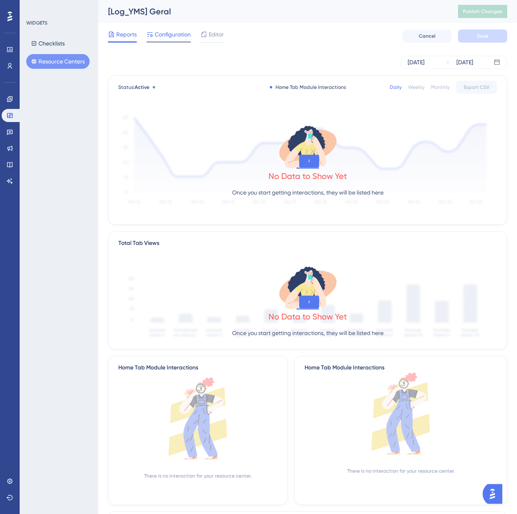
click at [182, 37] on span "Configuration" at bounding box center [173, 34] width 36 height 10
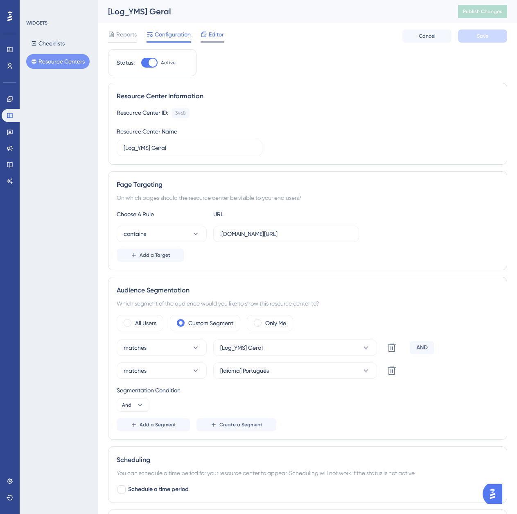
click at [210, 40] on div "Editor" at bounding box center [212, 35] width 23 height 13
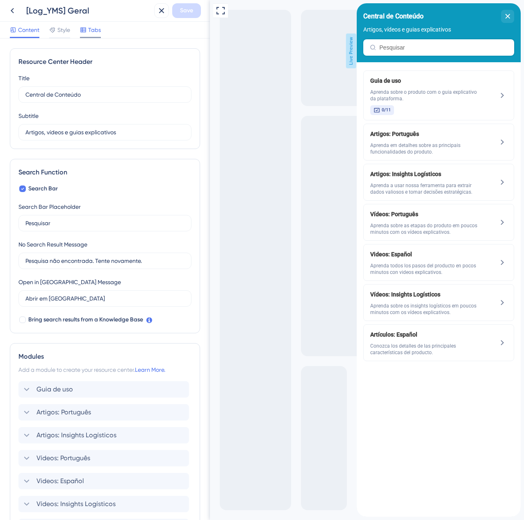
click at [82, 25] on div at bounding box center [83, 30] width 7 height 10
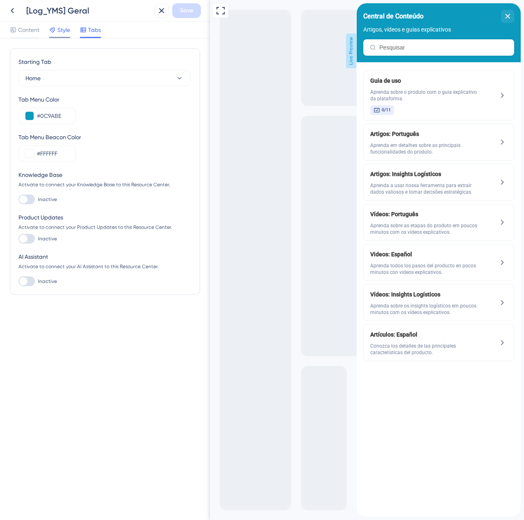
click at [61, 29] on span "Style" at bounding box center [63, 30] width 13 height 10
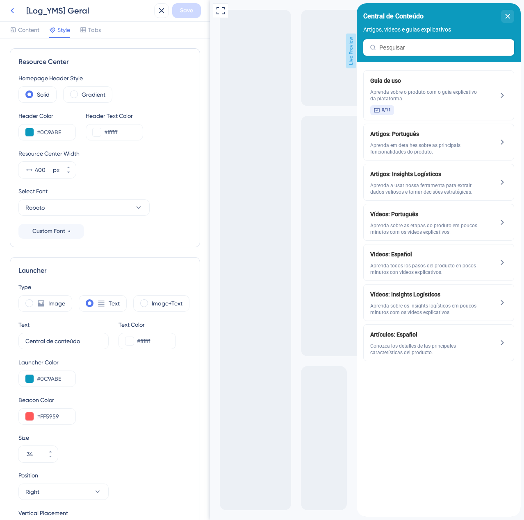
click at [16, 12] on icon at bounding box center [12, 11] width 10 height 10
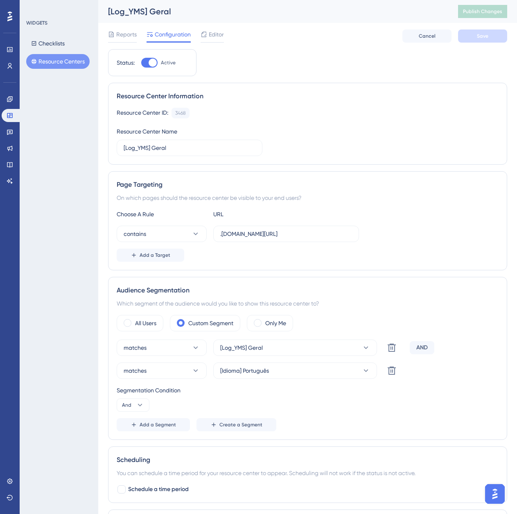
click at [50, 61] on button "Resource Centers" at bounding box center [57, 61] width 63 height 15
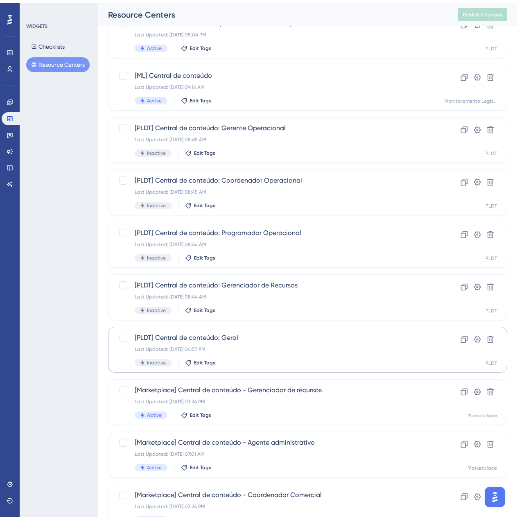
scroll to position [116, 0]
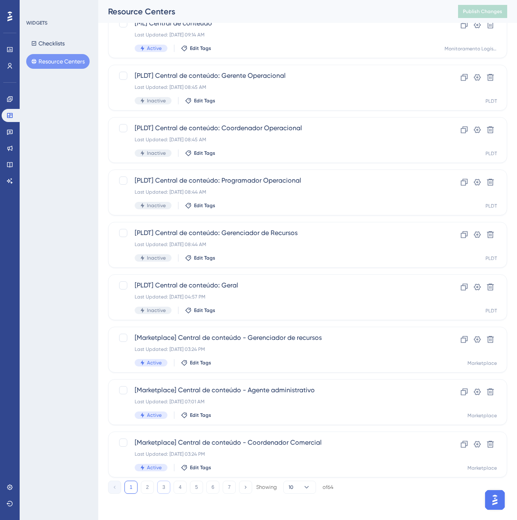
click at [167, 490] on button "3" at bounding box center [163, 487] width 13 height 13
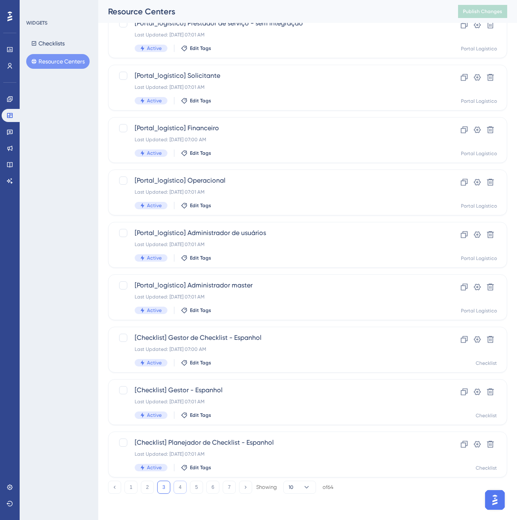
click at [183, 486] on button "4" at bounding box center [180, 487] width 13 height 13
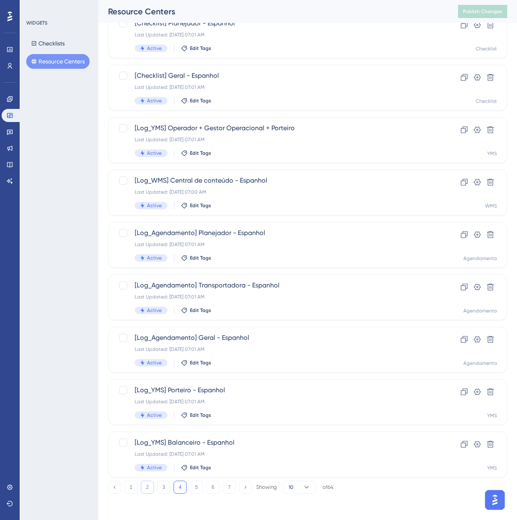
click at [150, 489] on button "2" at bounding box center [147, 487] width 13 height 13
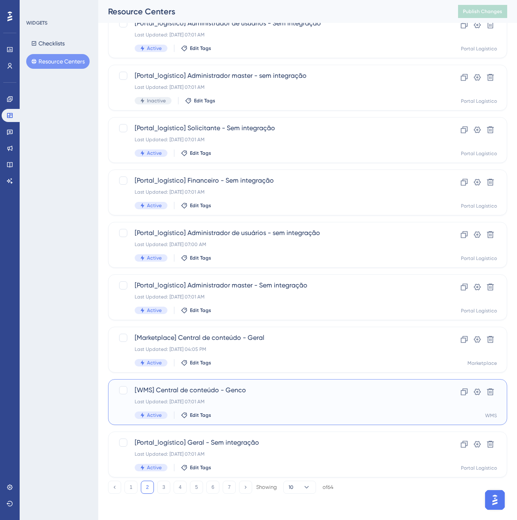
click at [262, 387] on span "[WMS] Central de conteúdo - Genco" at bounding box center [275, 390] width 281 height 10
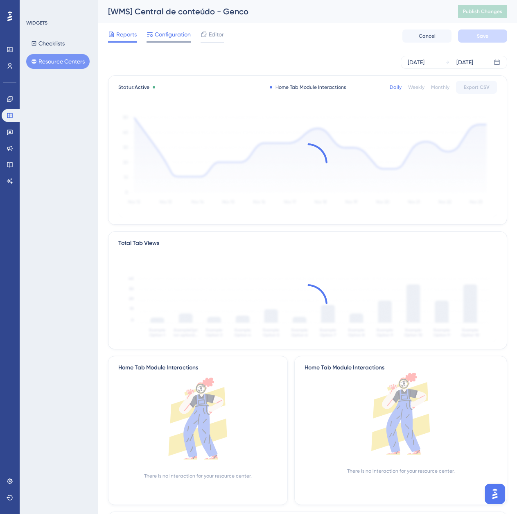
click at [158, 33] on span "Configuration" at bounding box center [173, 34] width 36 height 10
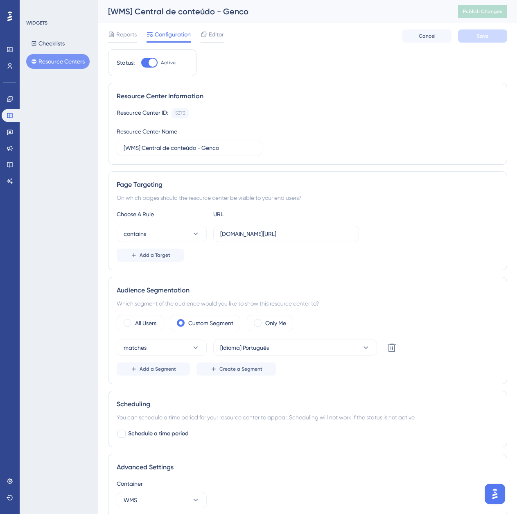
click at [50, 61] on button "Resource Centers" at bounding box center [57, 61] width 63 height 15
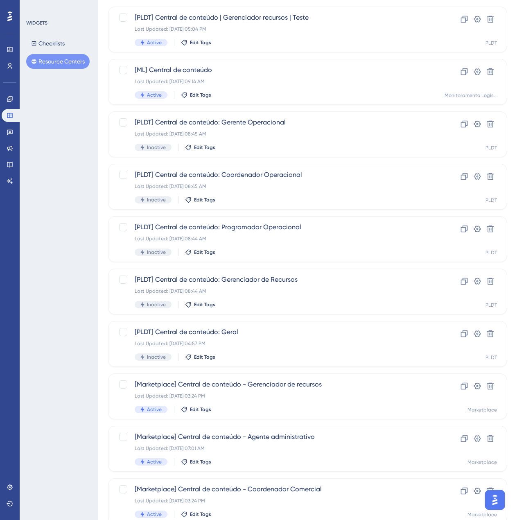
scroll to position [116, 0]
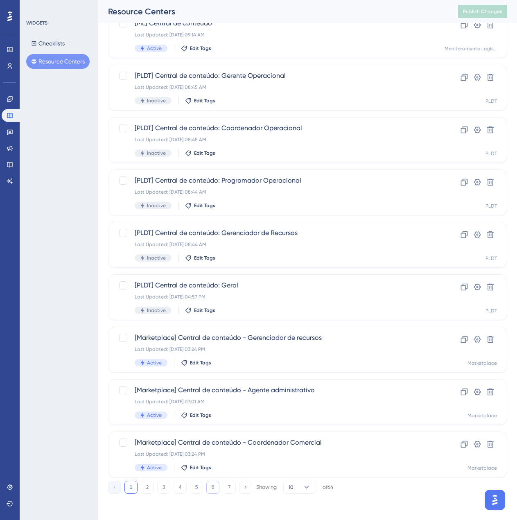
click at [216, 492] on button "6" at bounding box center [212, 487] width 13 height 13
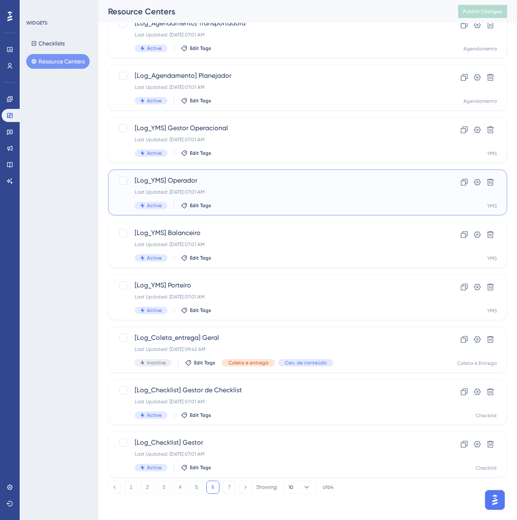
click at [202, 186] on div "[Log_YMS] Operador Last Updated: 22 de jul. de 2025 07:01 AM Active Edit Tags" at bounding box center [275, 193] width 281 height 34
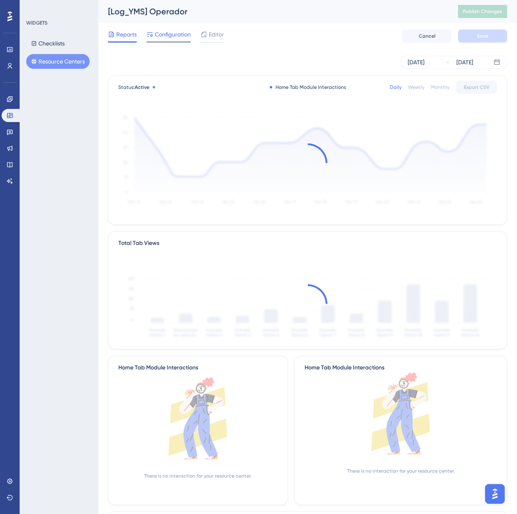
click at [168, 39] on span "Configuration" at bounding box center [173, 34] width 36 height 10
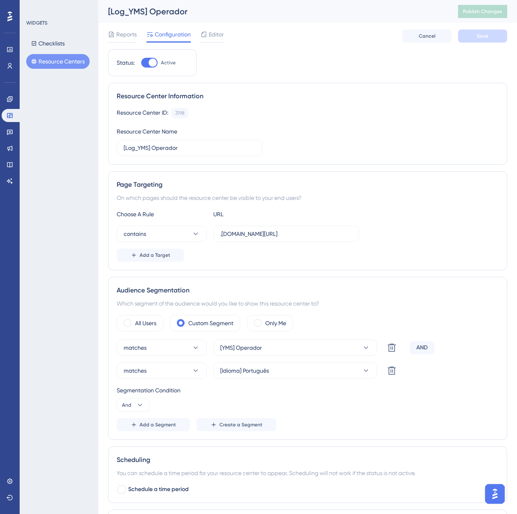
click at [82, 64] on button "Resource Centers" at bounding box center [57, 61] width 63 height 15
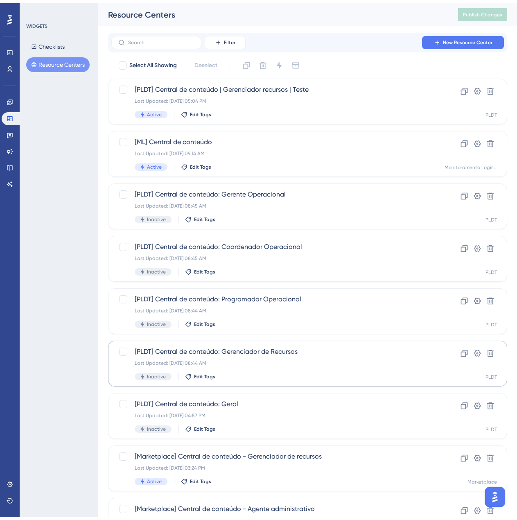
scroll to position [116, 0]
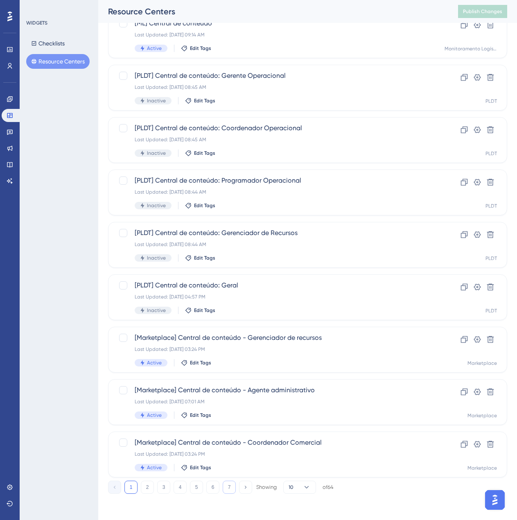
click at [234, 486] on button "7" at bounding box center [229, 487] width 13 height 13
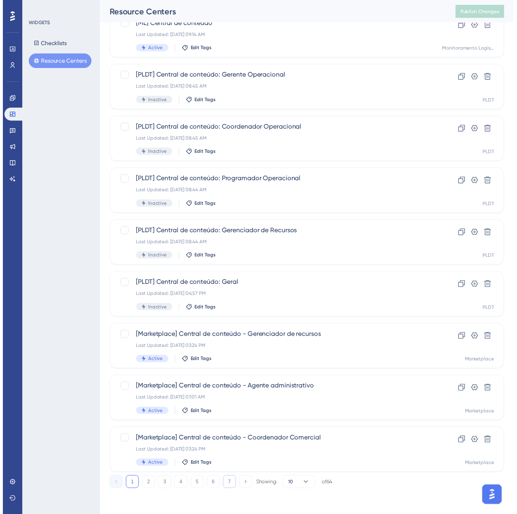
scroll to position [0, 0]
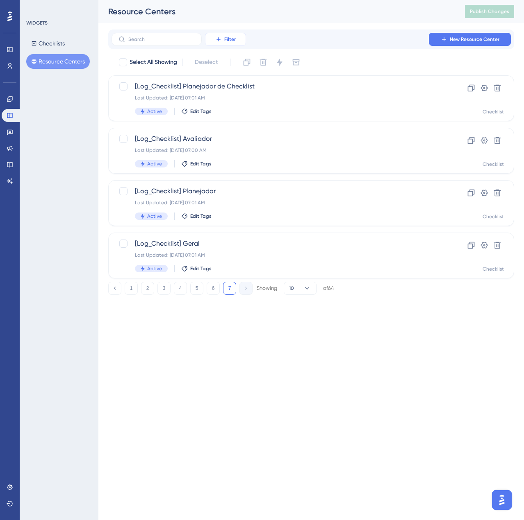
click at [227, 40] on span "Filter" at bounding box center [229, 39] width 11 height 7
click at [246, 96] on div "Containers Containers" at bounding box center [234, 95] width 34 height 16
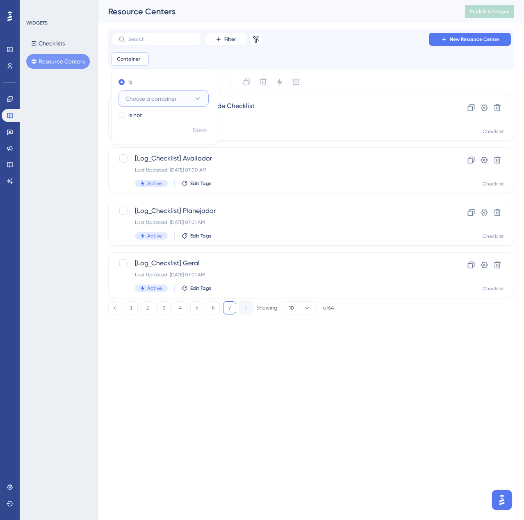
click at [161, 100] on span "Choose a container" at bounding box center [150, 99] width 51 height 10
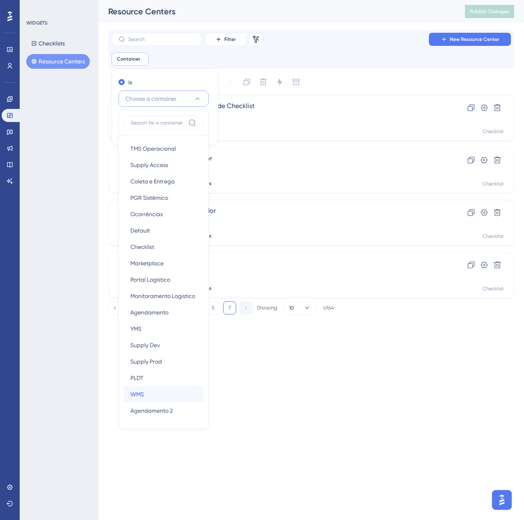
click at [146, 390] on div "WMS WMS" at bounding box center [163, 394] width 66 height 16
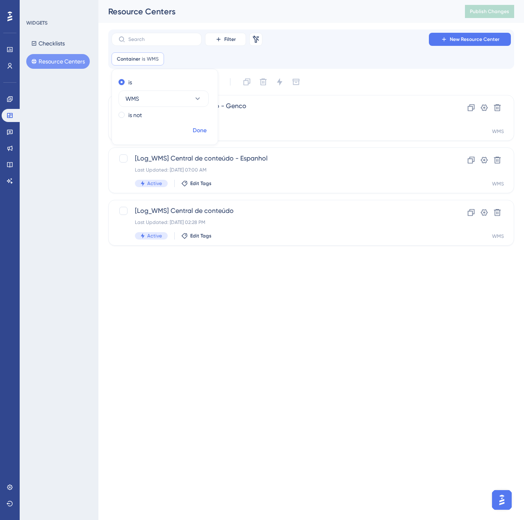
click at [196, 131] on span "Done" at bounding box center [200, 131] width 14 height 10
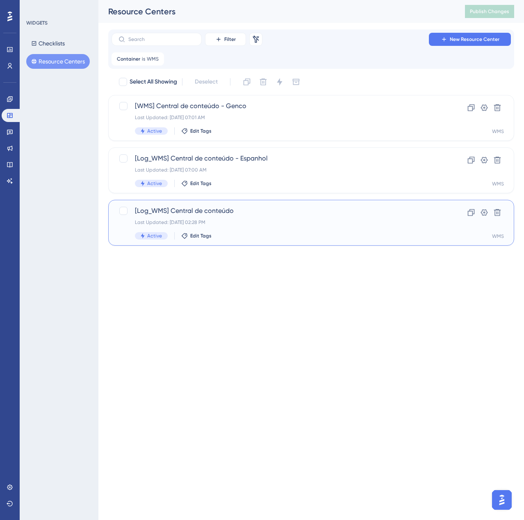
click at [233, 215] on span "[Log_WMS] Central de conteúdo" at bounding box center [278, 211] width 287 height 10
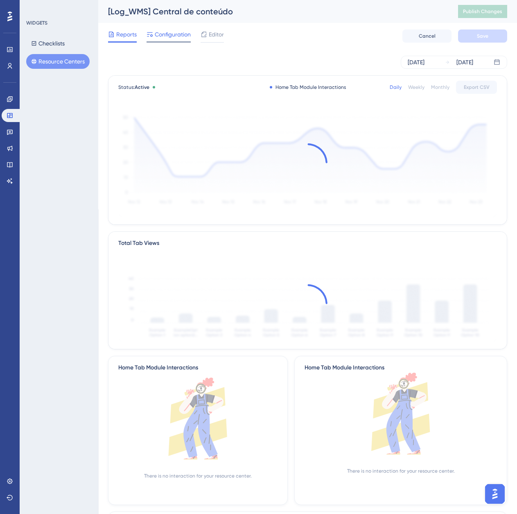
click at [179, 34] on span "Configuration" at bounding box center [173, 34] width 36 height 10
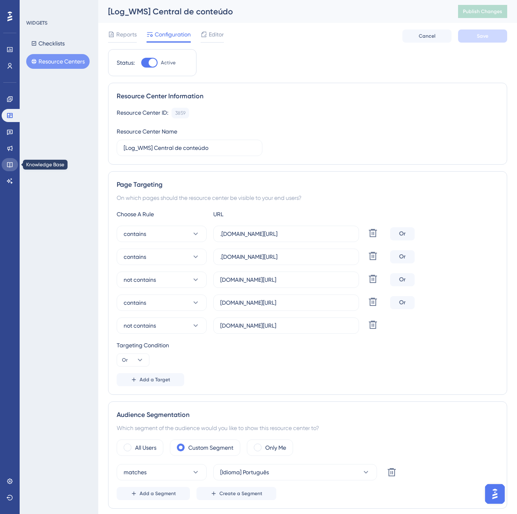
click at [14, 163] on link at bounding box center [10, 164] width 16 height 13
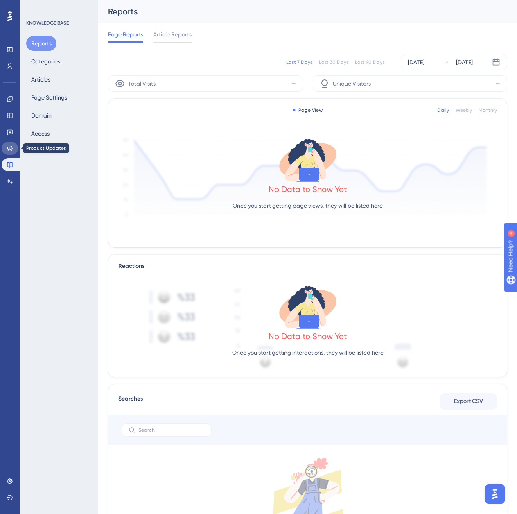
click at [12, 147] on icon at bounding box center [9, 148] width 5 height 5
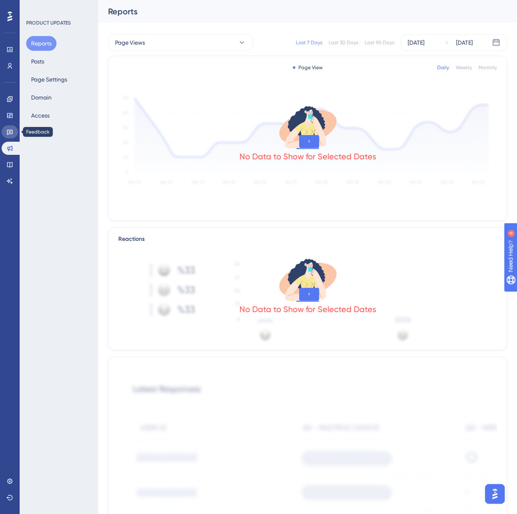
click at [12, 129] on icon at bounding box center [10, 132] width 7 height 7
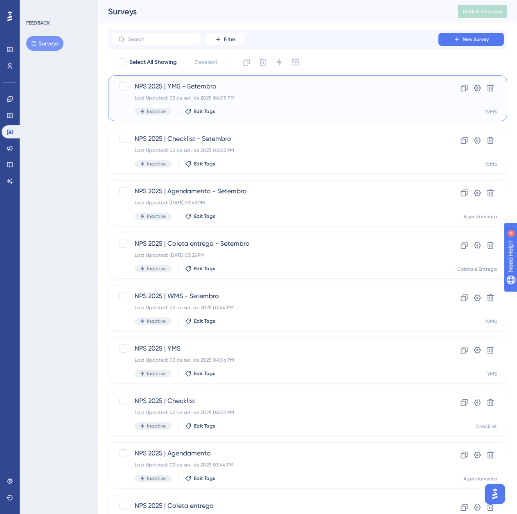
click at [306, 102] on div "NPS 2025 | YMS - Setembro Last Updated: 02 de set. de 2025 04:05 PM Inactive Ed…" at bounding box center [275, 99] width 281 height 34
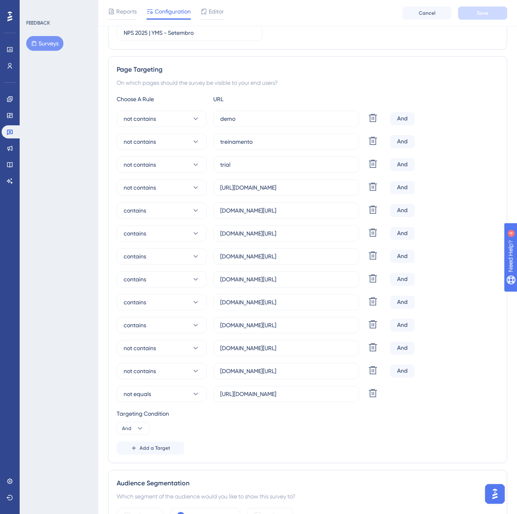
scroll to position [123, 0]
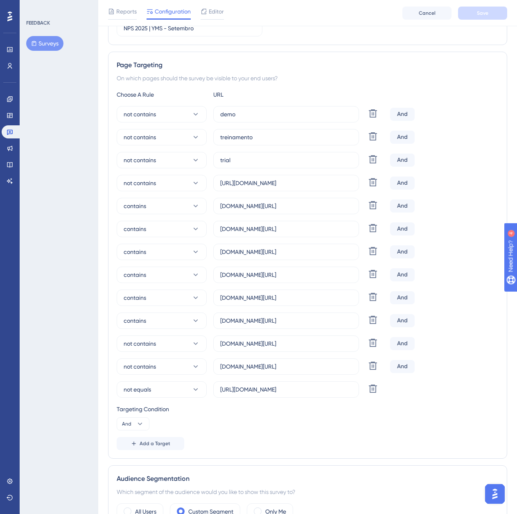
click at [41, 42] on button "Surveys" at bounding box center [44, 43] width 37 height 15
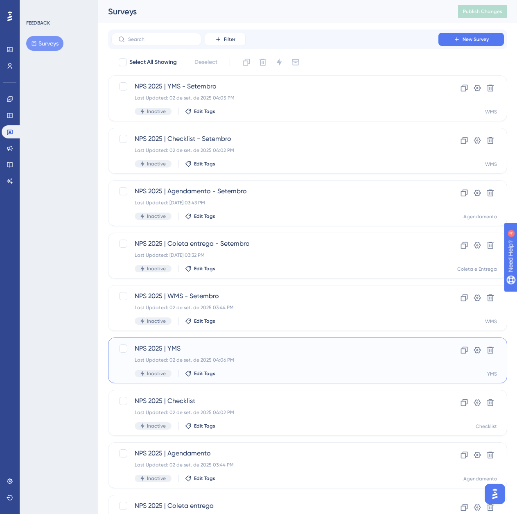
click at [263, 344] on span "NPS 2025 | YMS" at bounding box center [275, 349] width 281 height 10
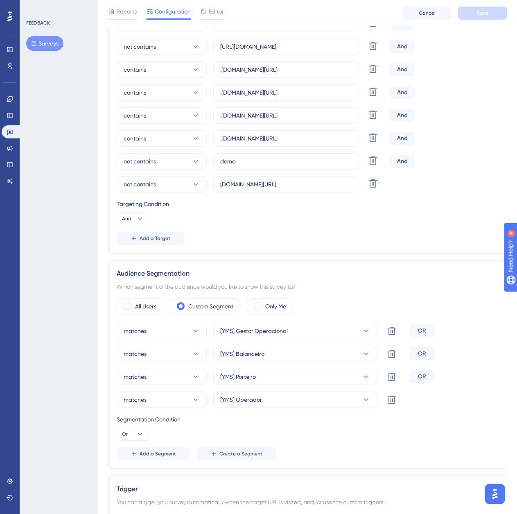
scroll to position [287, 0]
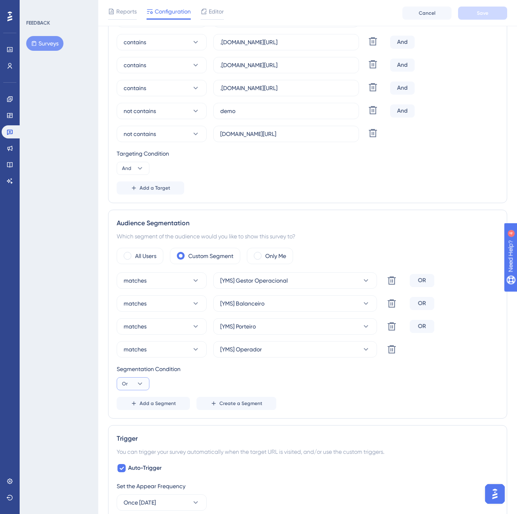
click at [146, 383] on button "Or" at bounding box center [133, 383] width 33 height 13
click at [141, 404] on button "And And" at bounding box center [133, 407] width 22 height 16
click at [489, 17] on button "Save" at bounding box center [482, 13] width 49 height 13
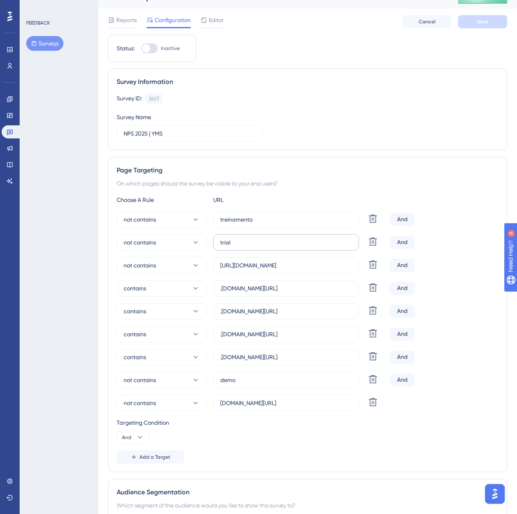
scroll to position [0, 0]
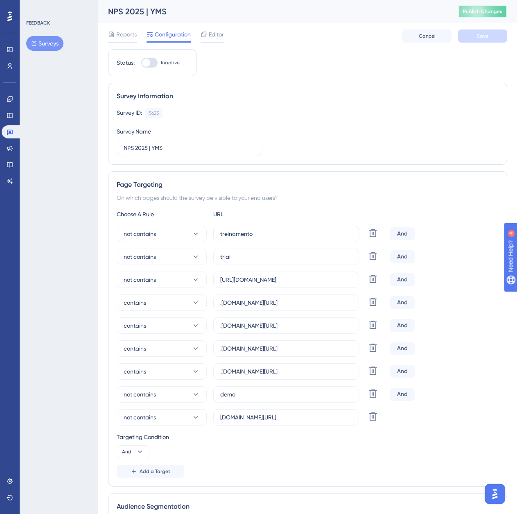
click at [483, 11] on span "Publish Changes" at bounding box center [482, 11] width 39 height 7
click at [44, 41] on button "Surveys" at bounding box center [44, 43] width 37 height 15
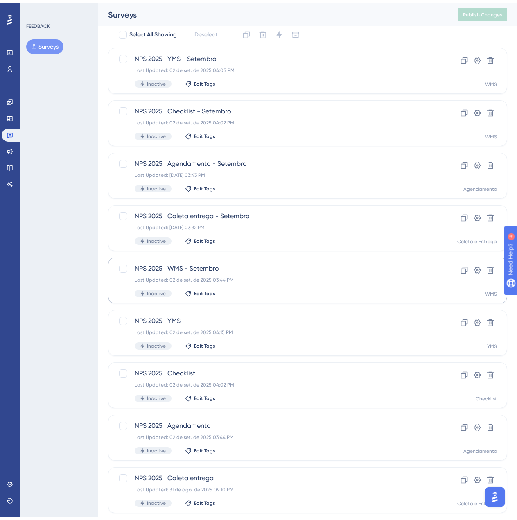
scroll to position [116, 0]
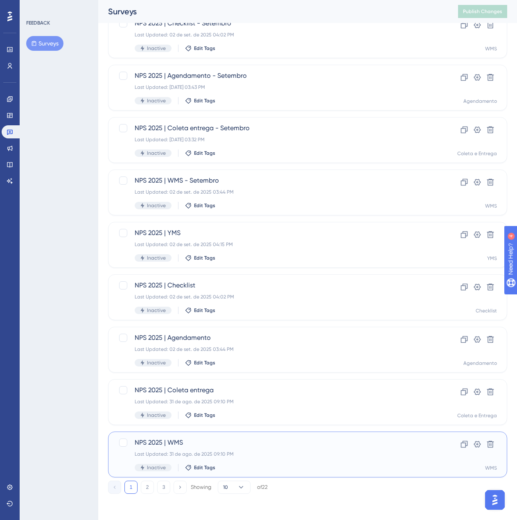
click at [197, 443] on span "NPS 2025 | WMS" at bounding box center [275, 443] width 281 height 10
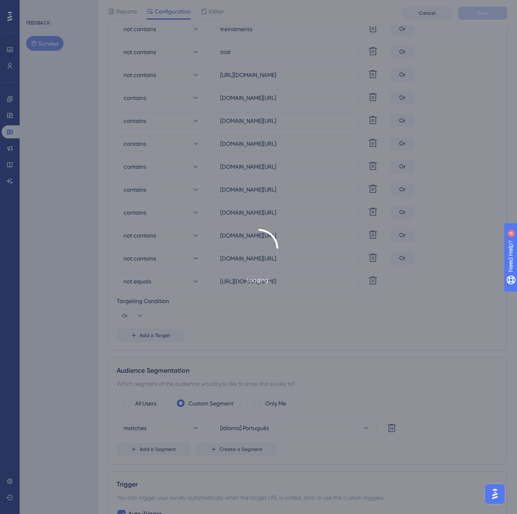
scroll to position [246, 0]
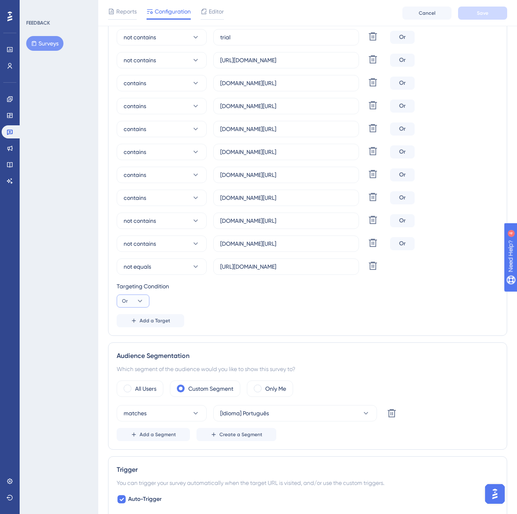
click at [132, 303] on button "Or" at bounding box center [133, 301] width 33 height 13
click at [137, 327] on div "And And" at bounding box center [133, 324] width 16 height 16
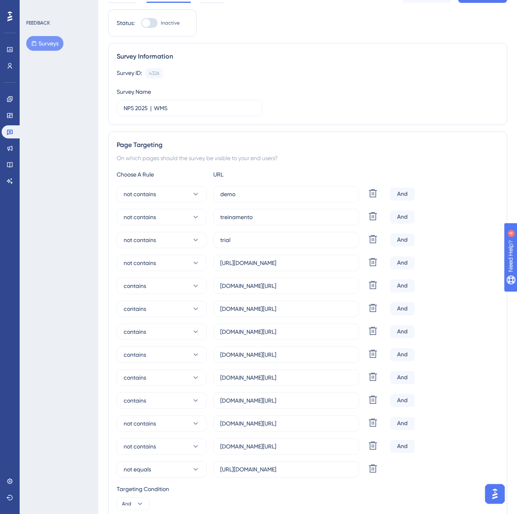
scroll to position [0, 0]
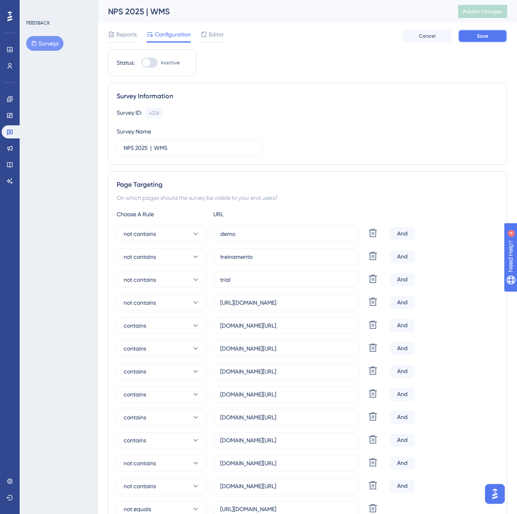
click at [476, 38] on button "Save" at bounding box center [482, 35] width 49 height 13
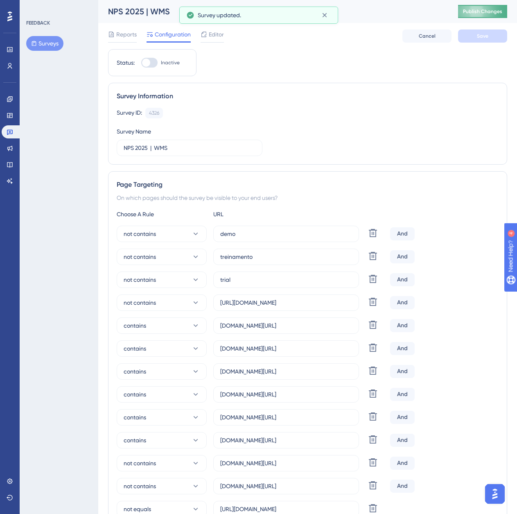
click at [484, 13] on span "Publish Changes" at bounding box center [482, 11] width 39 height 7
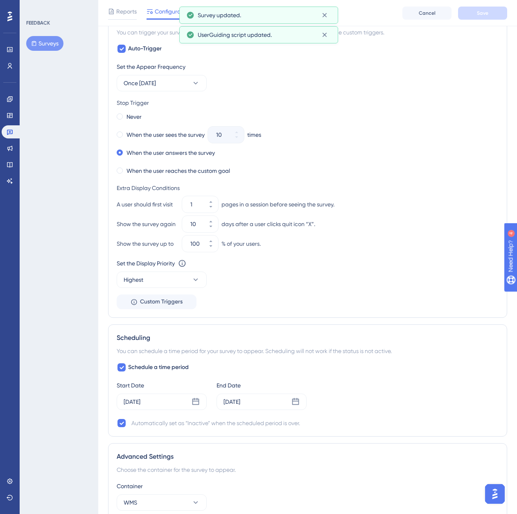
scroll to position [751, 0]
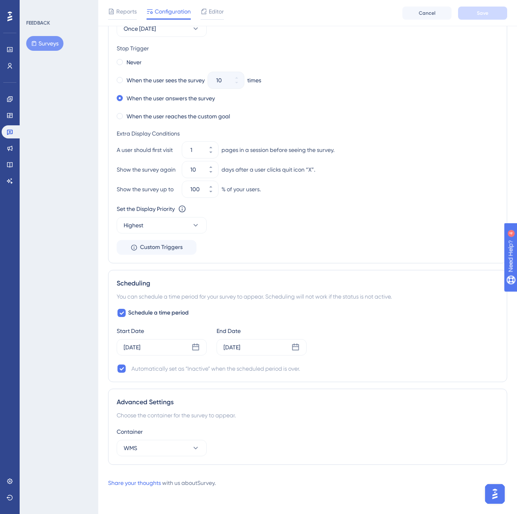
click at [50, 47] on button "Surveys" at bounding box center [44, 43] width 37 height 15
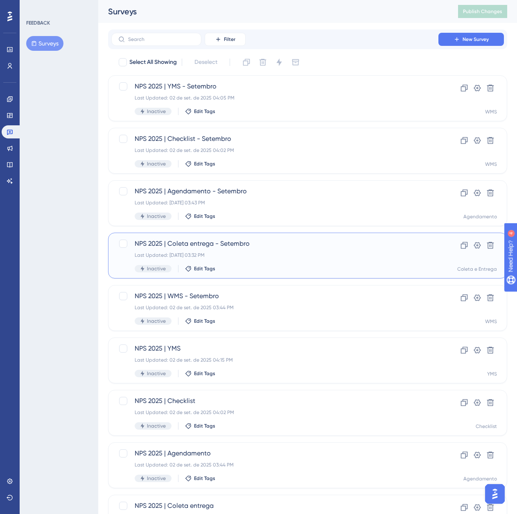
click at [260, 258] on div "Last Updated: 02 de set. de 2025 03:32 PM" at bounding box center [275, 255] width 281 height 7
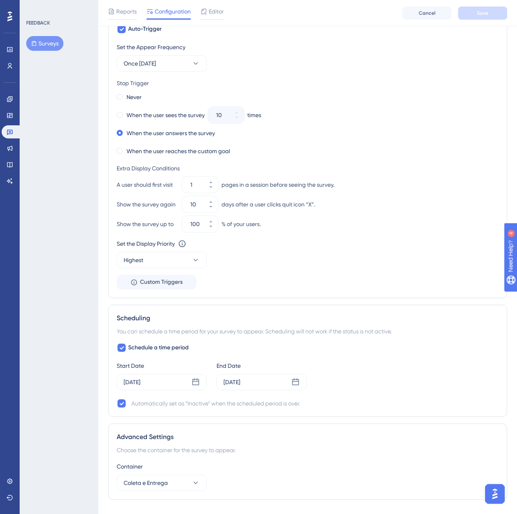
scroll to position [692, 0]
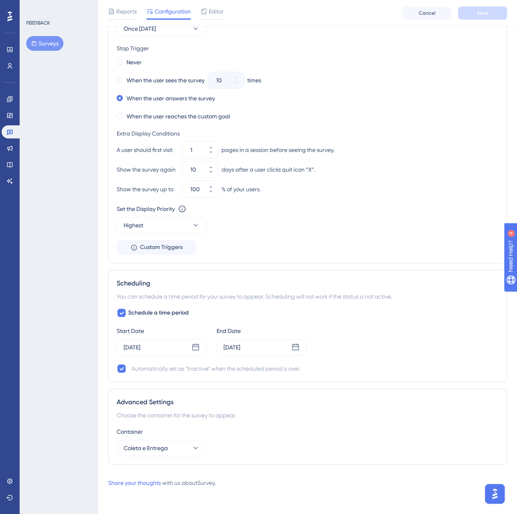
click at [57, 41] on button "Surveys" at bounding box center [44, 43] width 37 height 15
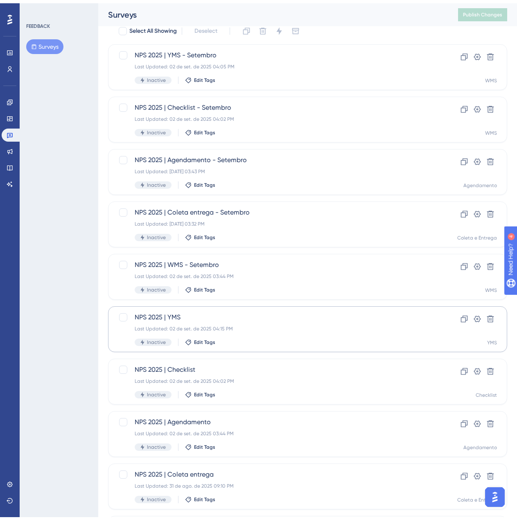
scroll to position [116, 0]
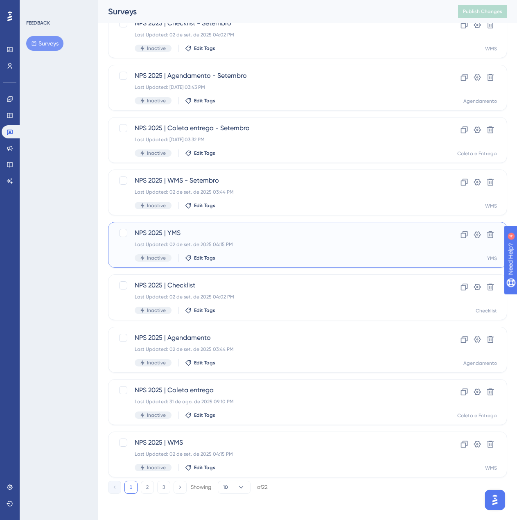
click at [267, 249] on div "NPS 2025 | YMS Last Updated: 02 de set. de 2025 04:15 PM Inactive Edit Tags" at bounding box center [275, 245] width 281 height 34
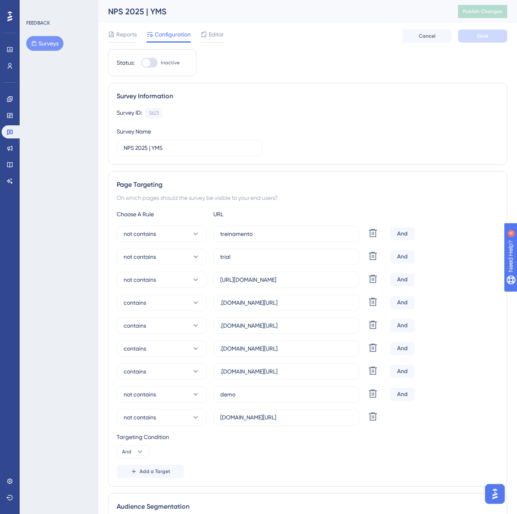
click at [53, 44] on button "Surveys" at bounding box center [44, 43] width 37 height 15
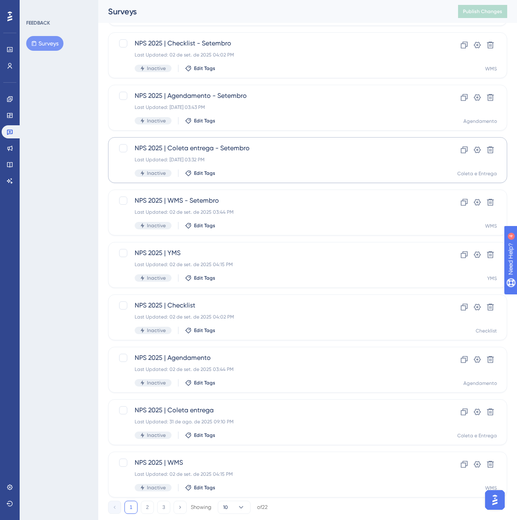
scroll to position [116, 0]
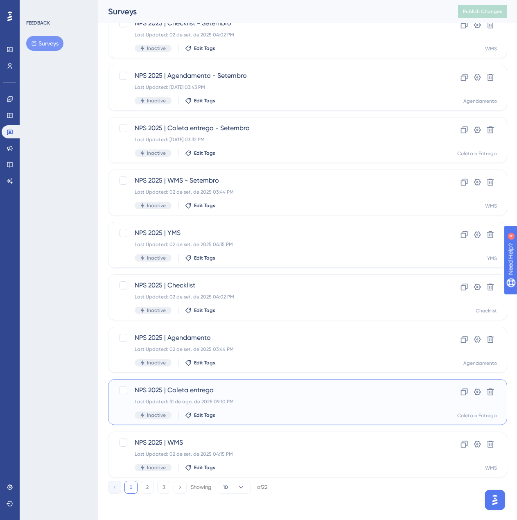
click at [251, 390] on span "NPS 2025 | Coleta entrega" at bounding box center [275, 390] width 281 height 10
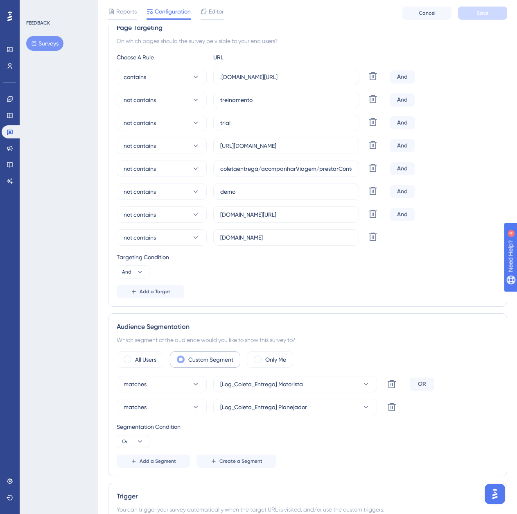
scroll to position [164, 0]
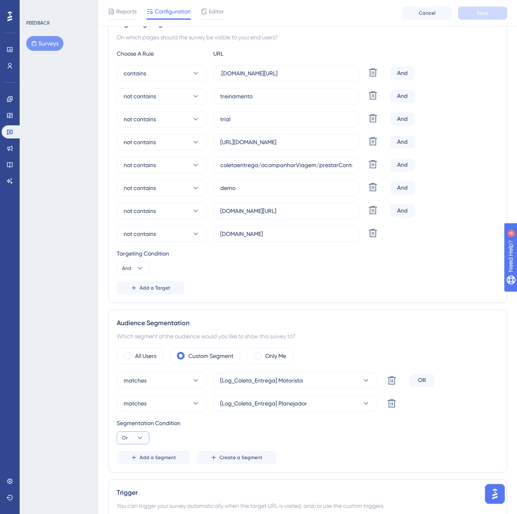
click at [136, 441] on icon at bounding box center [140, 438] width 8 height 8
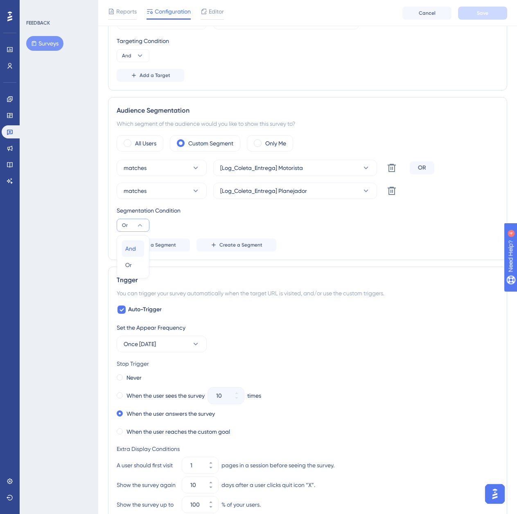
click at [130, 255] on div "And And" at bounding box center [133, 248] width 16 height 16
click at [468, 13] on button "Save" at bounding box center [482, 13] width 49 height 13
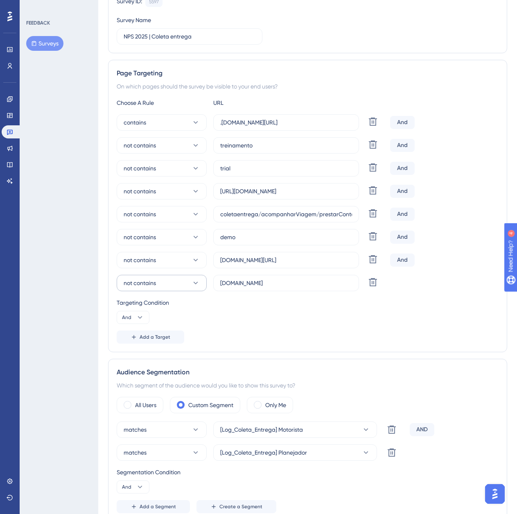
scroll to position [0, 0]
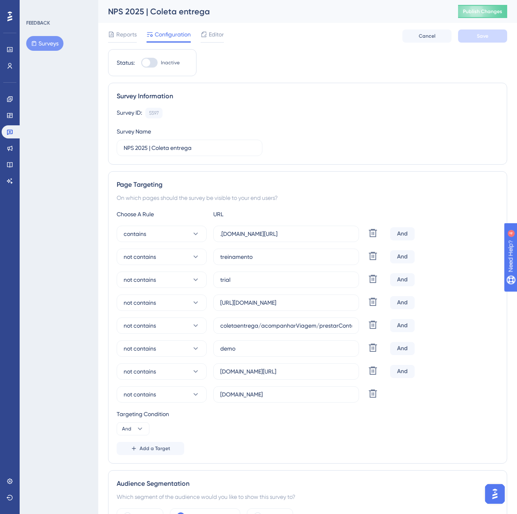
click at [48, 48] on button "Surveys" at bounding box center [44, 43] width 37 height 15
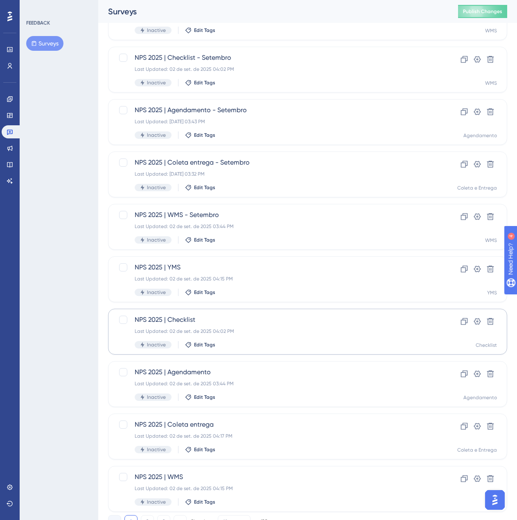
scroll to position [82, 0]
click at [229, 376] on div "NPS 2025 | Agendamento Last Updated: 02 de set. de 2025 03:44 PM Inactive Edit …" at bounding box center [275, 384] width 281 height 34
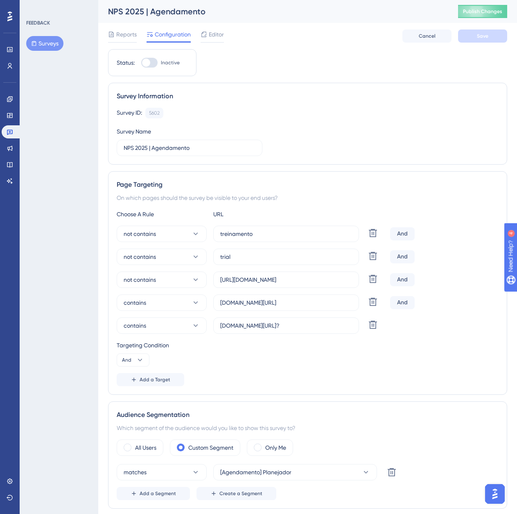
click at [53, 40] on button "Surveys" at bounding box center [44, 43] width 37 height 15
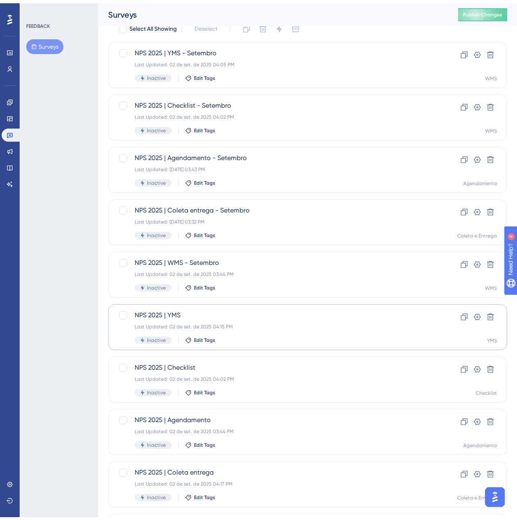
scroll to position [82, 0]
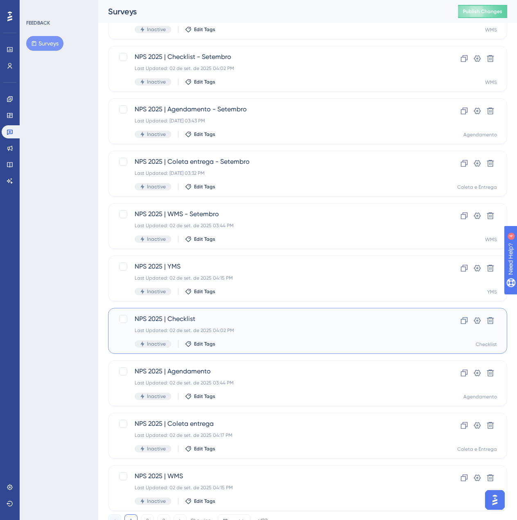
click at [267, 322] on span "NPS 2025 | Checklist" at bounding box center [275, 319] width 281 height 10
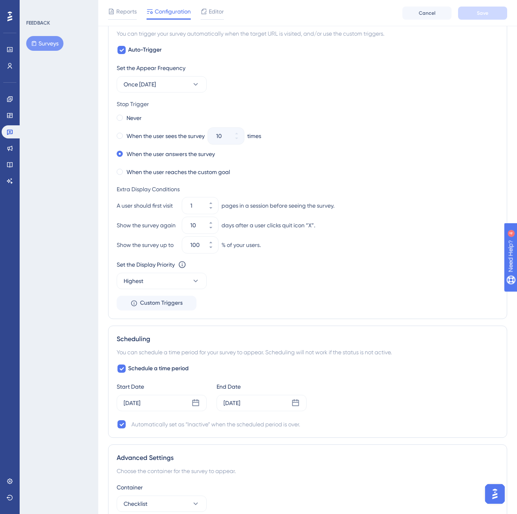
scroll to position [761, 0]
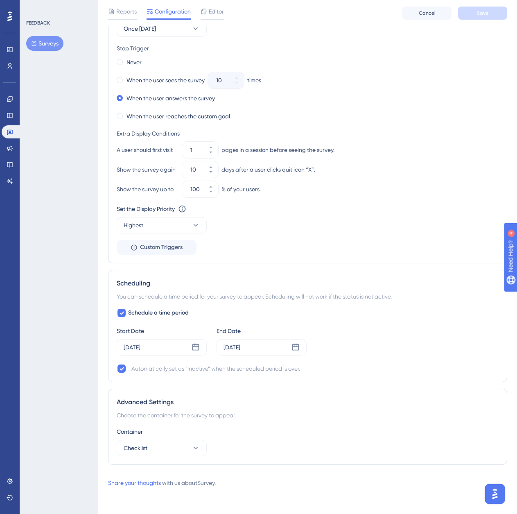
click at [60, 42] on button "Surveys" at bounding box center [44, 43] width 37 height 15
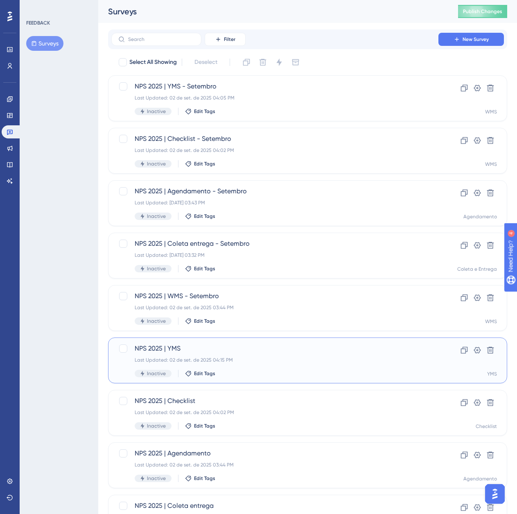
click at [259, 352] on span "NPS 2025 | YMS" at bounding box center [275, 349] width 281 height 10
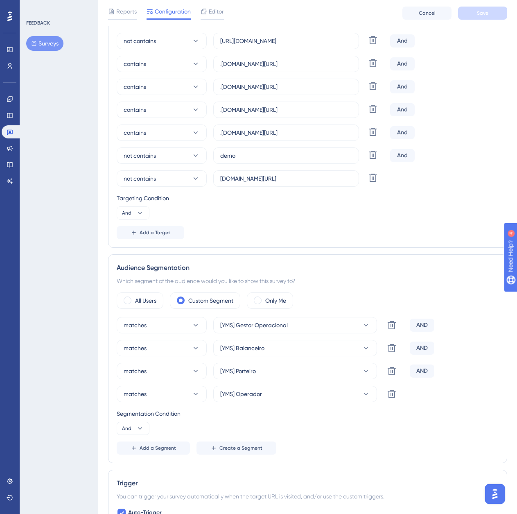
scroll to position [246, 0]
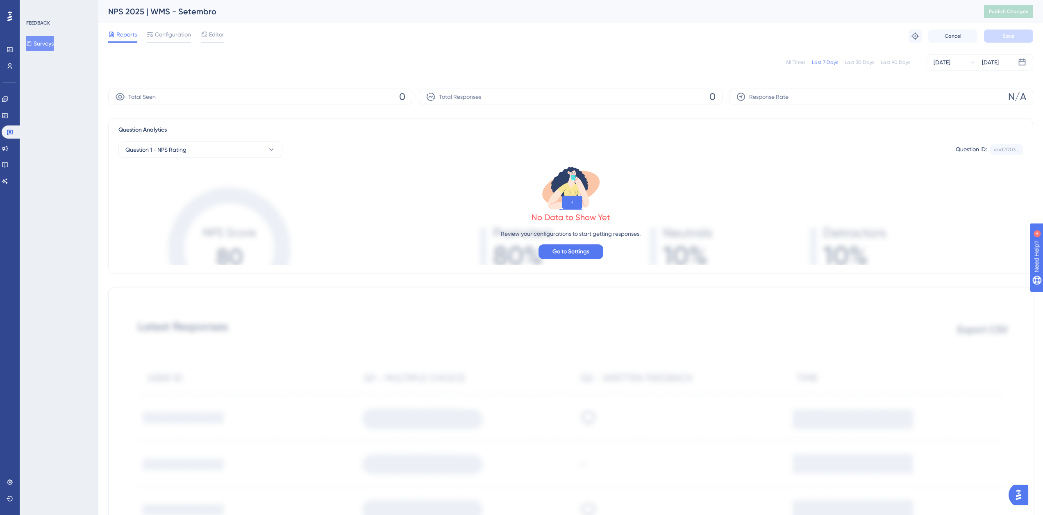
click at [45, 39] on button "Surveys" at bounding box center [39, 43] width 27 height 15
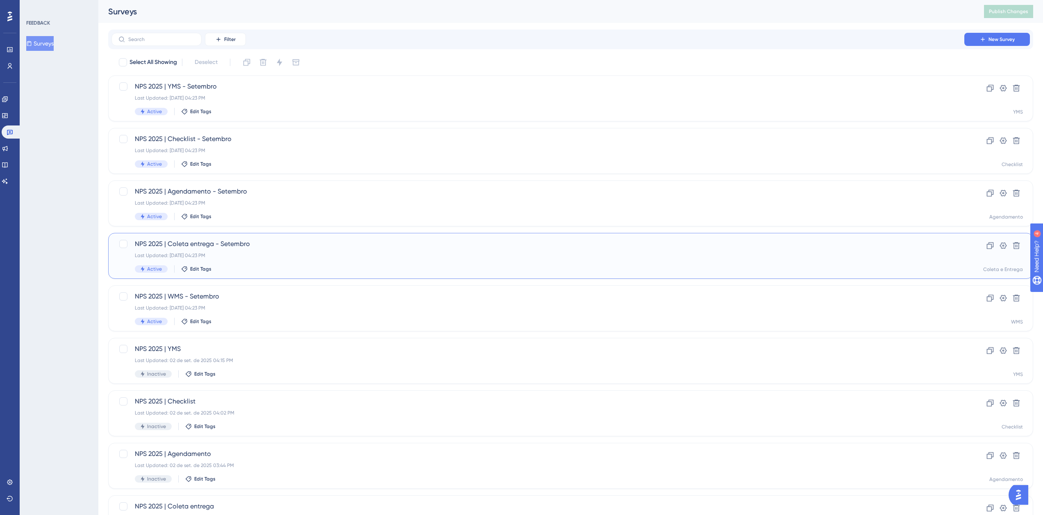
click at [252, 243] on span "NPS 2025 | Coleta entrega - Setembro" at bounding box center [538, 244] width 806 height 10
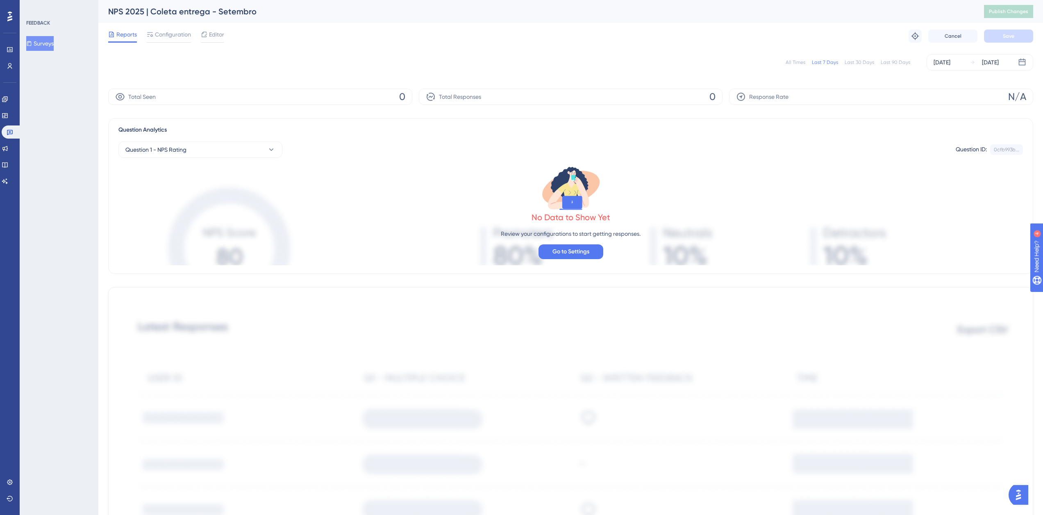
click at [46, 48] on button "Surveys" at bounding box center [39, 43] width 27 height 15
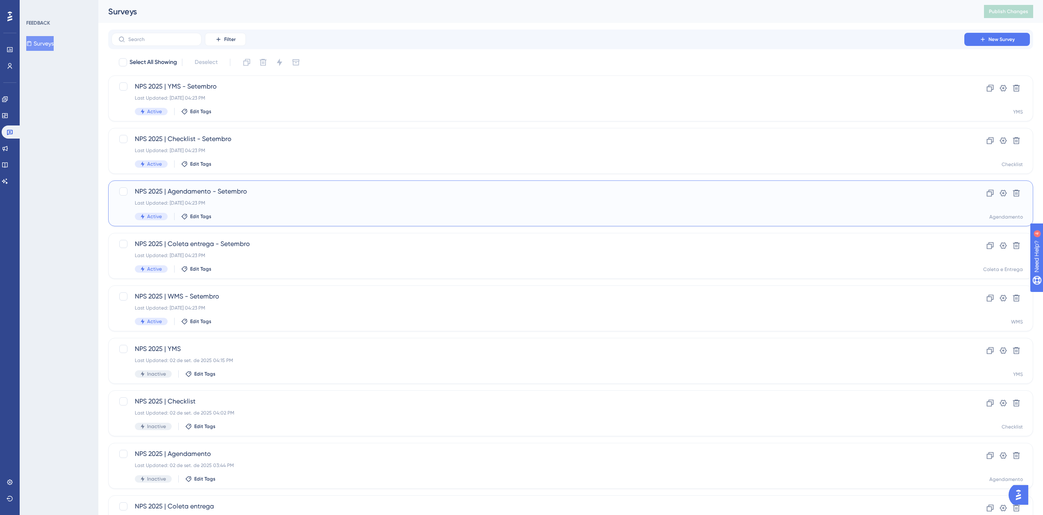
click at [252, 187] on span "NPS 2025 | Agendamento - Setembro" at bounding box center [538, 191] width 806 height 10
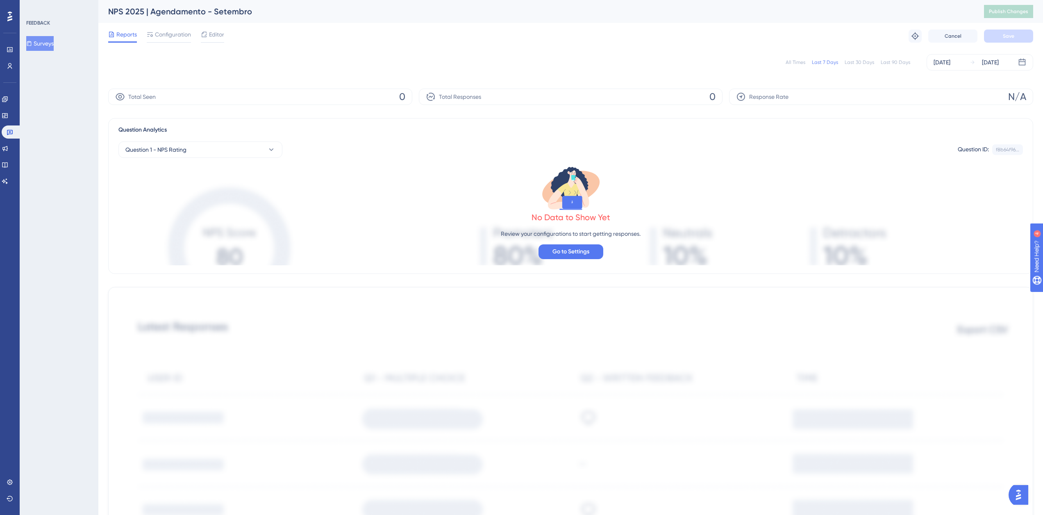
click at [38, 40] on button "Surveys" at bounding box center [39, 43] width 27 height 15
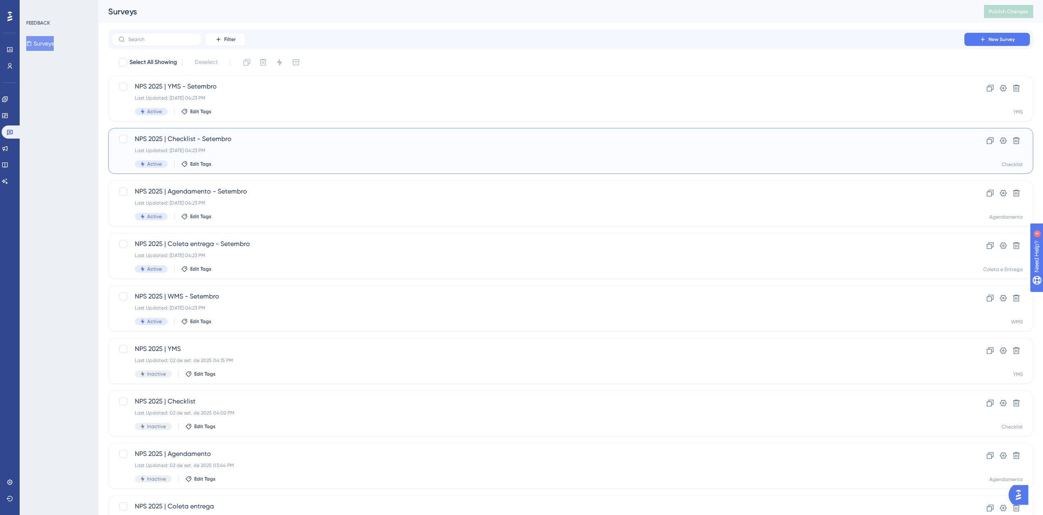
click at [242, 138] on span "NPS 2025 | Checklist - Setembro" at bounding box center [538, 139] width 806 height 10
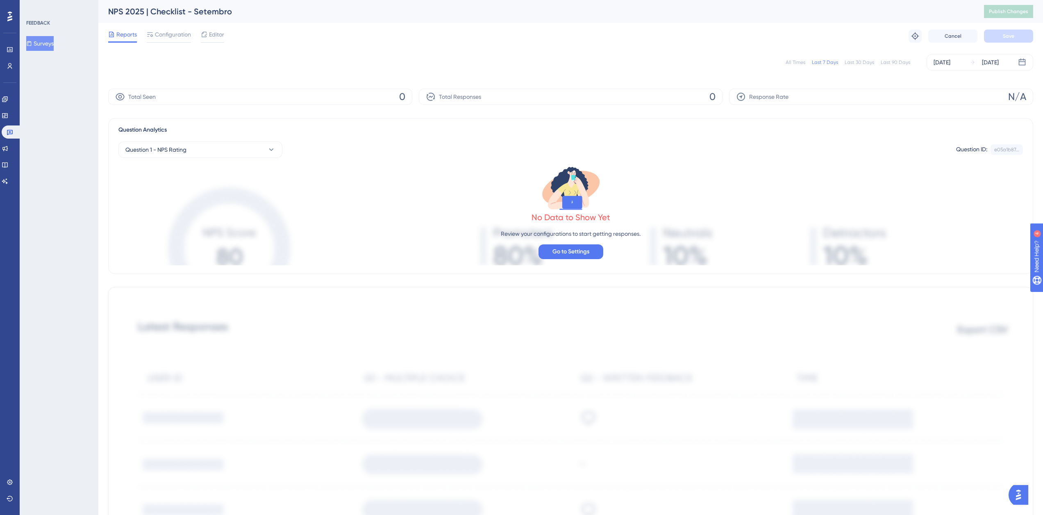
click at [46, 36] on button "Surveys" at bounding box center [39, 43] width 27 height 15
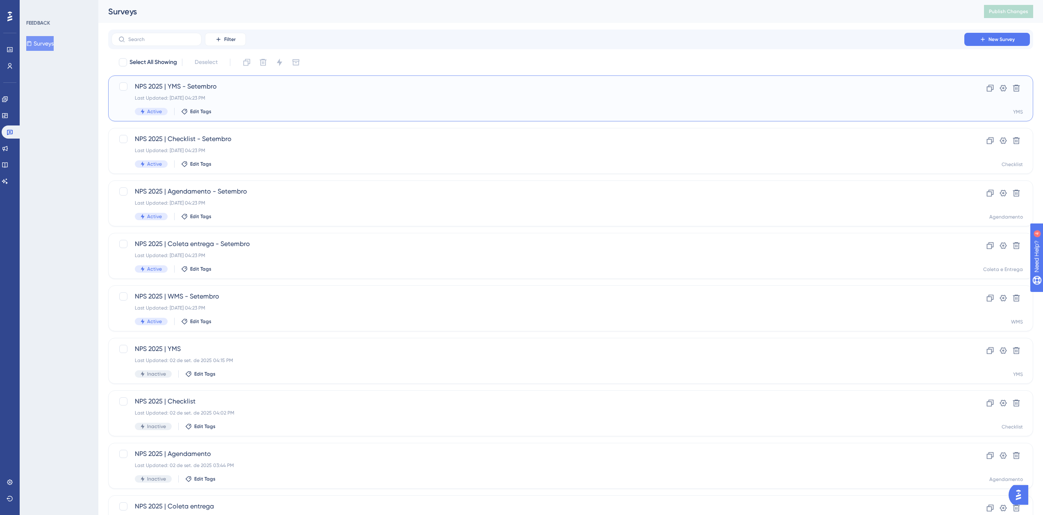
click at [207, 89] on span "NPS 2025 | YMS - Setembro" at bounding box center [538, 87] width 806 height 10
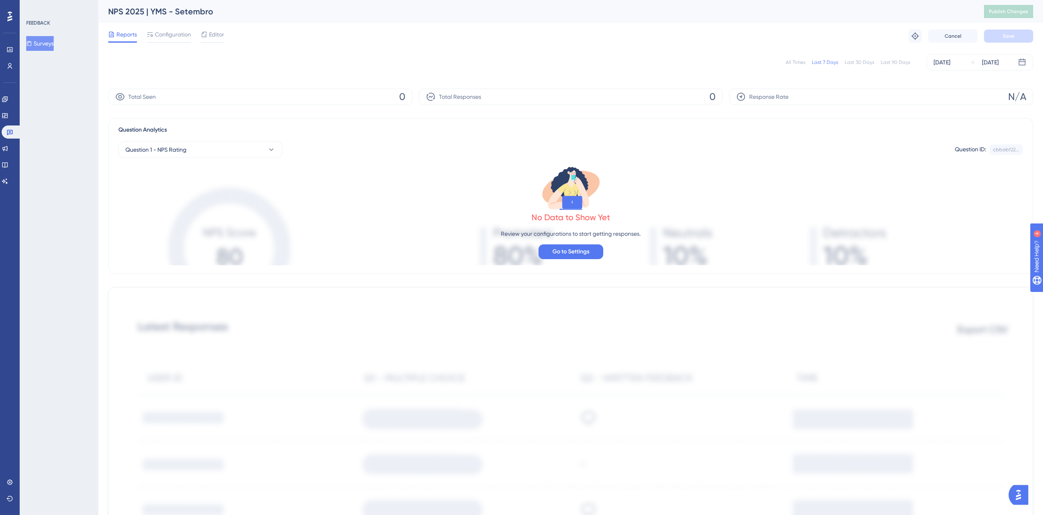
click at [49, 40] on button "Surveys" at bounding box center [39, 43] width 27 height 15
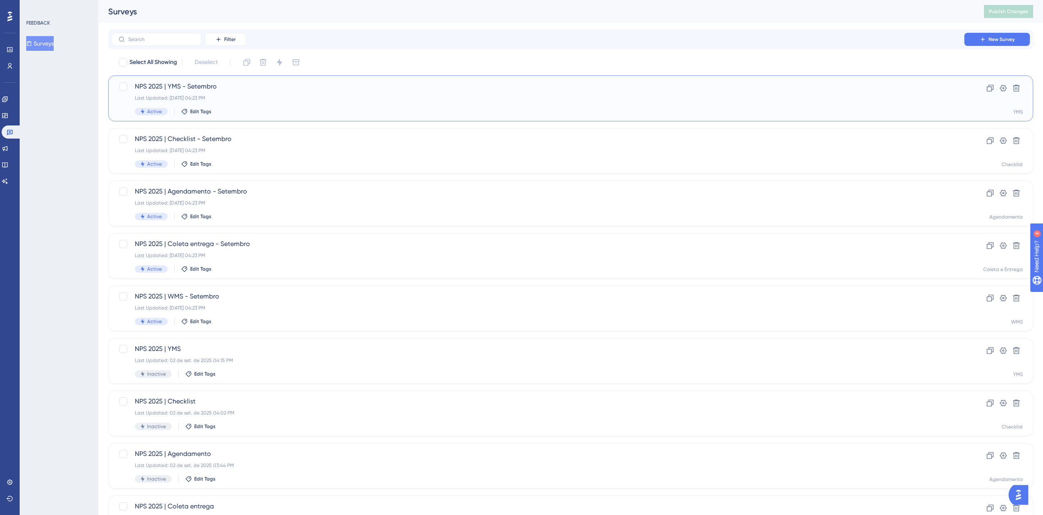
click at [264, 102] on div "NPS 2025 | YMS - Setembro Last Updated: [DATE] 04:23 PM Active Edit Tags" at bounding box center [538, 99] width 806 height 34
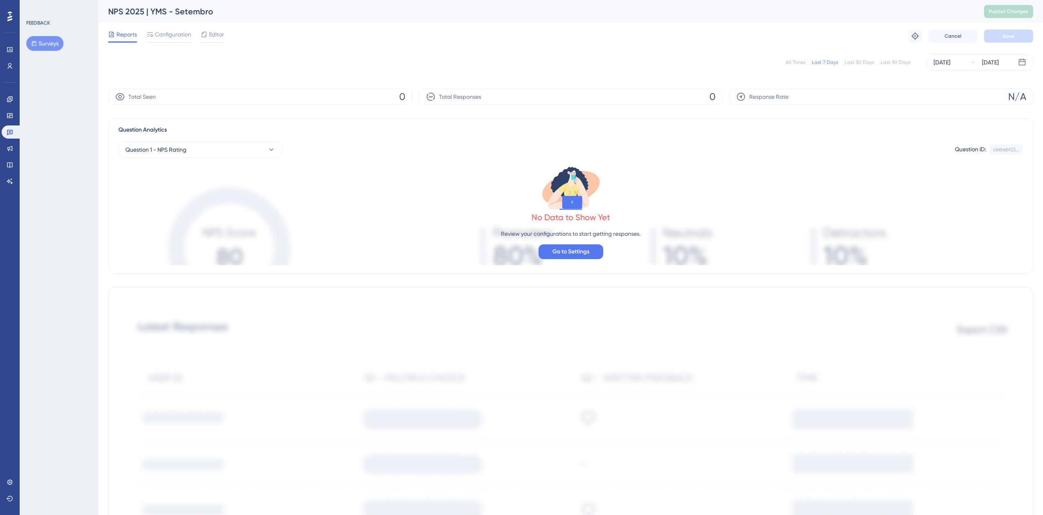
click at [44, 36] on button "Surveys" at bounding box center [44, 43] width 37 height 15
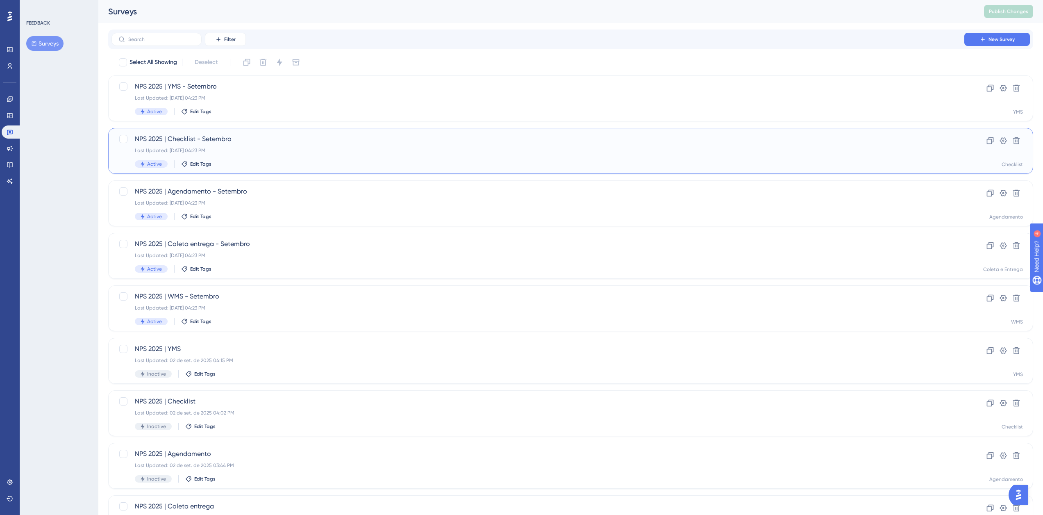
click at [182, 152] on div "Last Updated: [DATE] 04:23 PM" at bounding box center [538, 150] width 806 height 7
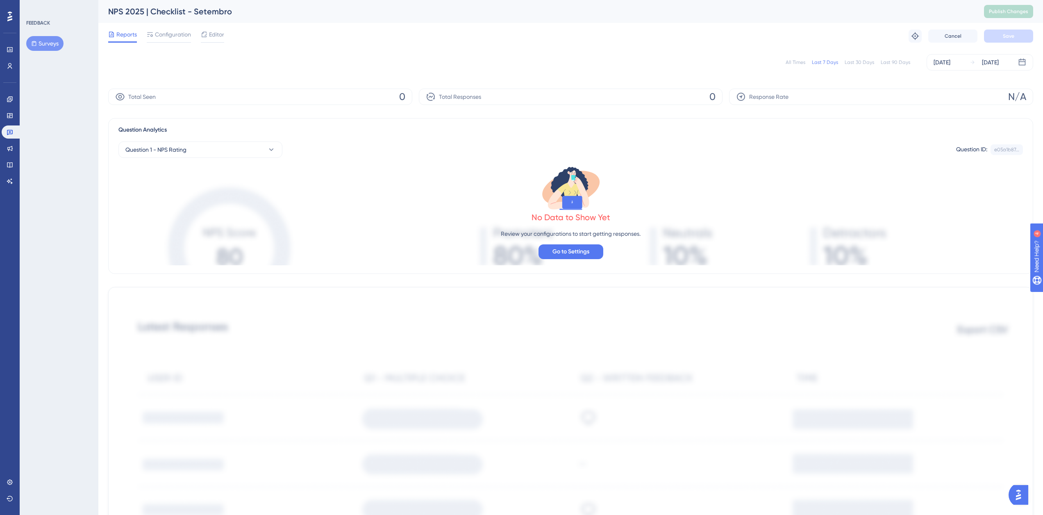
click at [48, 40] on button "Surveys" at bounding box center [44, 43] width 37 height 15
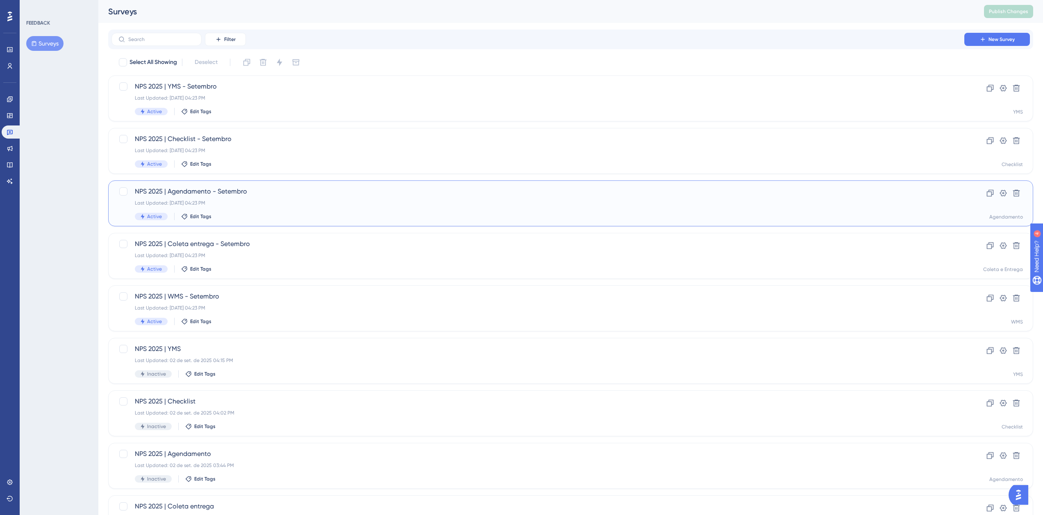
click at [174, 185] on div "NPS 2025 | Agendamento - Setembro Last Updated: [DATE] 04:23 PM Active Edit Tag…" at bounding box center [570, 203] width 925 height 46
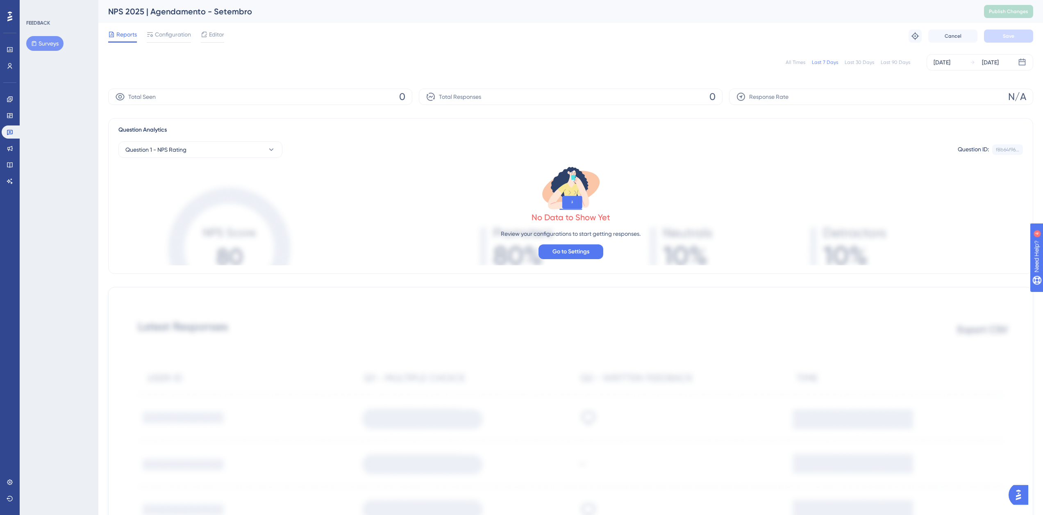
click at [50, 37] on button "Surveys" at bounding box center [44, 43] width 37 height 15
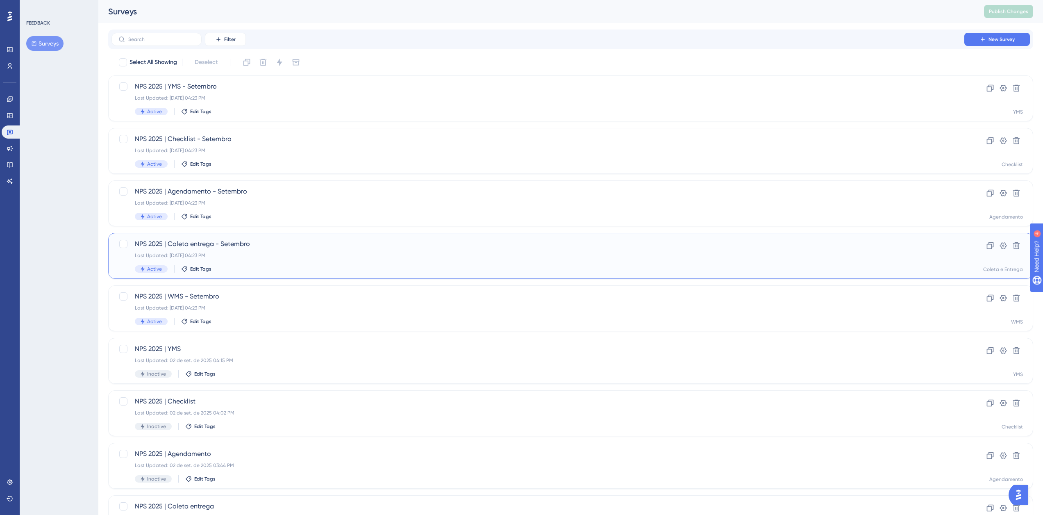
click at [181, 247] on span "NPS 2025 | Coleta entrega - Setembro" at bounding box center [538, 244] width 806 height 10
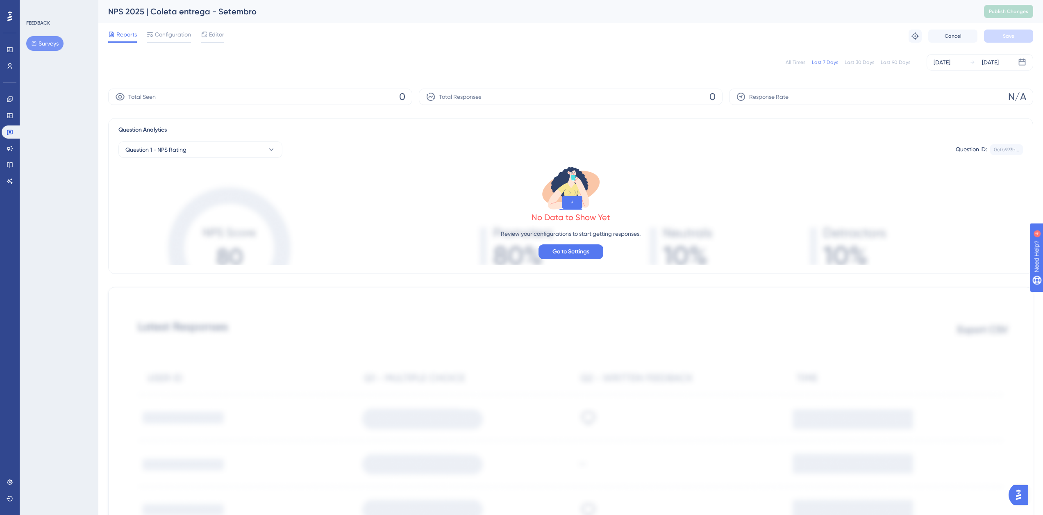
click at [46, 47] on button "Surveys" at bounding box center [44, 43] width 37 height 15
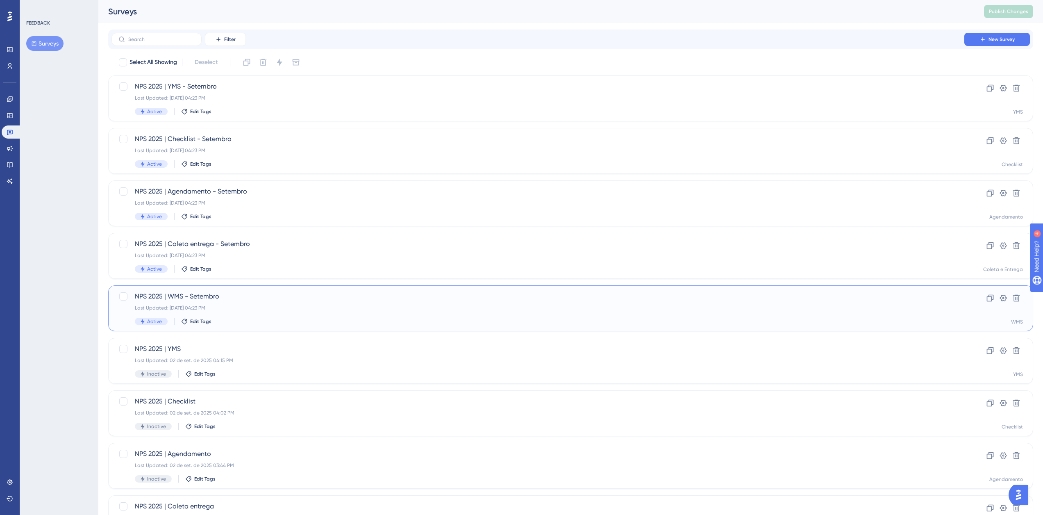
click at [227, 297] on span "NPS 2025 | WMS - Setembro" at bounding box center [538, 296] width 806 height 10
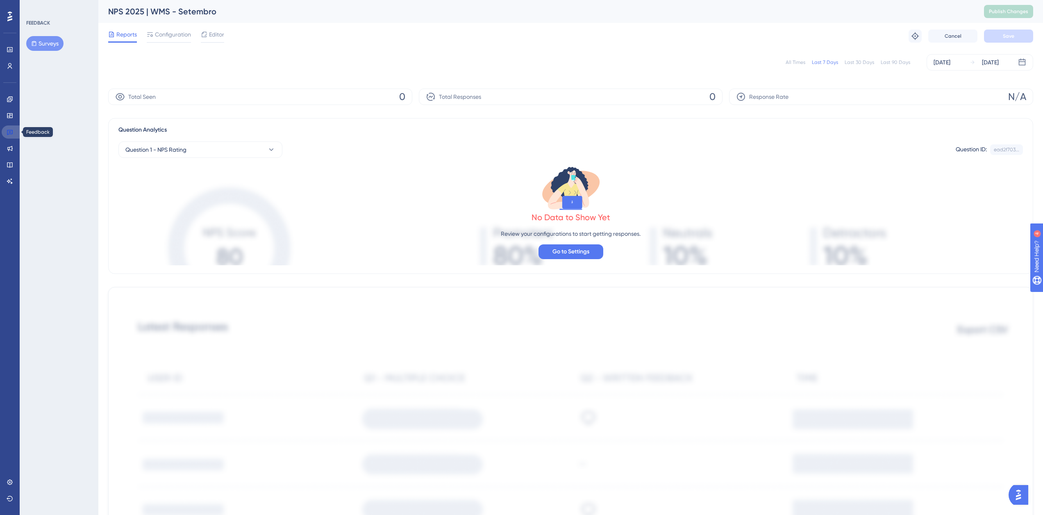
click at [13, 128] on link at bounding box center [12, 131] width 20 height 13
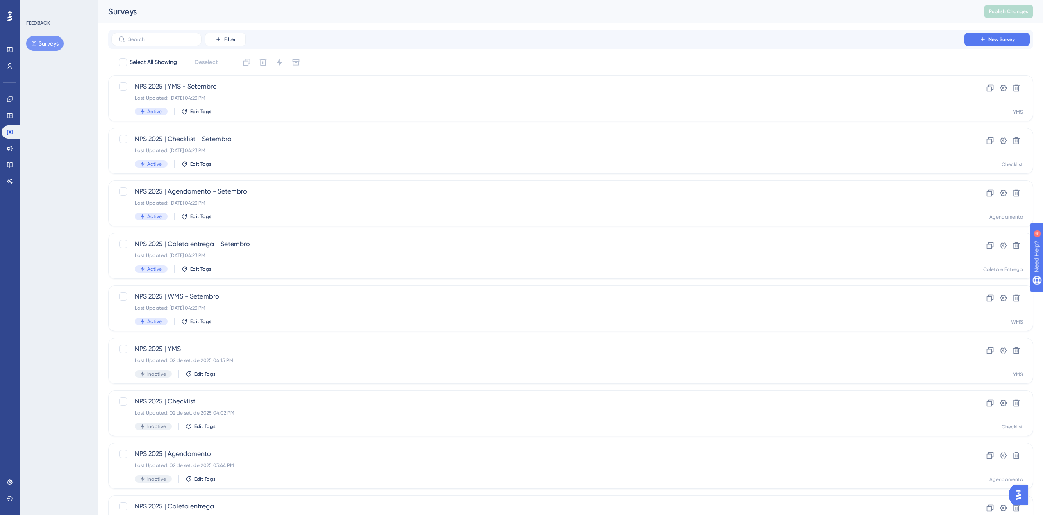
click at [51, 41] on button "Surveys" at bounding box center [44, 43] width 37 height 15
click at [291, 312] on div "NPS 2025 | WMS - Setembro Last Updated: 02 de set. de 2025 04:23 PM Active Edit…" at bounding box center [538, 308] width 806 height 34
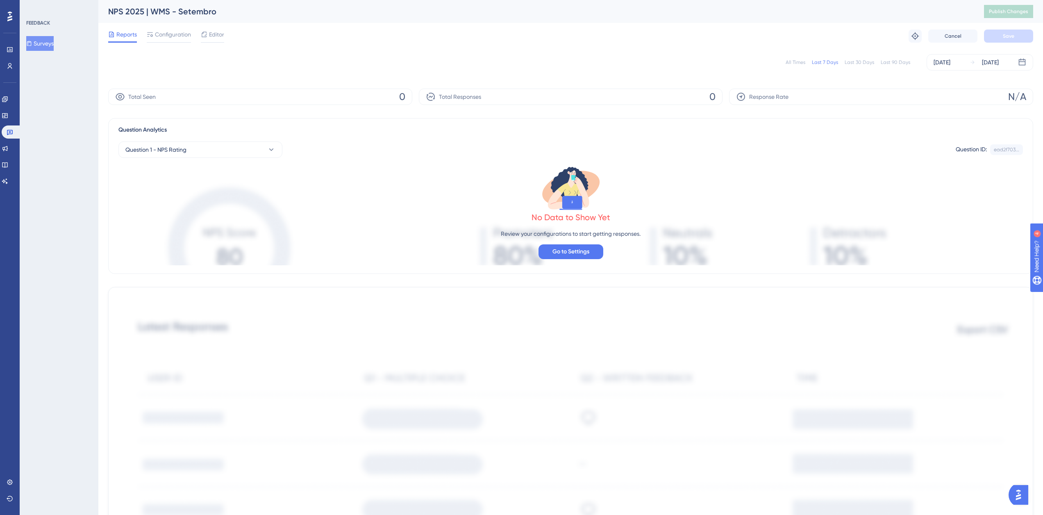
click at [53, 42] on button "Surveys" at bounding box center [39, 43] width 27 height 15
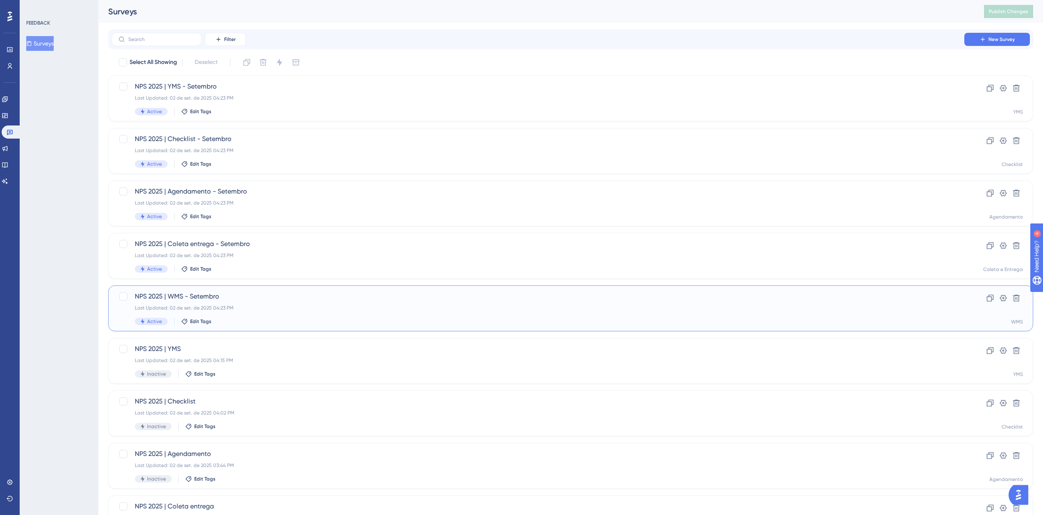
click at [264, 298] on span "NPS 2025 | WMS - Setembro" at bounding box center [538, 296] width 806 height 10
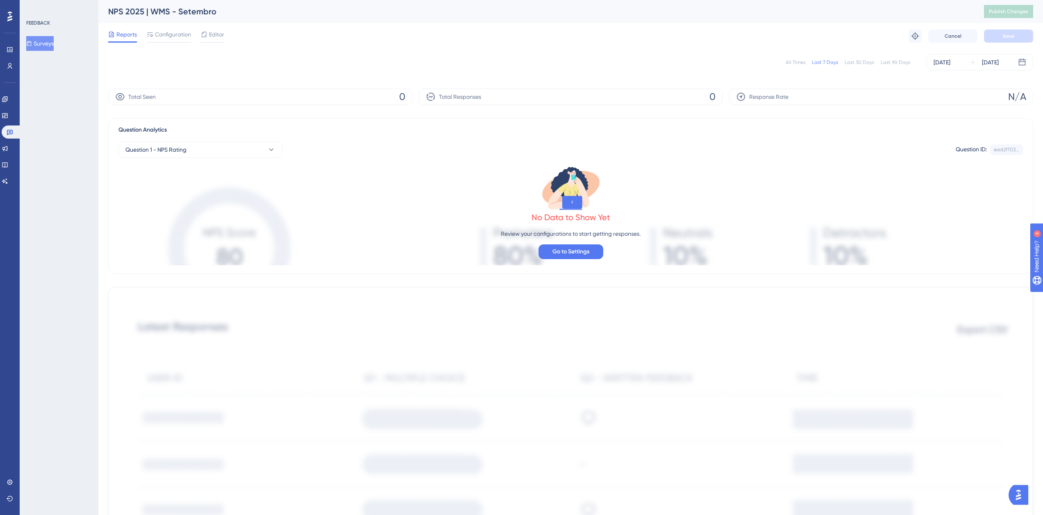
click at [51, 37] on button "Surveys" at bounding box center [39, 43] width 27 height 15
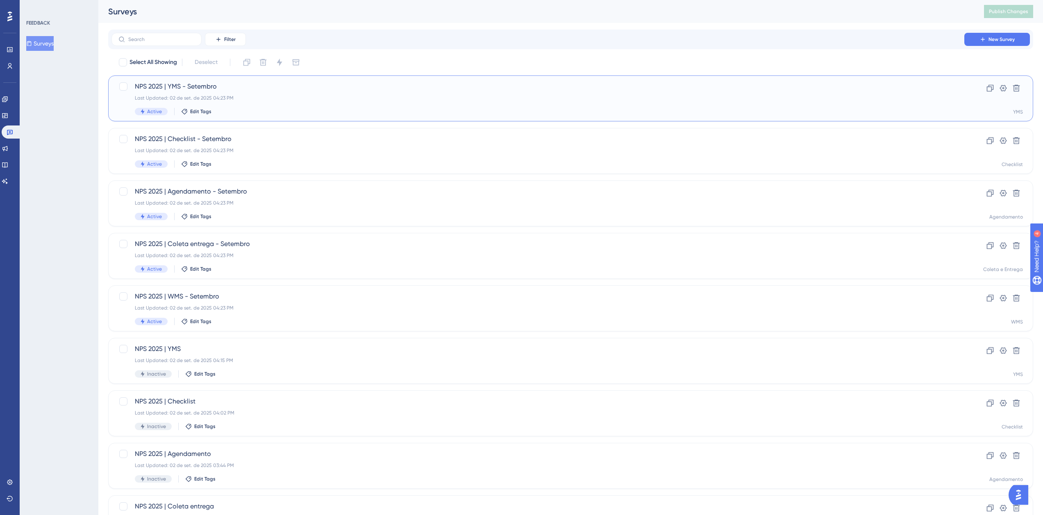
click at [227, 87] on span "NPS 2025 | YMS - Setembro" at bounding box center [538, 87] width 806 height 10
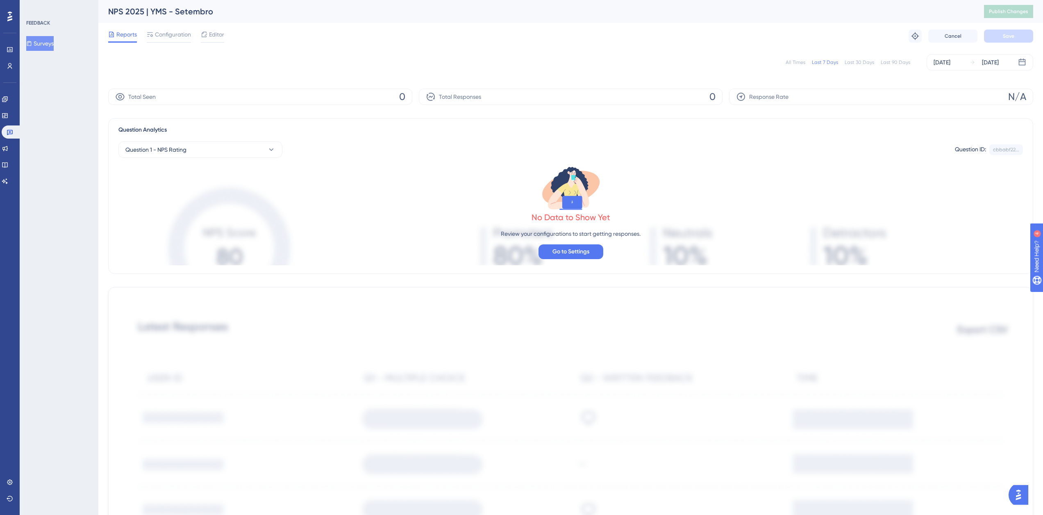
click at [793, 63] on div "All Times" at bounding box center [795, 62] width 20 height 7
click at [9, 52] on icon at bounding box center [9, 49] width 5 height 5
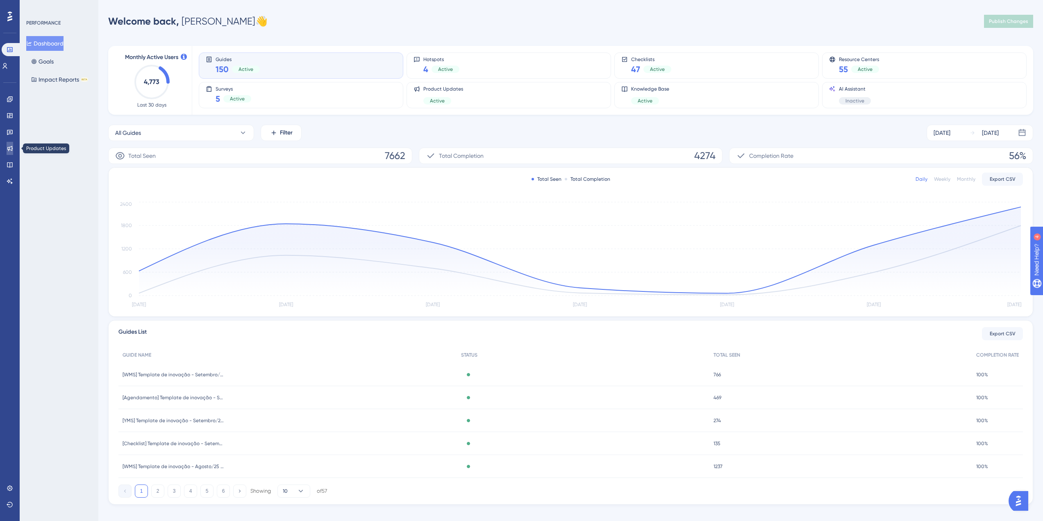
click at [8, 148] on icon at bounding box center [10, 148] width 7 height 7
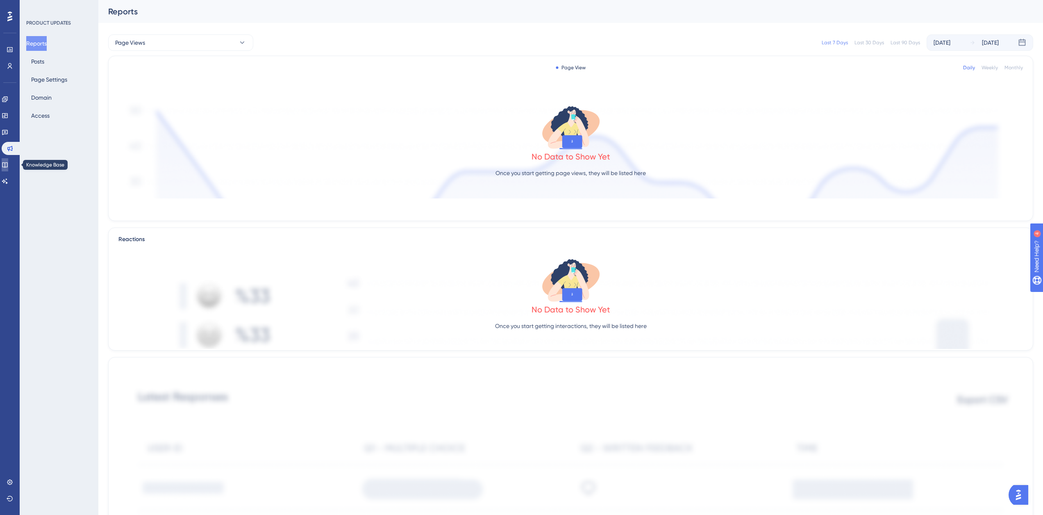
click at [8, 161] on link at bounding box center [5, 164] width 7 height 13
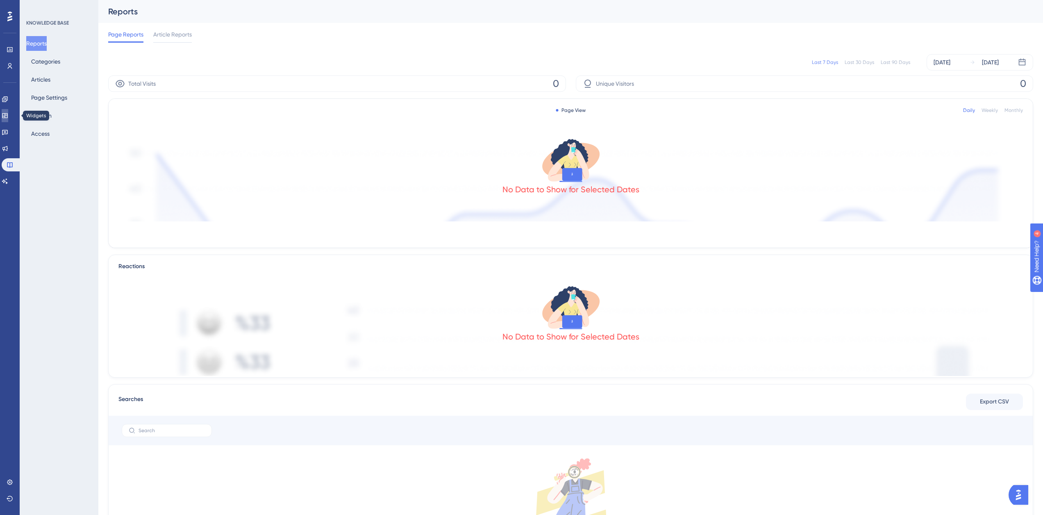
click at [7, 114] on icon at bounding box center [5, 115] width 7 height 7
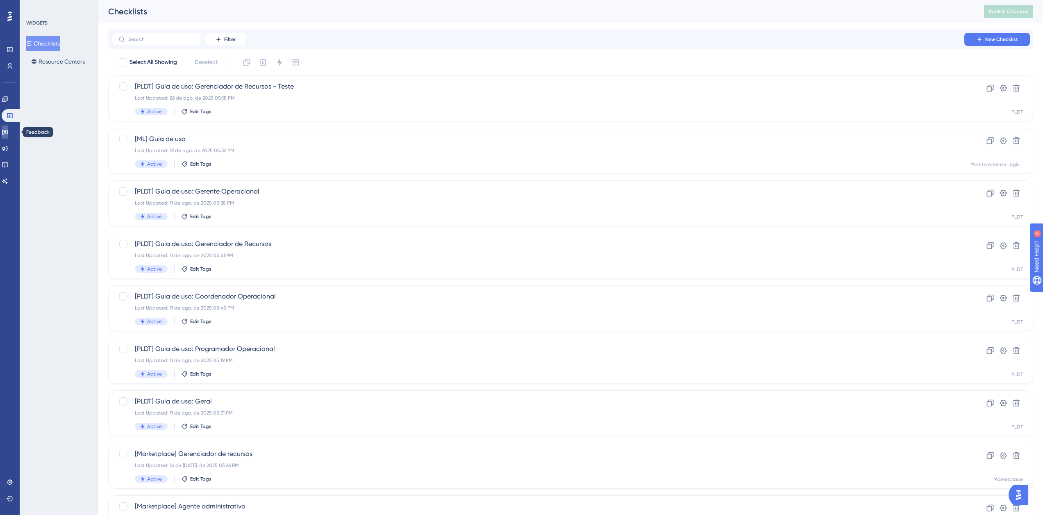
click at [8, 134] on icon at bounding box center [5, 132] width 7 height 7
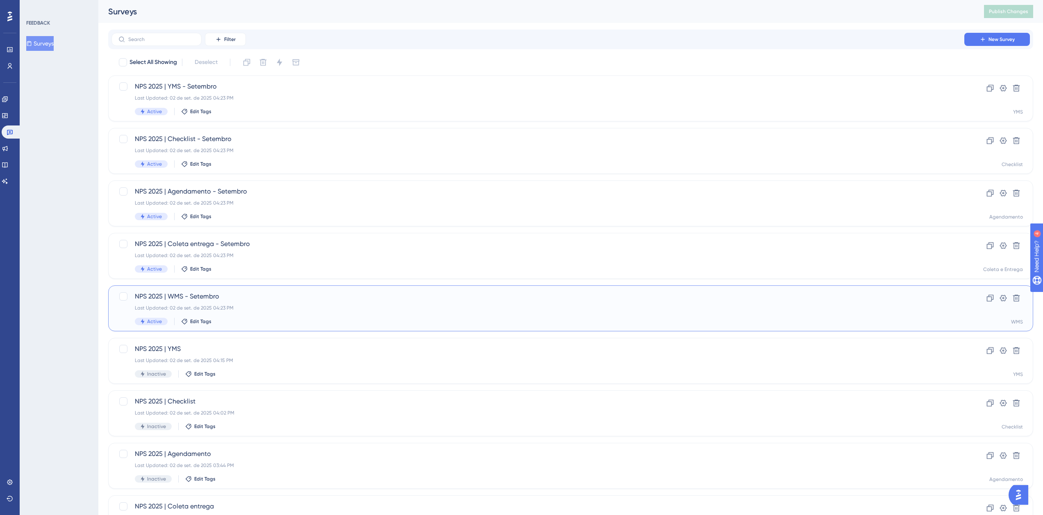
click at [289, 299] on span "NPS 2025 | WMS - Setembro" at bounding box center [538, 296] width 806 height 10
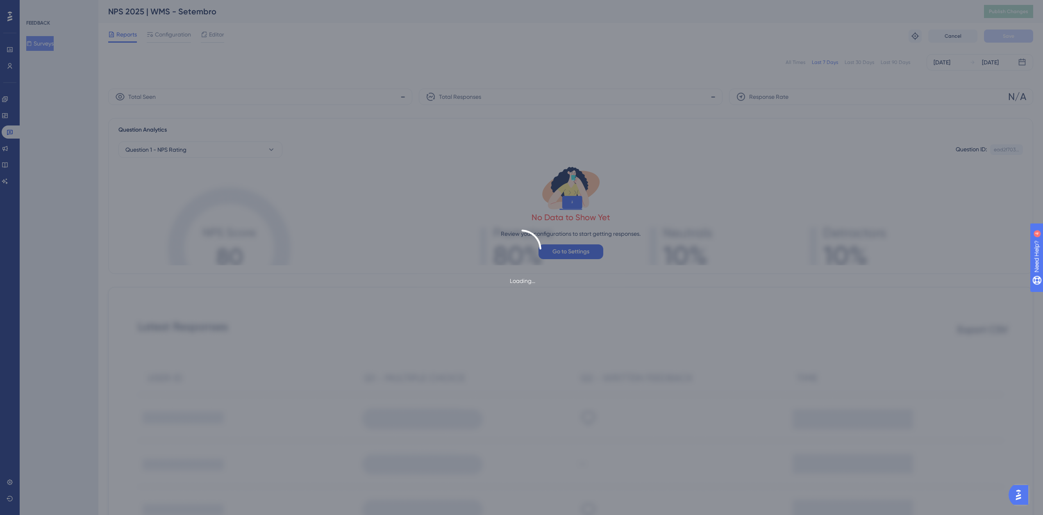
click at [178, 35] on div "Loading..." at bounding box center [521, 257] width 1043 height 515
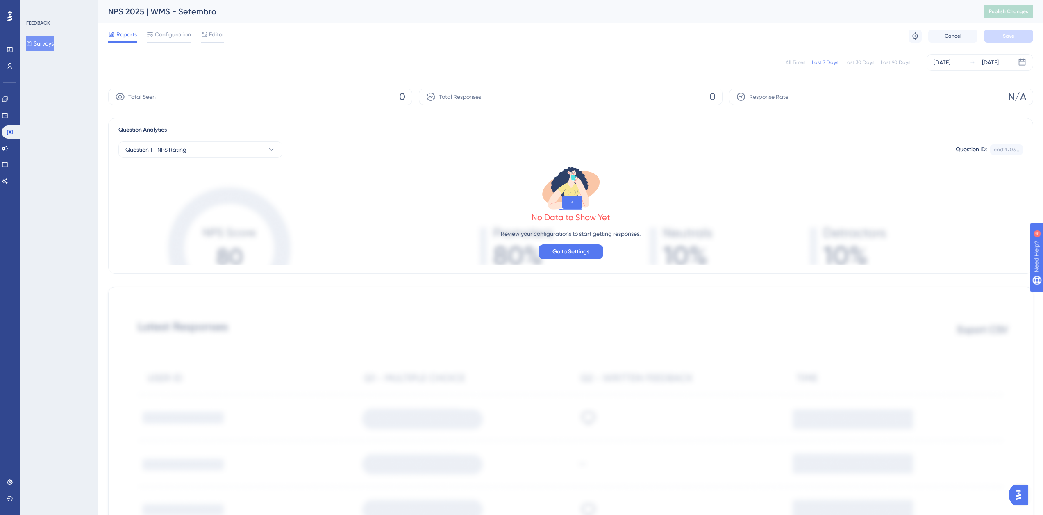
click at [178, 36] on span "Configuration" at bounding box center [173, 34] width 36 height 10
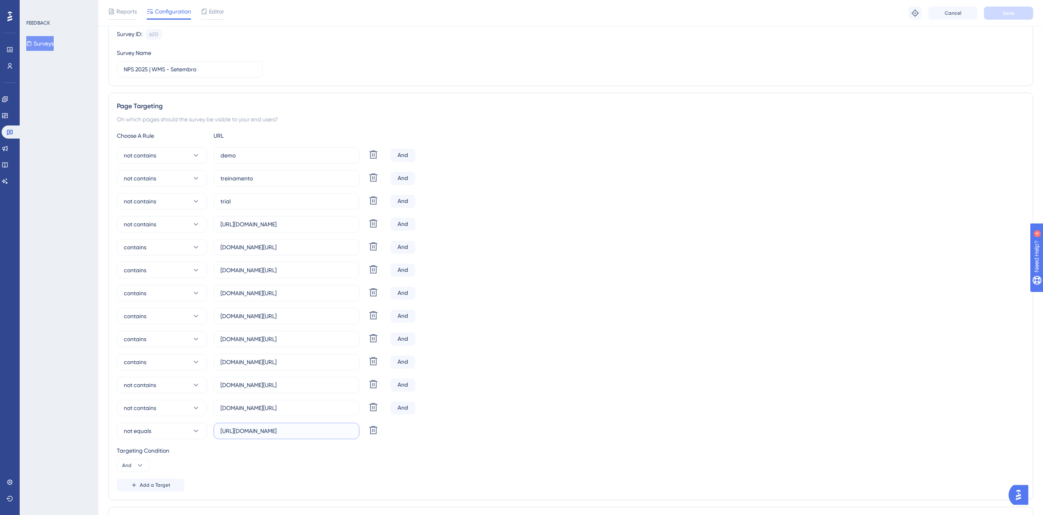
scroll to position [0, 76]
drag, startPoint x: 289, startPoint y: 429, endPoint x: 363, endPoint y: 431, distance: 73.8
click at [363, 431] on div "not equals [URL][DOMAIN_NAME] Delete" at bounding box center [252, 430] width 270 height 16
click at [308, 466] on div "Targeting Condition And" at bounding box center [570, 458] width 907 height 26
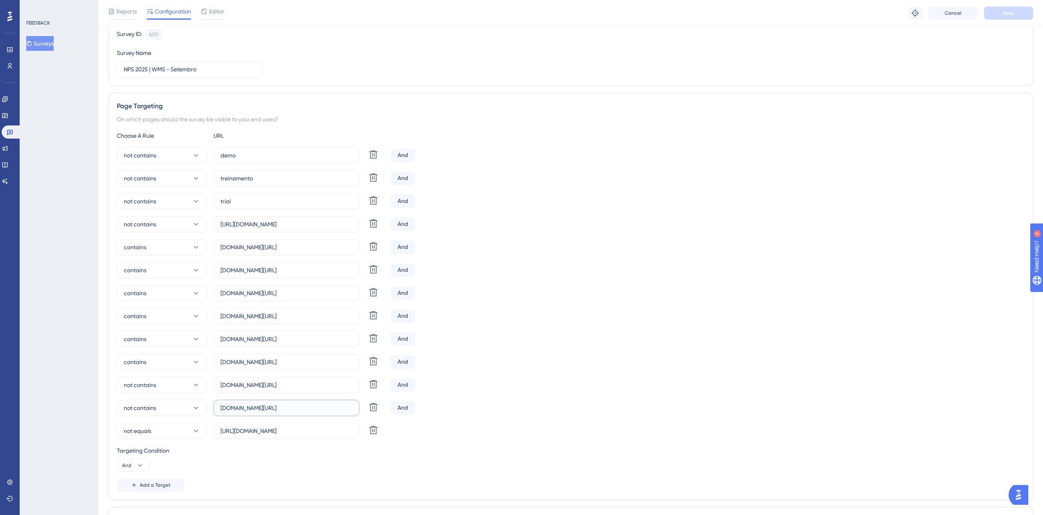
drag, startPoint x: 241, startPoint y: 409, endPoint x: 363, endPoint y: 409, distance: 121.7
click at [363, 409] on div "not contains [DOMAIN_NAME][URL] Delete" at bounding box center [252, 407] width 270 height 16
drag, startPoint x: 254, startPoint y: 433, endPoint x: 380, endPoint y: 439, distance: 125.9
click at [380, 439] on div "Choose A Rule URL not contains demo Delete And not contains treinamento Delete …" at bounding box center [570, 311] width 907 height 361
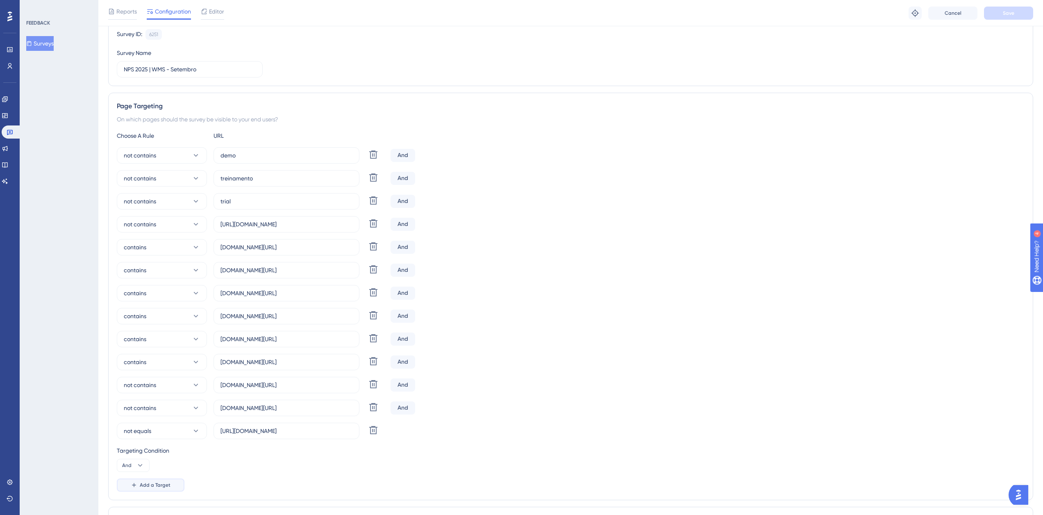
scroll to position [0, 0]
click at [152, 480] on button "Add a Target" at bounding box center [151, 484] width 68 height 13
click at [169, 458] on button "equals" at bounding box center [162, 453] width 90 height 16
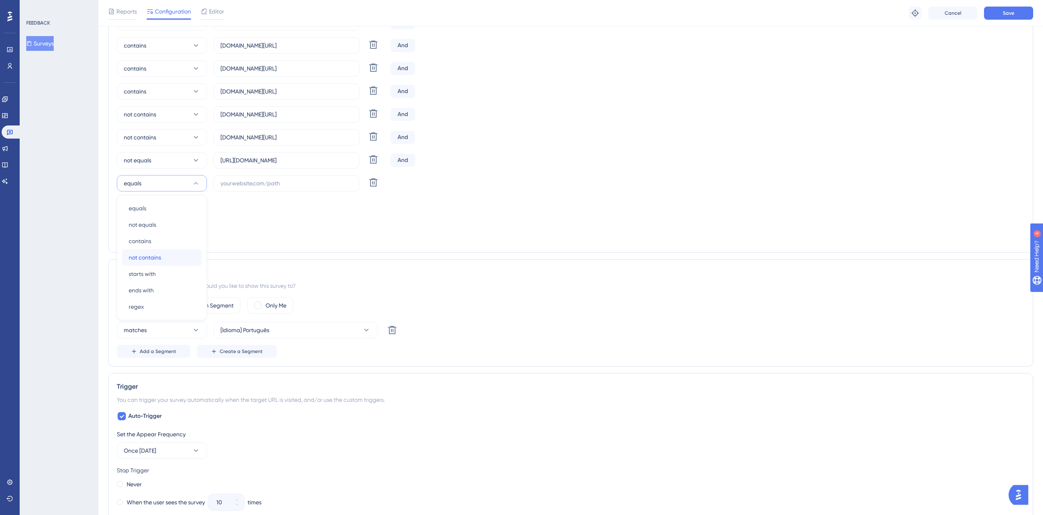
click at [154, 256] on span "not contains" at bounding box center [145, 257] width 32 height 10
click at [244, 177] on label at bounding box center [286, 183] width 146 height 16
click at [244, 179] on input "text" at bounding box center [286, 183] width 132 height 9
paste input "[URL][DOMAIN_NAME]"
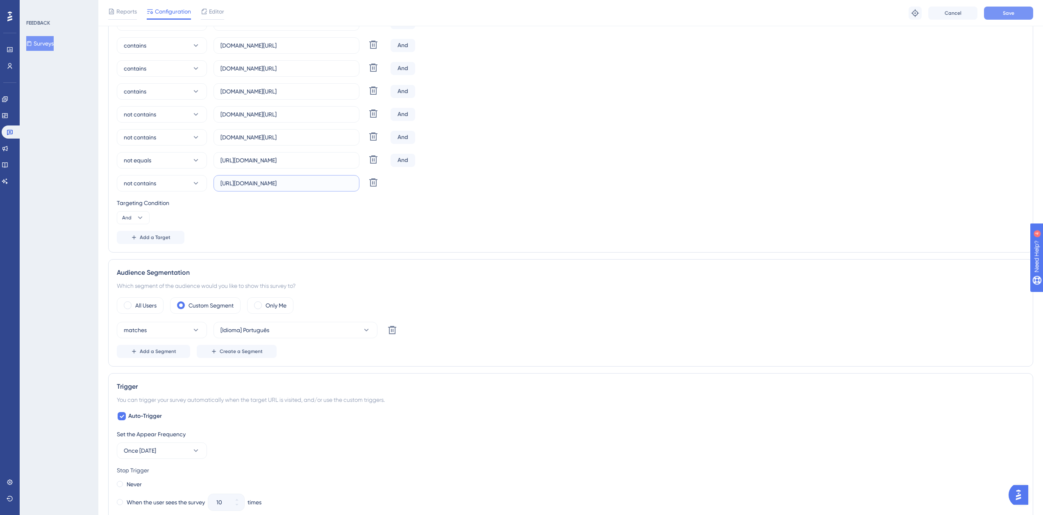
type input "[URL][DOMAIN_NAME]"
click at [1009, 13] on span "Save" at bounding box center [1007, 13] width 11 height 7
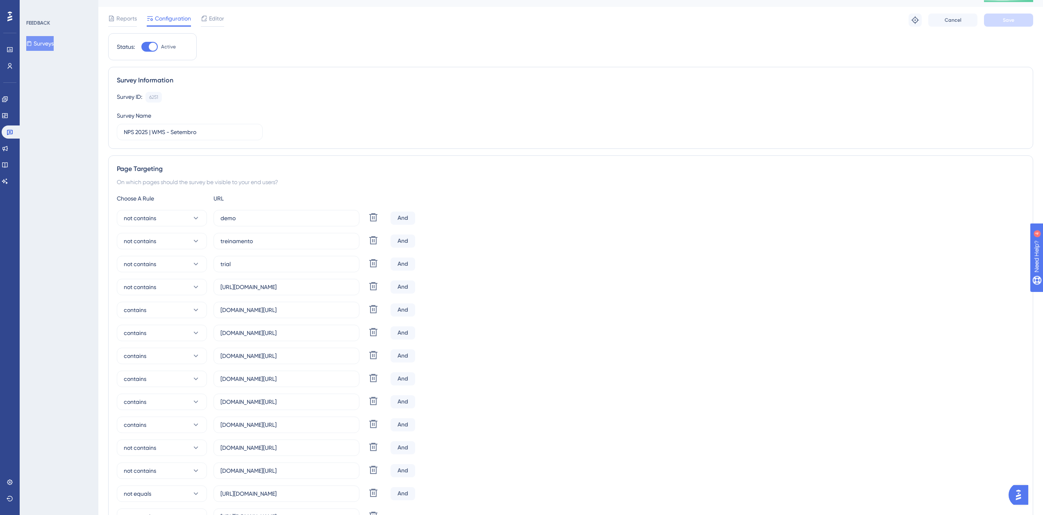
scroll to position [0, 0]
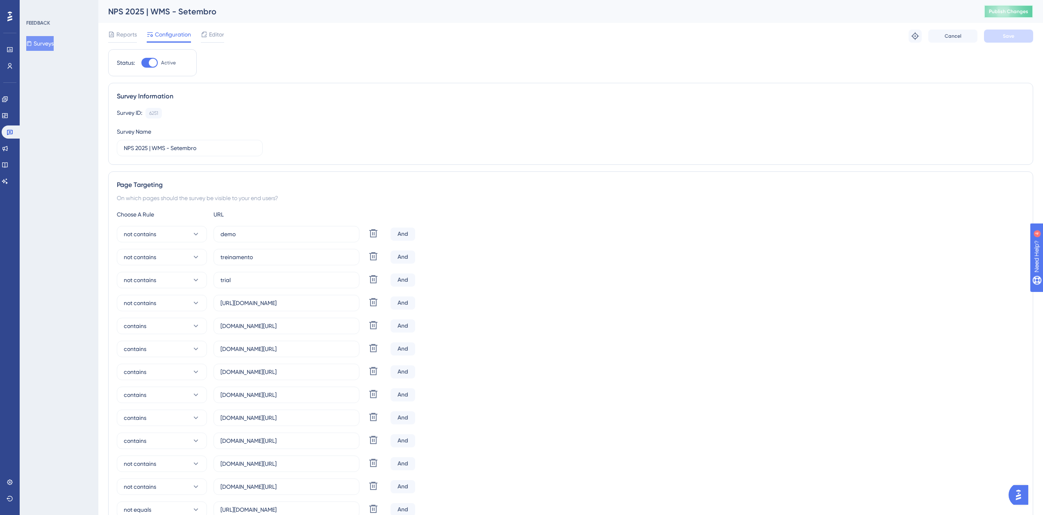
click at [1016, 10] on button "Publish Changes" at bounding box center [1008, 11] width 49 height 13
click at [43, 40] on button "Surveys" at bounding box center [39, 43] width 27 height 15
